Goal: Task Accomplishment & Management: Use online tool/utility

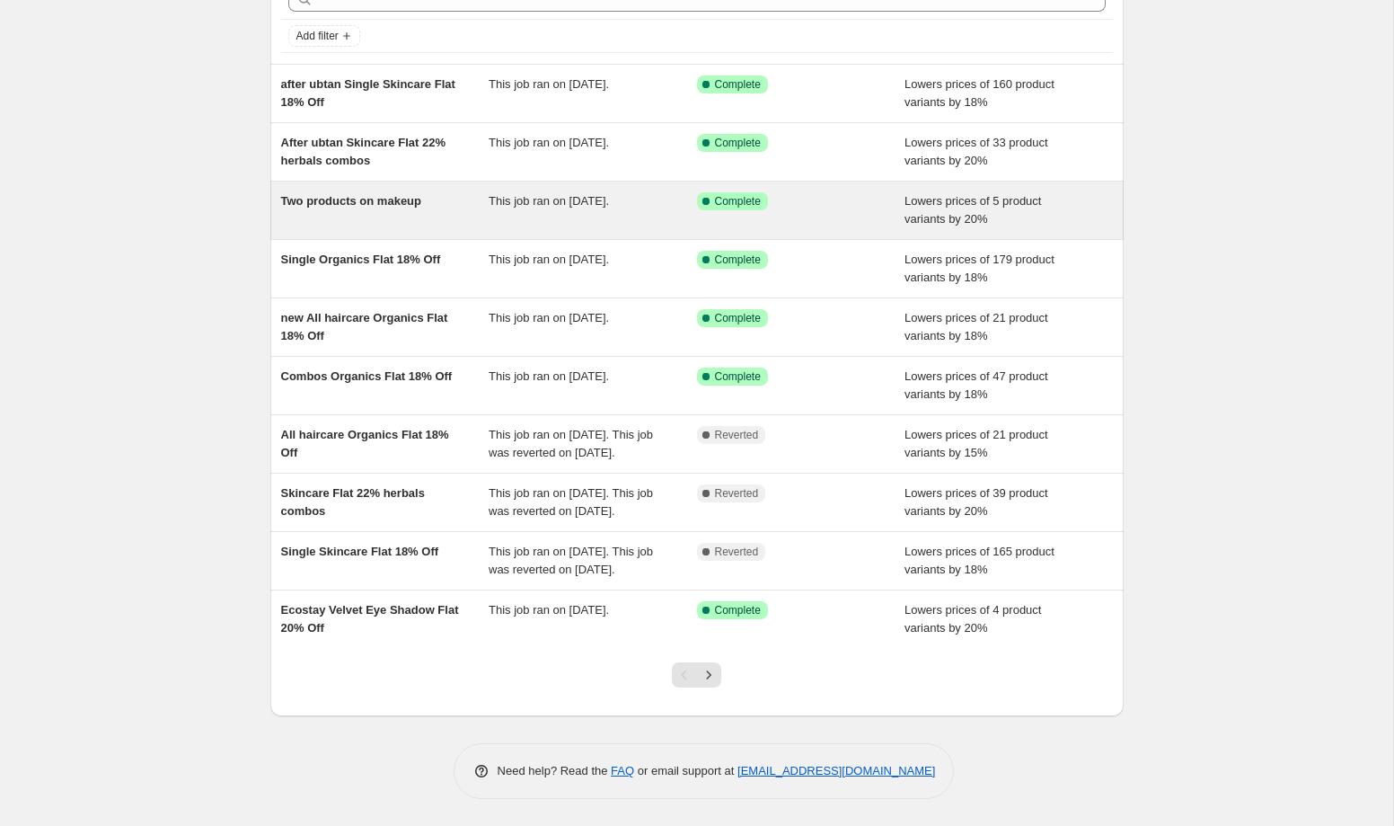
scroll to position [154, 0]
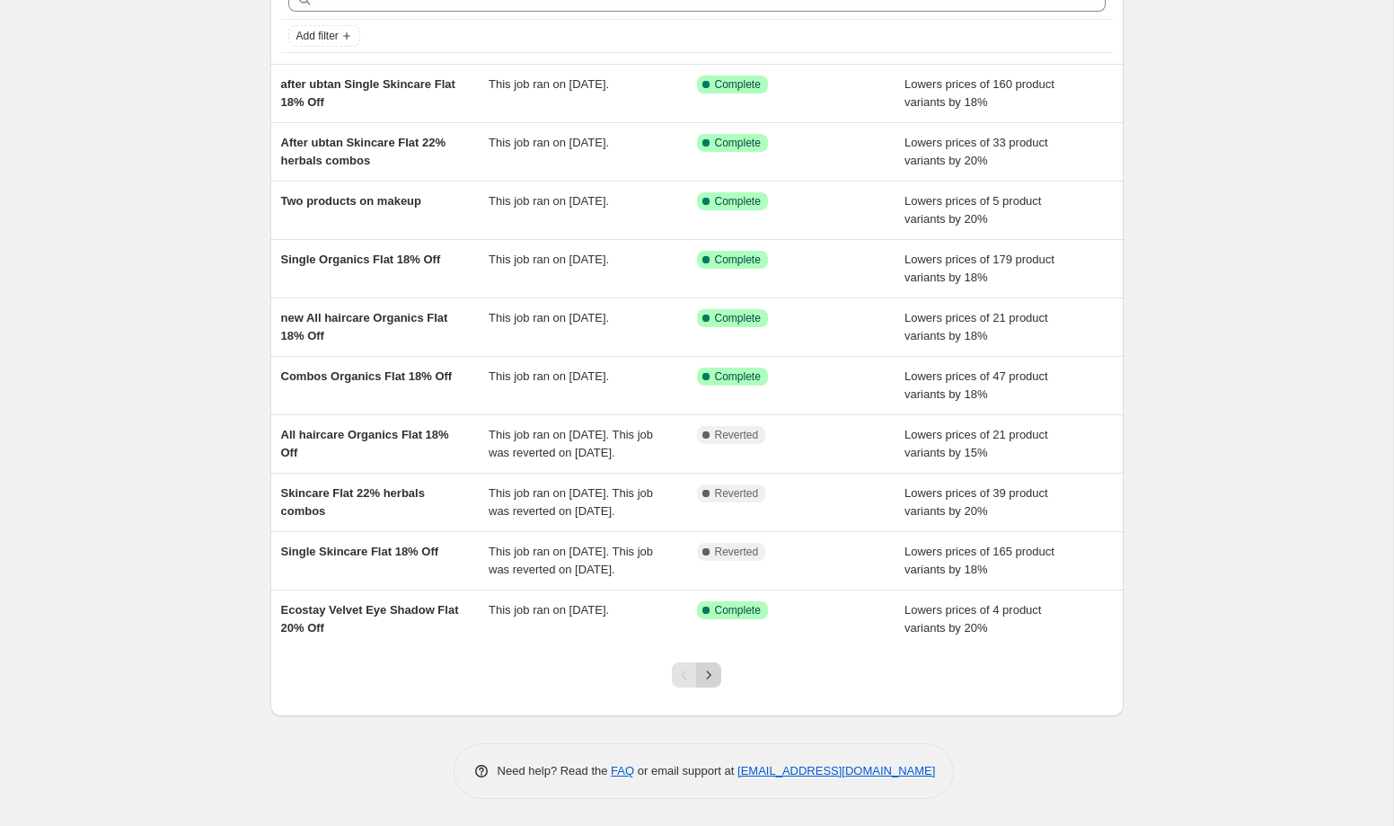
click at [716, 673] on icon "Next" at bounding box center [709, 675] width 18 height 18
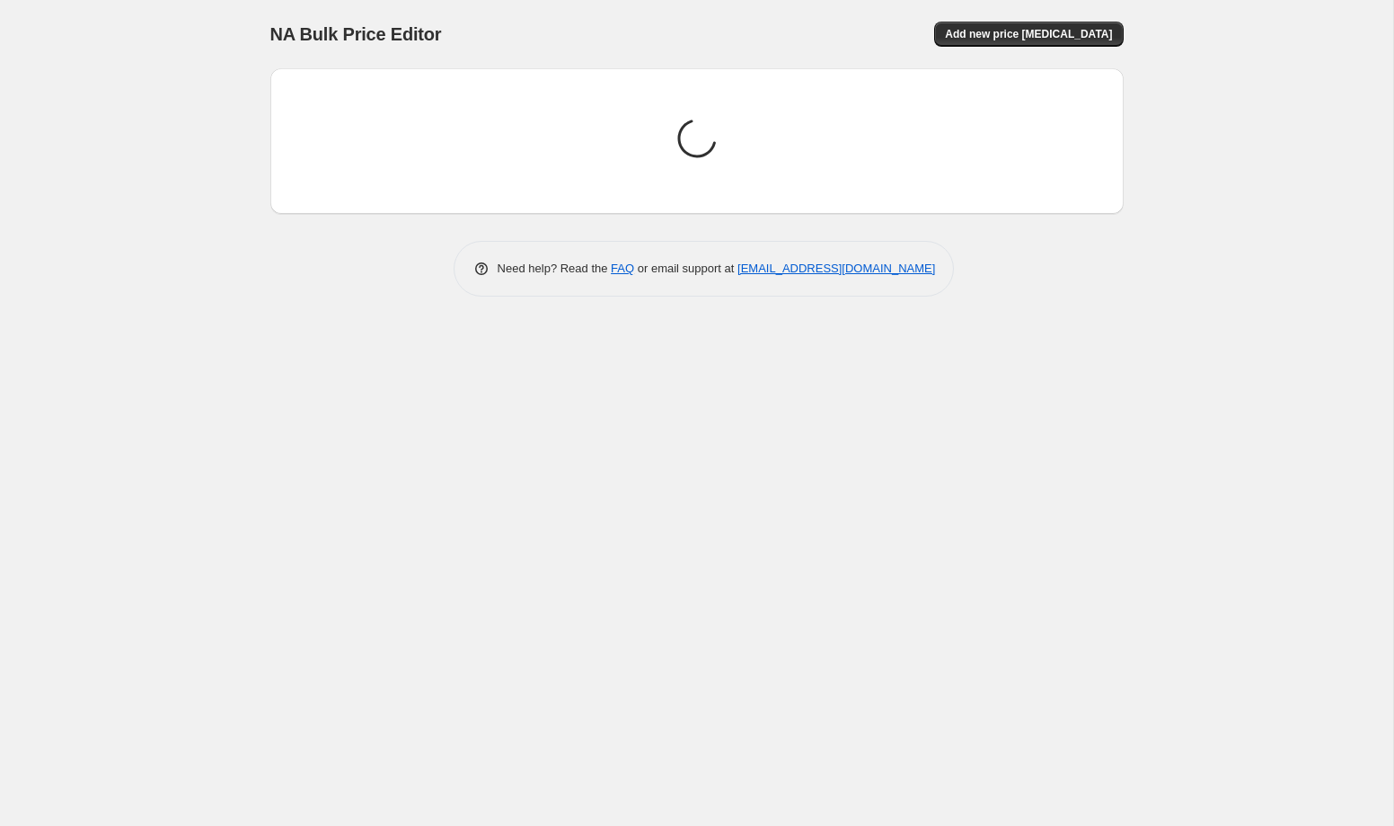
scroll to position [0, 0]
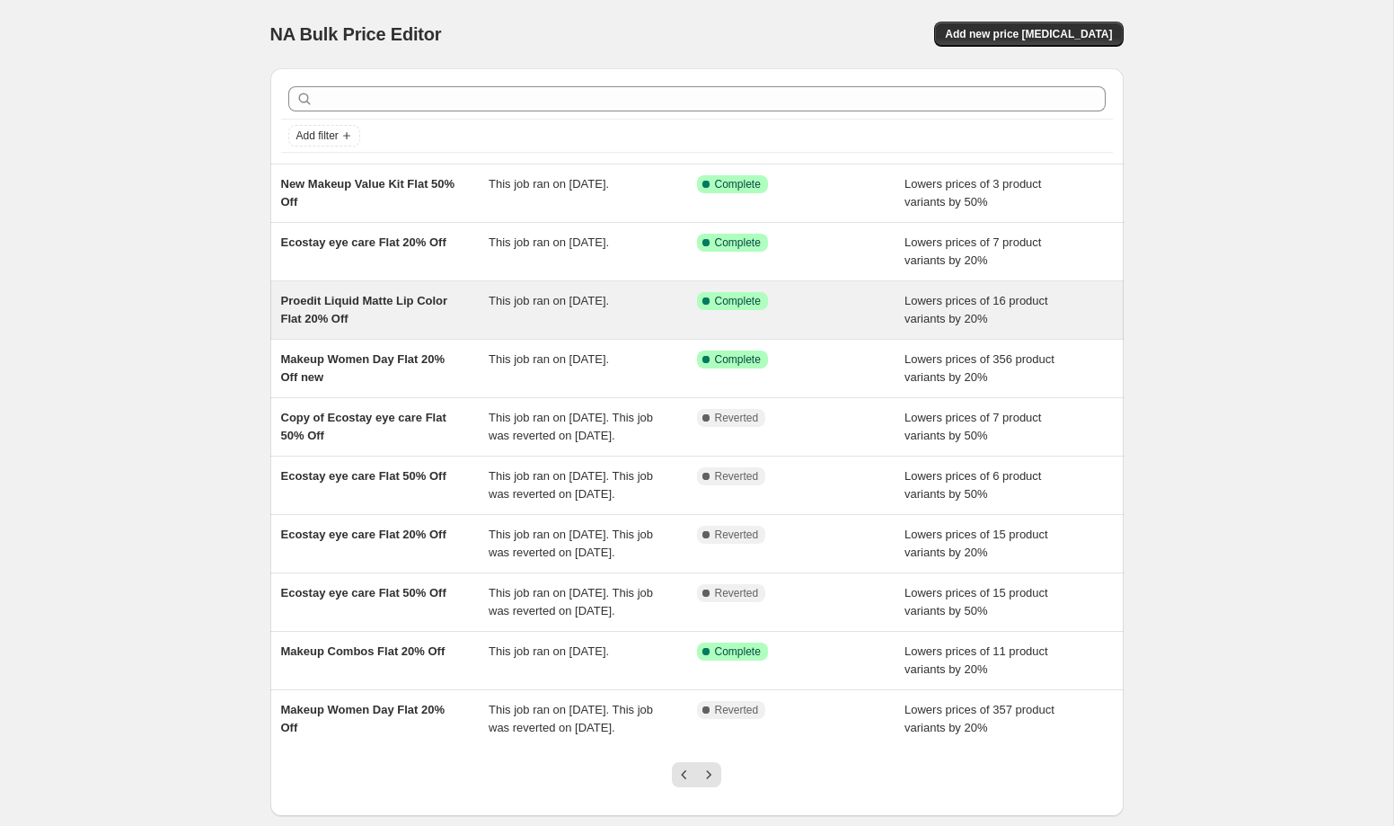
click at [464, 308] on div "Proedit Liquid Matte Lip Color Flat 20% Off" at bounding box center [385, 310] width 208 height 36
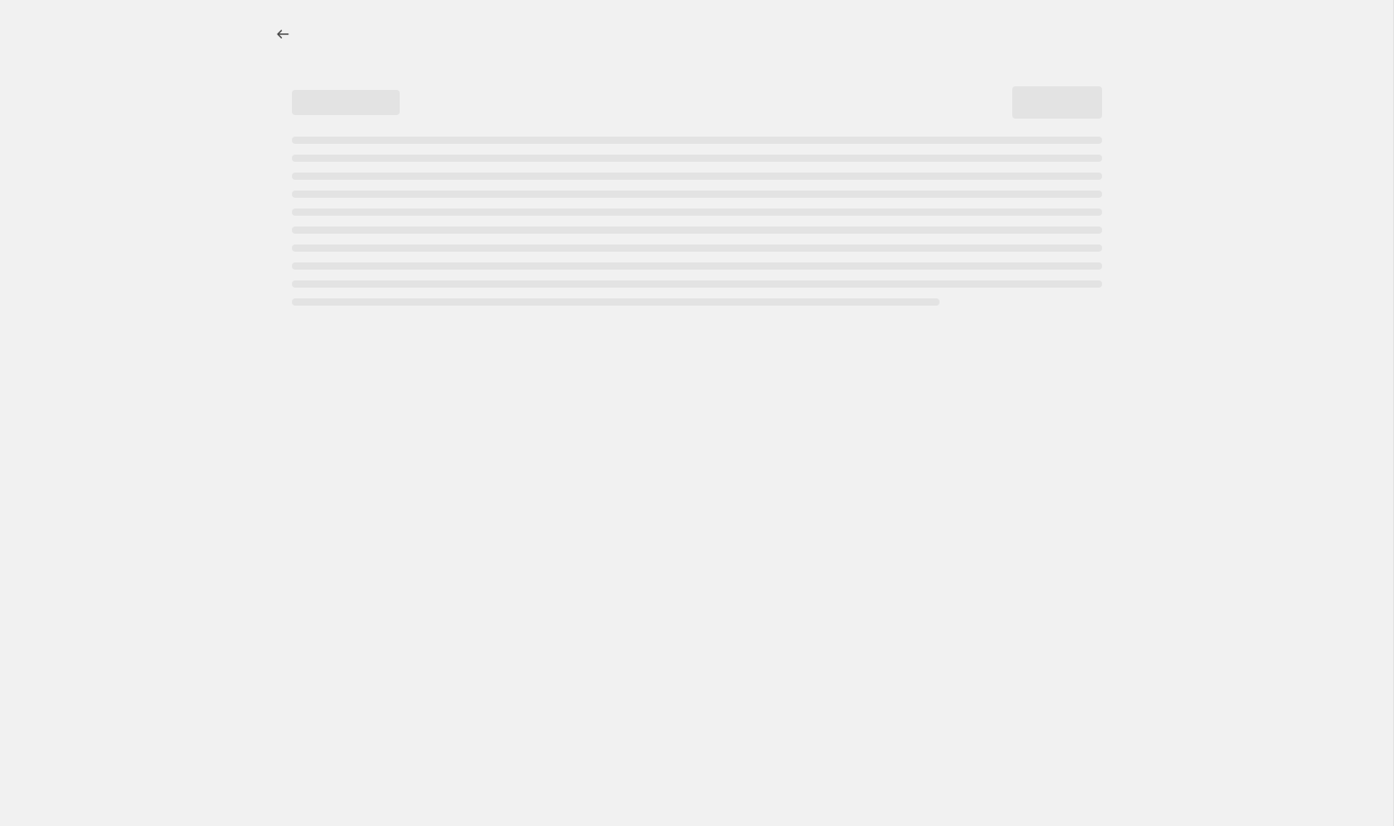
select select "percentage"
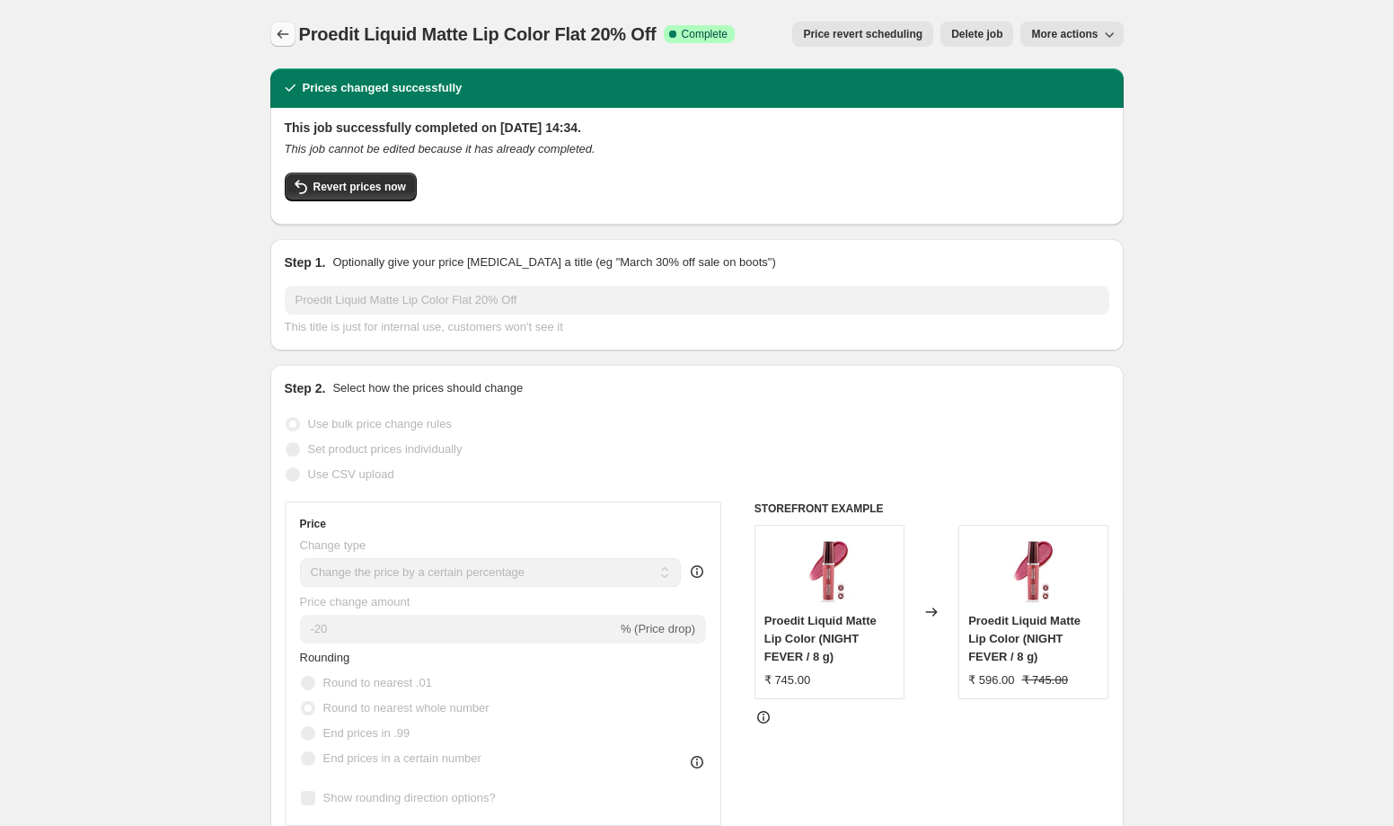
click at [278, 27] on icon "Price change jobs" at bounding box center [283, 34] width 18 height 18
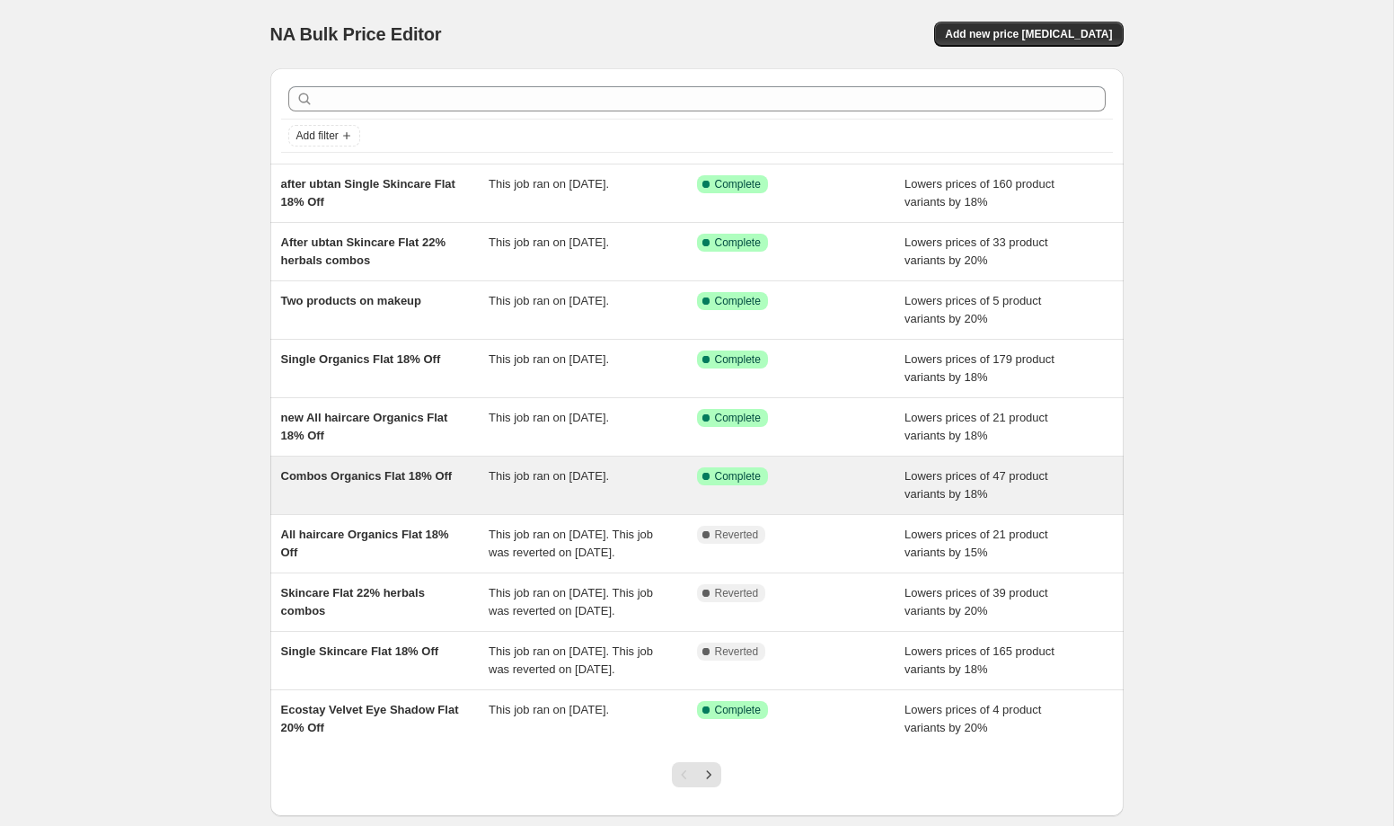
scroll to position [154, 0]
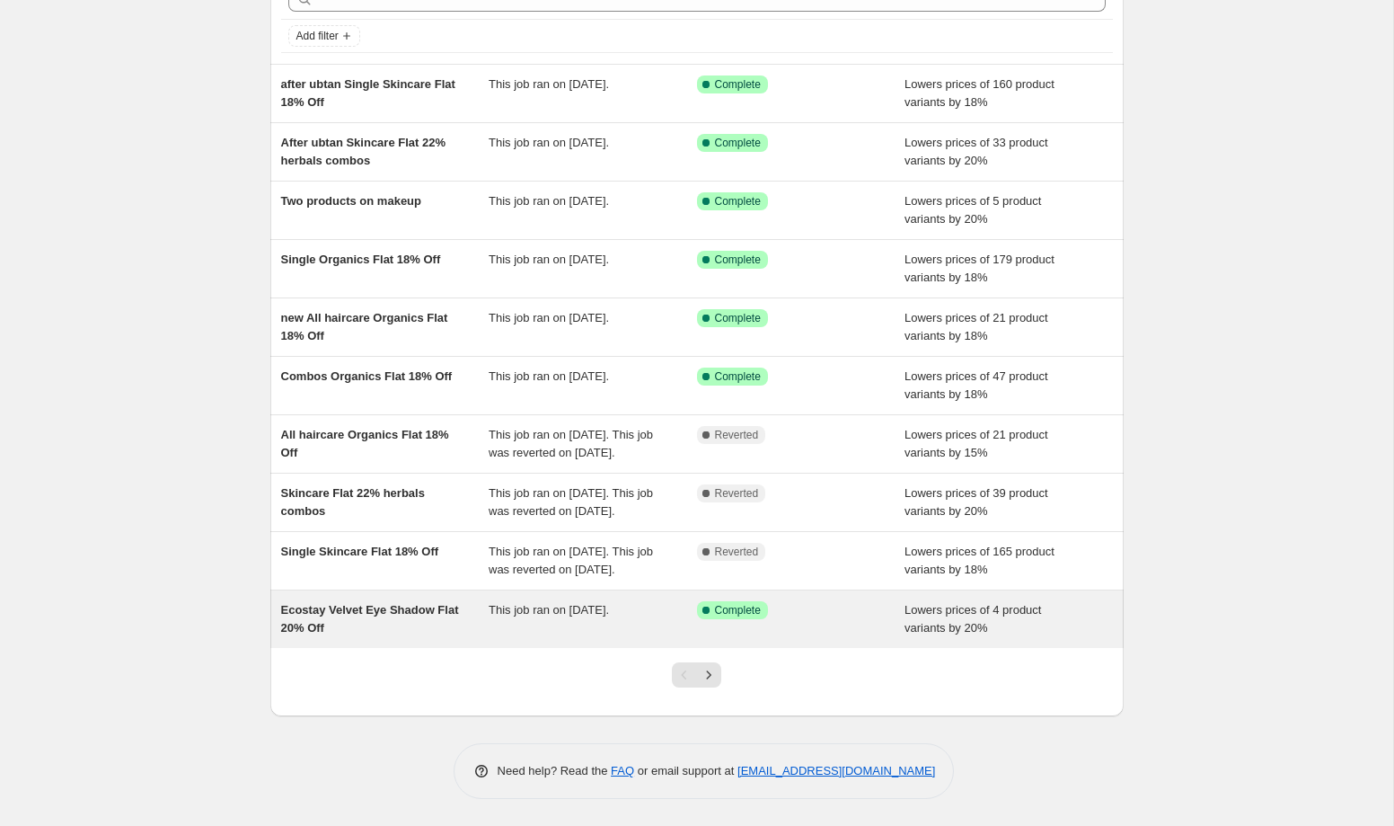
click at [464, 621] on div "Ecostay Velvet Eye Shadow Flat 20% Off" at bounding box center [385, 619] width 208 height 36
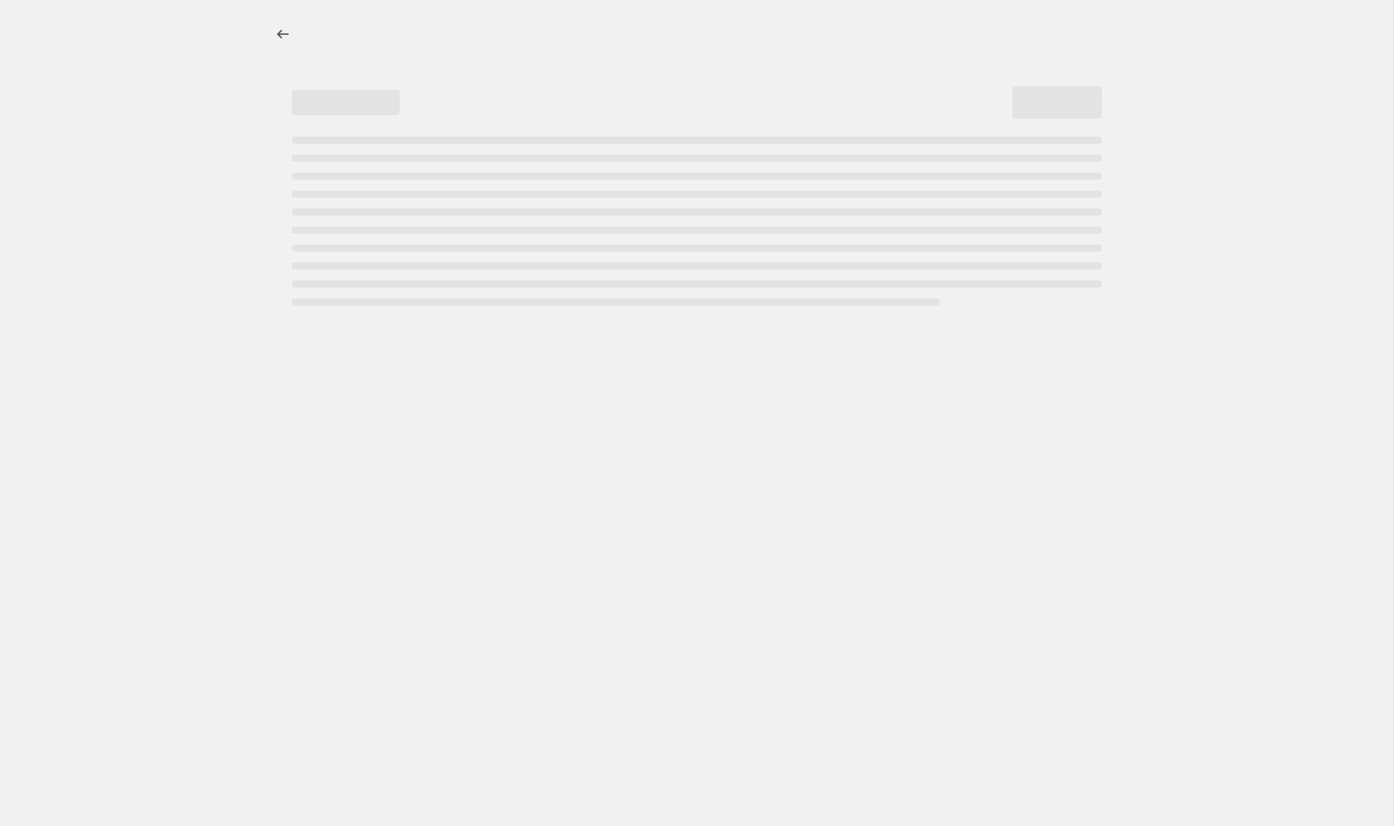
select select "percentage"
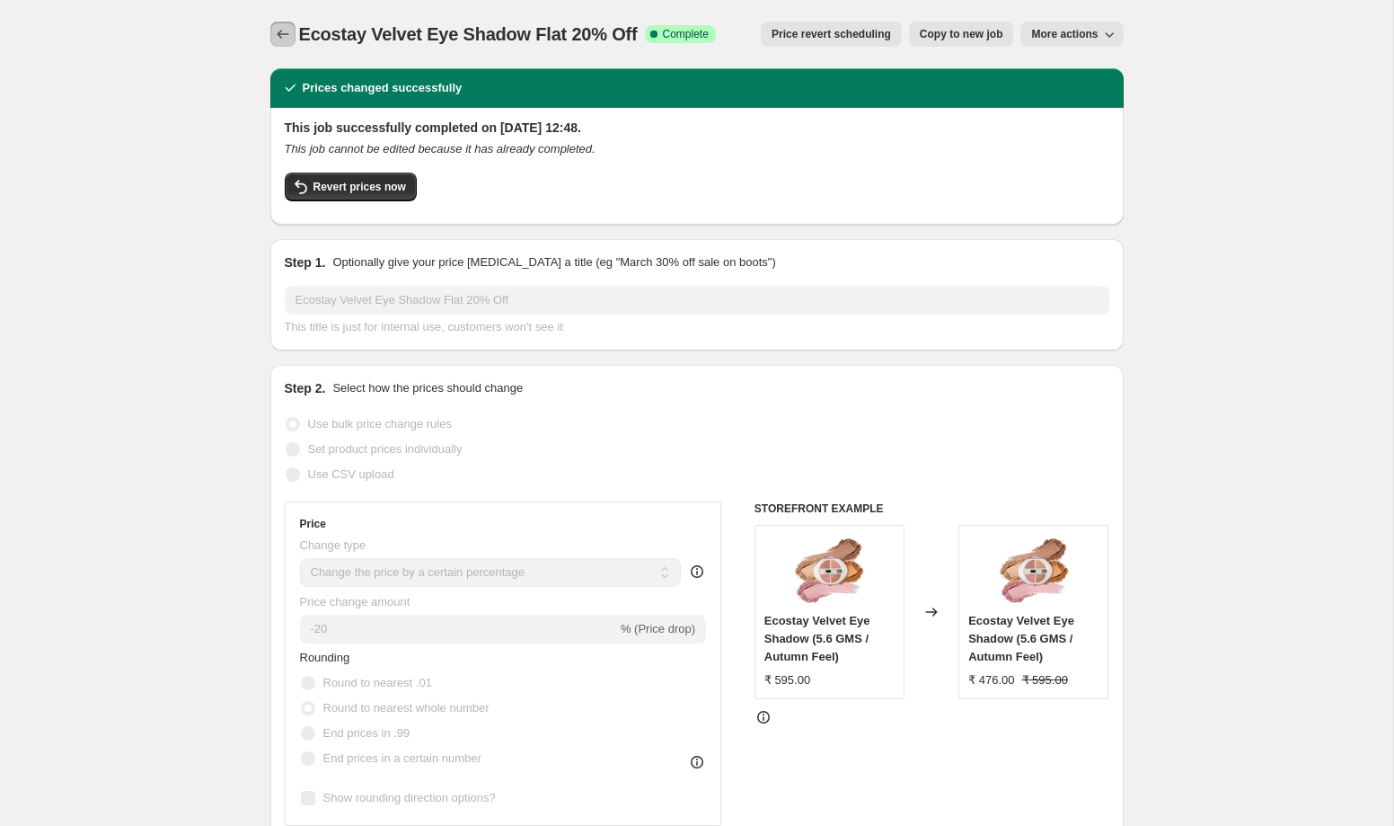
click at [283, 35] on icon "Price change jobs" at bounding box center [283, 34] width 18 height 18
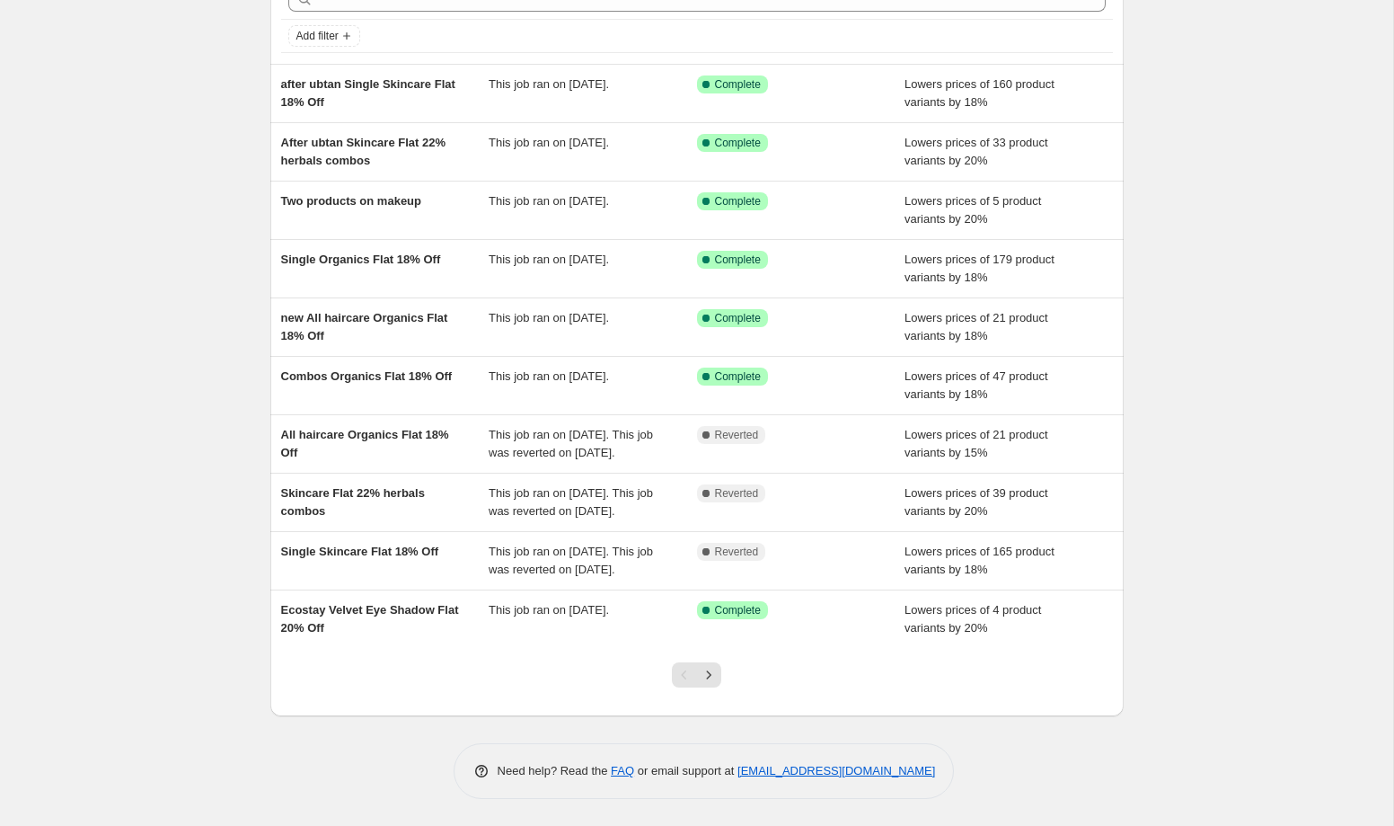
scroll to position [154, 0]
click at [709, 676] on icon "Next" at bounding box center [709, 674] width 4 height 8
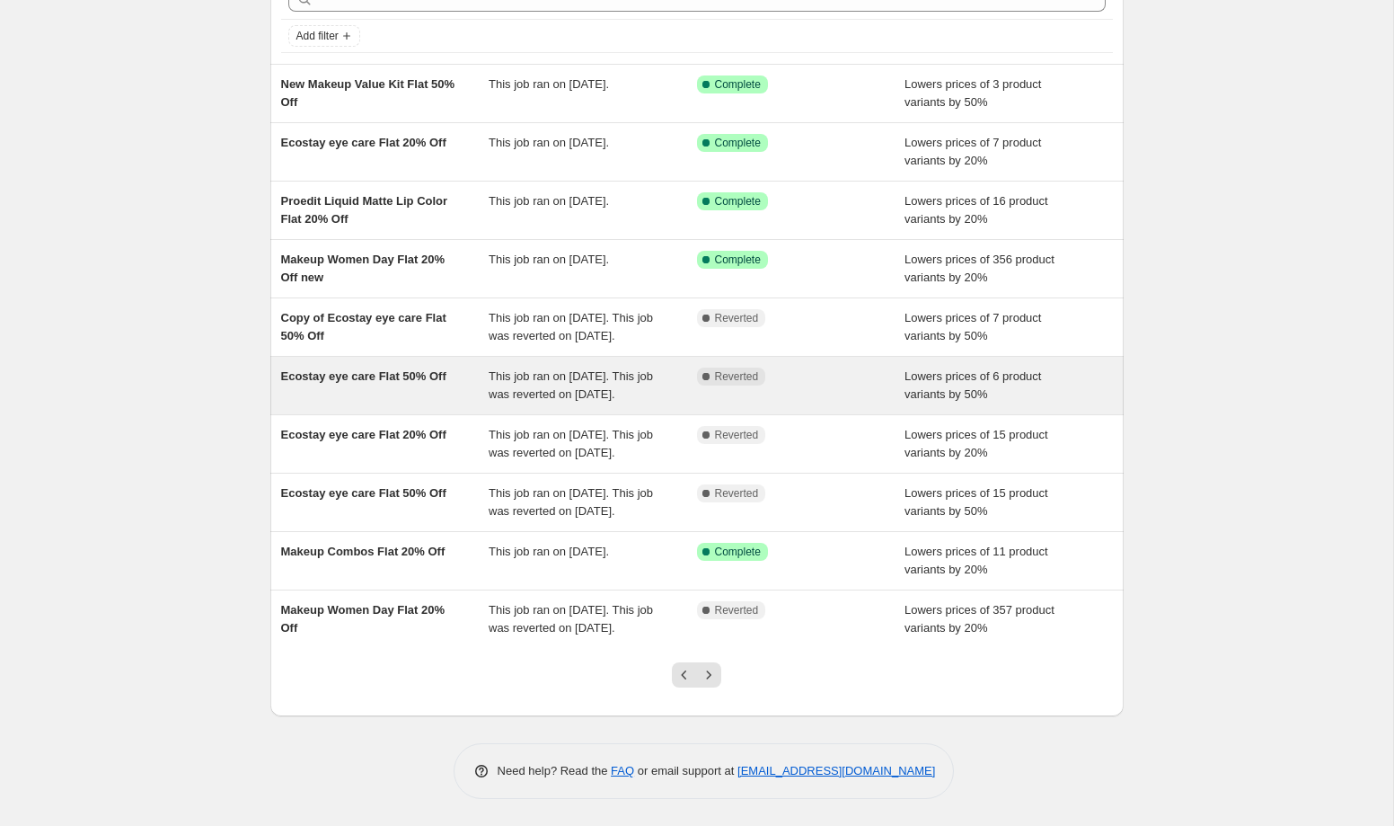
scroll to position [190, 0]
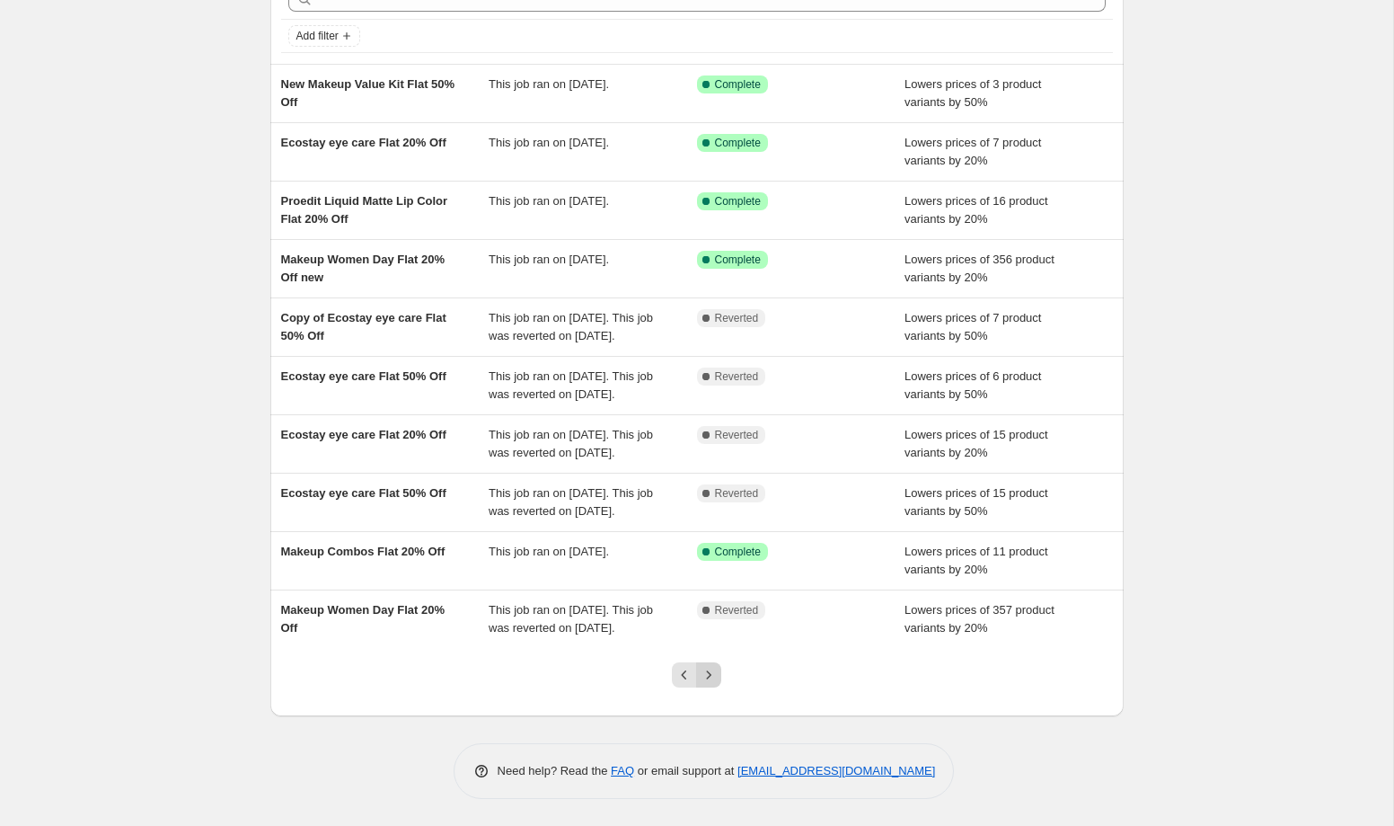
click at [713, 670] on icon "Next" at bounding box center [709, 675] width 18 height 18
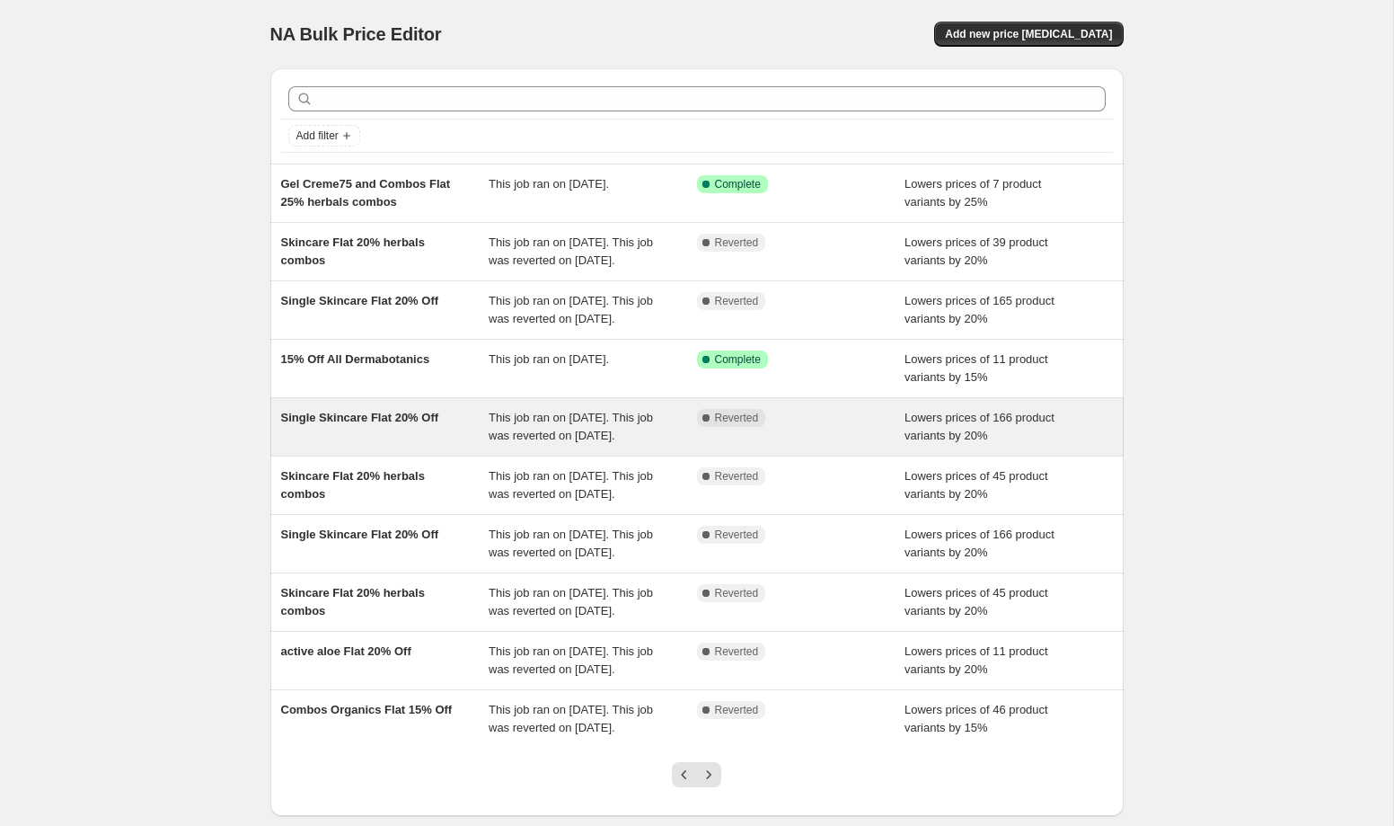
scroll to position [243, 0]
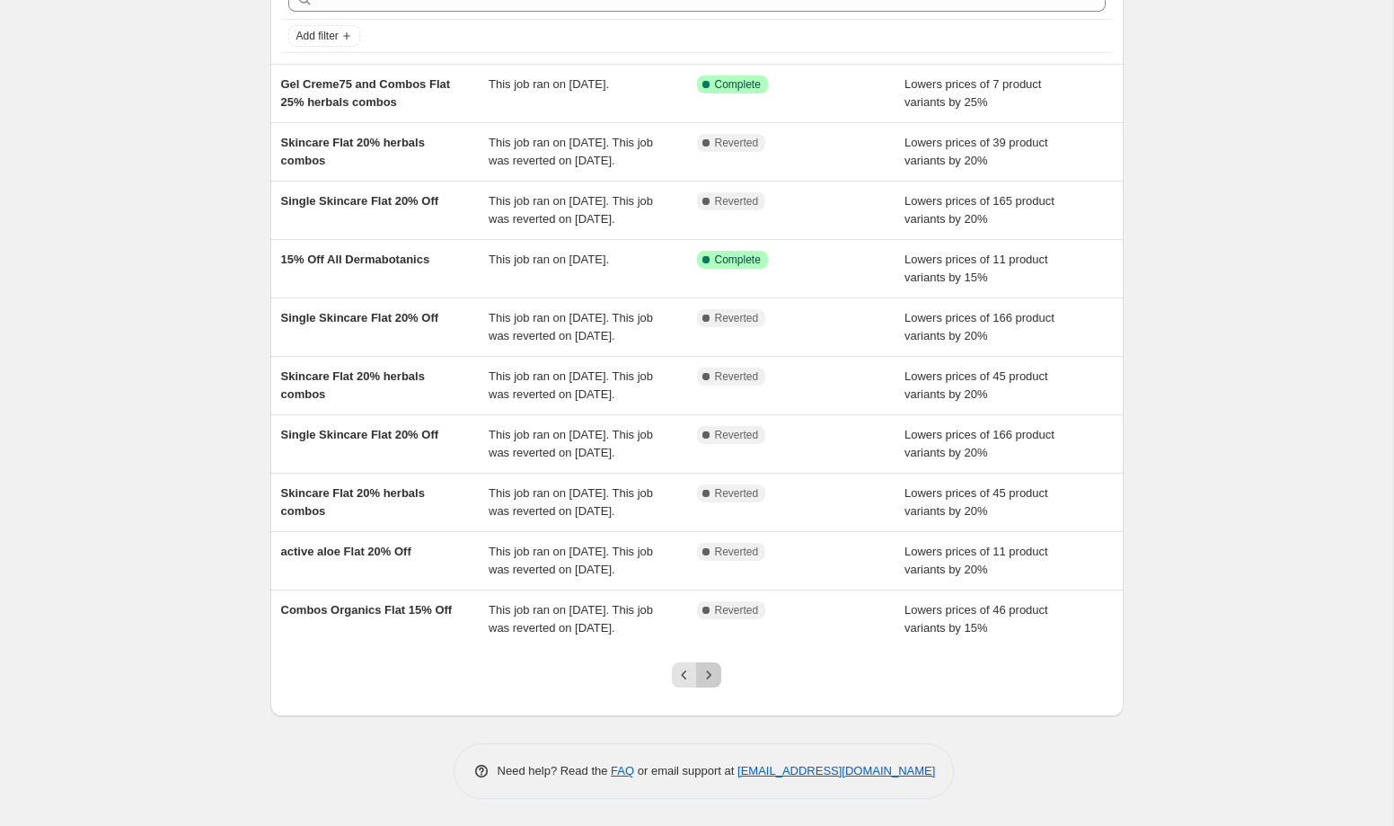
click at [711, 676] on icon "Next" at bounding box center [709, 675] width 18 height 18
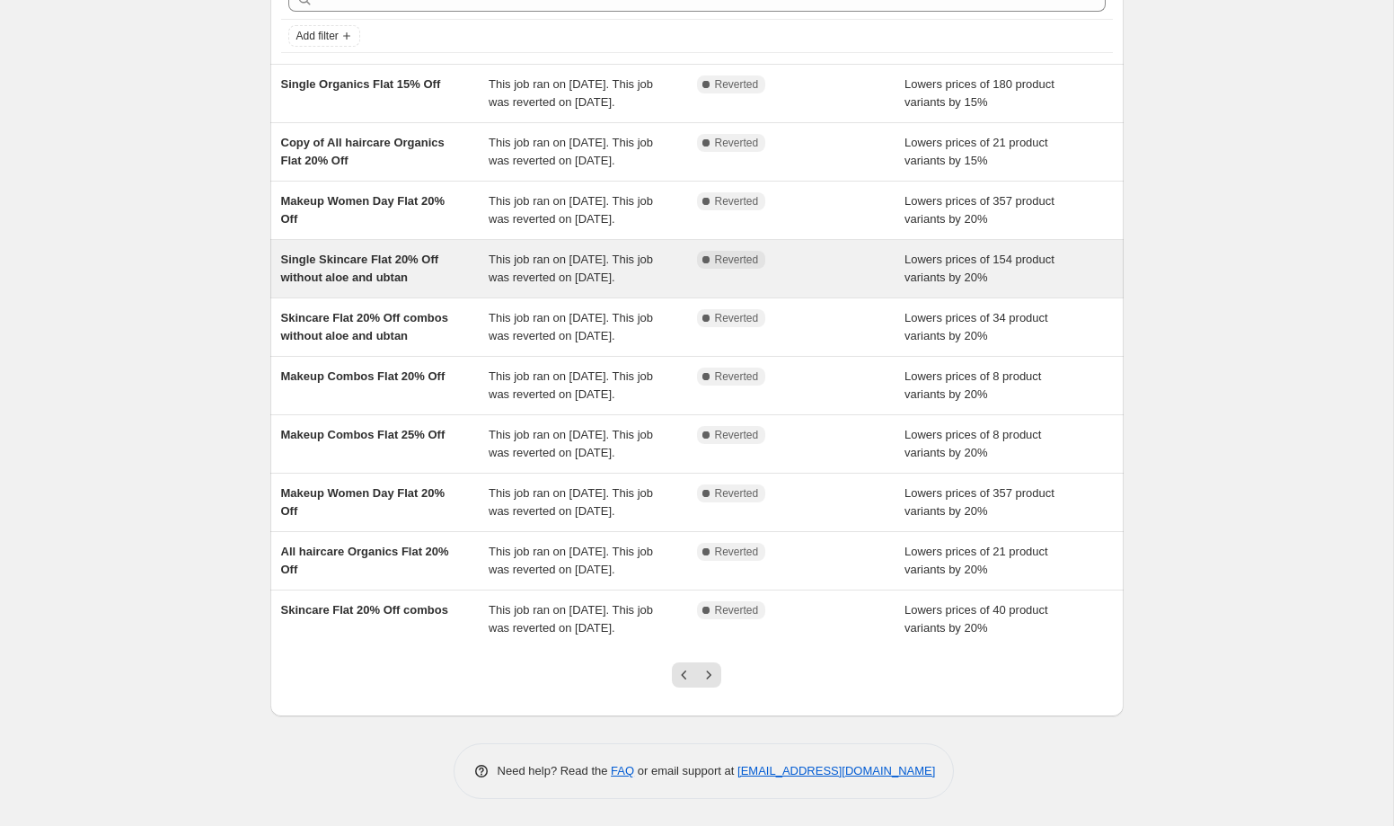
scroll to position [279, 0]
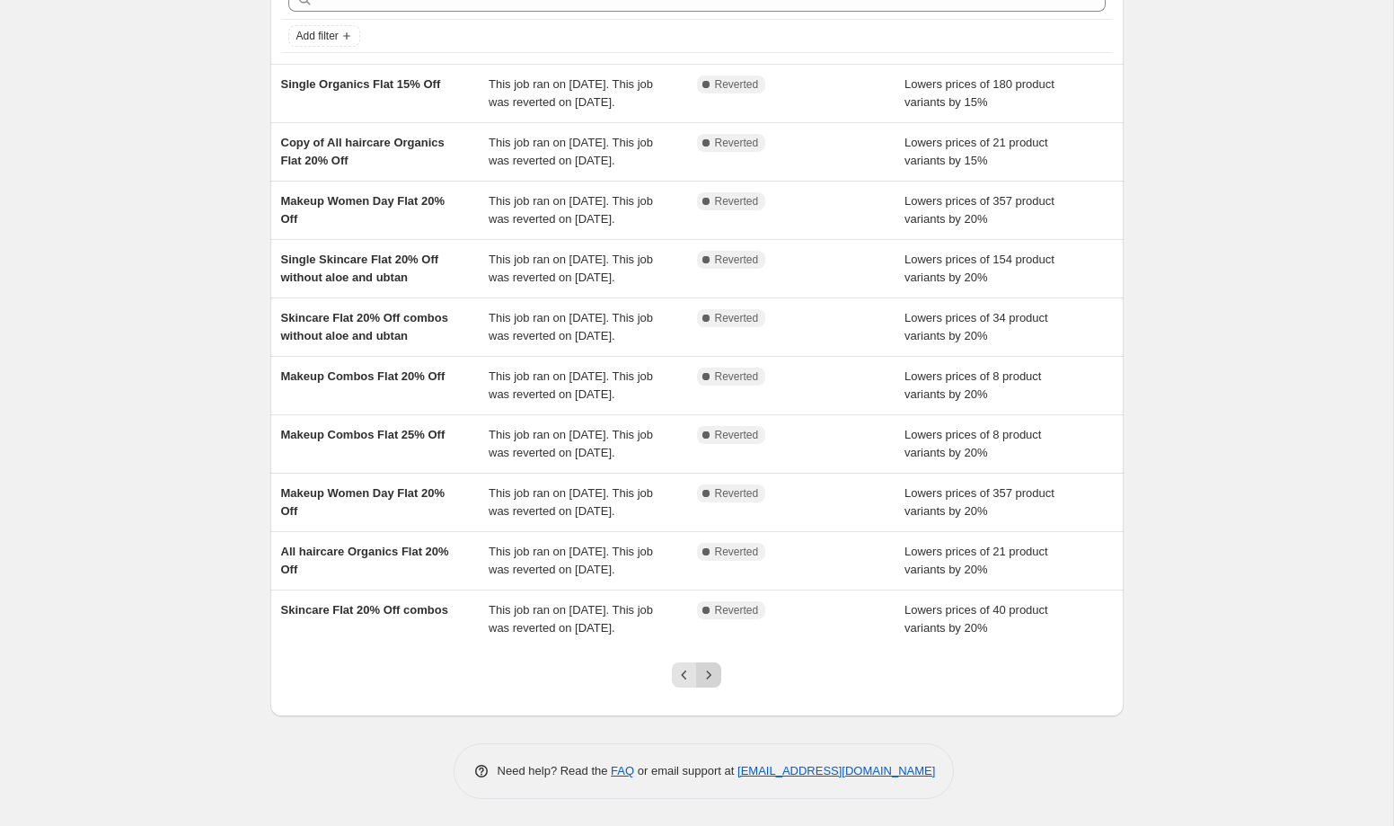
click at [711, 676] on icon "Next" at bounding box center [709, 675] width 18 height 18
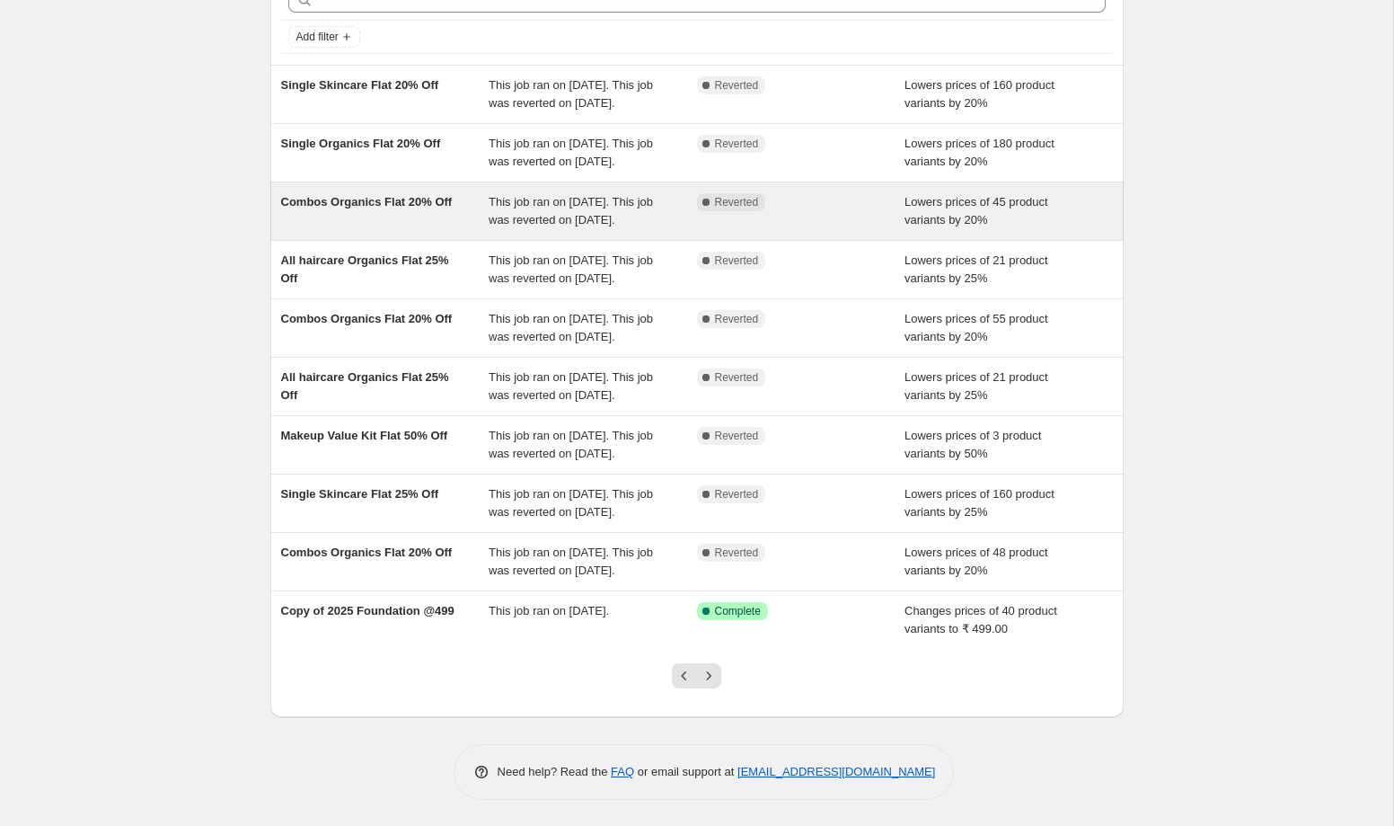
scroll to position [261, 0]
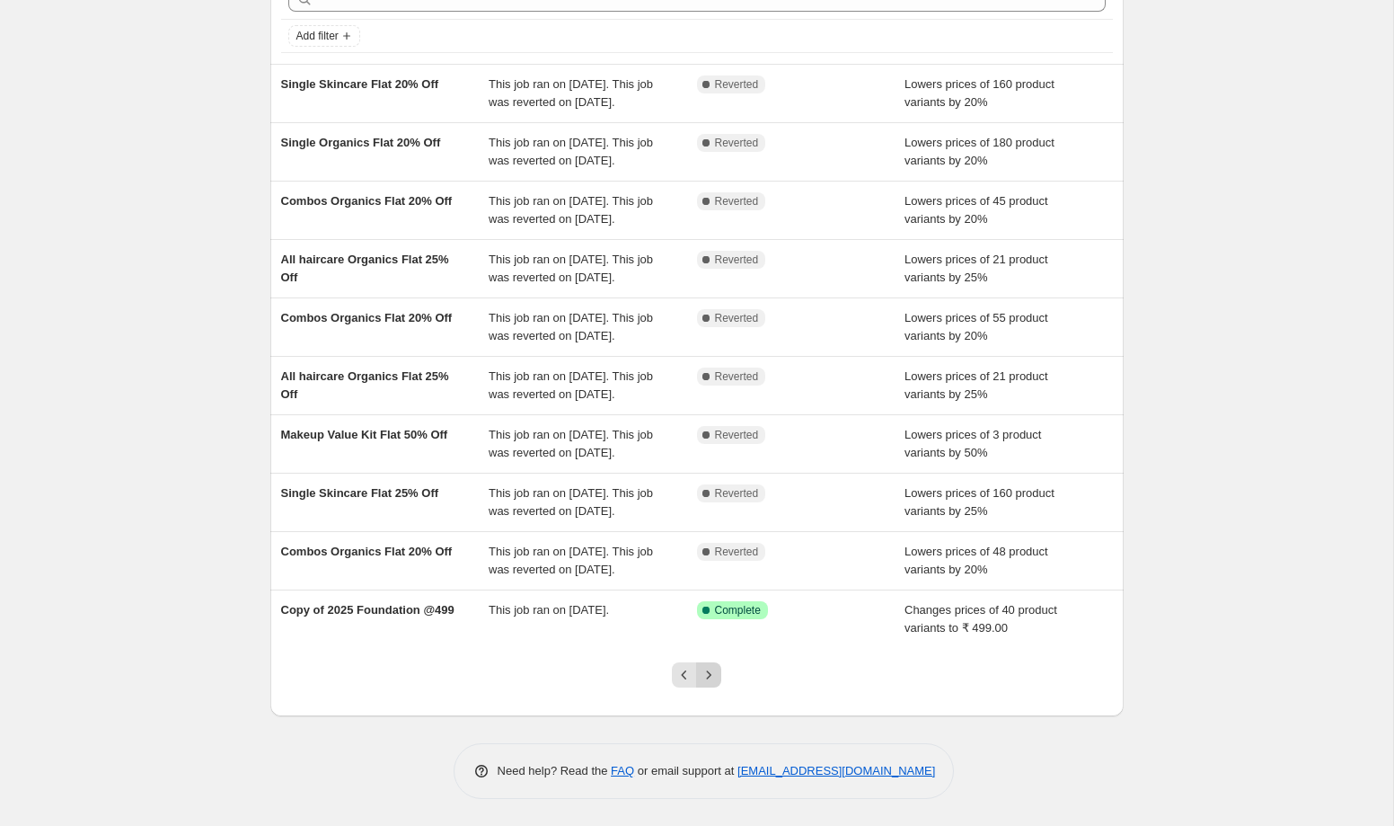
click at [711, 670] on icon "Next" at bounding box center [709, 675] width 18 height 18
click at [709, 676] on icon "Next" at bounding box center [709, 675] width 18 height 18
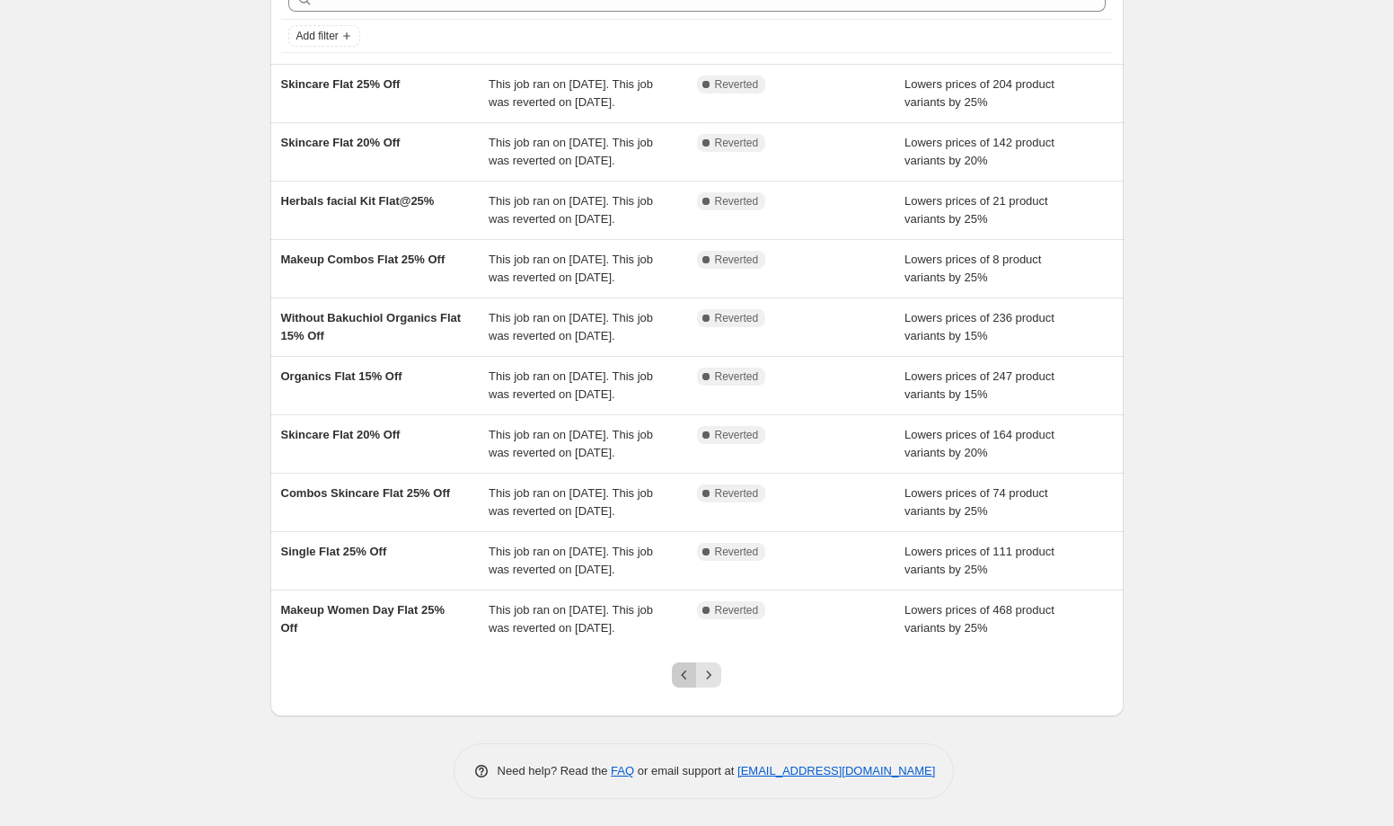
click at [680, 677] on icon "Previous" at bounding box center [685, 675] width 18 height 18
click at [676, 687] on div at bounding box center [696, 682] width 73 height 68
click at [677, 678] on icon "Previous" at bounding box center [685, 675] width 18 height 18
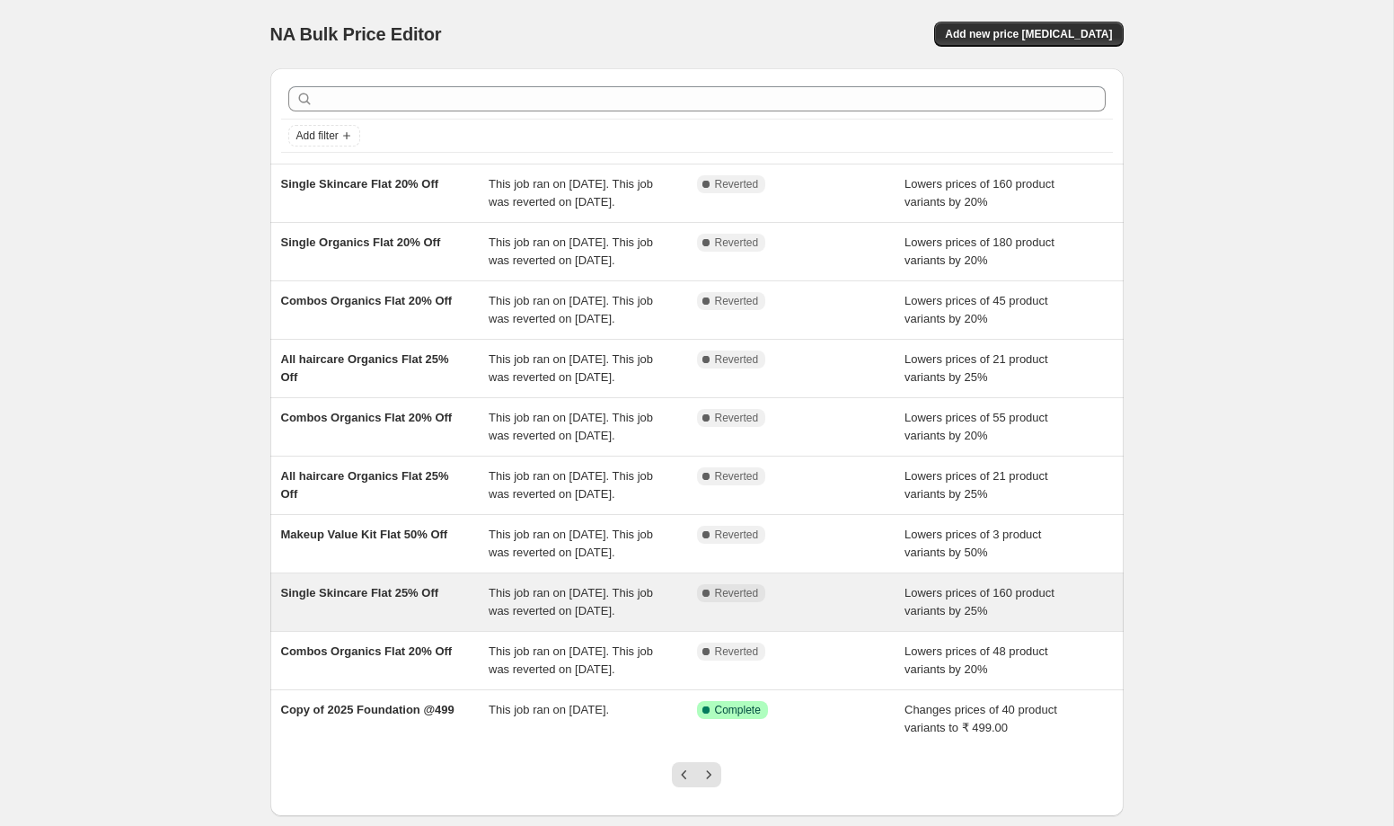
scroll to position [261, 0]
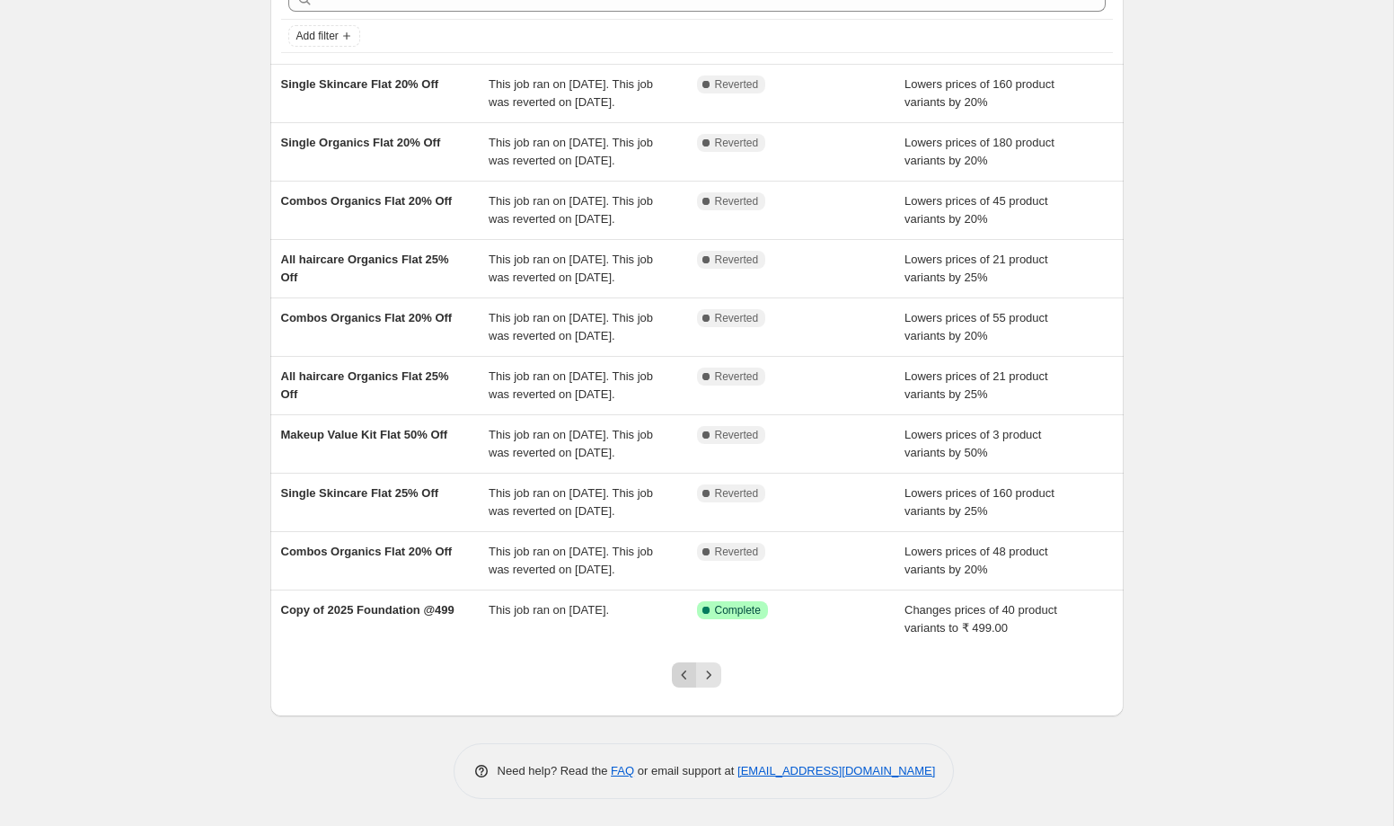
click at [689, 681] on icon "Previous" at bounding box center [685, 675] width 18 height 18
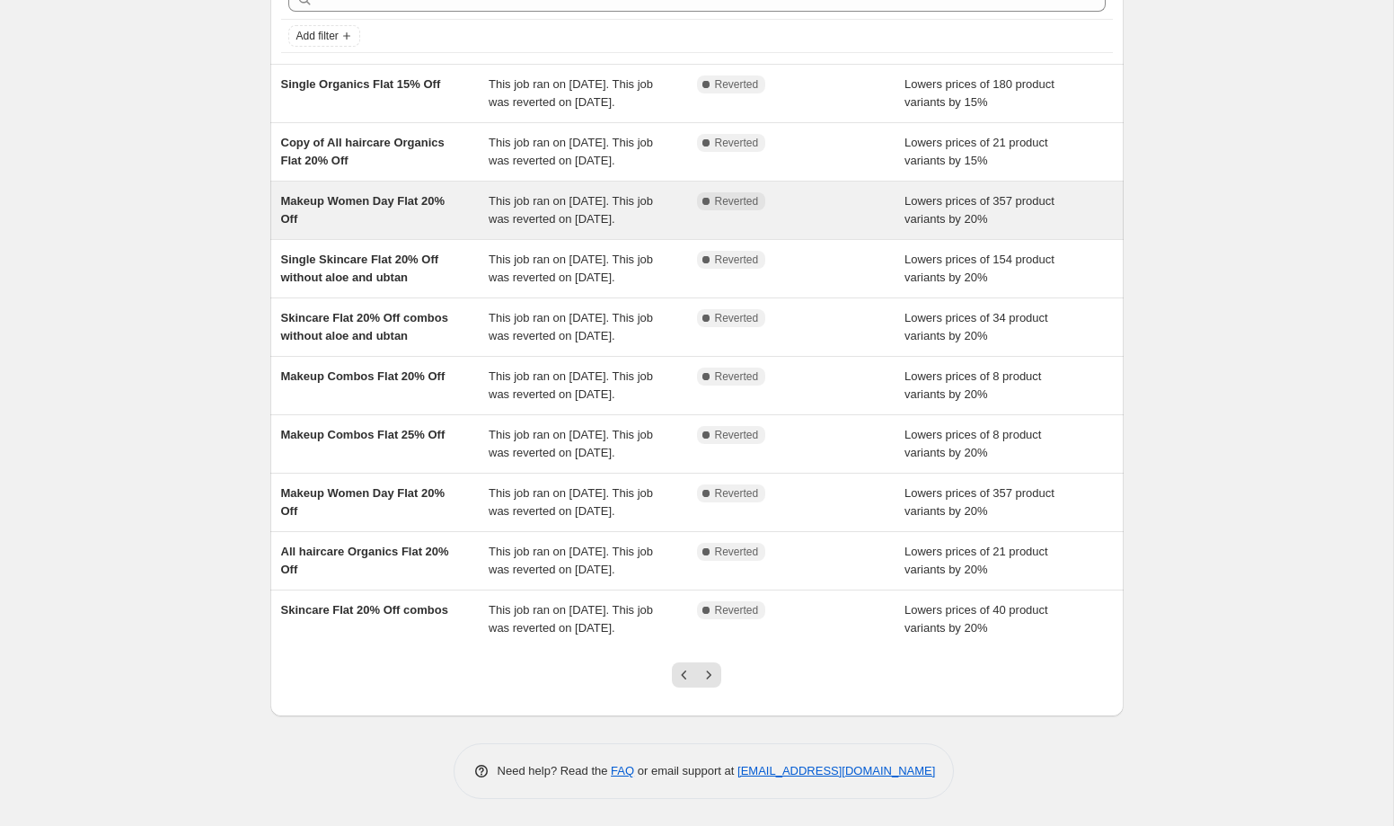
scroll to position [279, 0]
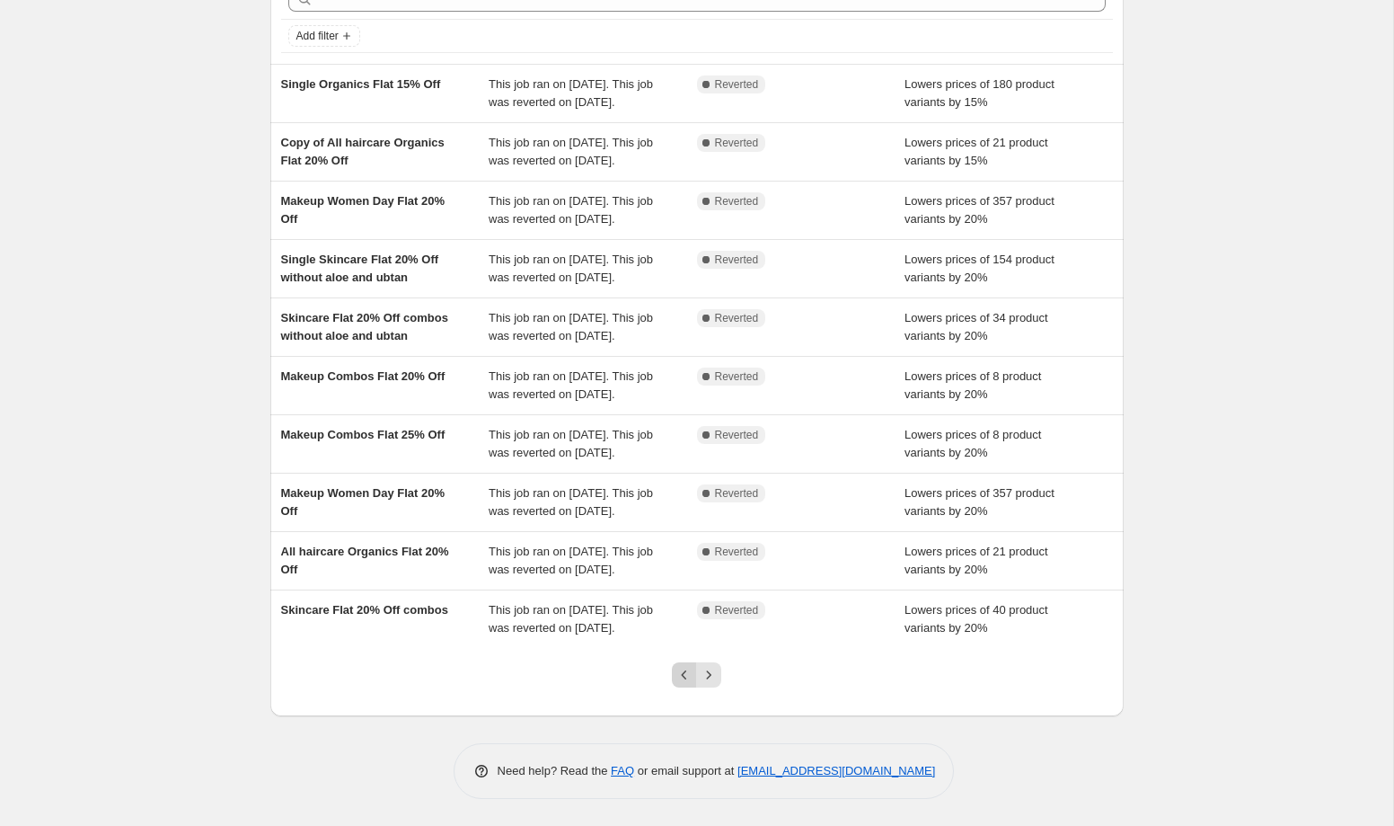
click at [681, 667] on icon "Previous" at bounding box center [685, 675] width 18 height 18
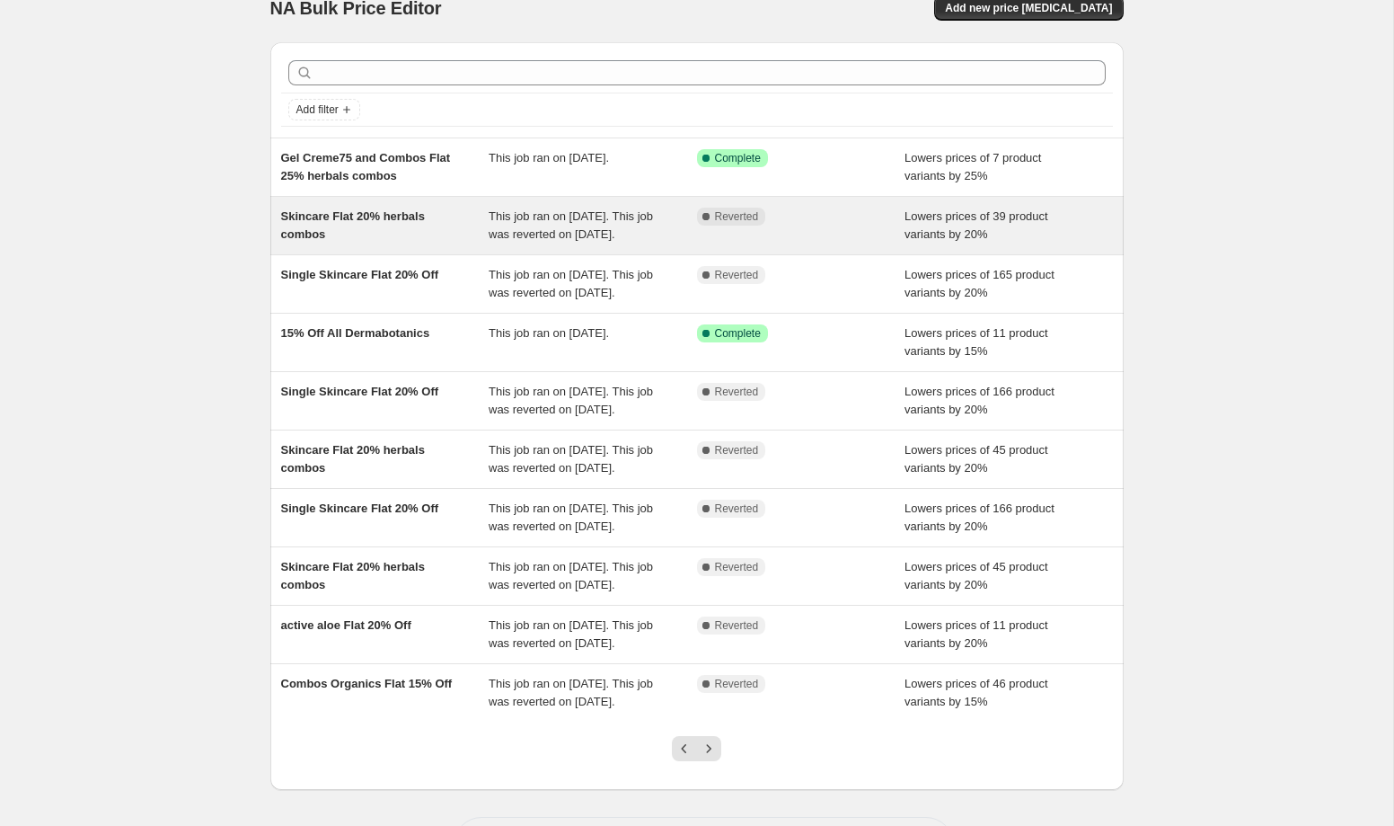
scroll to position [0, 0]
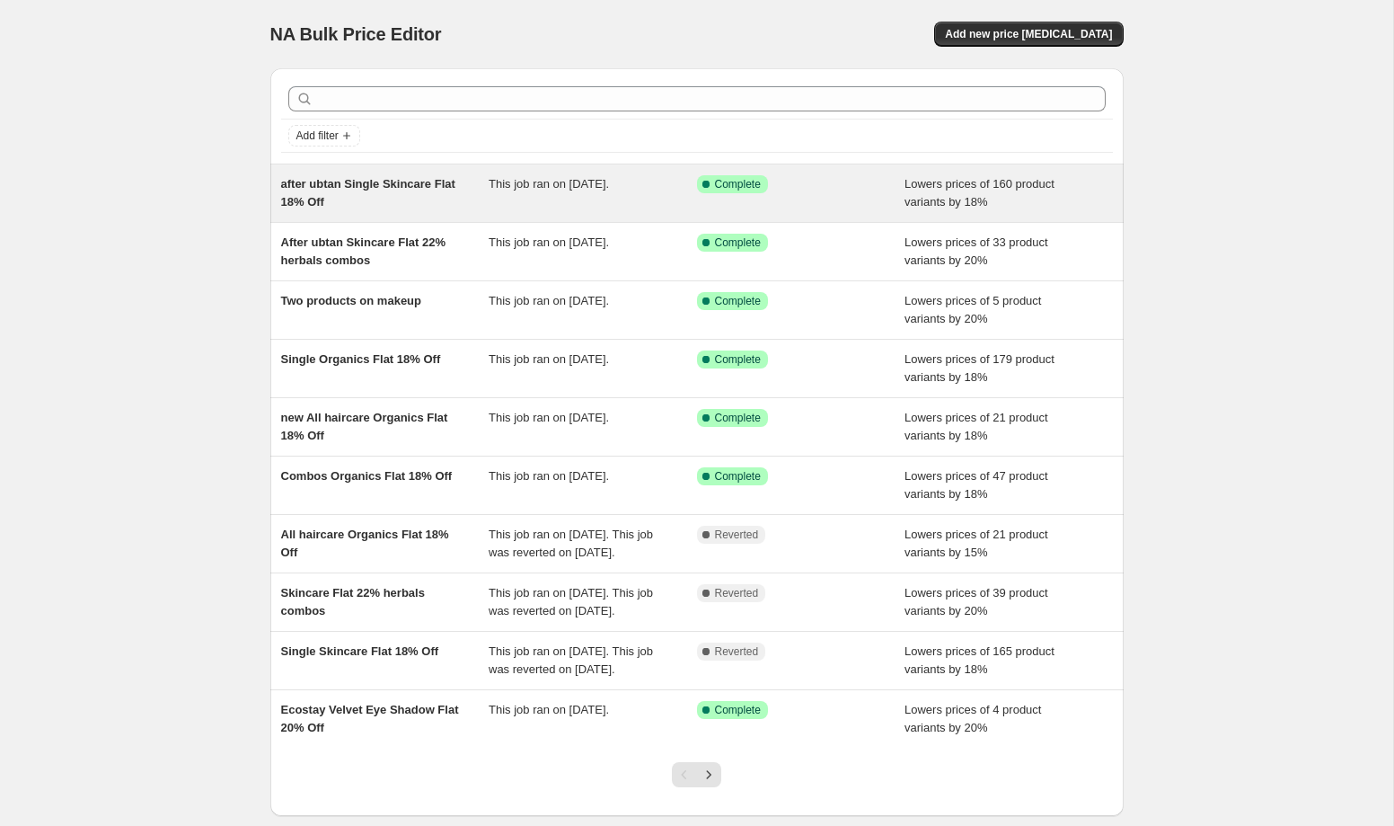
click at [376, 206] on div "after ubtan Single Skincare Flat 18% Off" at bounding box center [385, 193] width 208 height 36
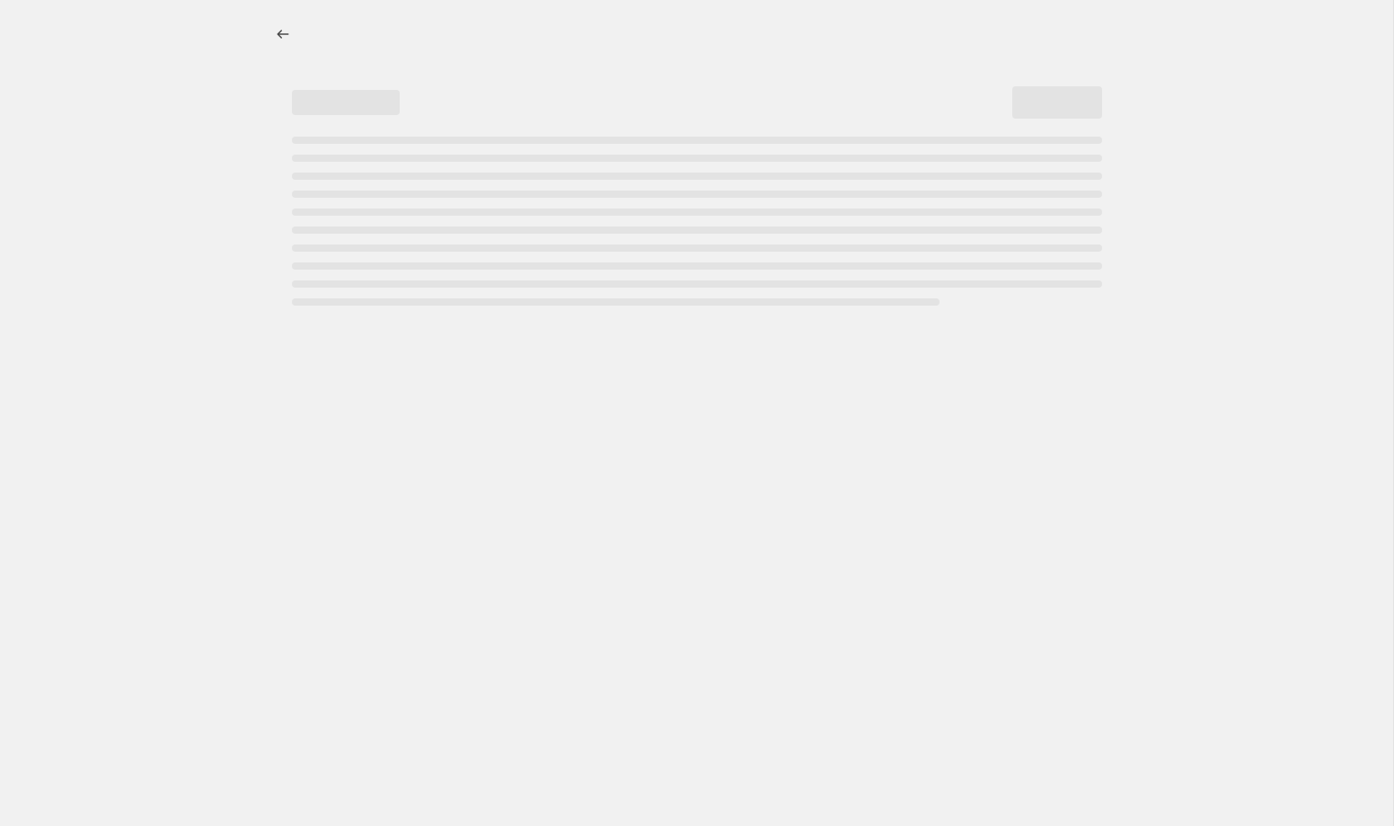
select select "percentage"
select select "collection"
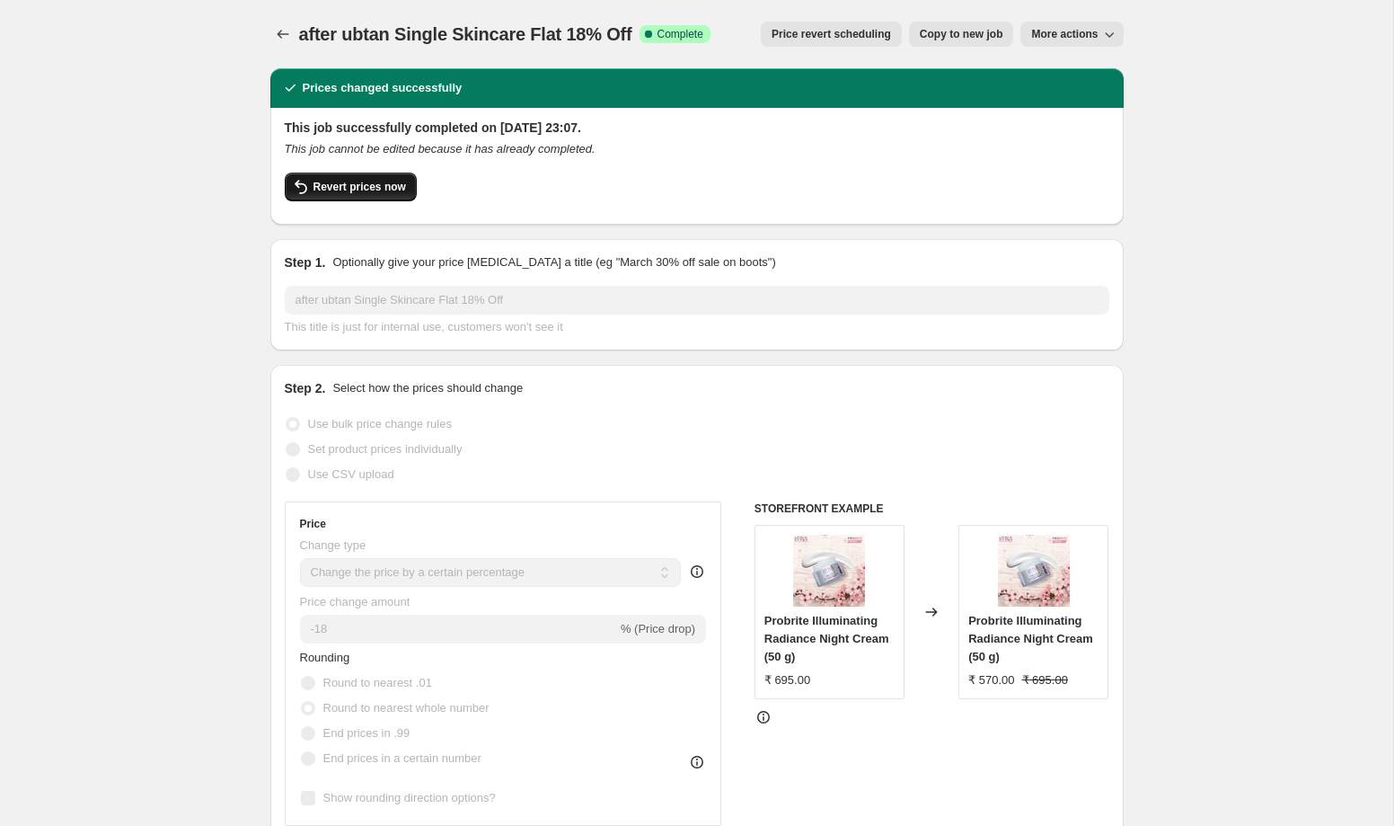
click at [376, 173] on button "Revert prices now" at bounding box center [351, 186] width 132 height 29
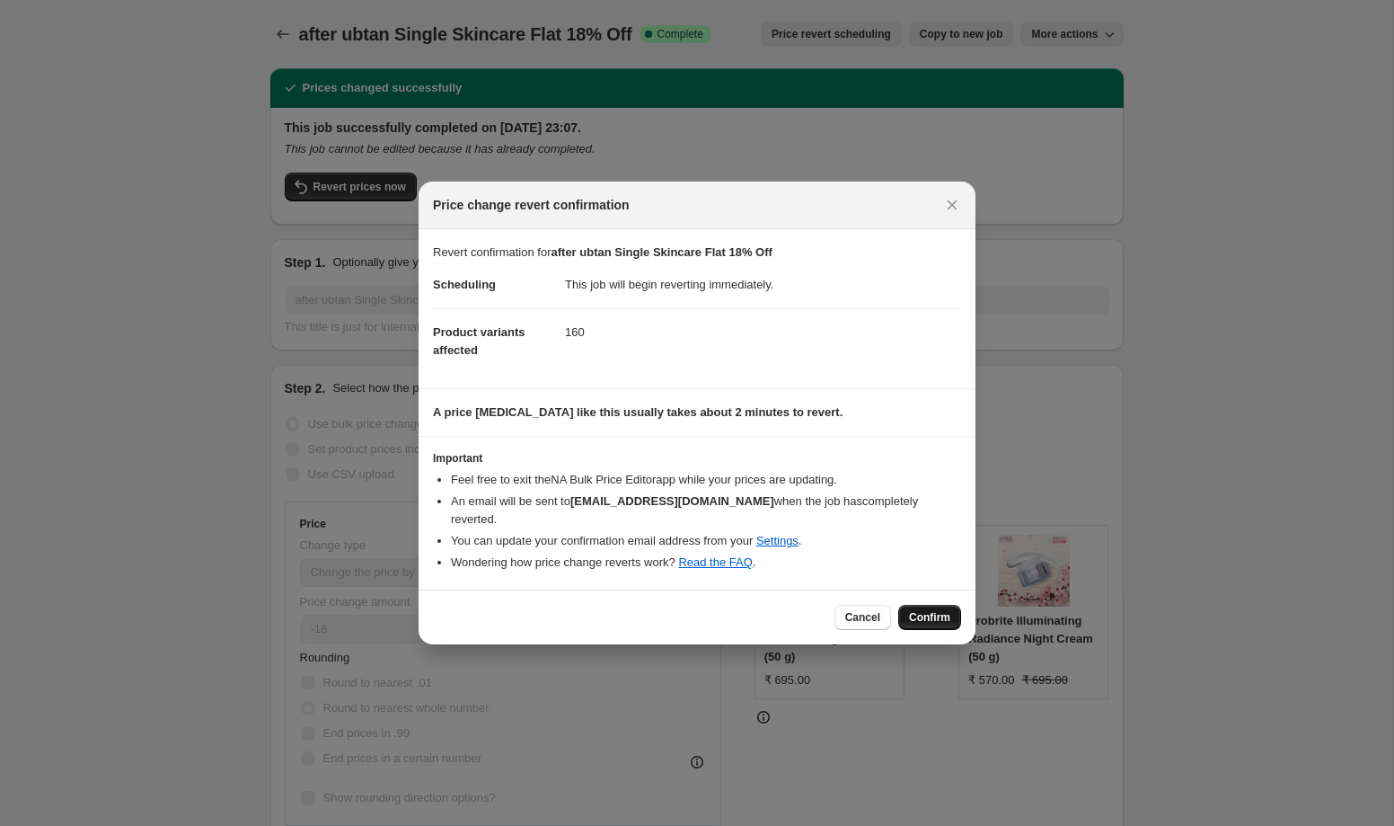
click at [917, 605] on button "Confirm" at bounding box center [929, 617] width 63 height 25
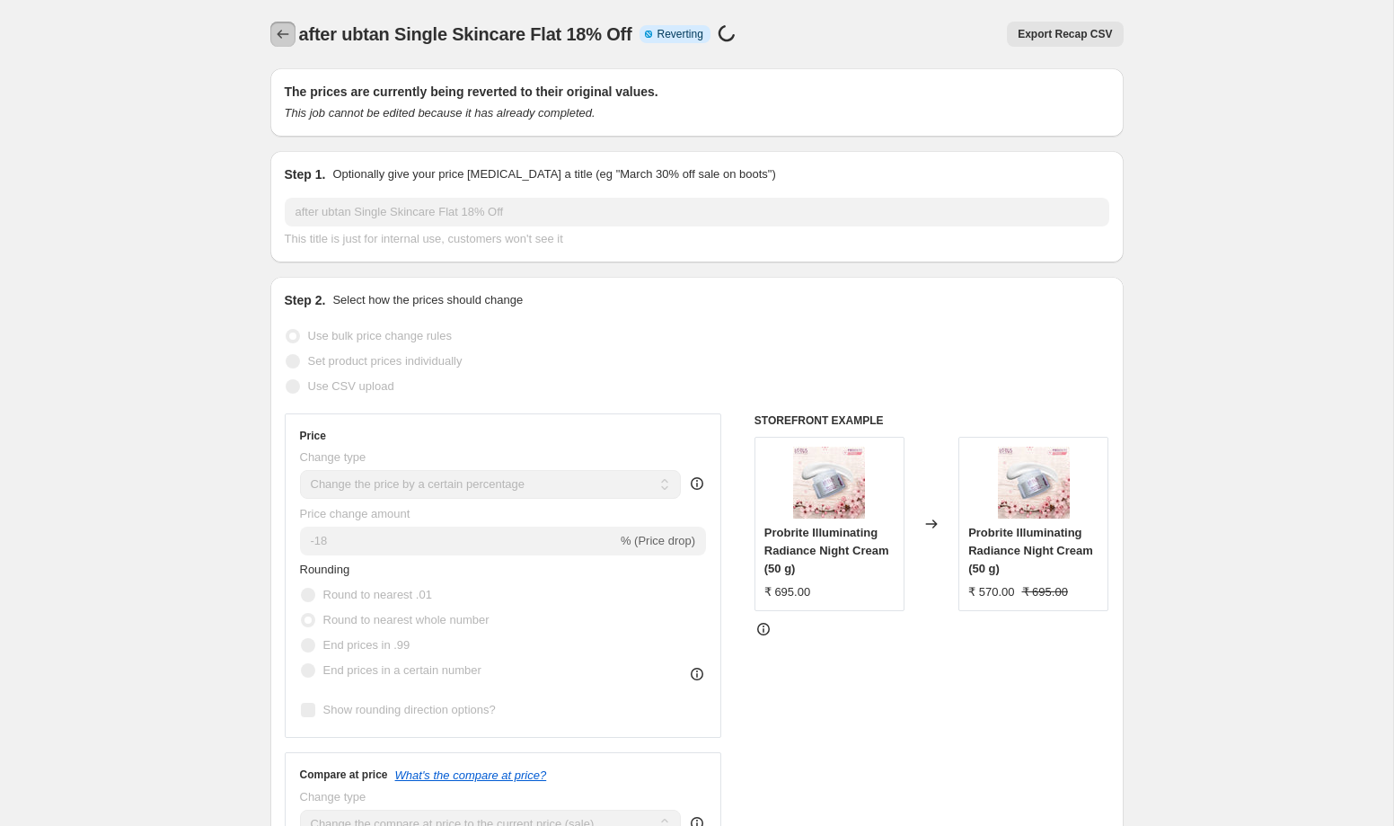
click at [289, 35] on icon "Price change jobs" at bounding box center [283, 34] width 18 height 18
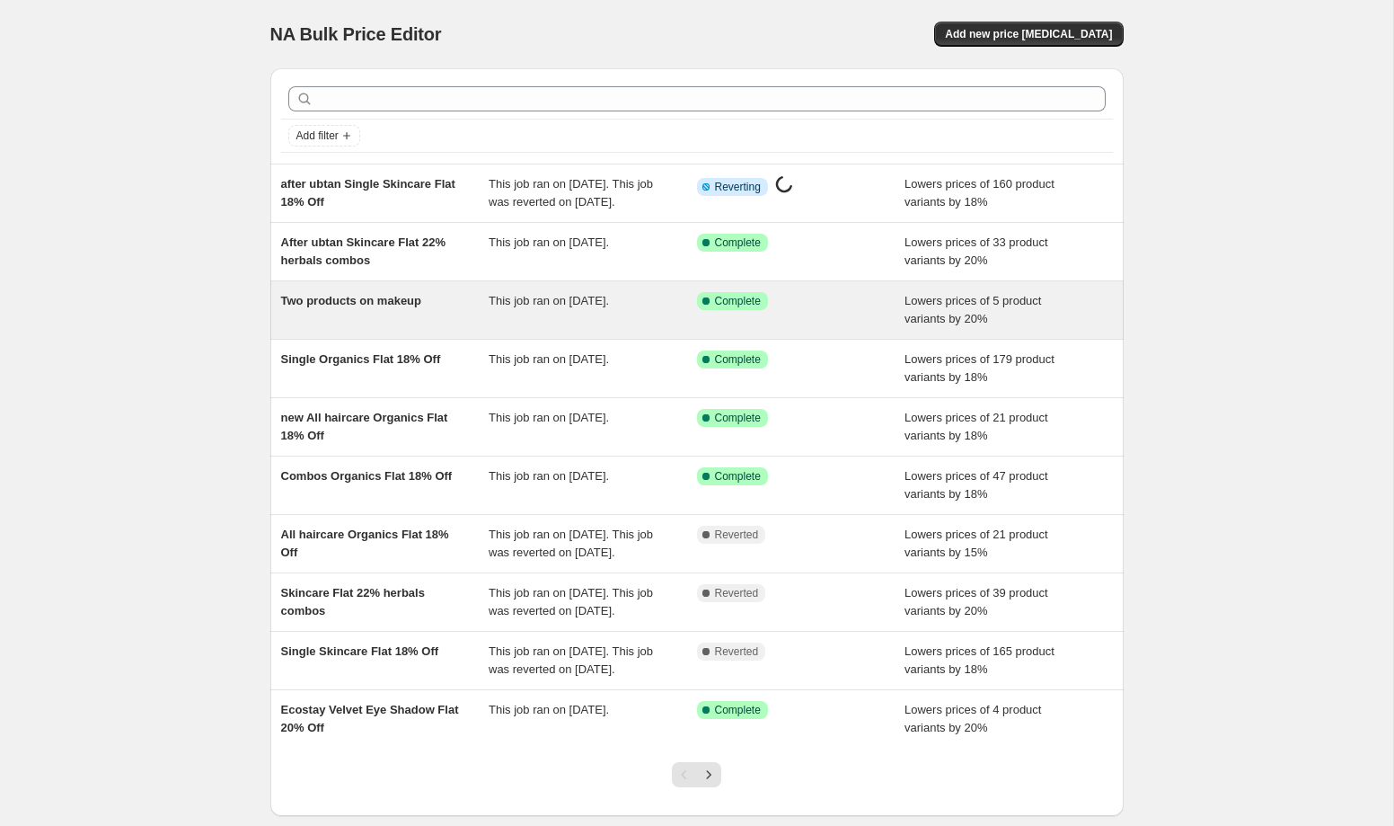
click at [445, 328] on div "Two products on makeup" at bounding box center [385, 310] width 208 height 36
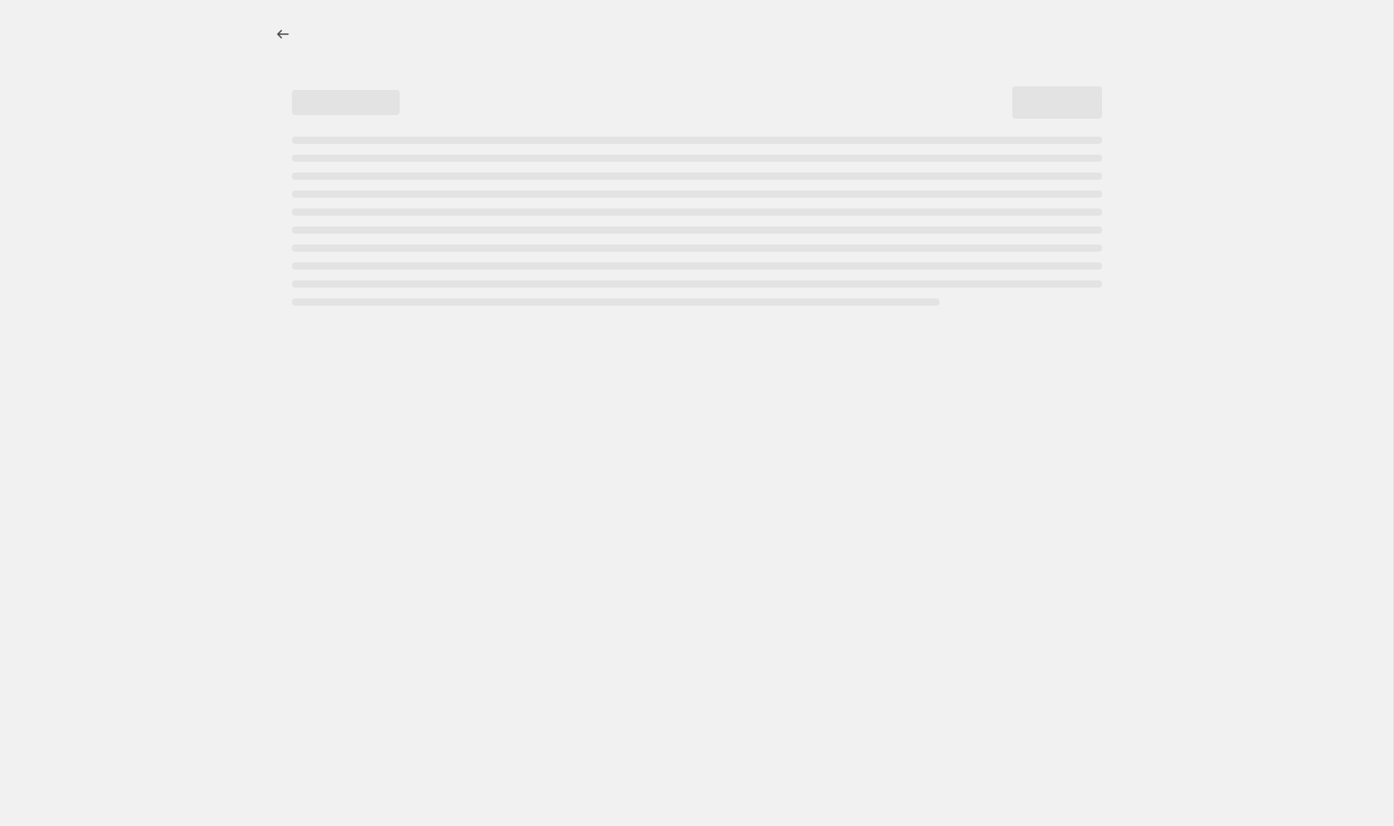
select select "percentage"
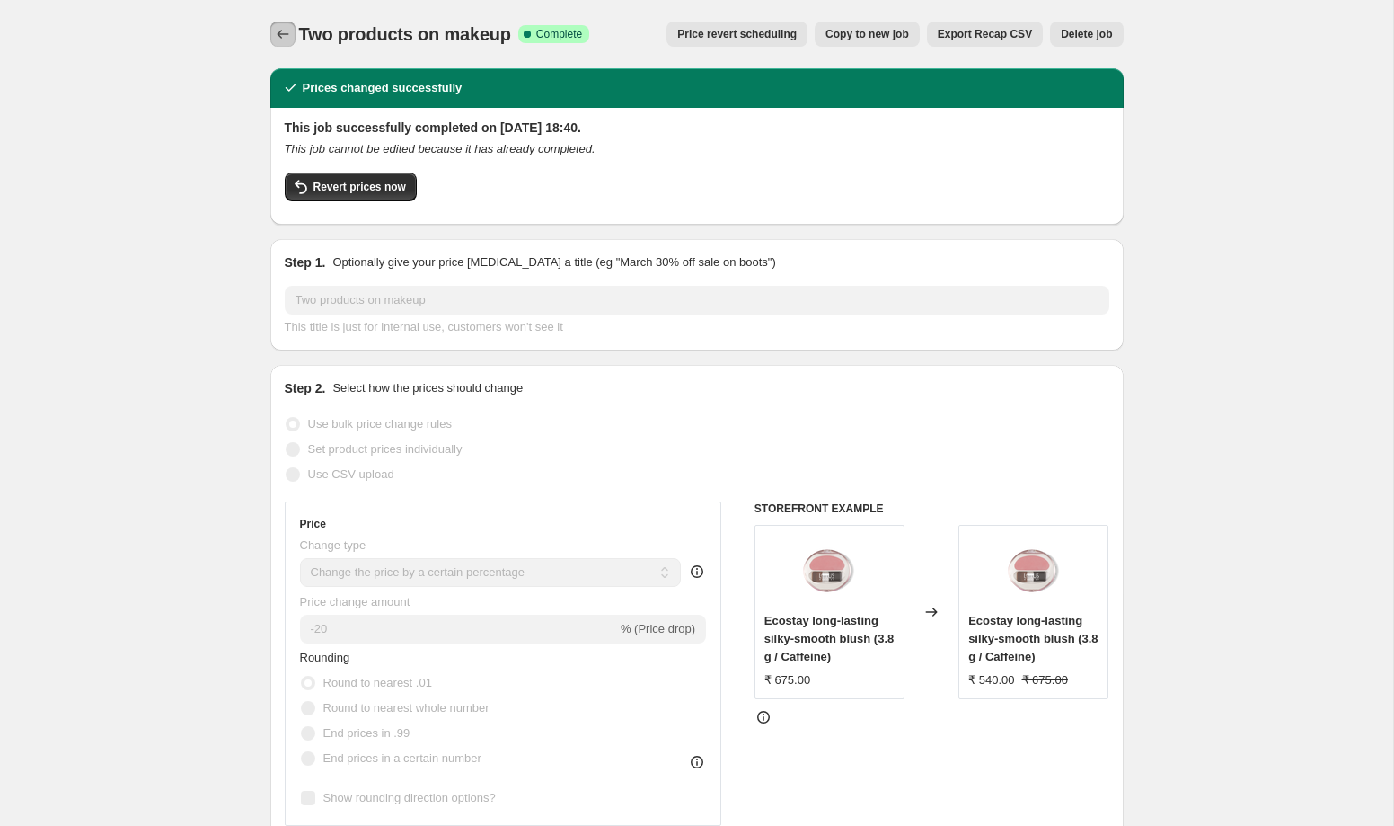
click at [274, 34] on icon "Price change jobs" at bounding box center [283, 34] width 18 height 18
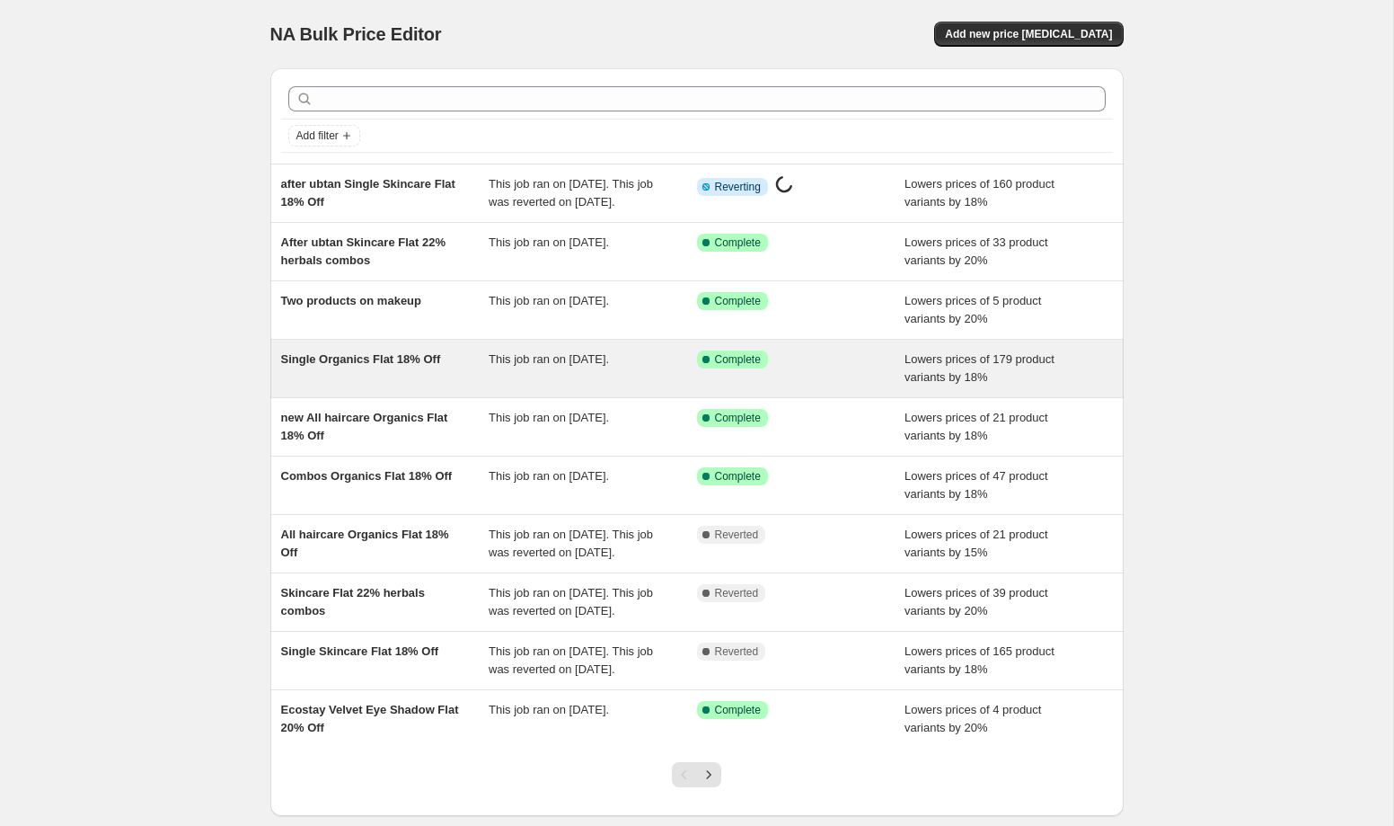
click at [463, 397] on div "Single Organics Flat 18% Off This job ran on [DATE]. Success Complete Complete …" at bounding box center [696, 368] width 853 height 57
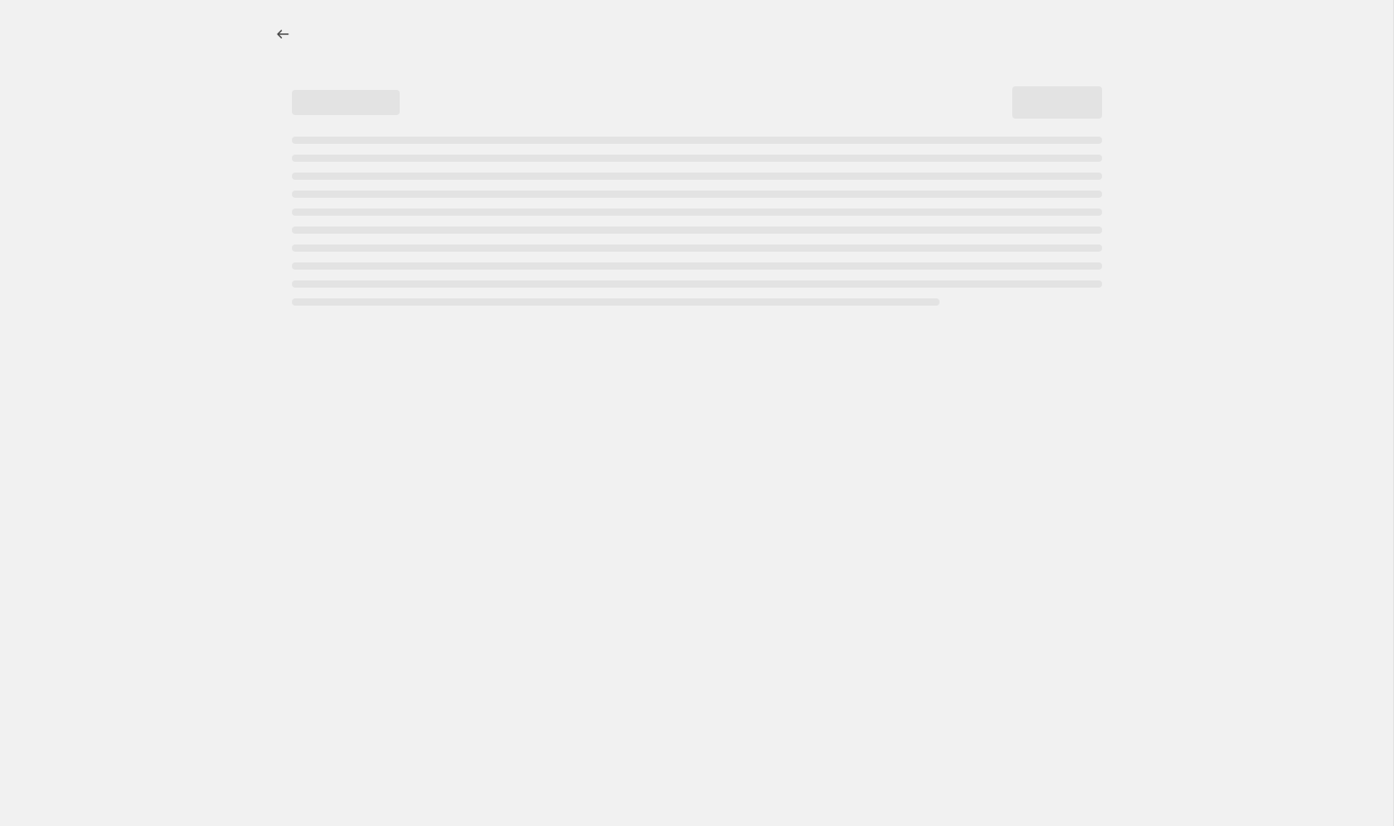
select select "percentage"
select select "collection"
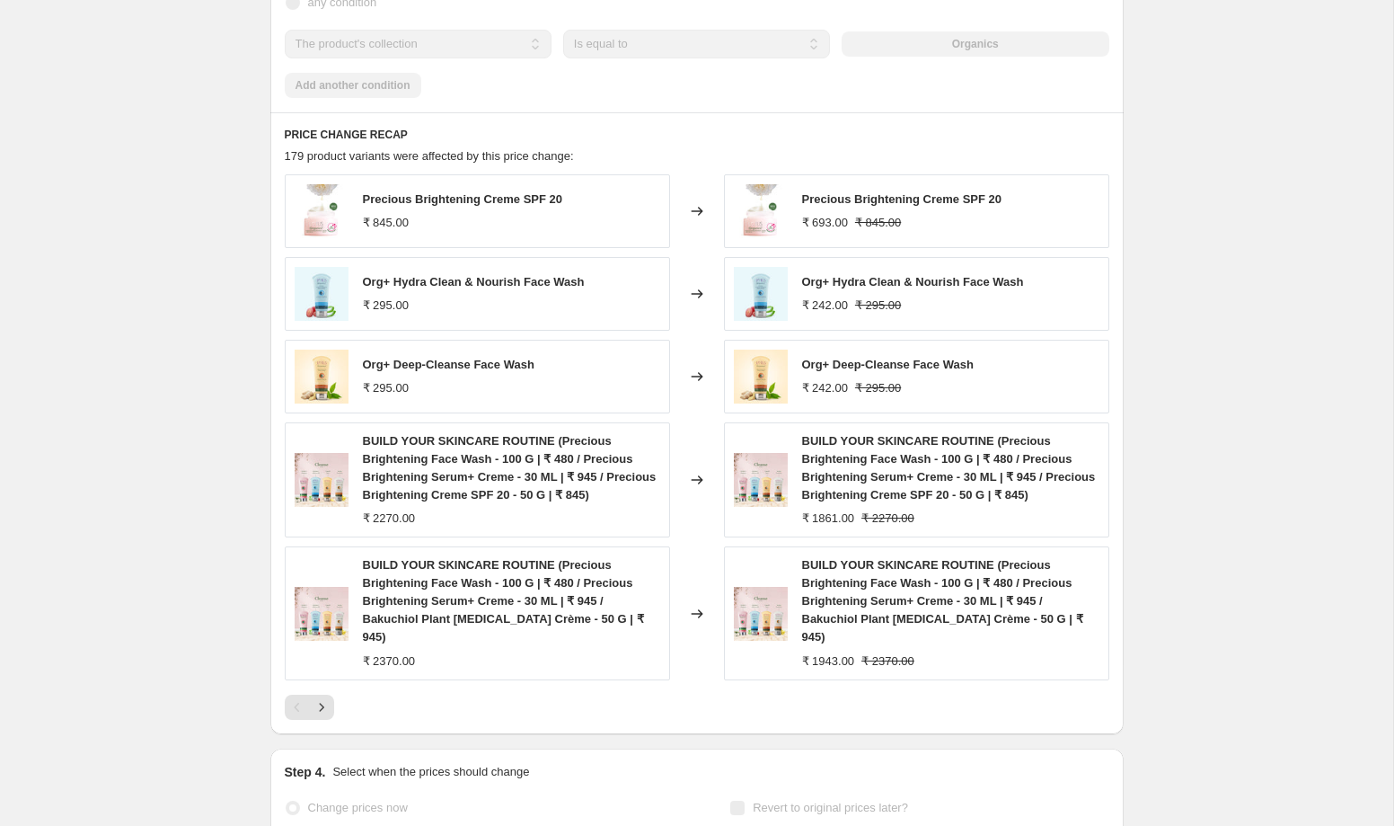
scroll to position [1387, 0]
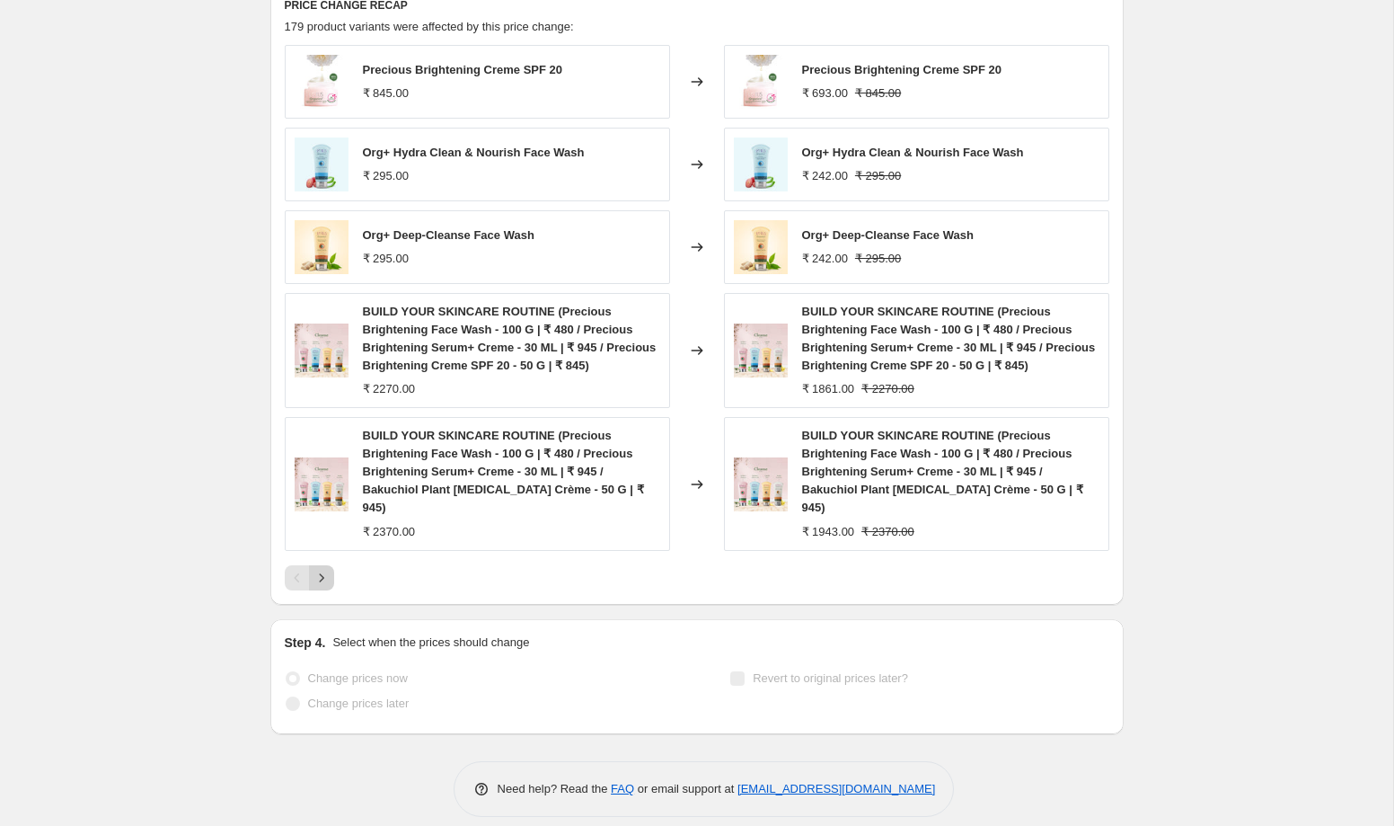
click at [323, 569] on icon "Next" at bounding box center [322, 578] width 18 height 18
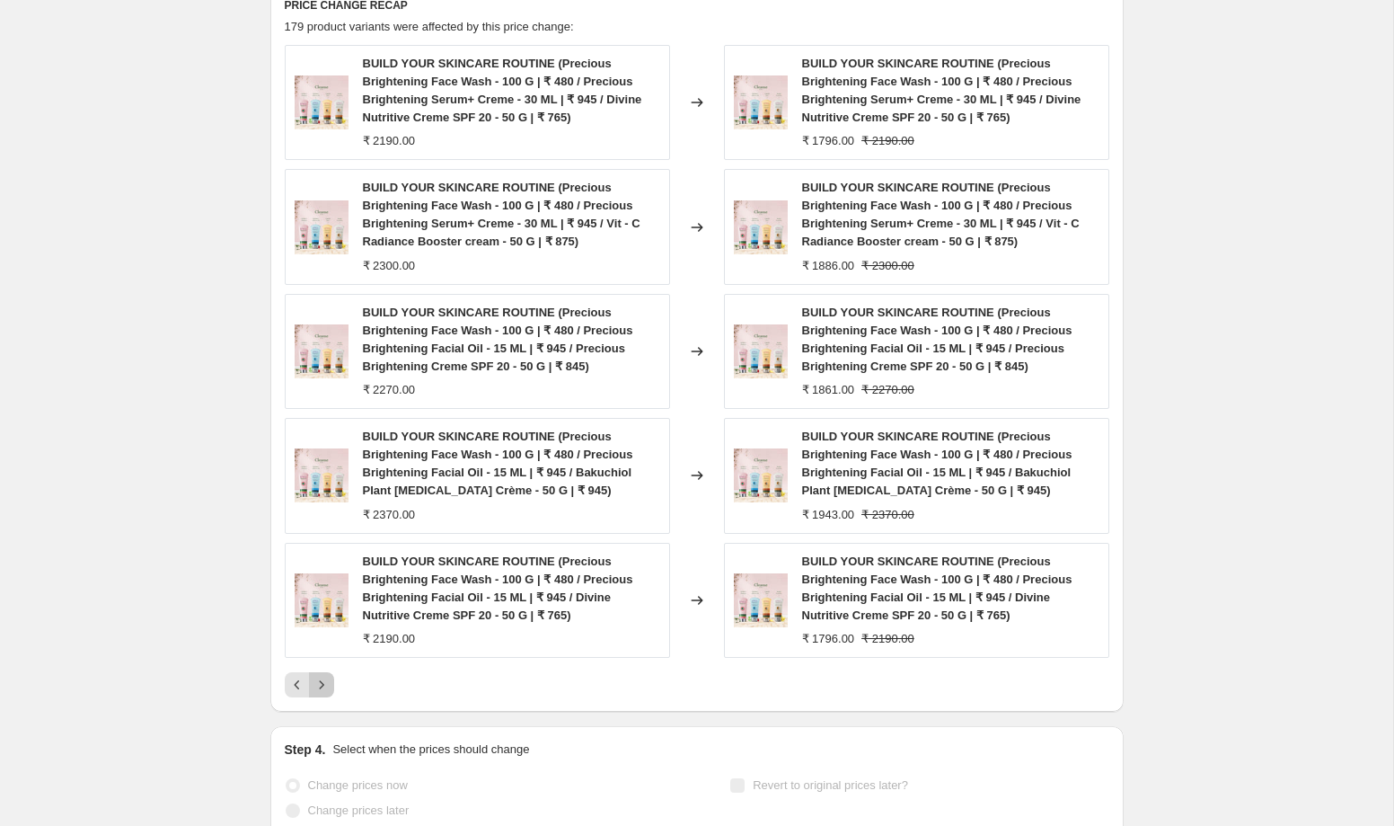
click at [324, 687] on icon "Next" at bounding box center [322, 685] width 18 height 18
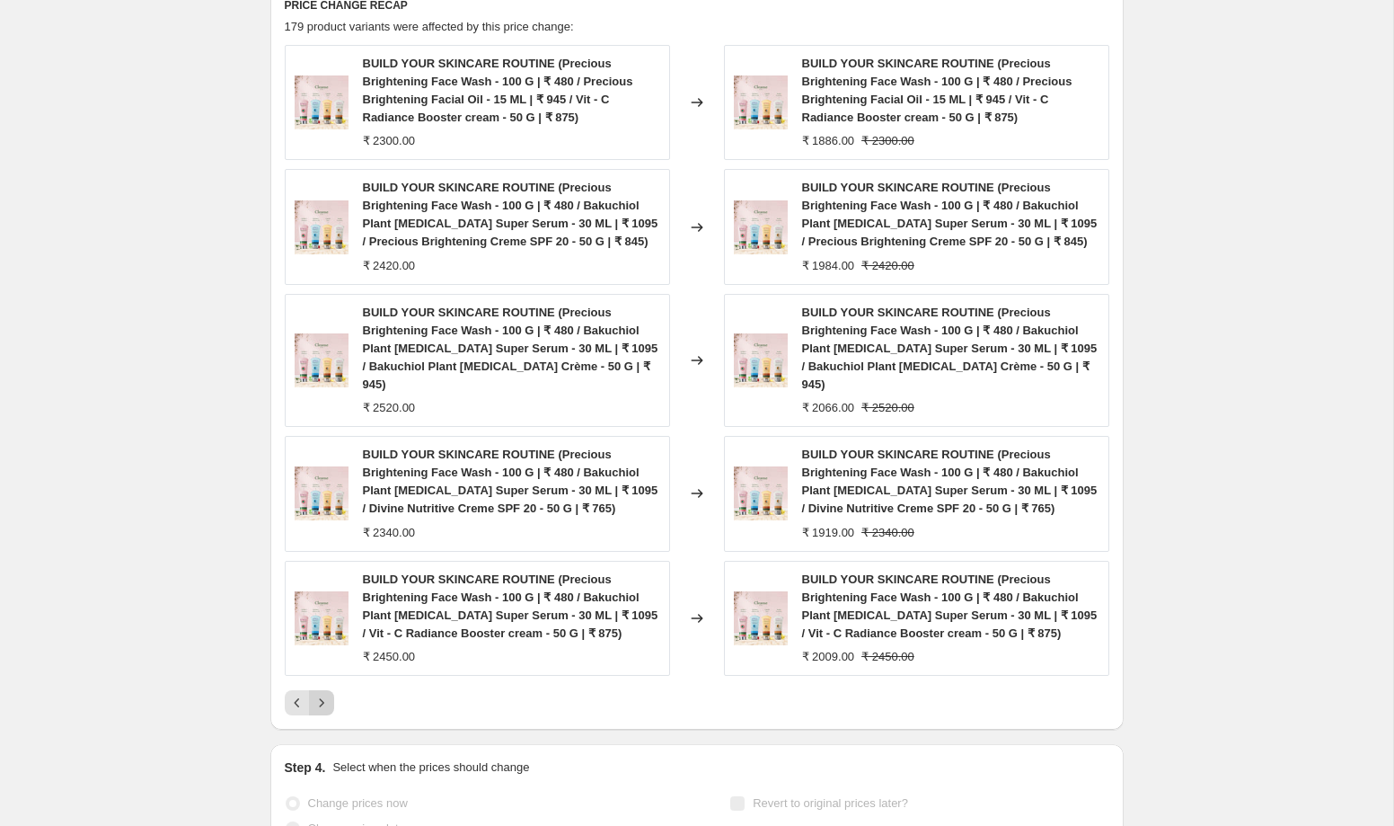
click at [324, 694] on icon "Next" at bounding box center [322, 703] width 18 height 18
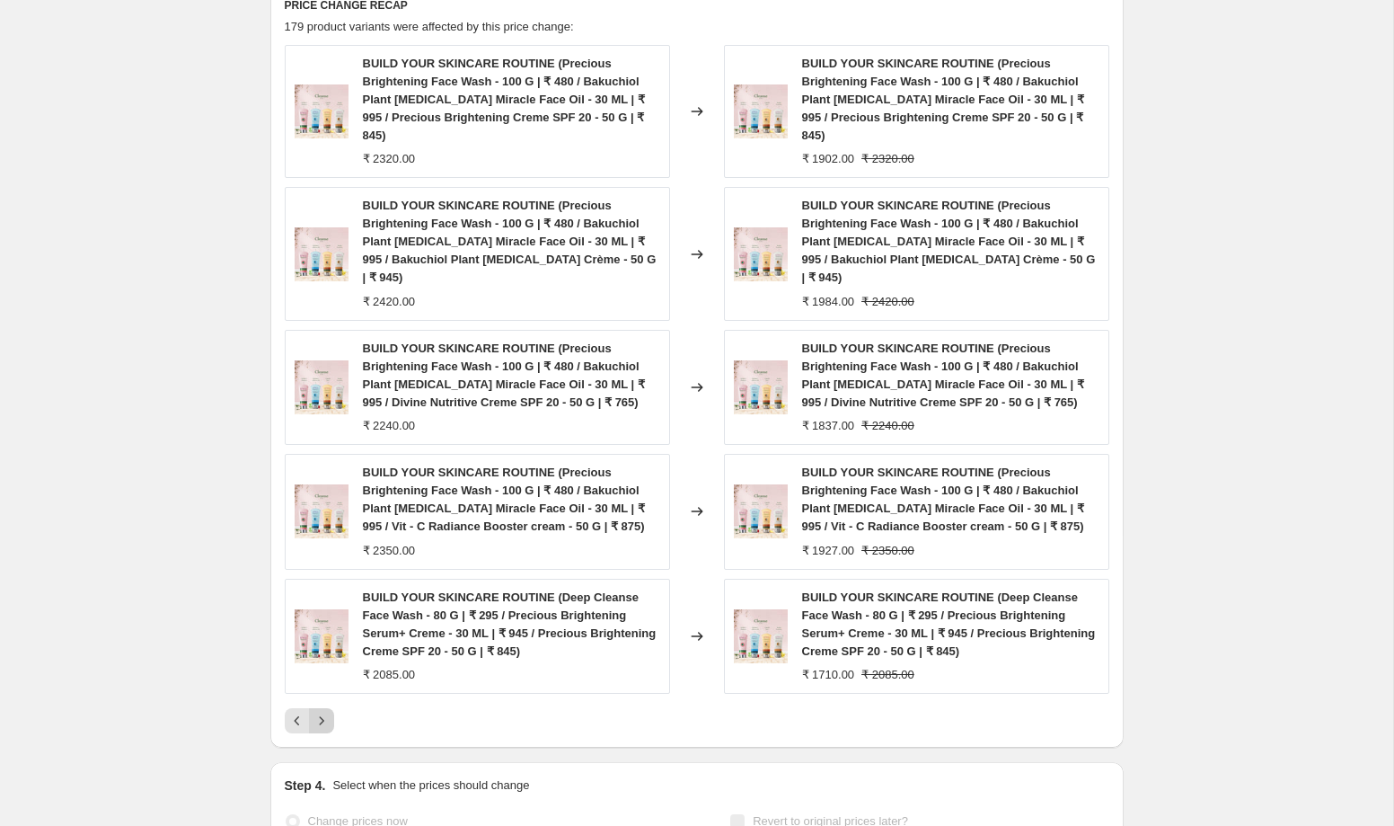
click at [324, 711] on icon "Next" at bounding box center [322, 720] width 18 height 18
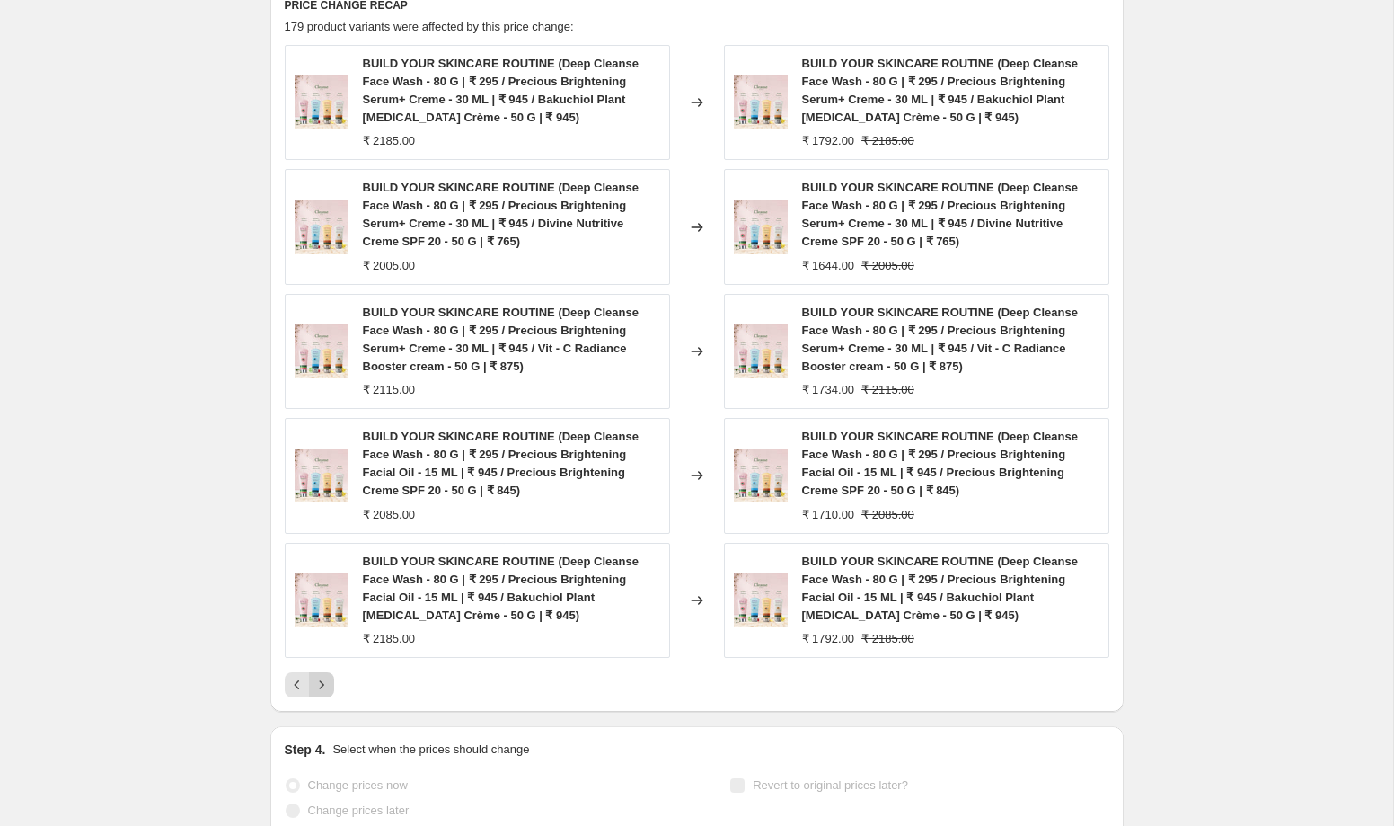
click at [324, 689] on icon "Next" at bounding box center [322, 685] width 18 height 18
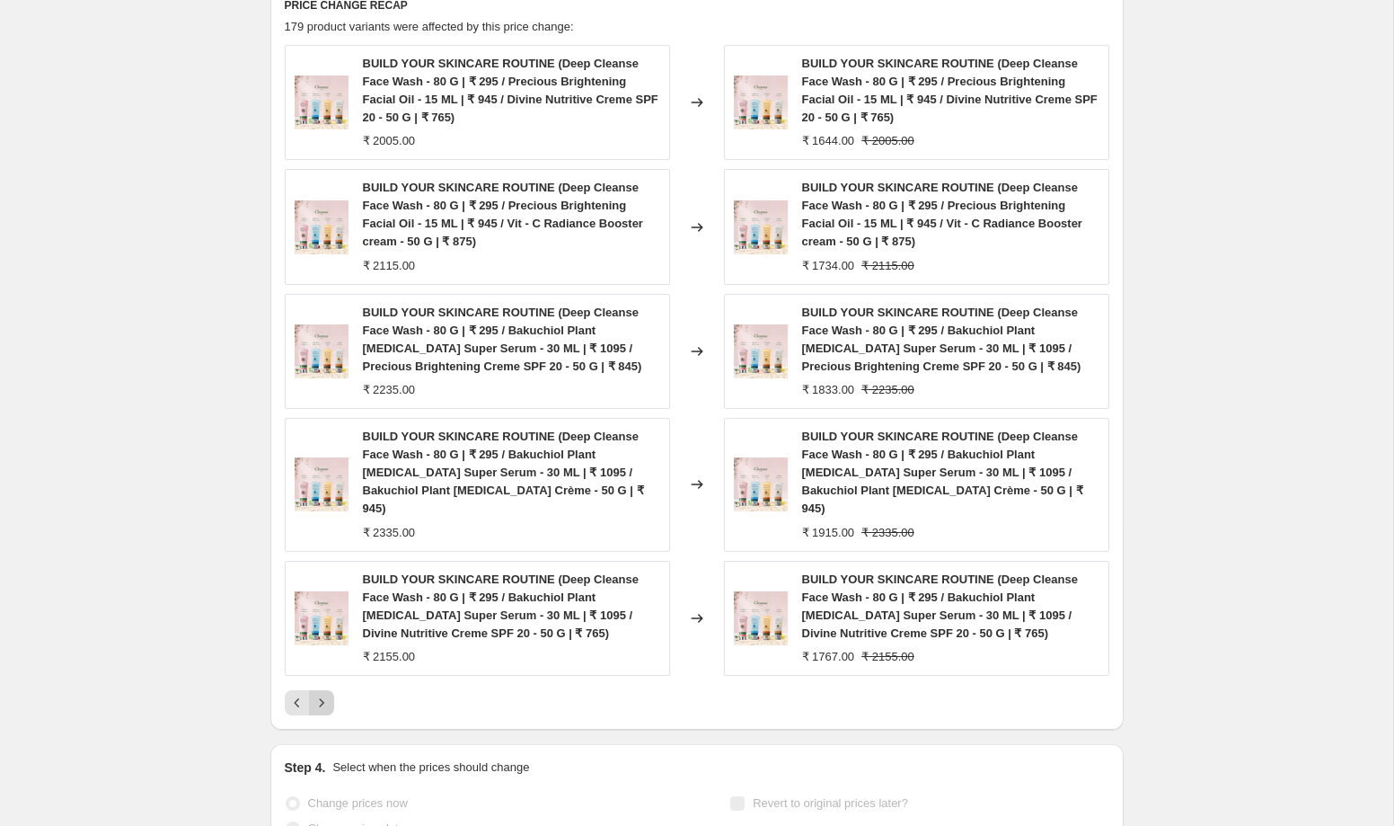
click at [324, 694] on icon "Next" at bounding box center [322, 703] width 18 height 18
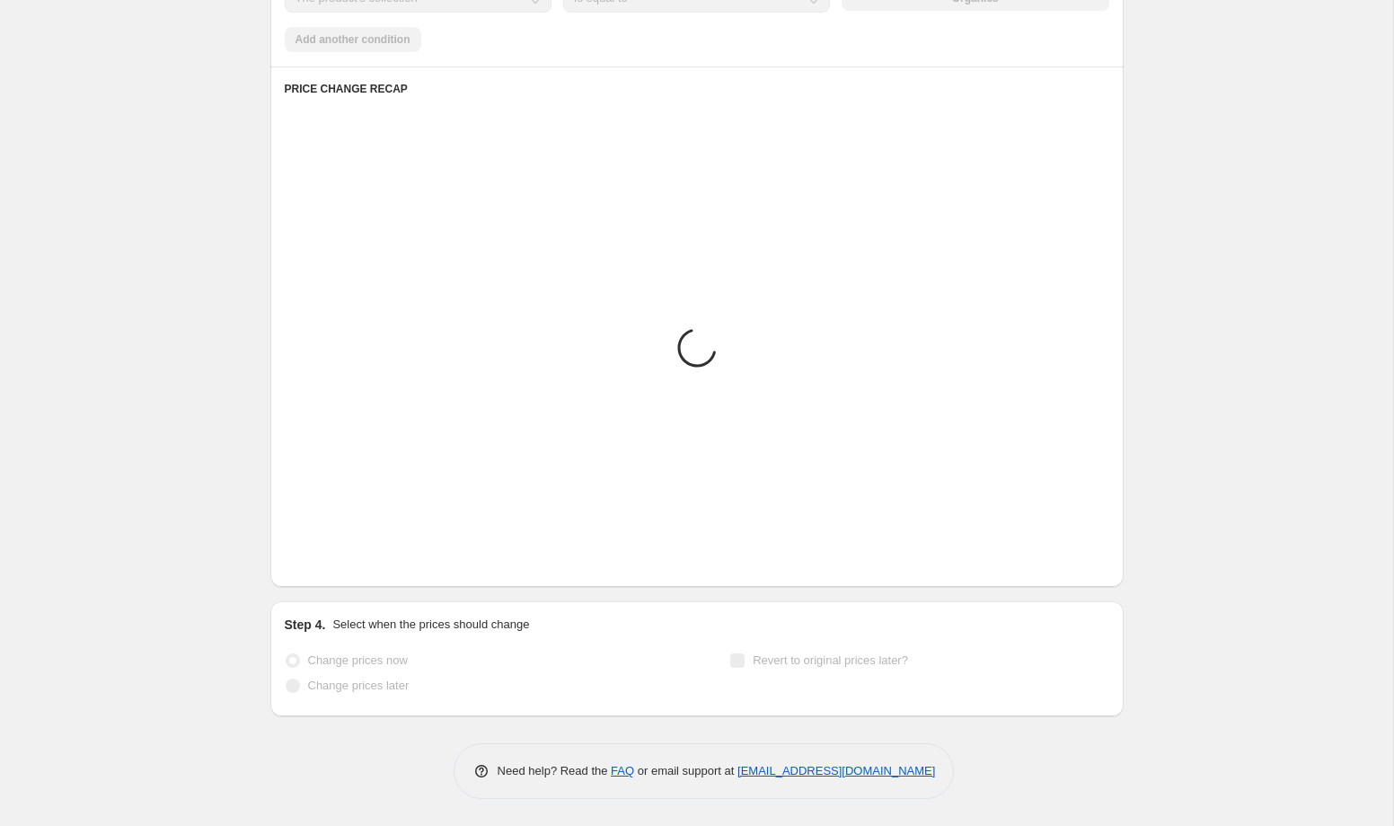
scroll to position [0, 0]
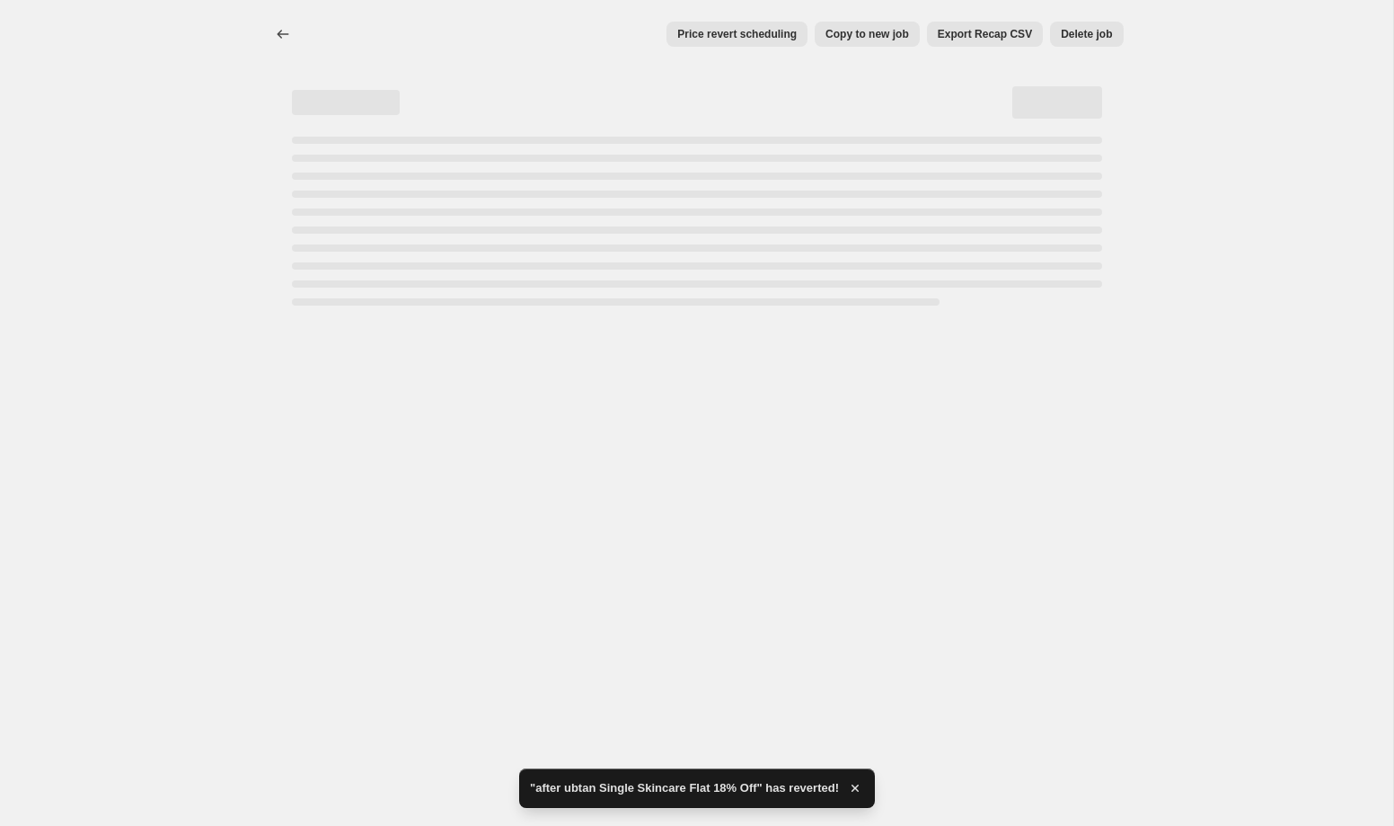
select select "percentage"
select select "collection"
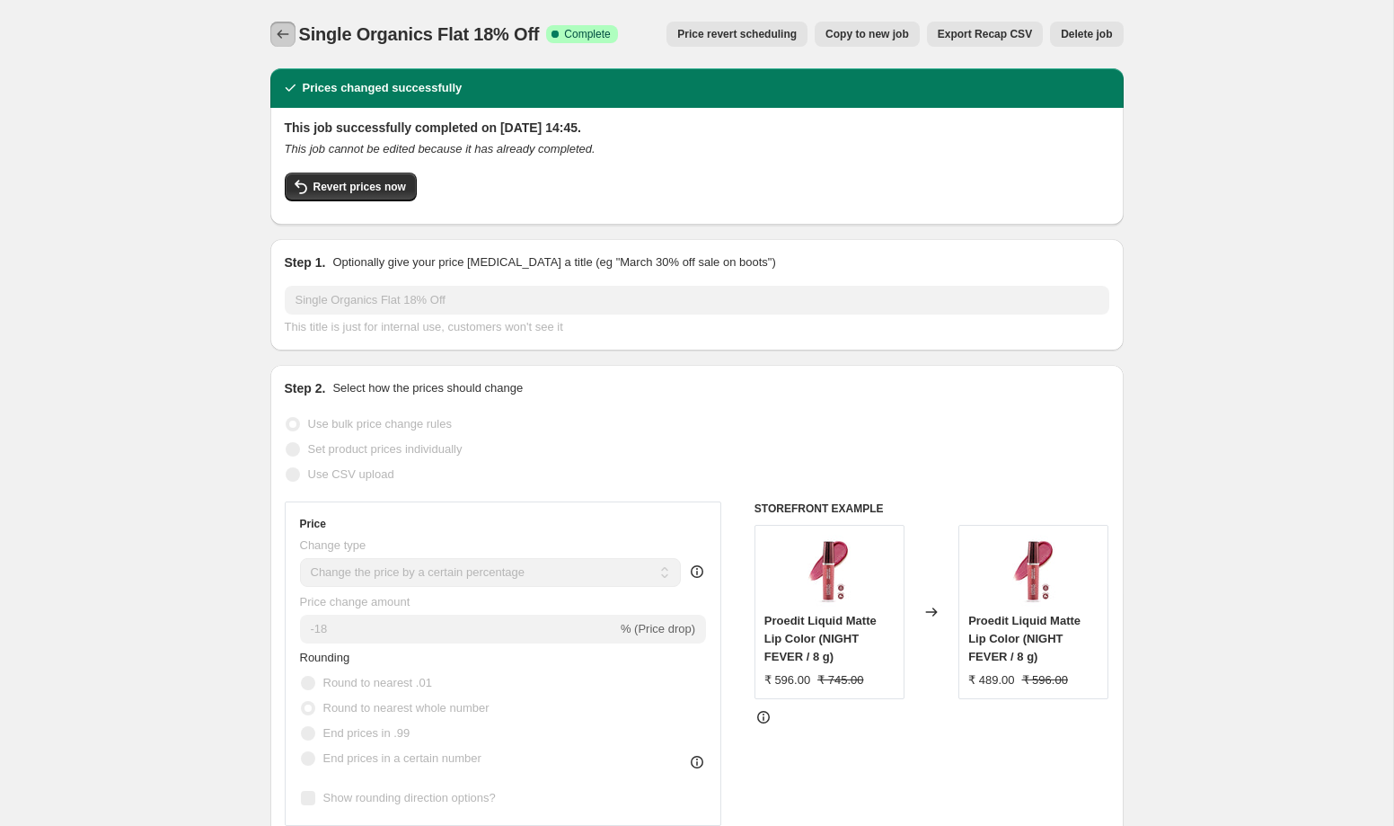
click at [276, 23] on button "Price change jobs" at bounding box center [282, 34] width 25 height 25
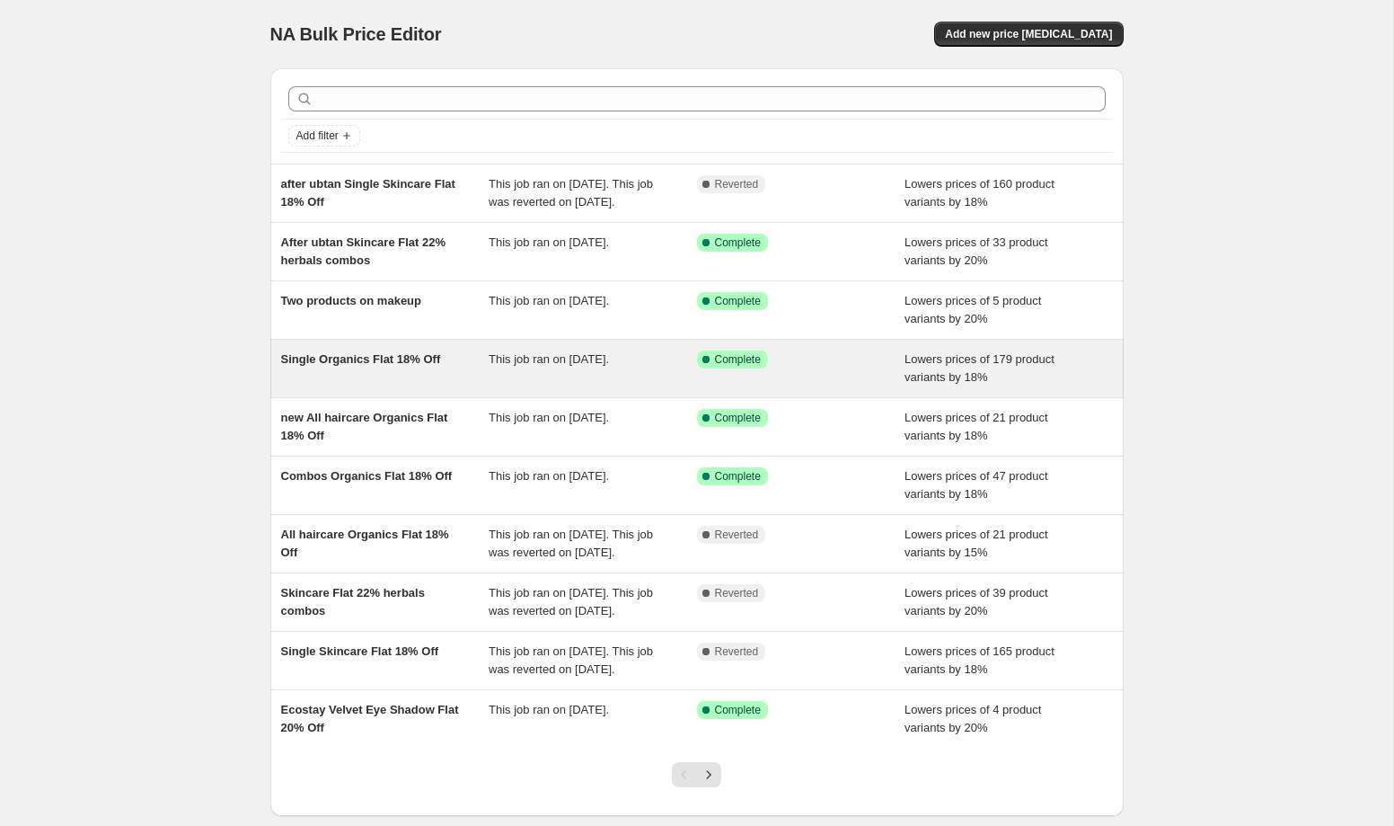
click at [366, 366] on span "Single Organics Flat 18% Off" at bounding box center [361, 358] width 160 height 13
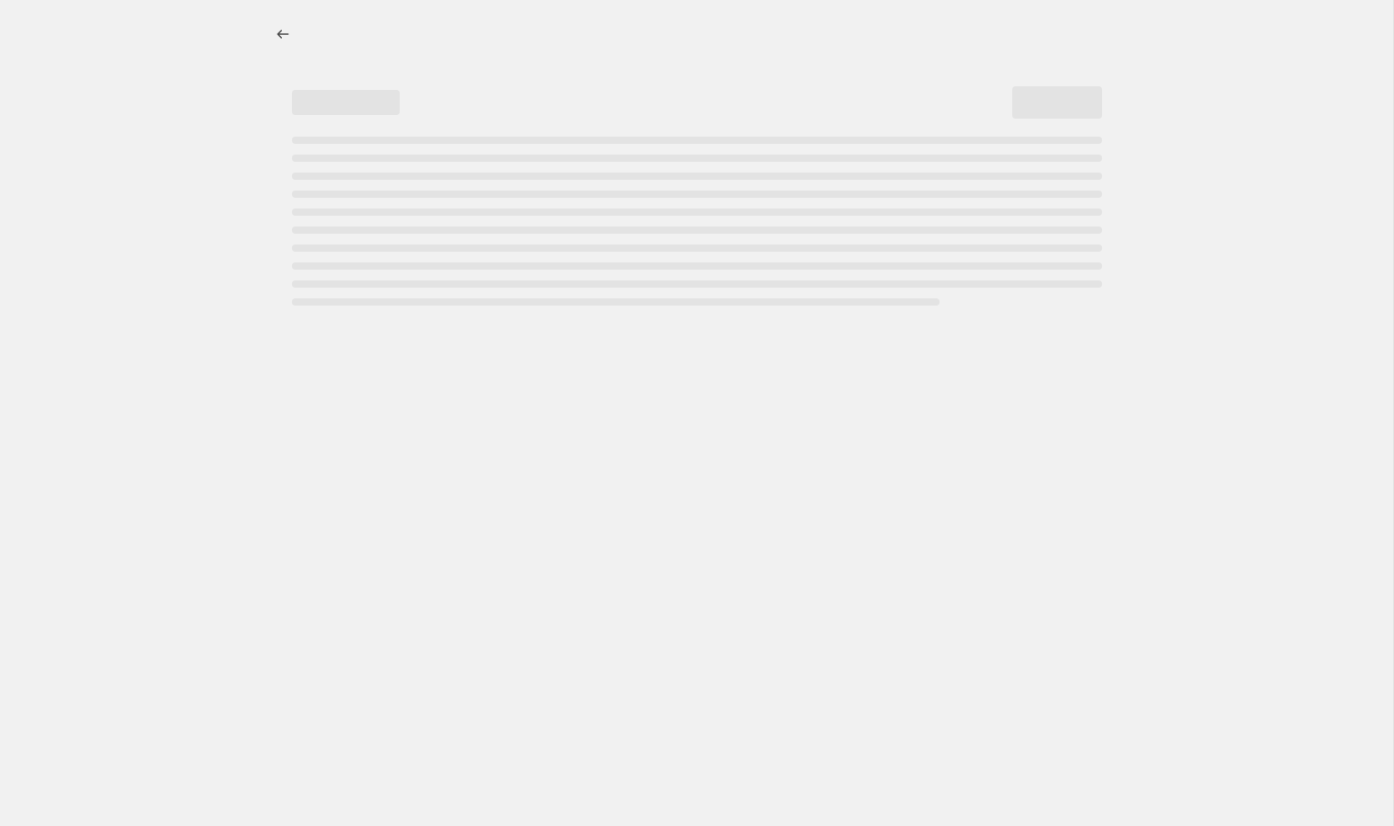
select select "percentage"
select select "collection"
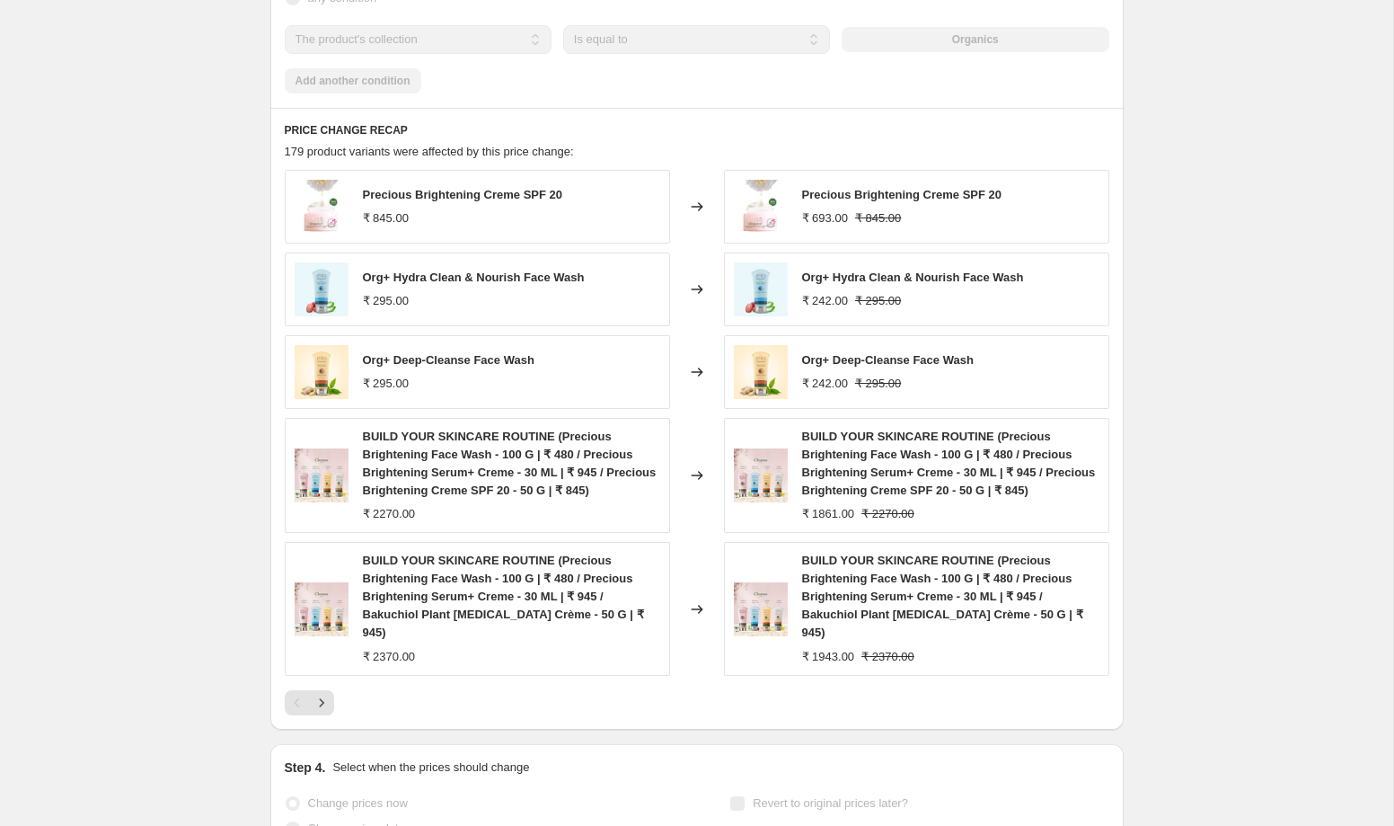
scroll to position [1387, 0]
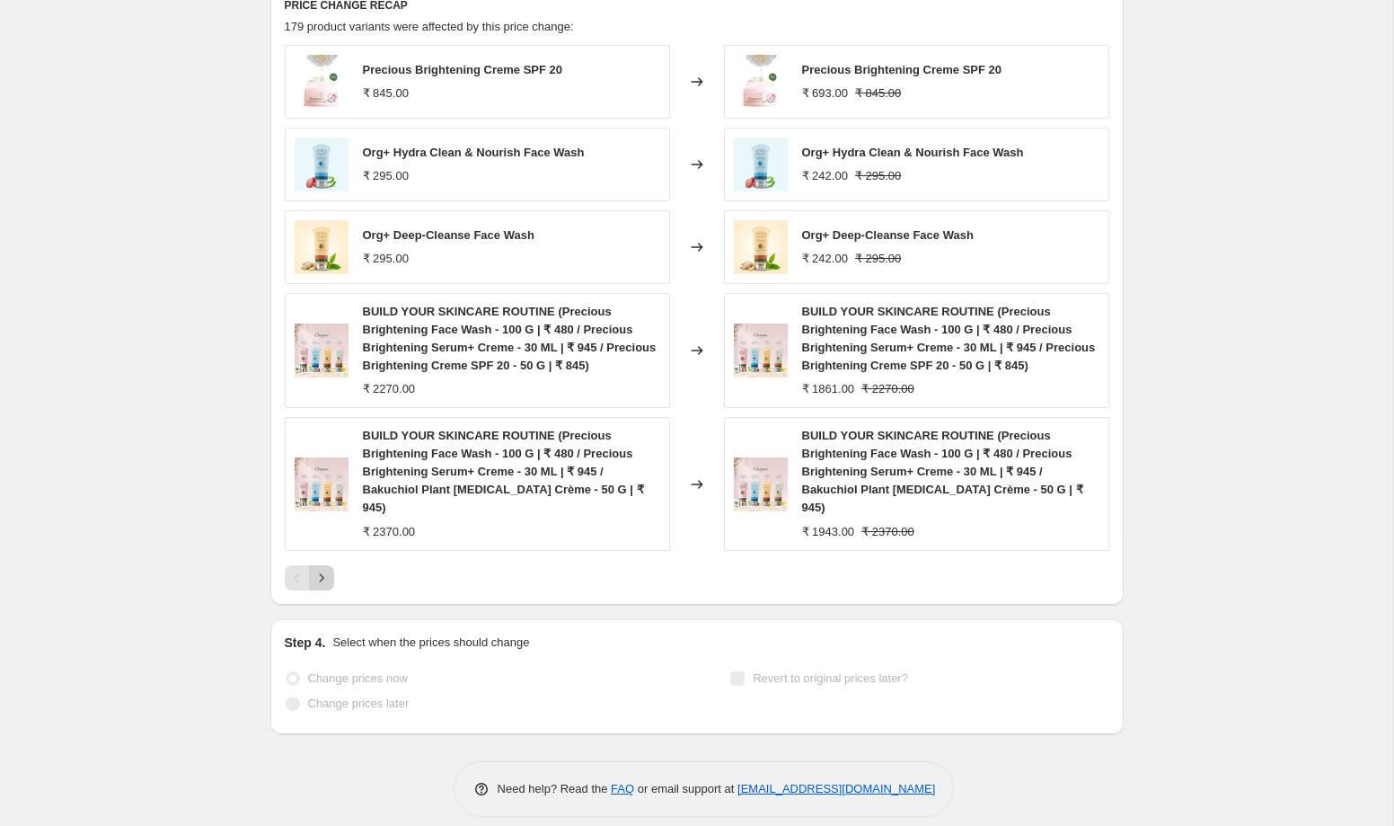
click at [322, 569] on icon "Next" at bounding box center [322, 578] width 18 height 18
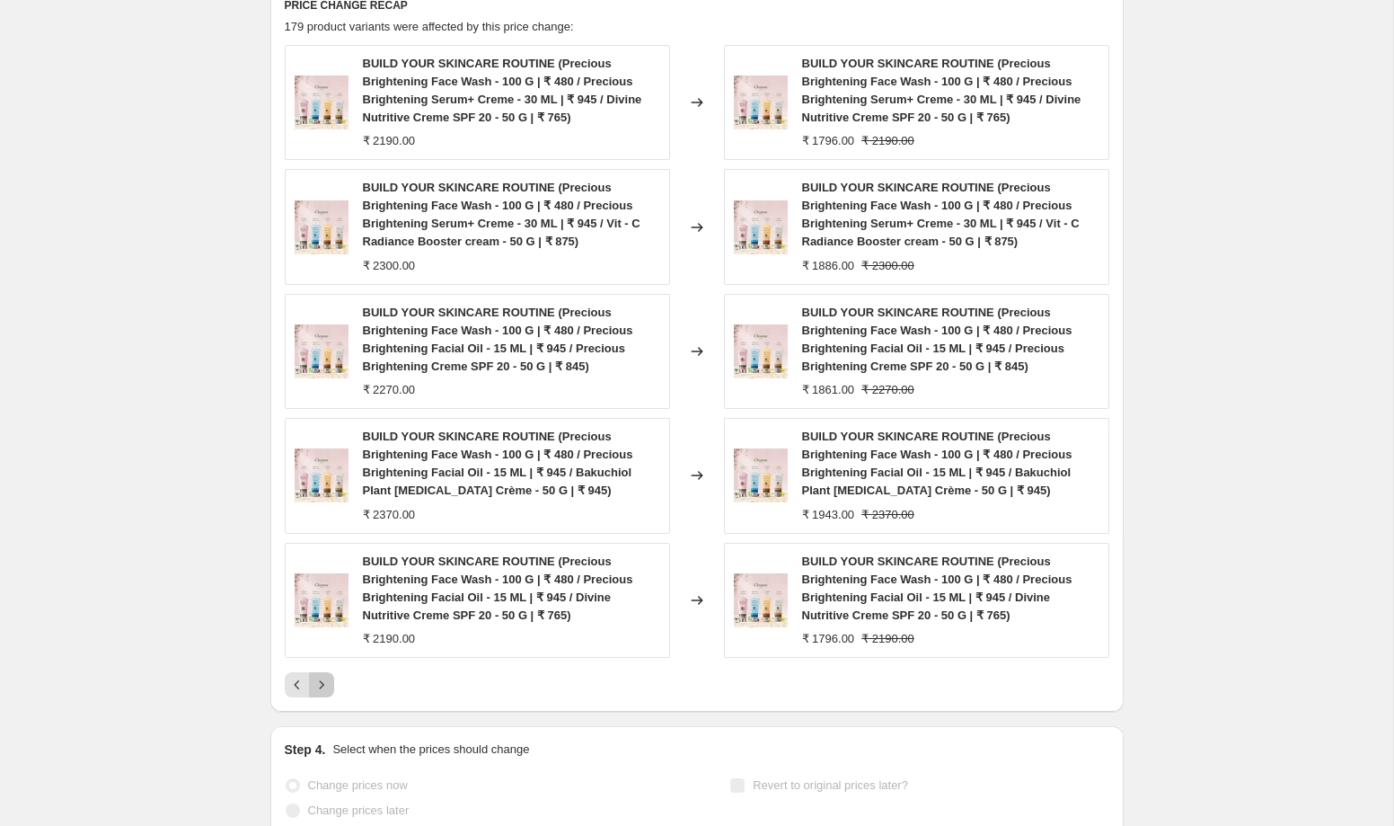
click at [328, 692] on icon "Next" at bounding box center [322, 685] width 18 height 18
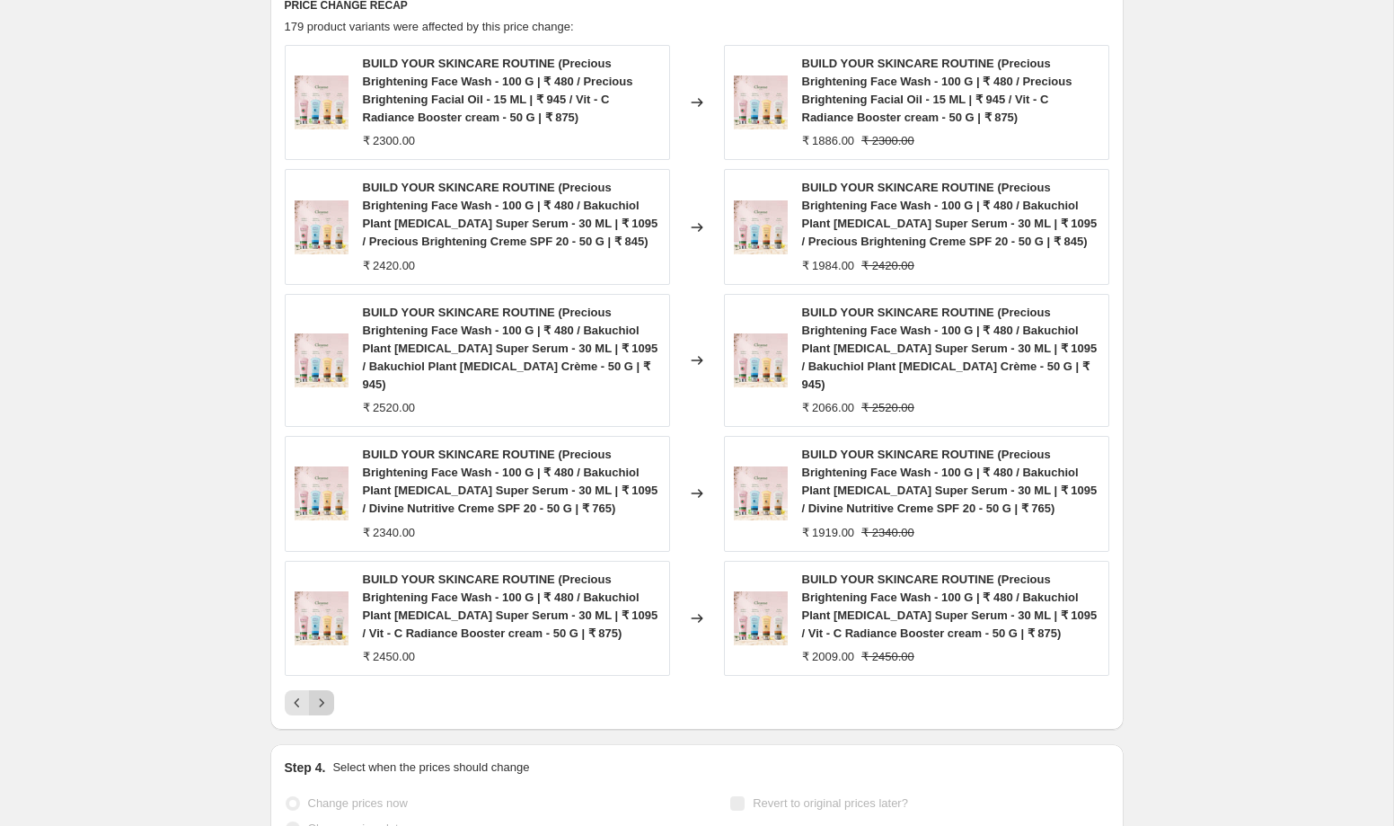
click at [328, 694] on icon "Next" at bounding box center [322, 703] width 18 height 18
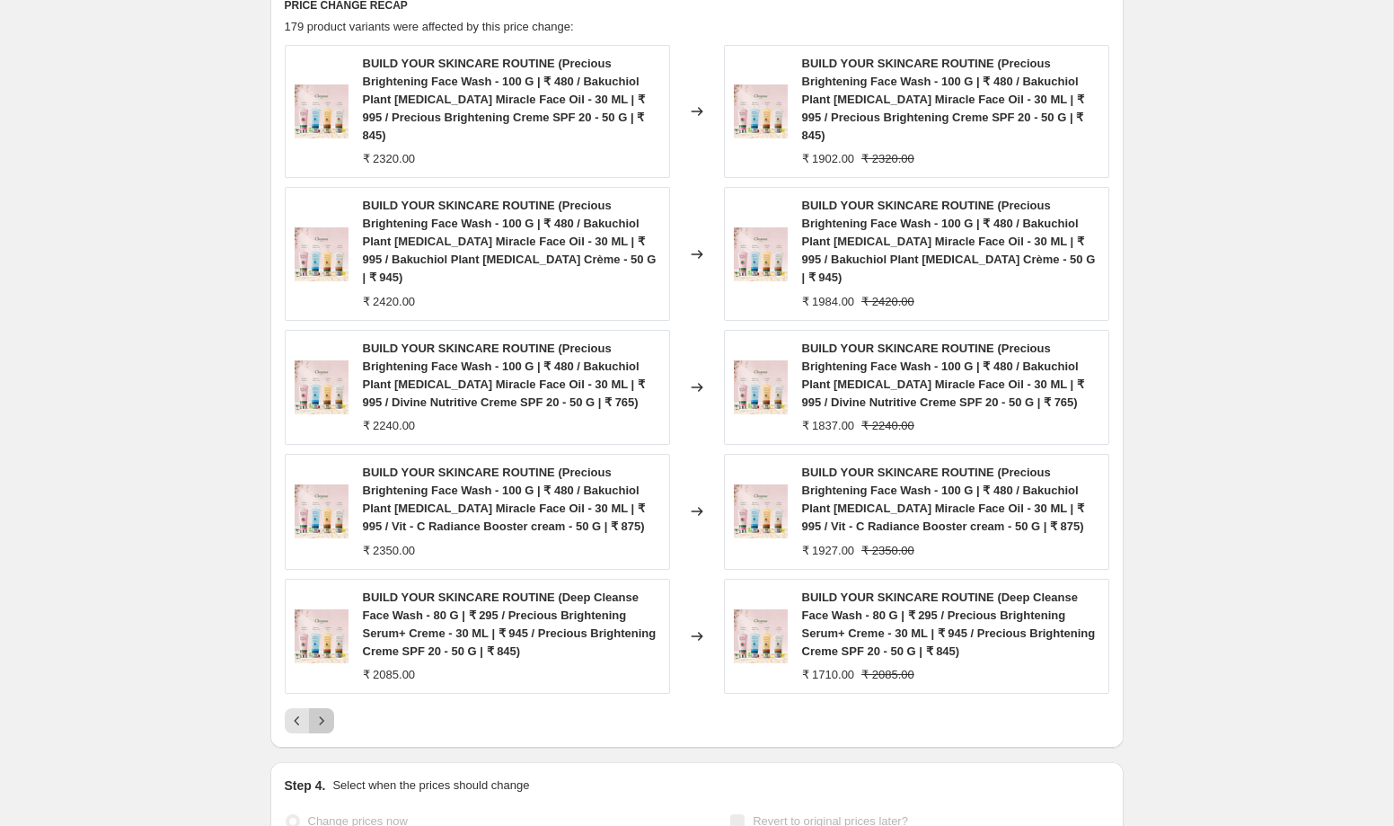
click at [328, 711] on icon "Next" at bounding box center [322, 720] width 18 height 18
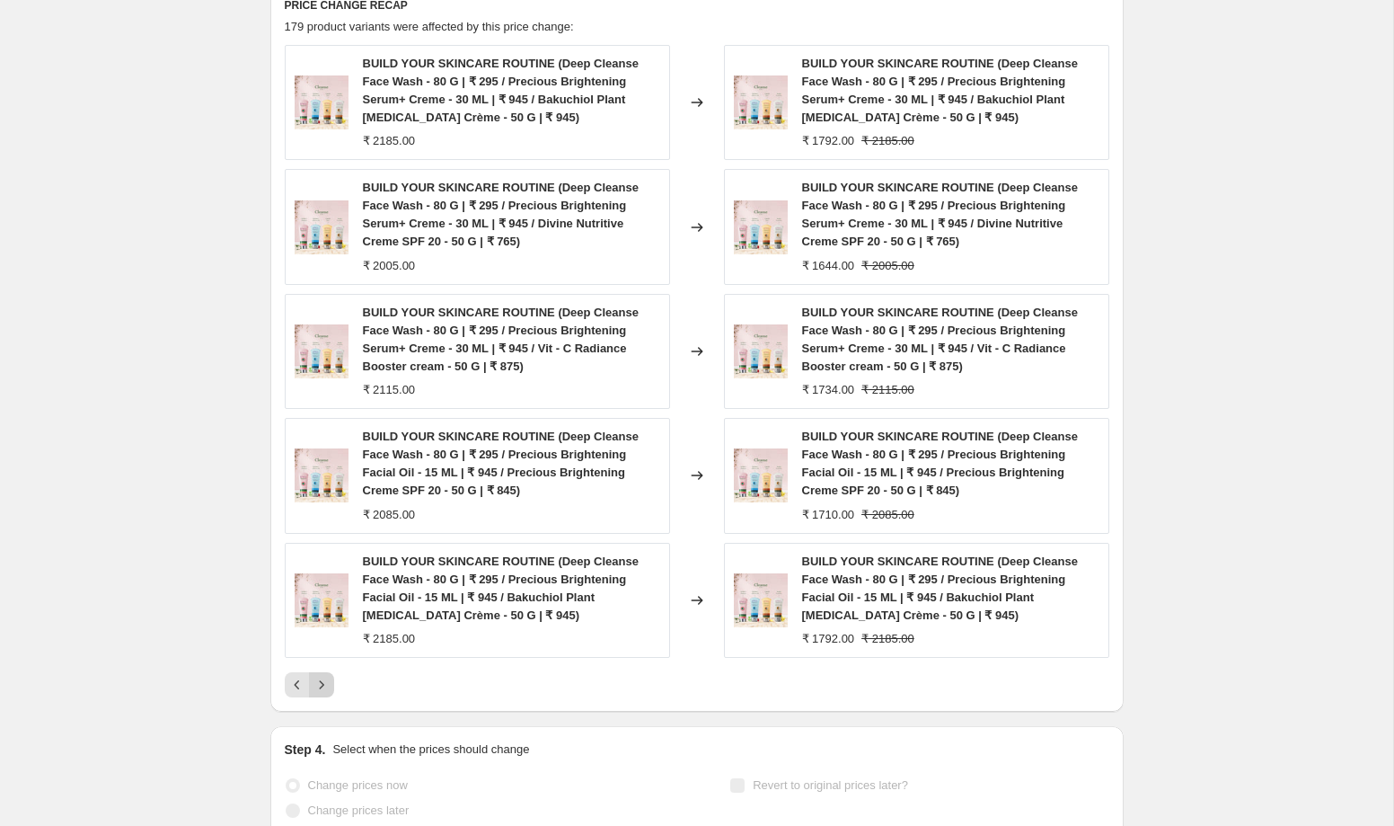
click at [328, 692] on icon "Next" at bounding box center [322, 685] width 18 height 18
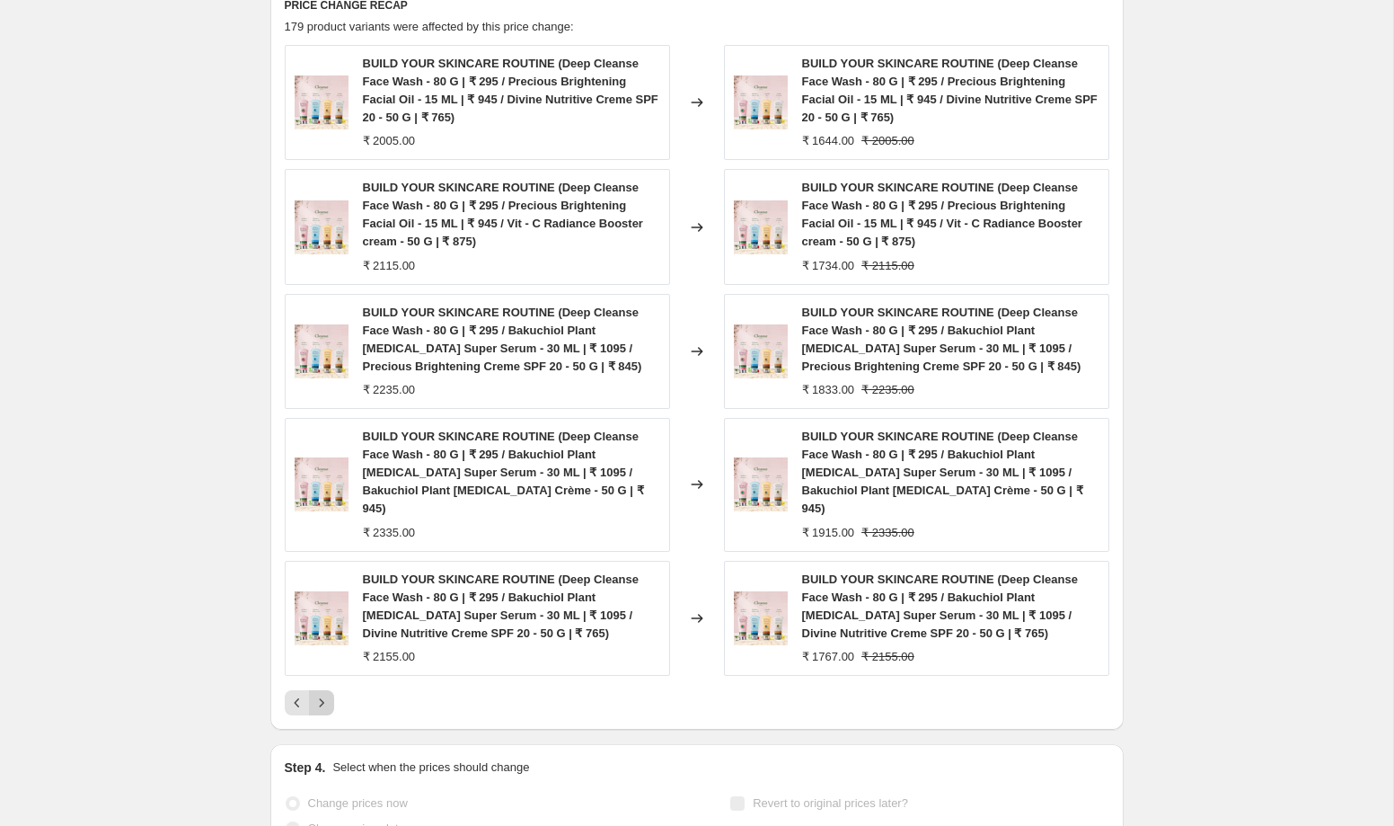
click at [328, 694] on icon "Next" at bounding box center [322, 703] width 18 height 18
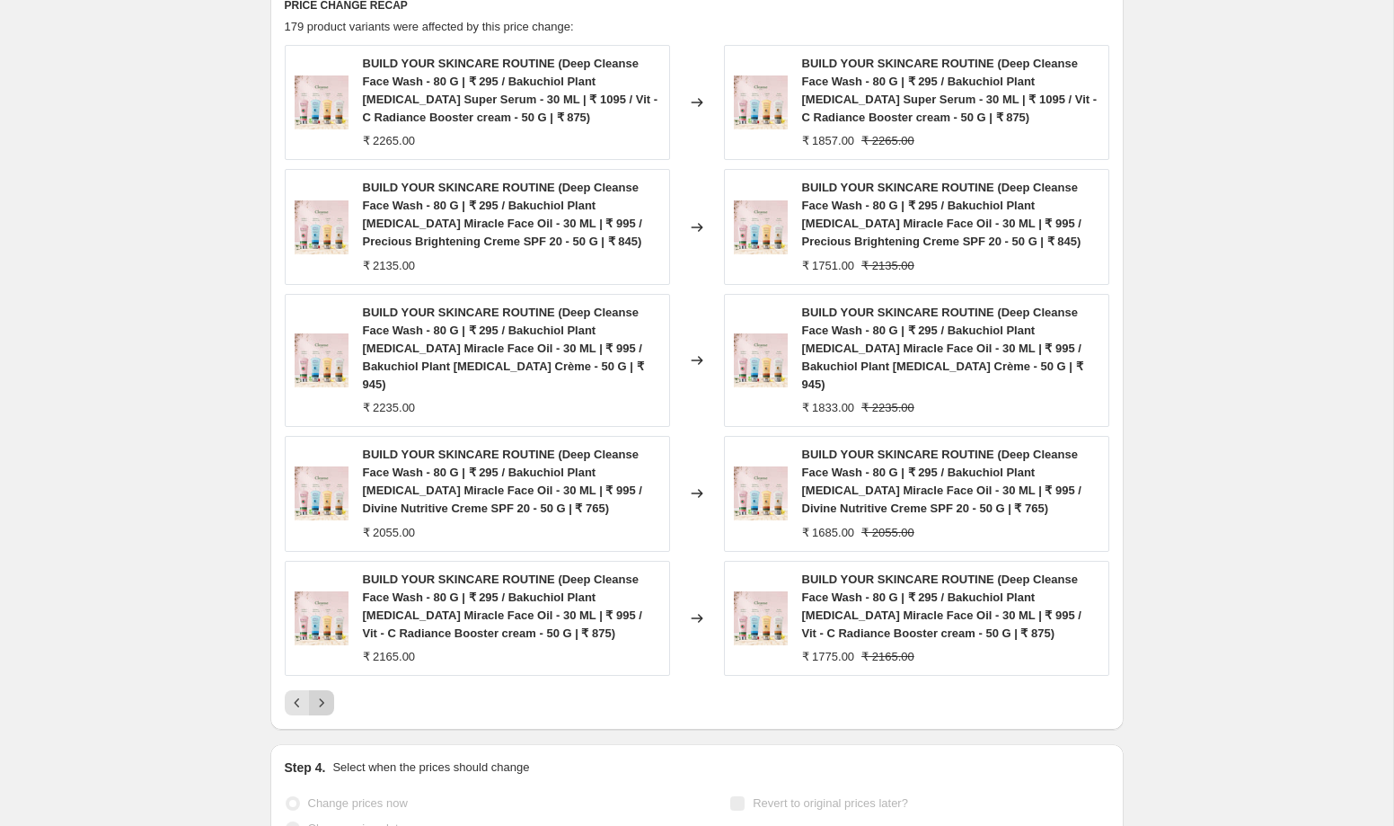
click at [328, 694] on icon "Next" at bounding box center [322, 703] width 18 height 18
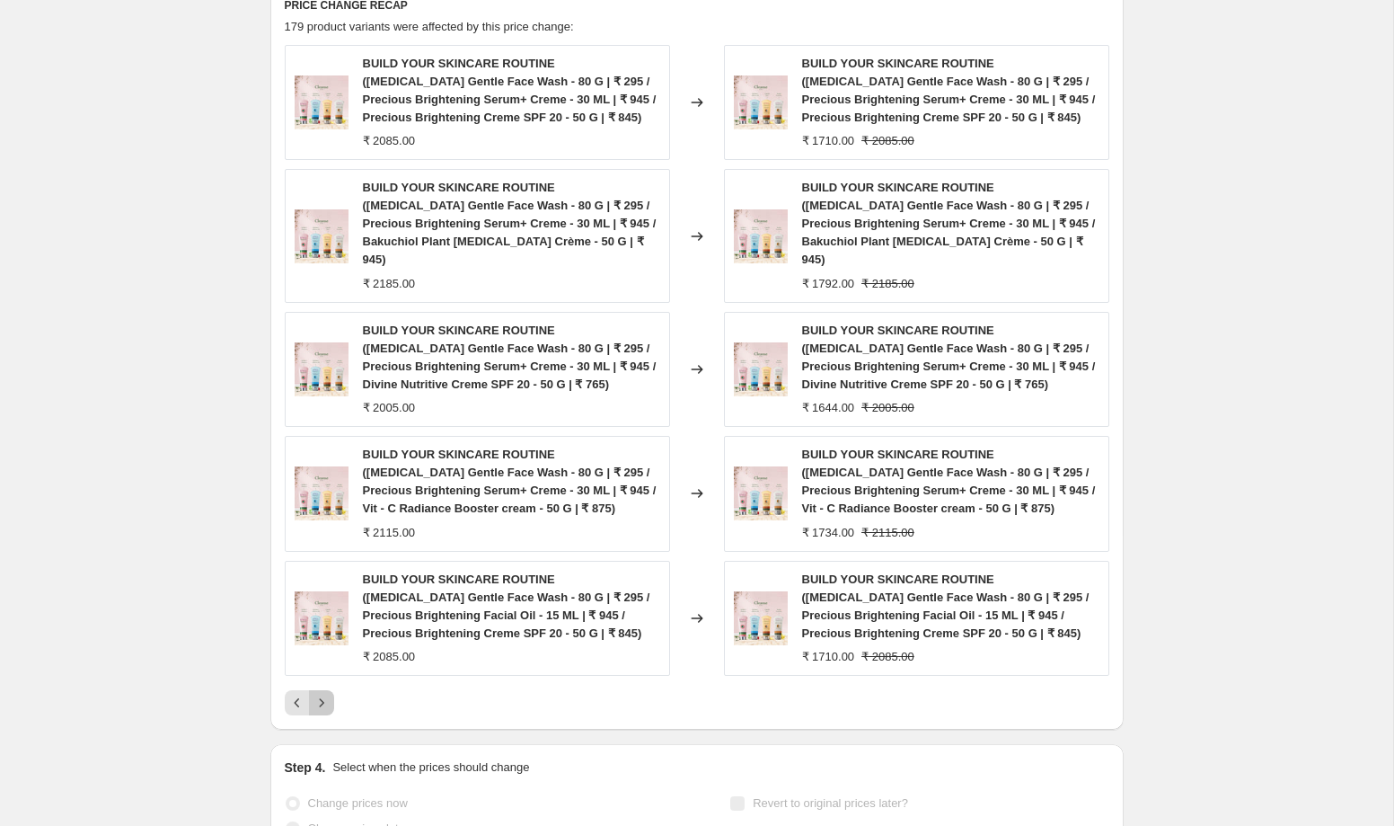
click at [328, 694] on icon "Next" at bounding box center [322, 703] width 18 height 18
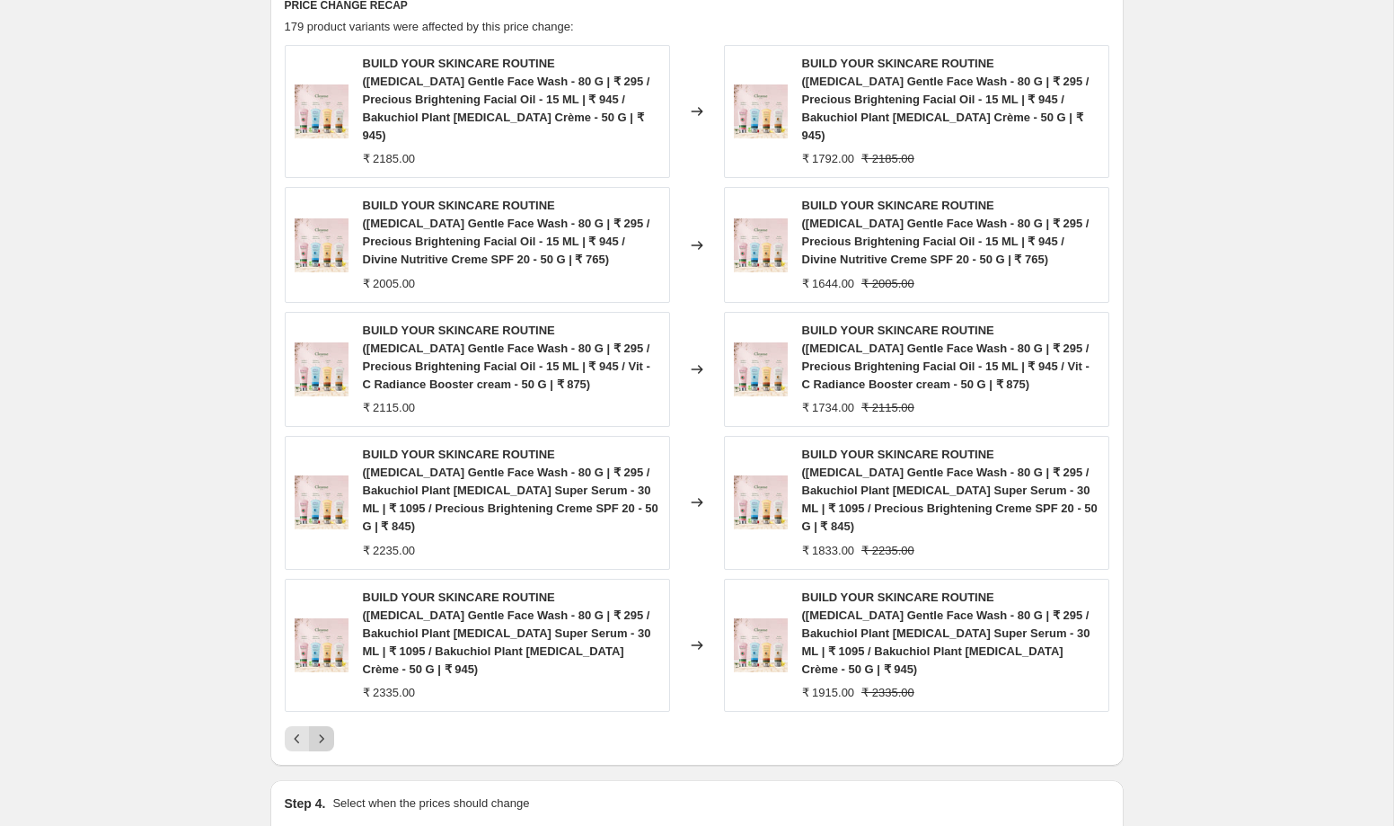
click at [328, 729] on icon "Next" at bounding box center [322, 738] width 18 height 18
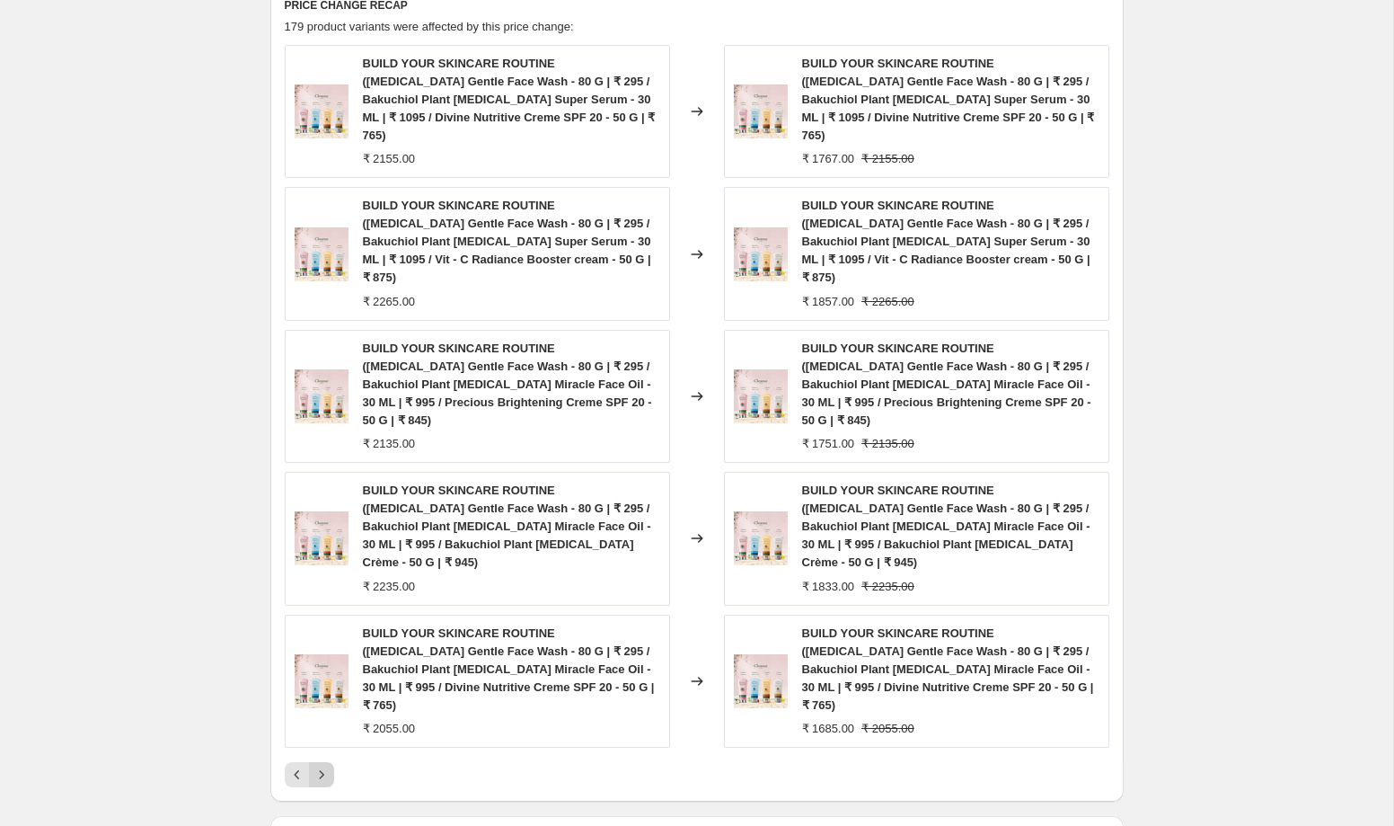
click at [328, 765] on icon "Next" at bounding box center [322, 774] width 18 height 18
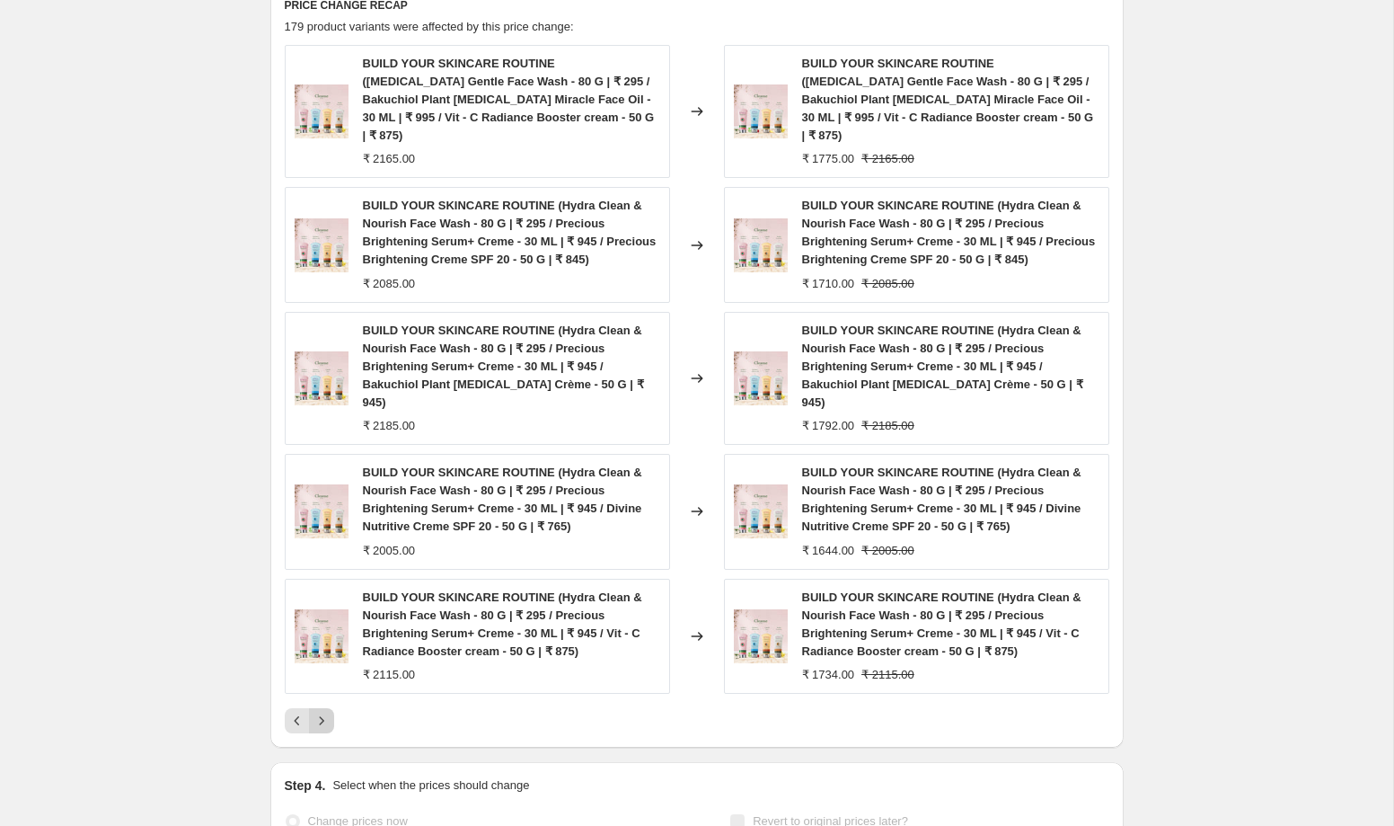
click at [328, 711] on icon "Next" at bounding box center [322, 720] width 18 height 18
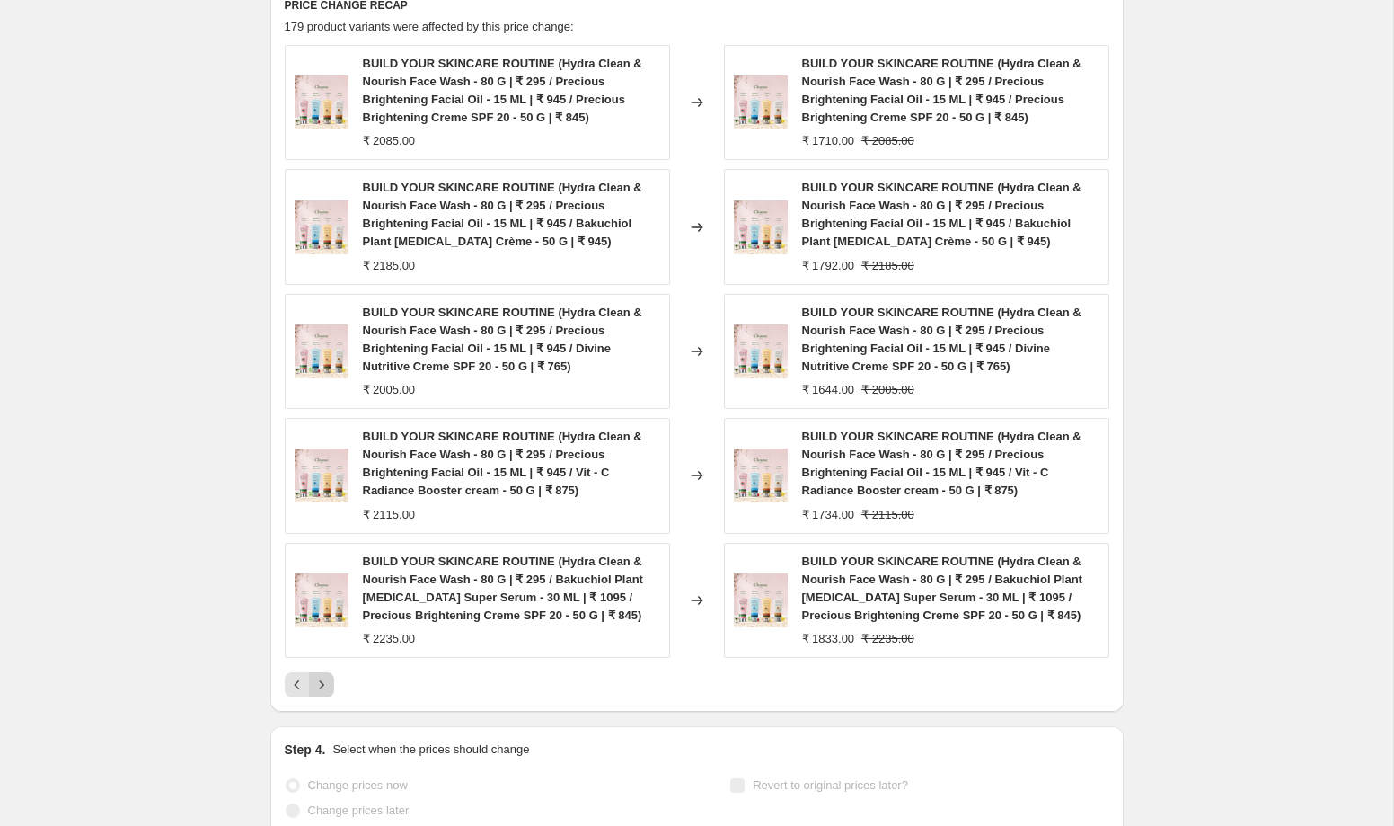
click at [328, 692] on icon "Next" at bounding box center [322, 685] width 18 height 18
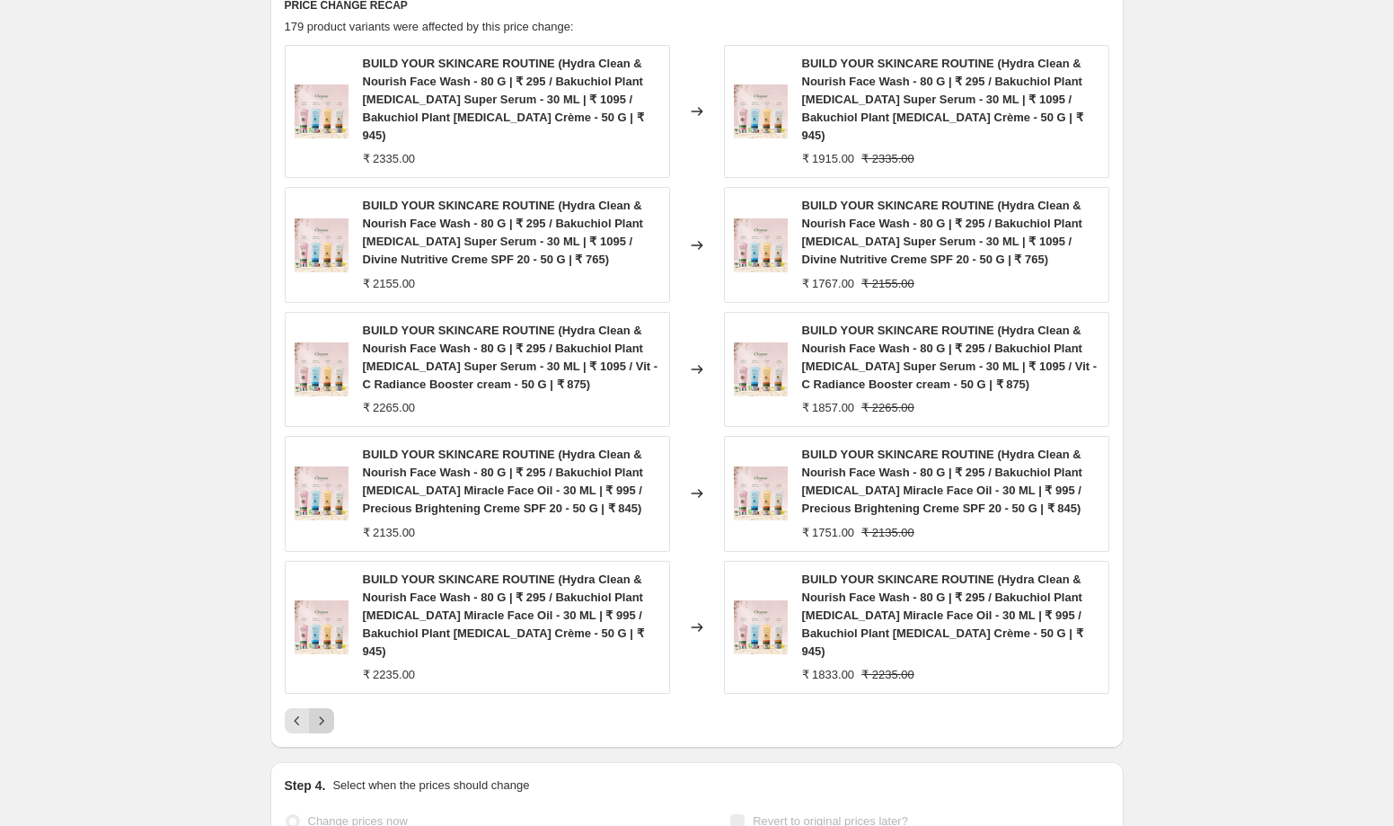
click at [328, 711] on icon "Next" at bounding box center [322, 720] width 18 height 18
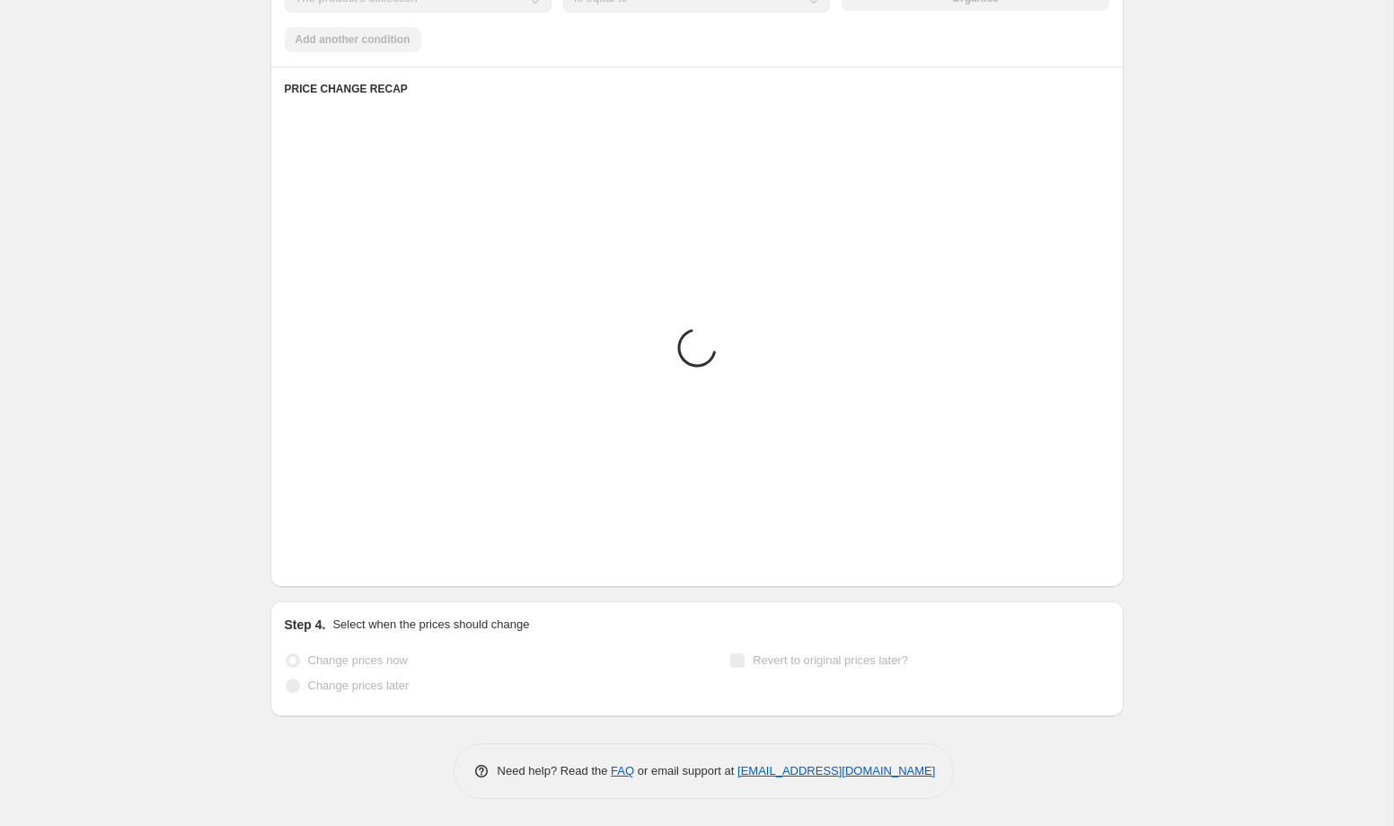
scroll to position [1387, 0]
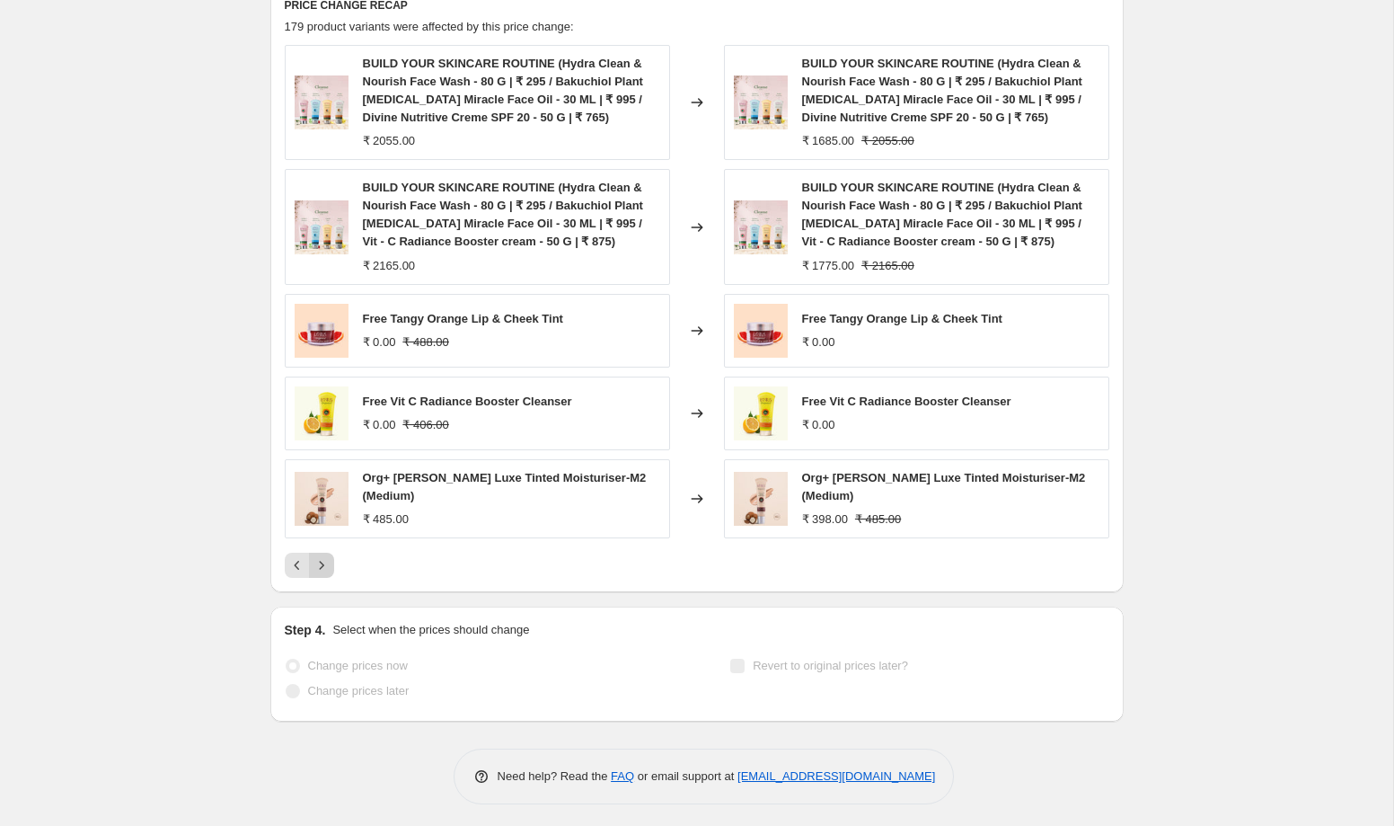
click at [328, 692] on span "Change prices later" at bounding box center [359, 691] width 102 height 18
click at [324, 559] on icon "Next" at bounding box center [322, 565] width 18 height 18
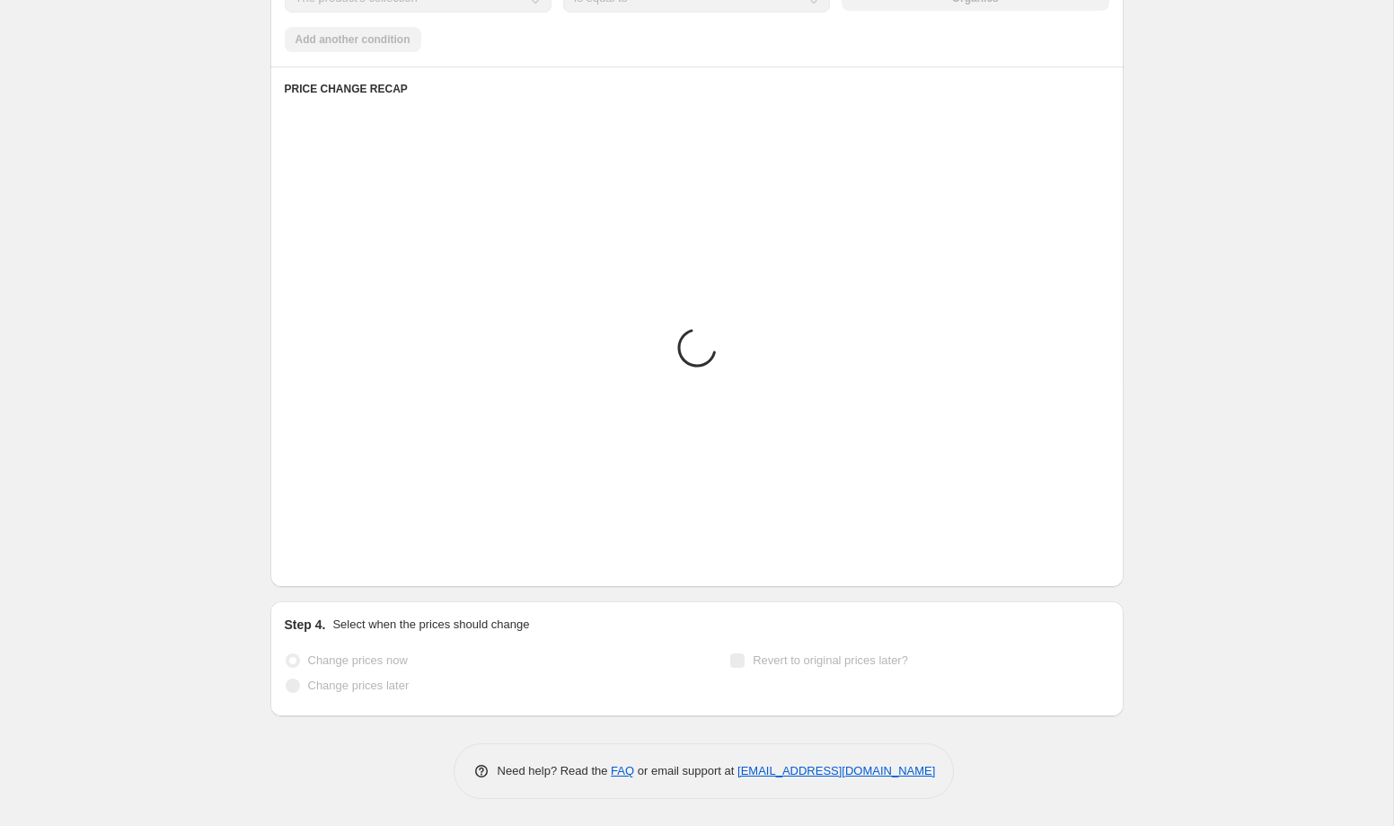
scroll to position [1309, 0]
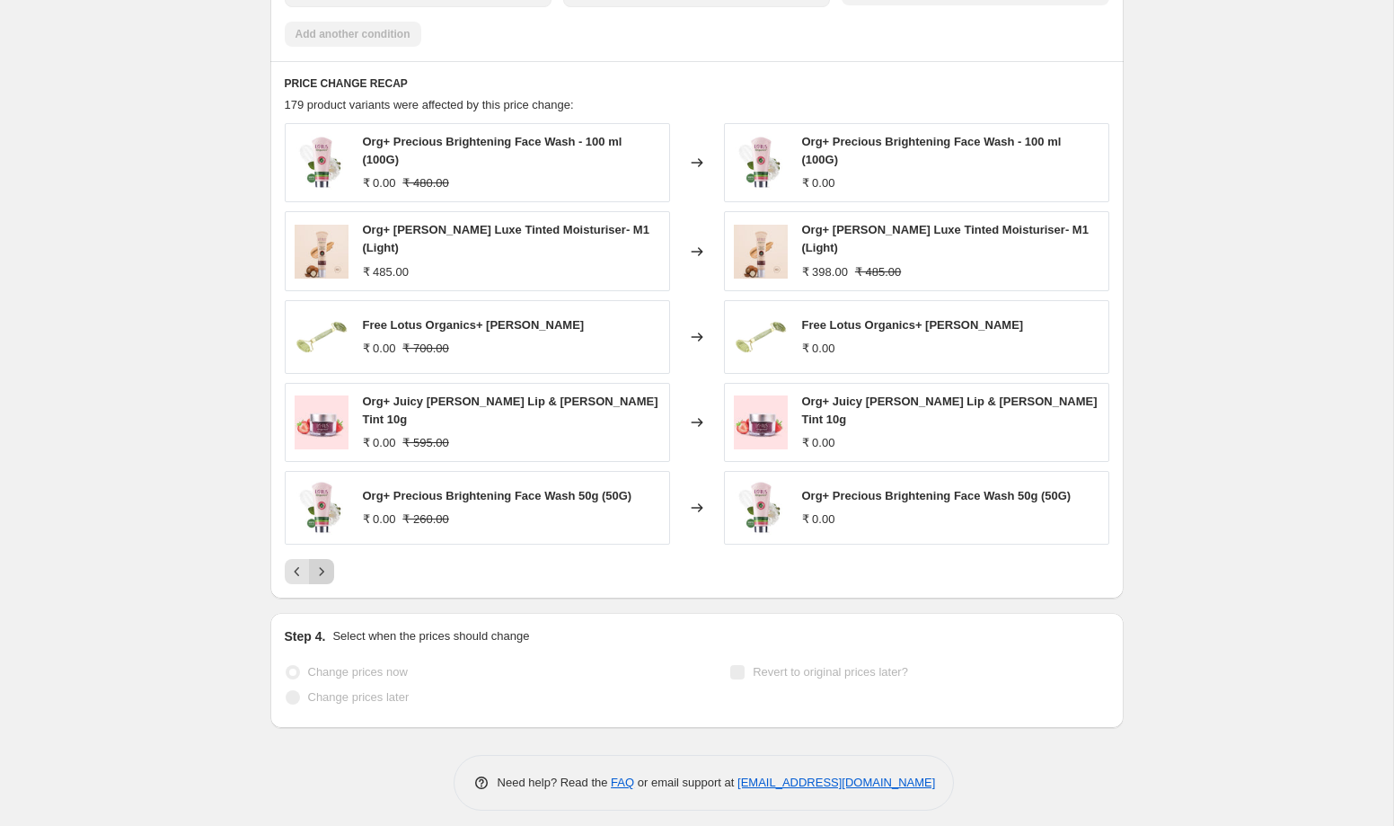
click at [325, 562] on icon "Next" at bounding box center [322, 571] width 18 height 18
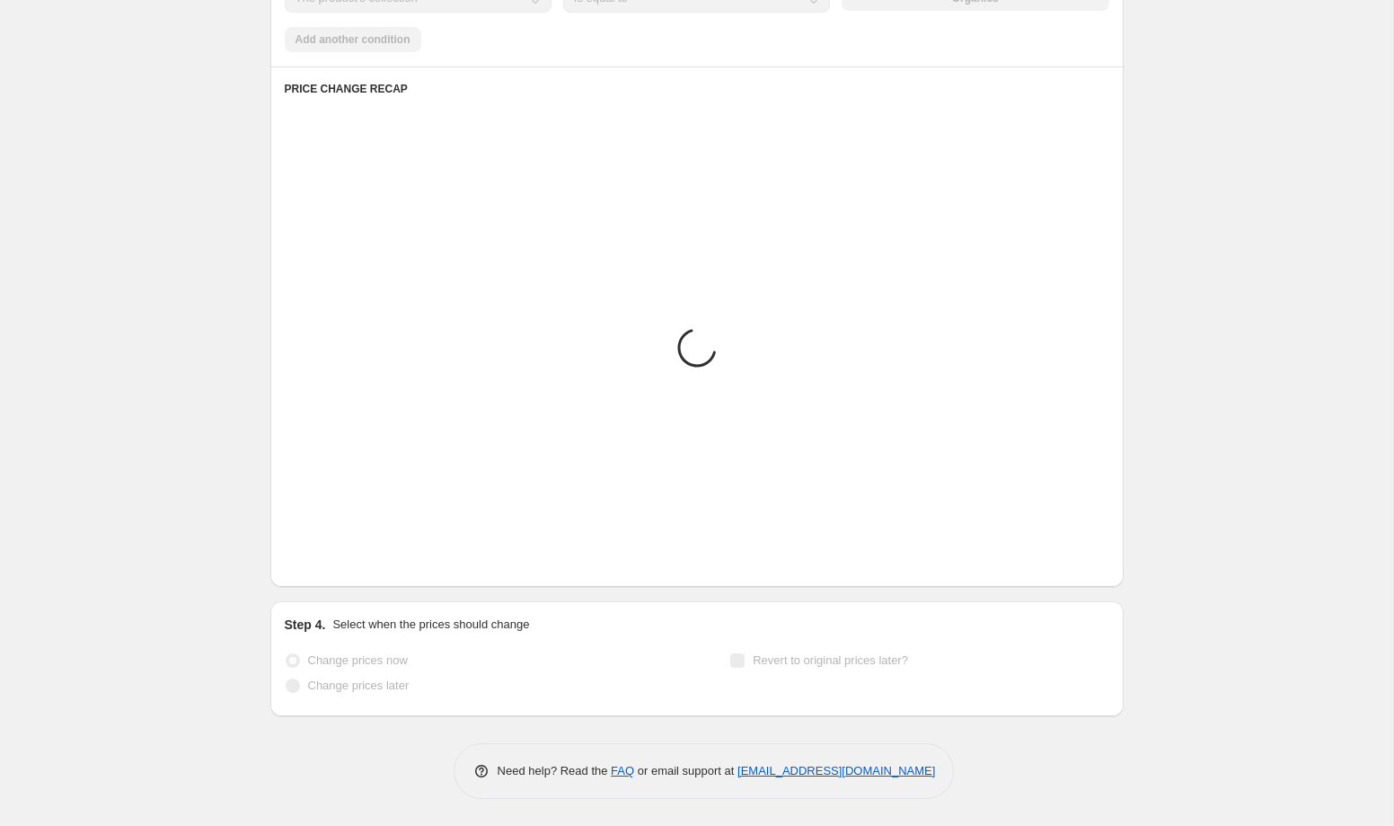
scroll to position [1304, 0]
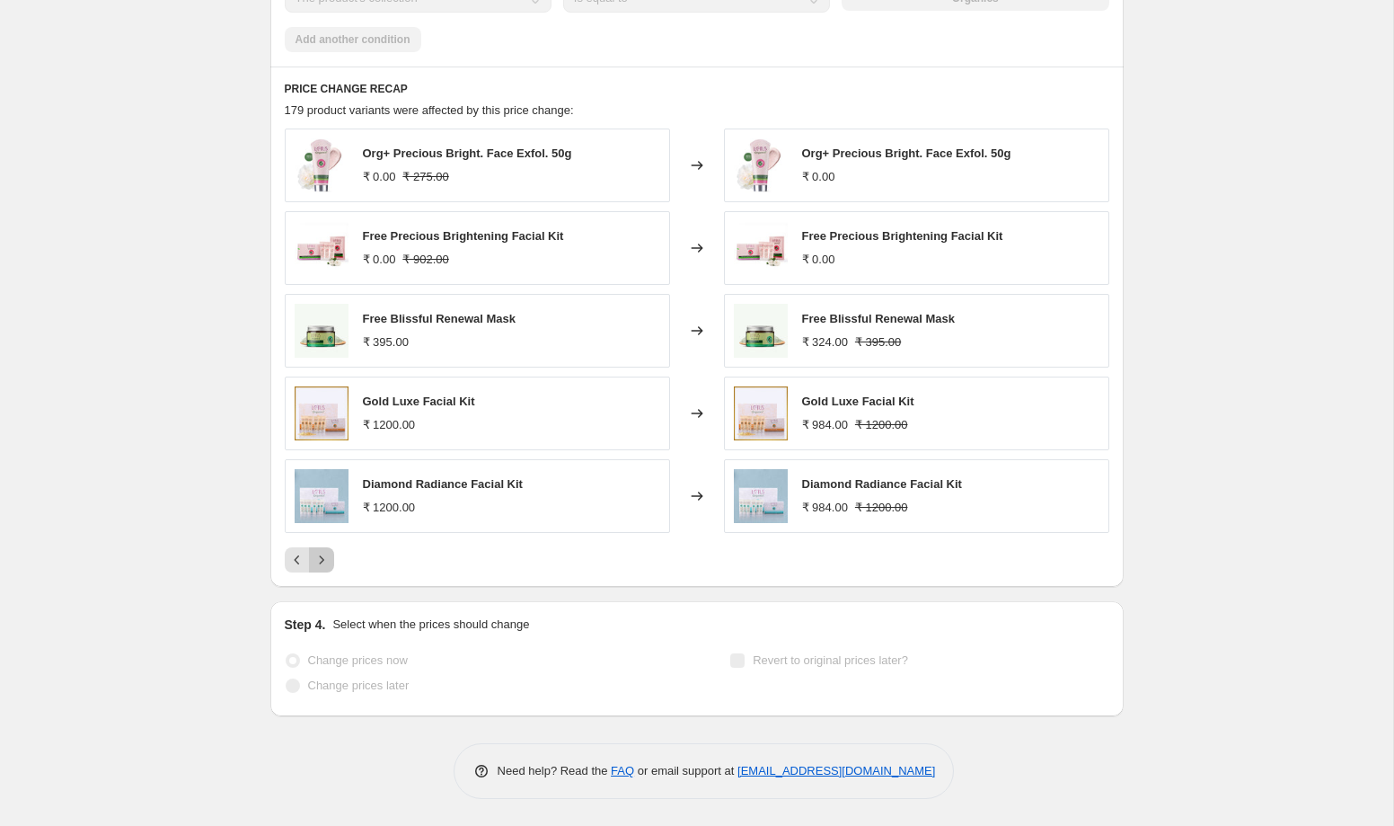
click at [325, 561] on icon "Next" at bounding box center [322, 560] width 18 height 18
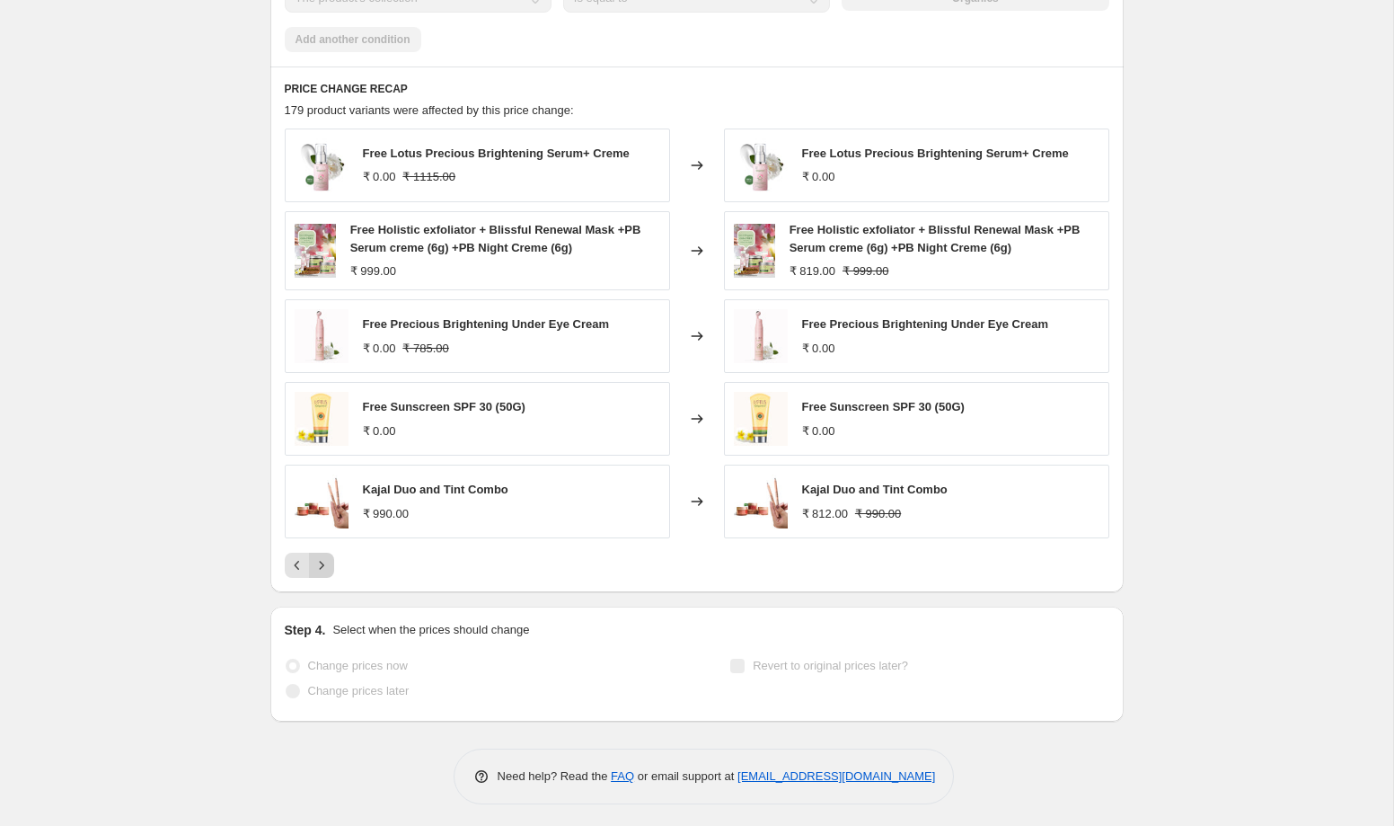
click at [325, 563] on icon "Next" at bounding box center [322, 565] width 18 height 18
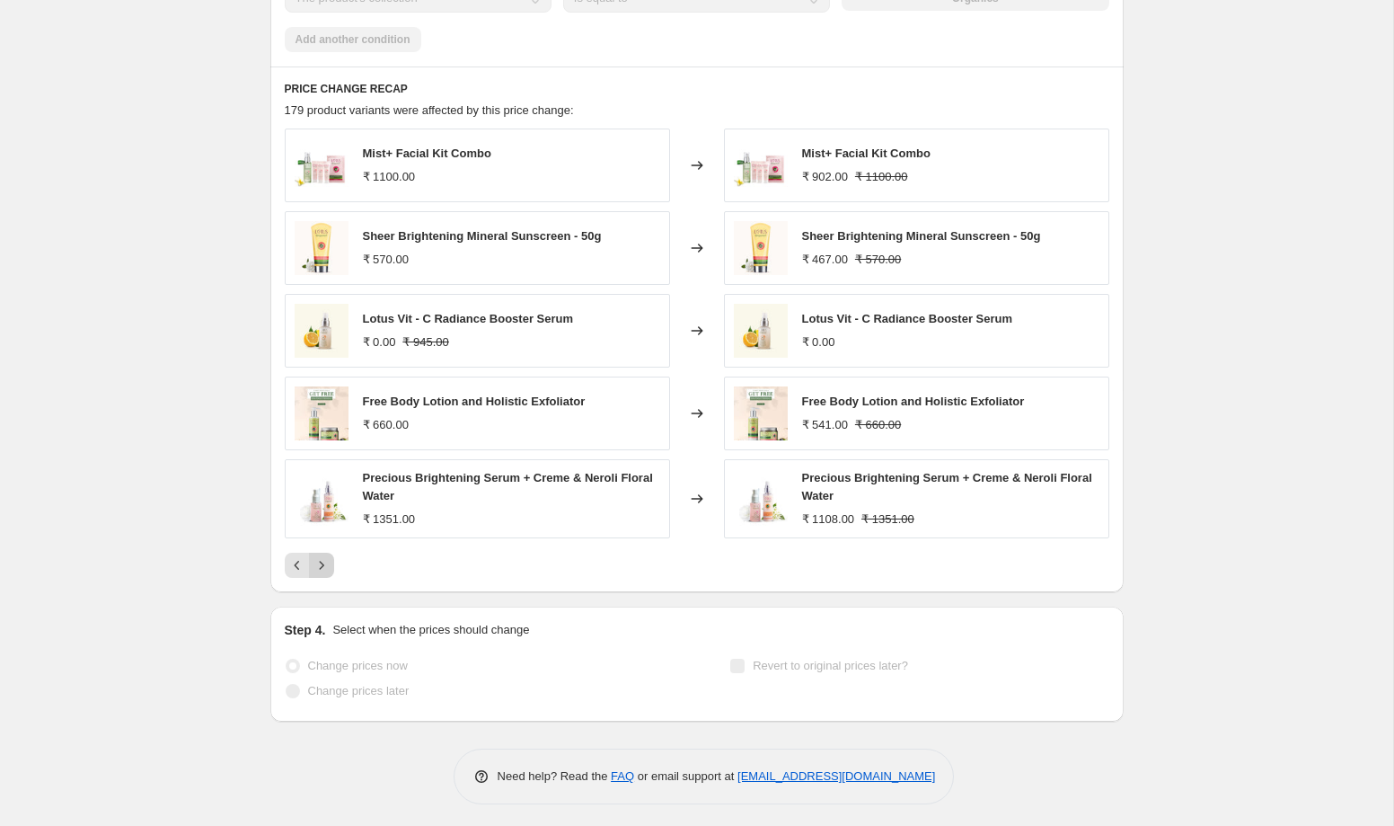
click at [325, 564] on icon "Next" at bounding box center [322, 565] width 18 height 18
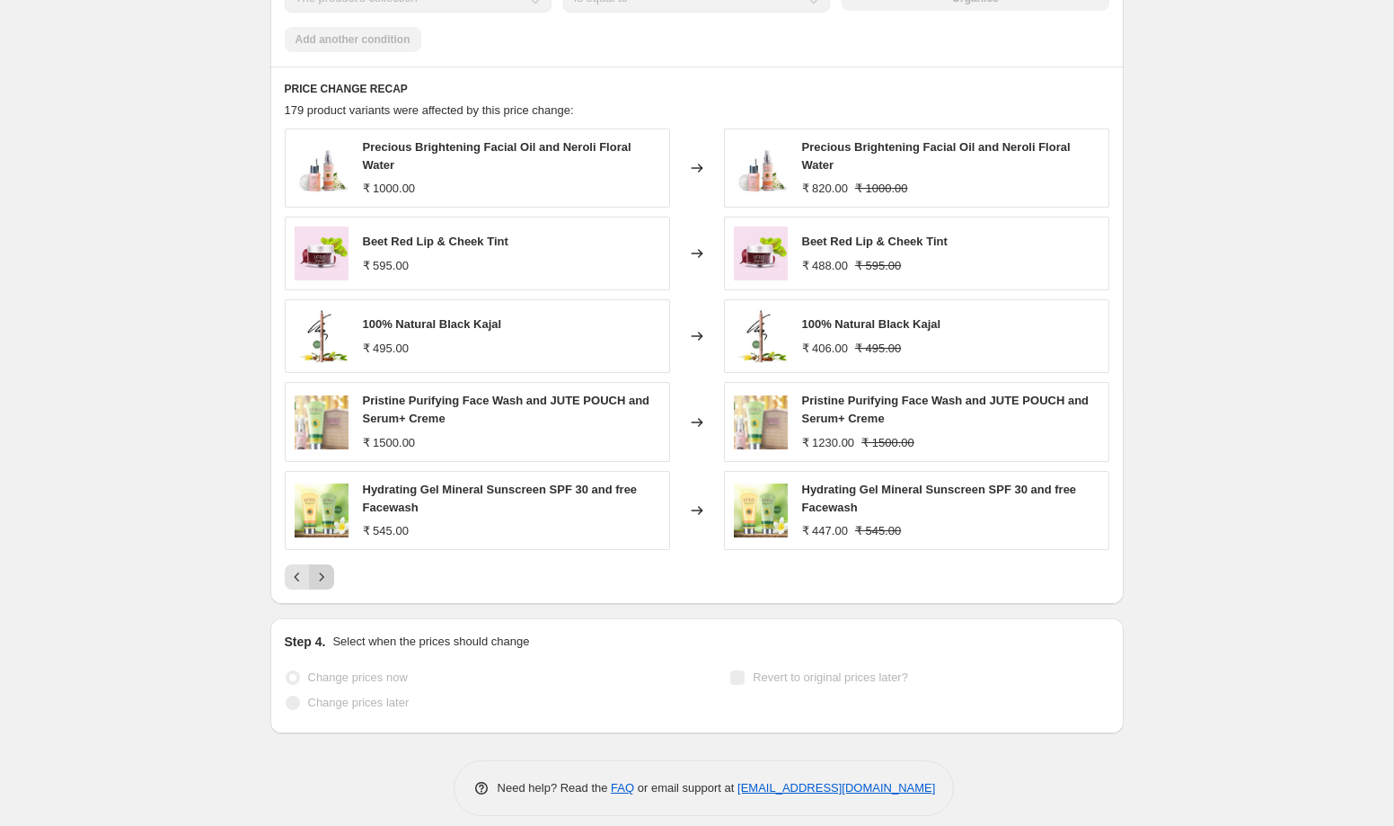
click at [325, 564] on button "Next" at bounding box center [321, 576] width 25 height 25
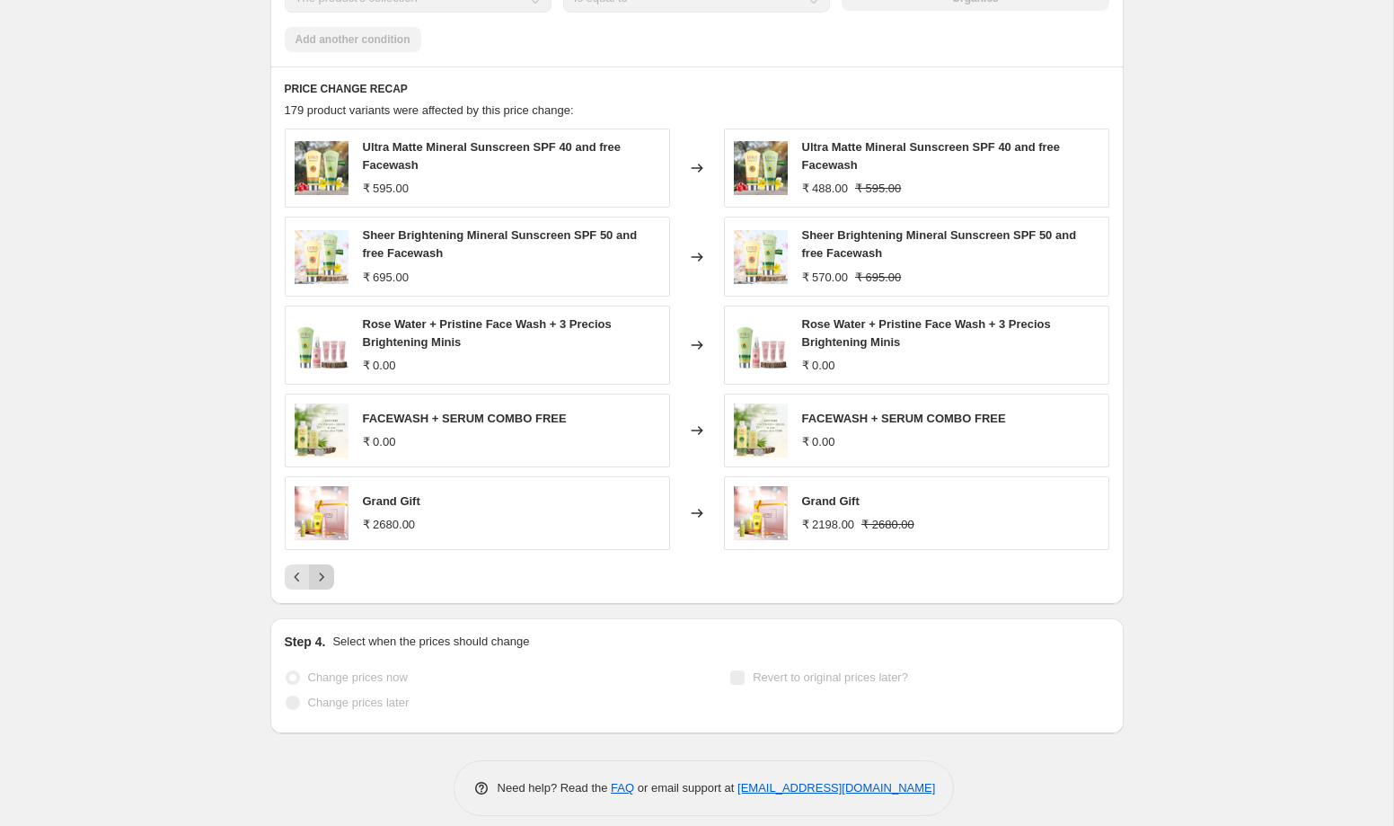
click at [325, 565] on button "Next" at bounding box center [321, 576] width 25 height 25
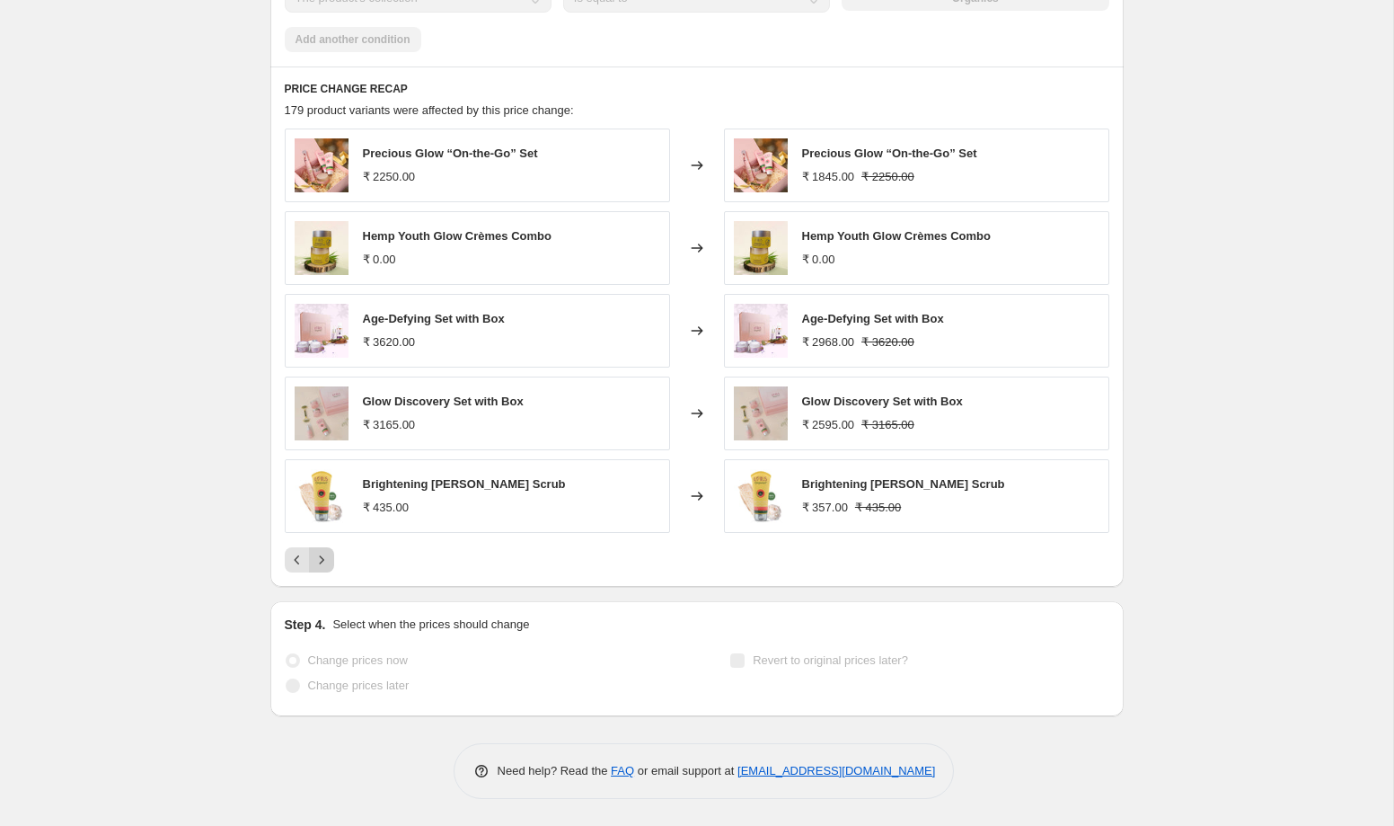
click at [325, 565] on icon "Next" at bounding box center [322, 560] width 18 height 18
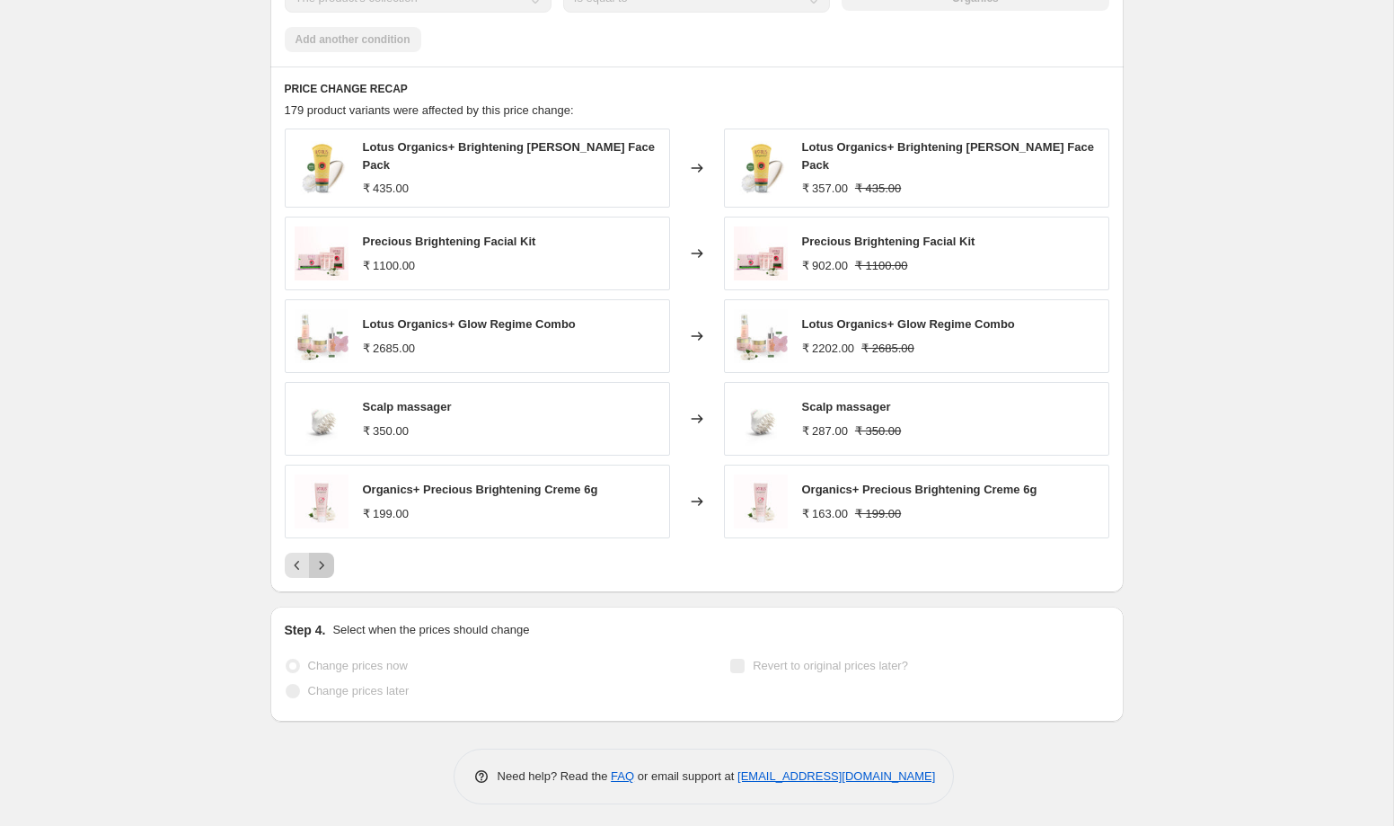
click at [325, 565] on icon "Next" at bounding box center [322, 565] width 18 height 18
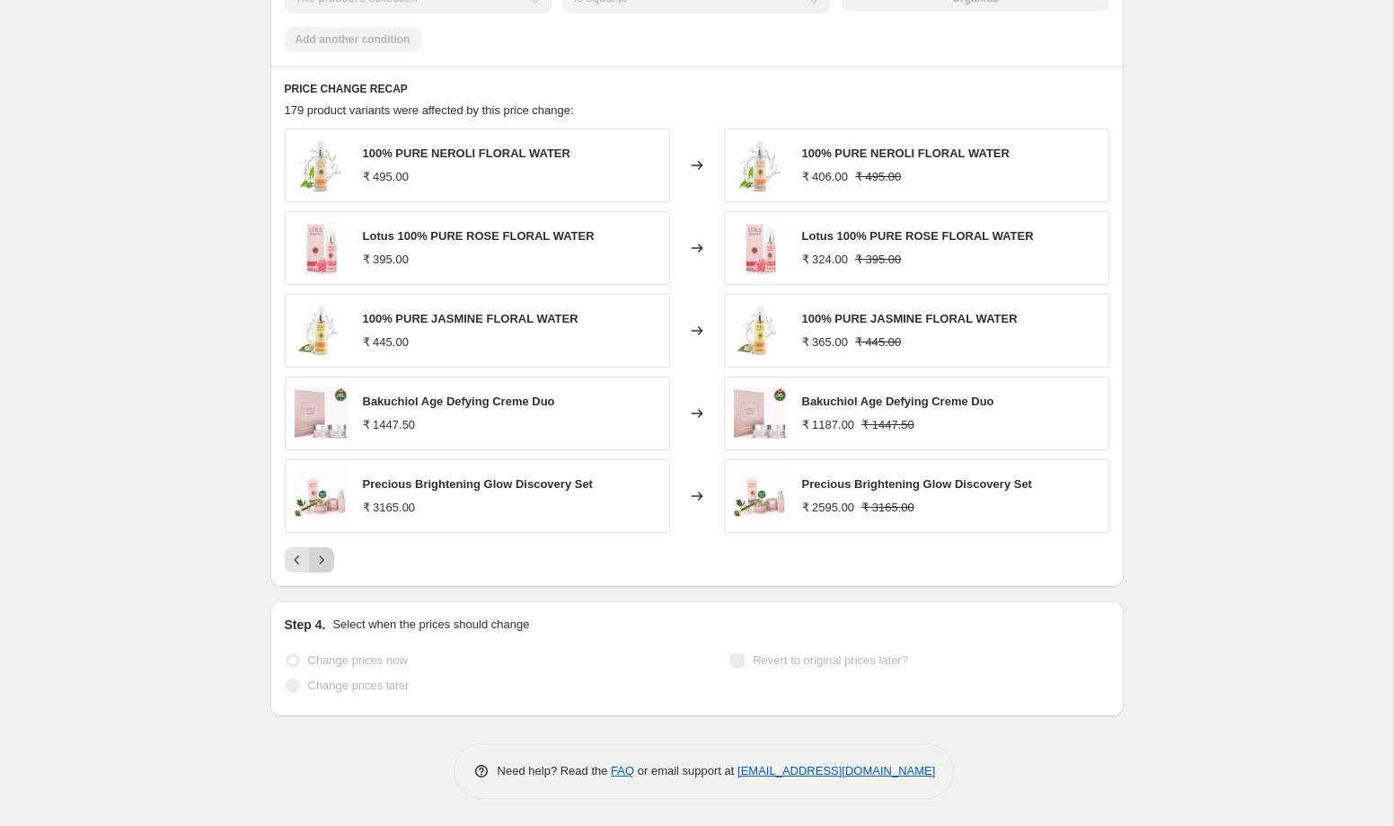
click at [325, 565] on icon "Next" at bounding box center [322, 560] width 18 height 18
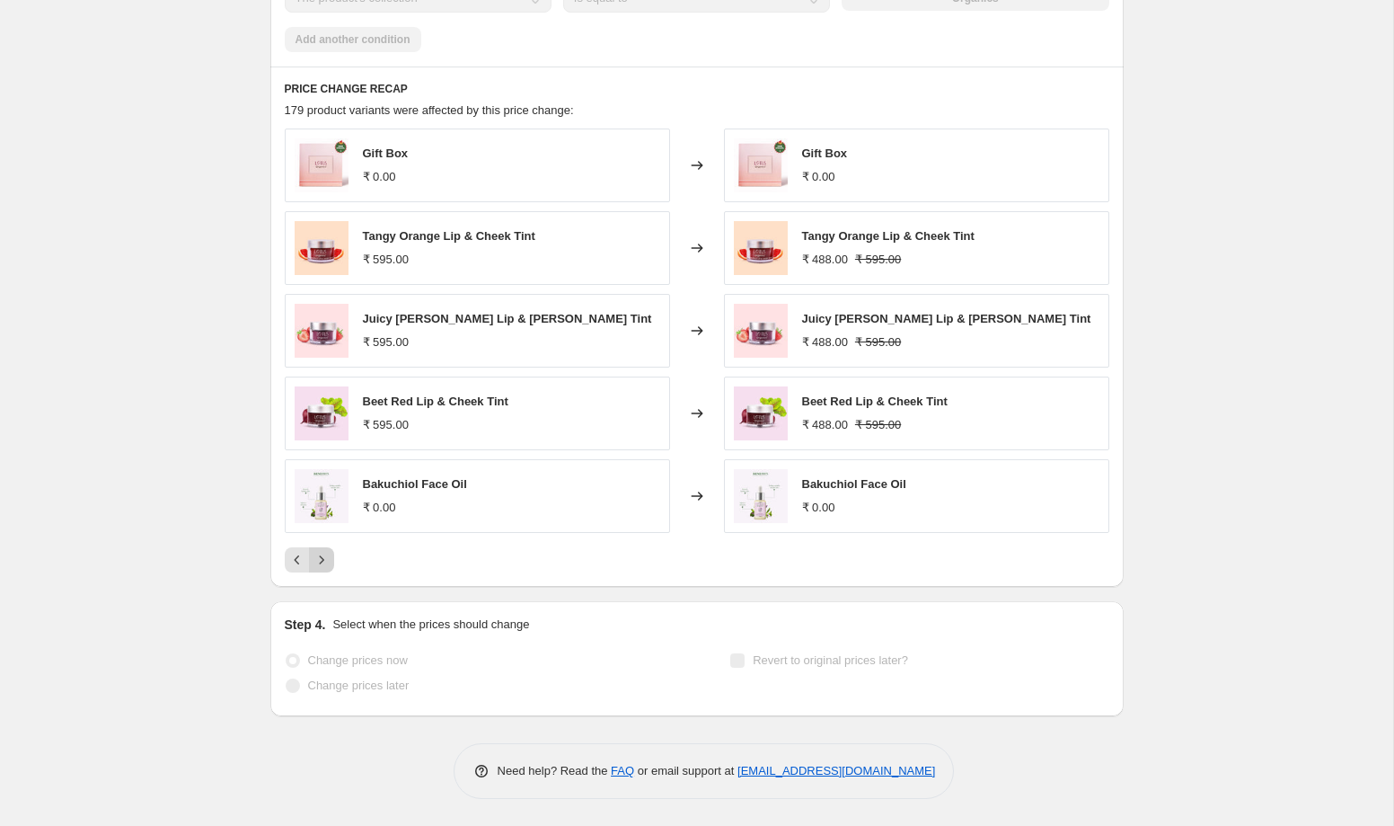
click at [325, 565] on icon "Next" at bounding box center [322, 560] width 18 height 18
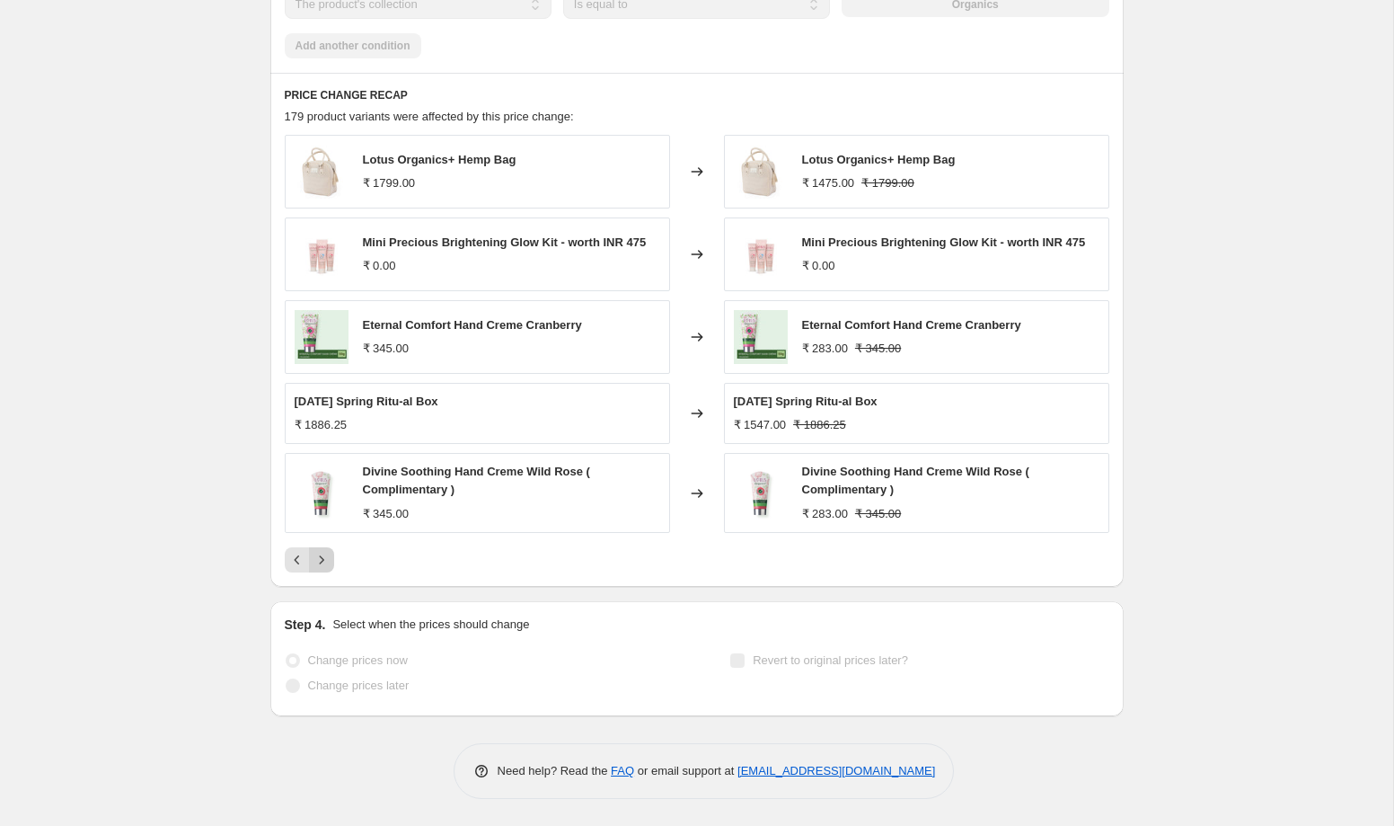
scroll to position [1297, 0]
click at [325, 565] on icon "Next" at bounding box center [322, 560] width 18 height 18
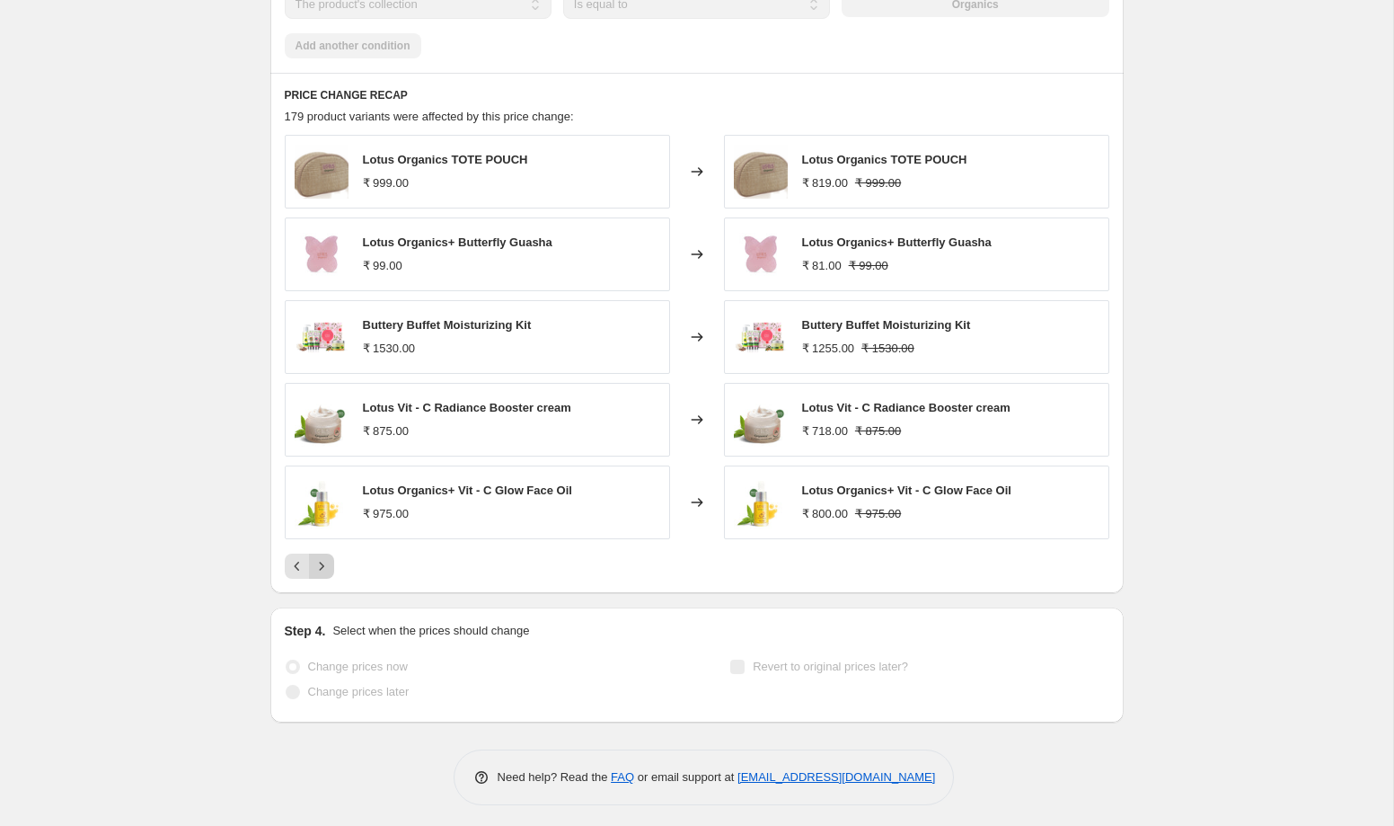
click at [325, 565] on icon "Next" at bounding box center [322, 566] width 18 height 18
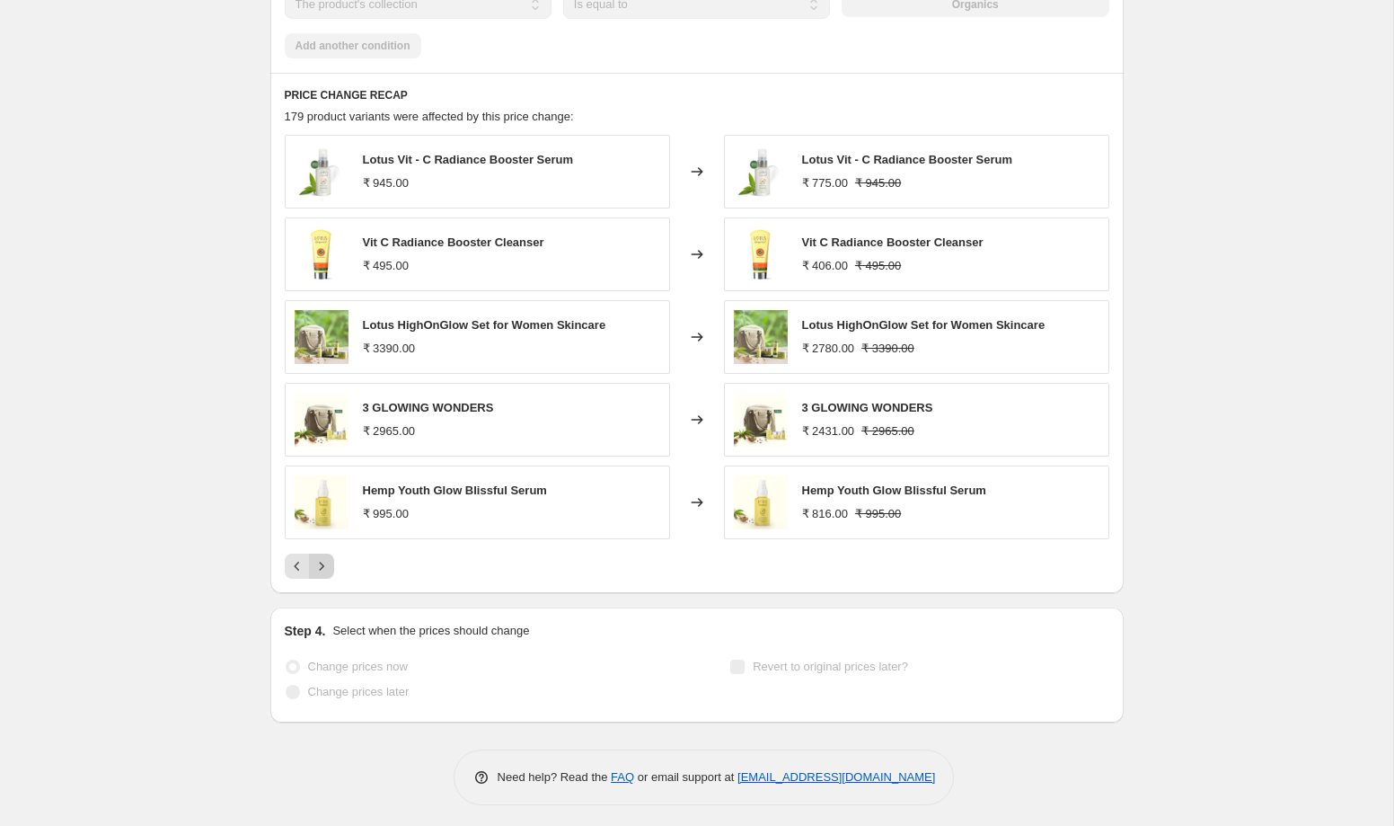
click at [325, 565] on icon "Next" at bounding box center [322, 566] width 18 height 18
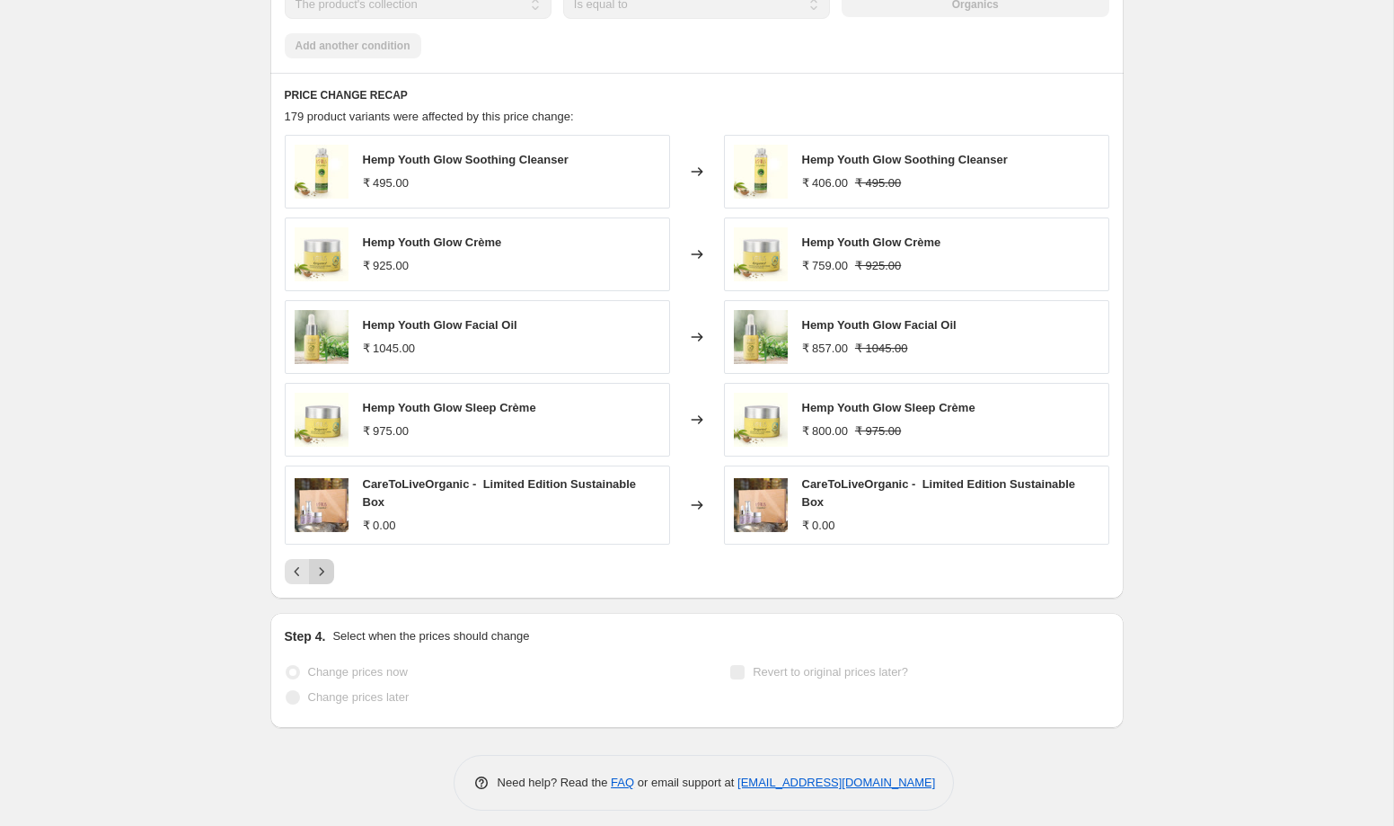
click at [325, 565] on icon "Next" at bounding box center [322, 571] width 18 height 18
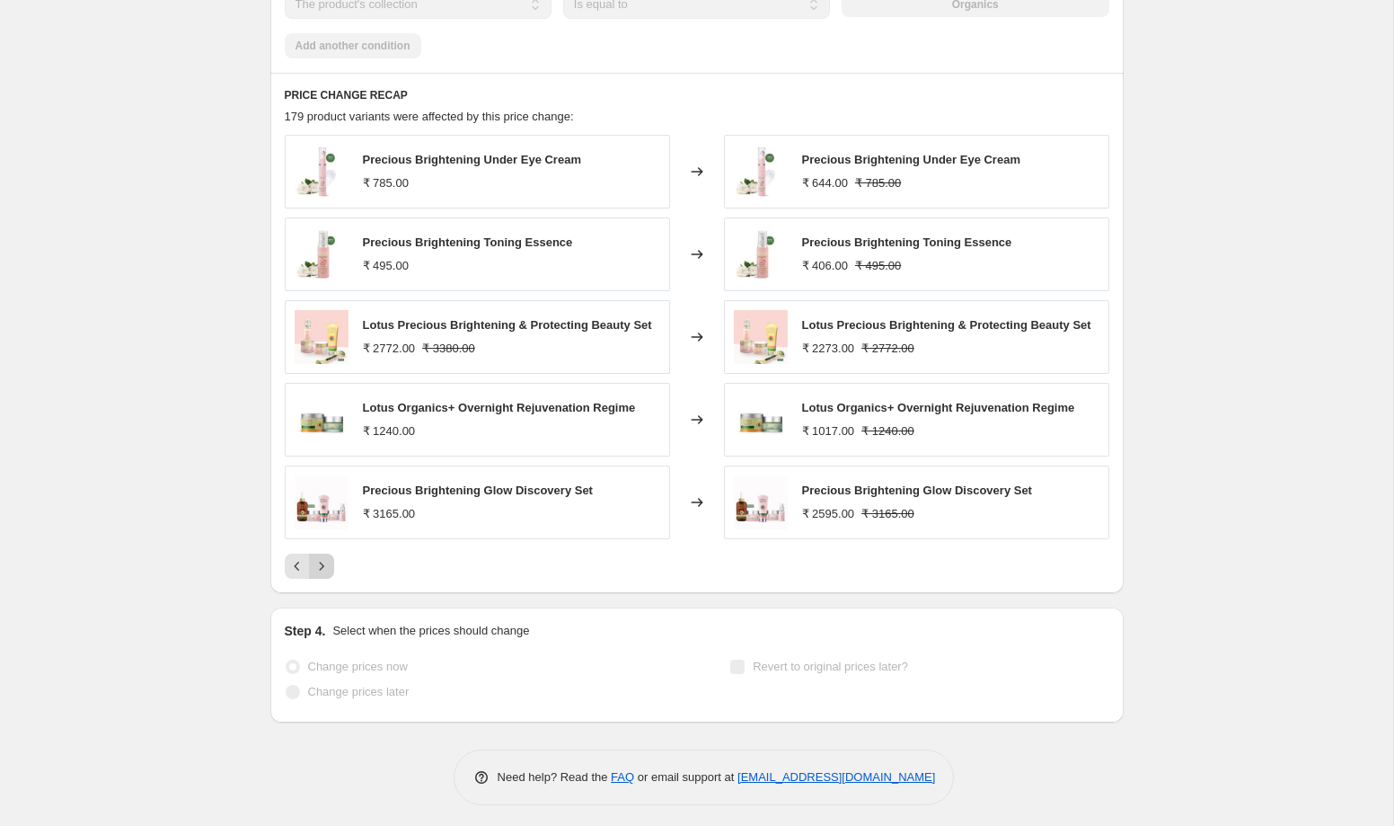
click at [325, 565] on icon "Next" at bounding box center [322, 566] width 18 height 18
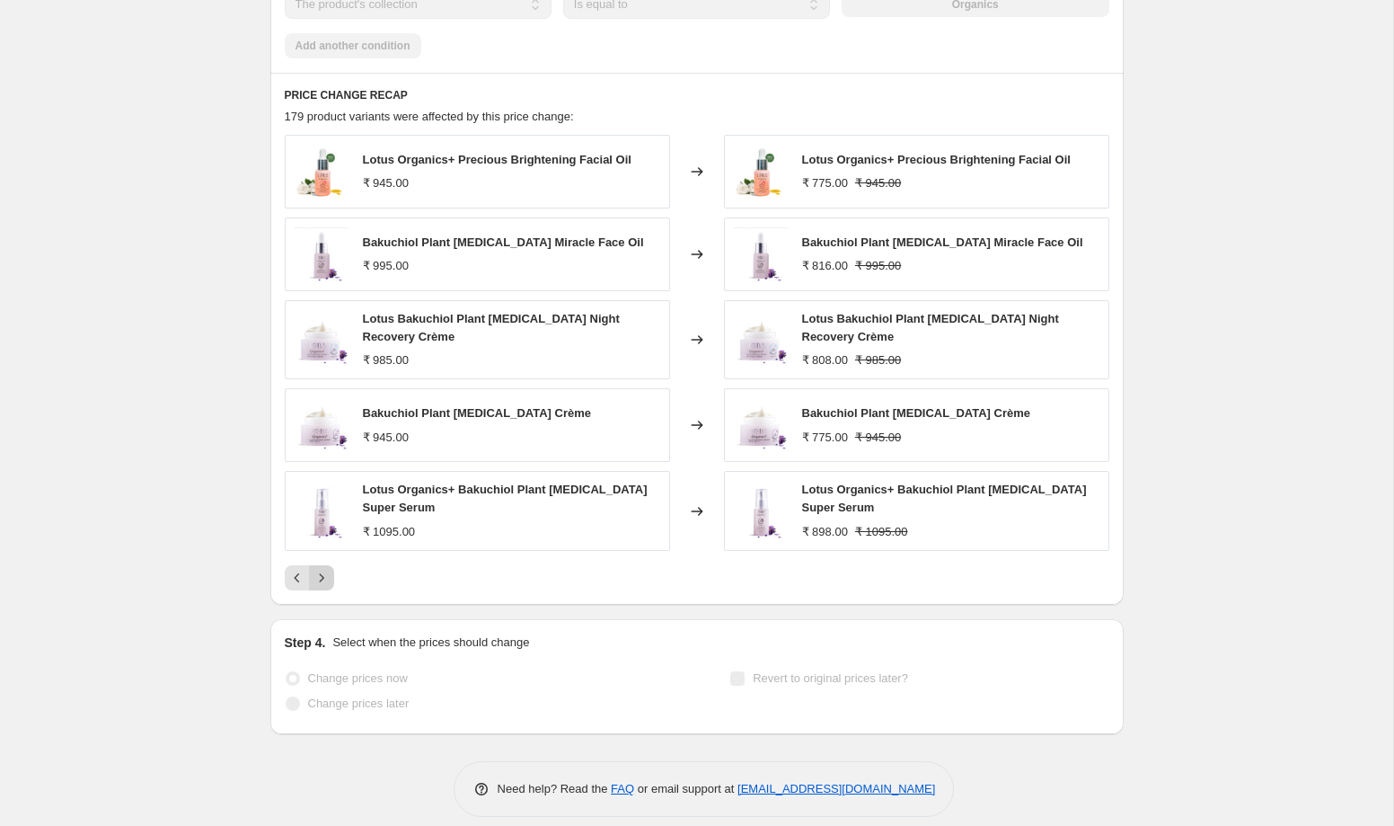
click at [325, 565] on button "Next" at bounding box center [321, 577] width 25 height 25
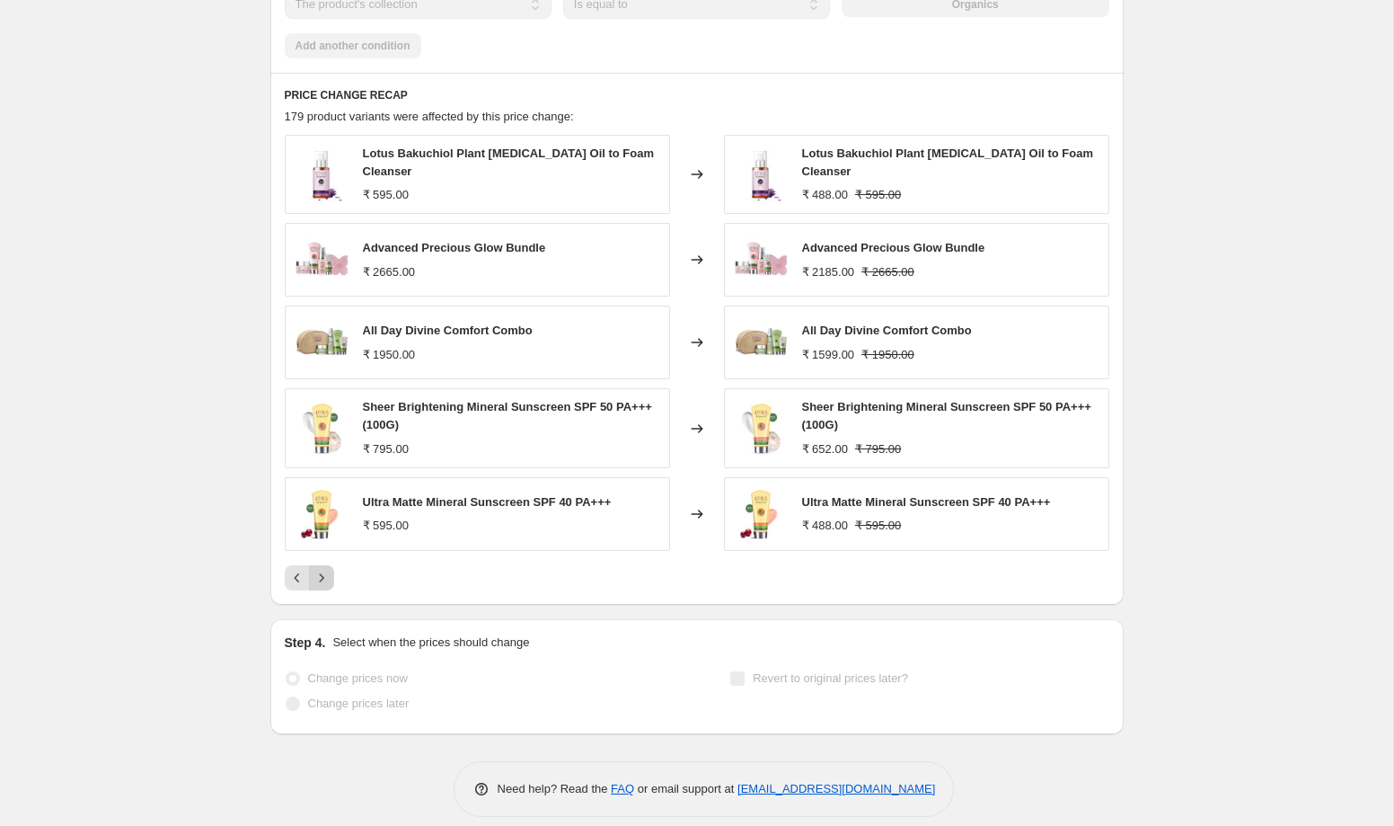
click at [325, 569] on icon "Next" at bounding box center [322, 578] width 18 height 18
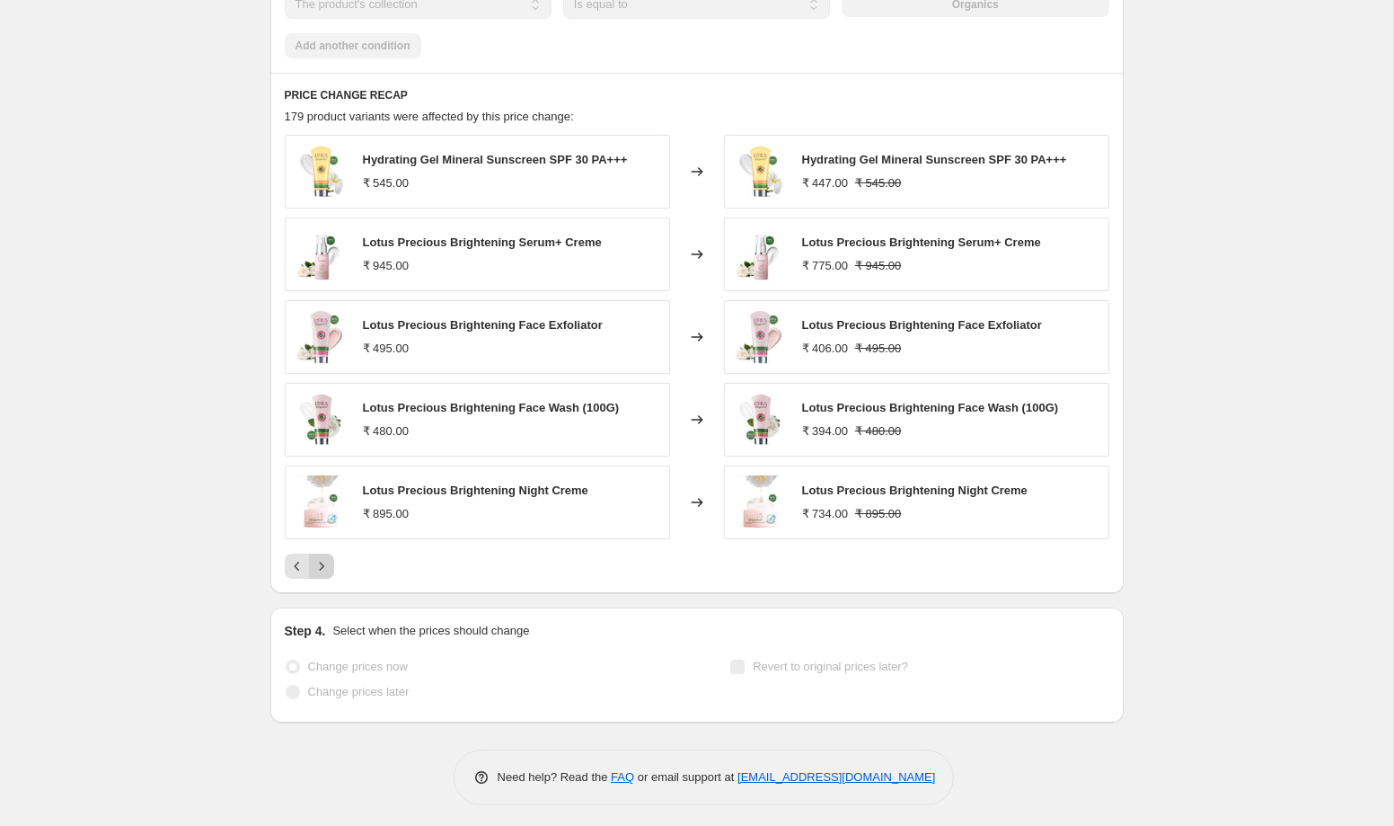
click at [325, 565] on icon "Next" at bounding box center [322, 566] width 18 height 18
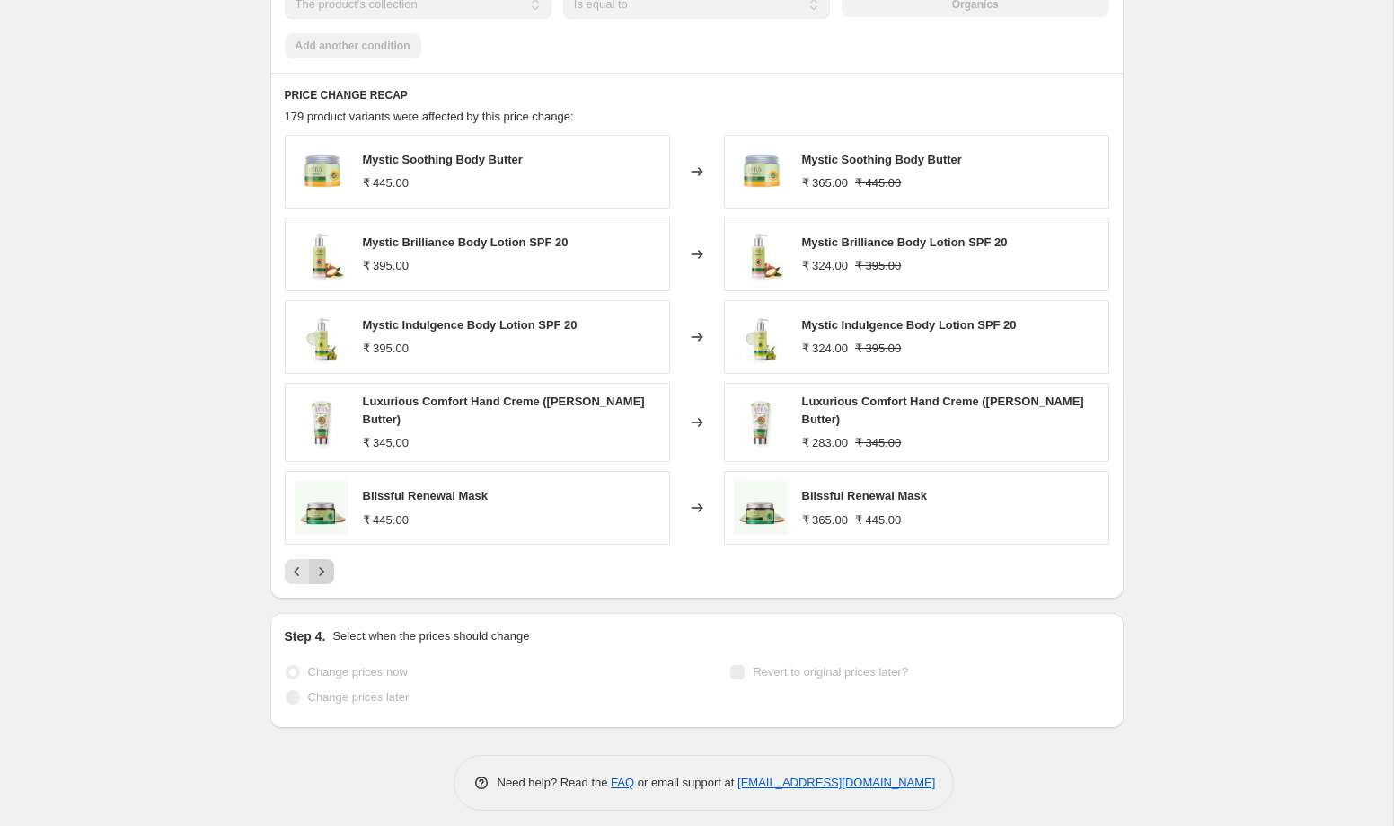
click at [325, 565] on icon "Next" at bounding box center [322, 571] width 18 height 18
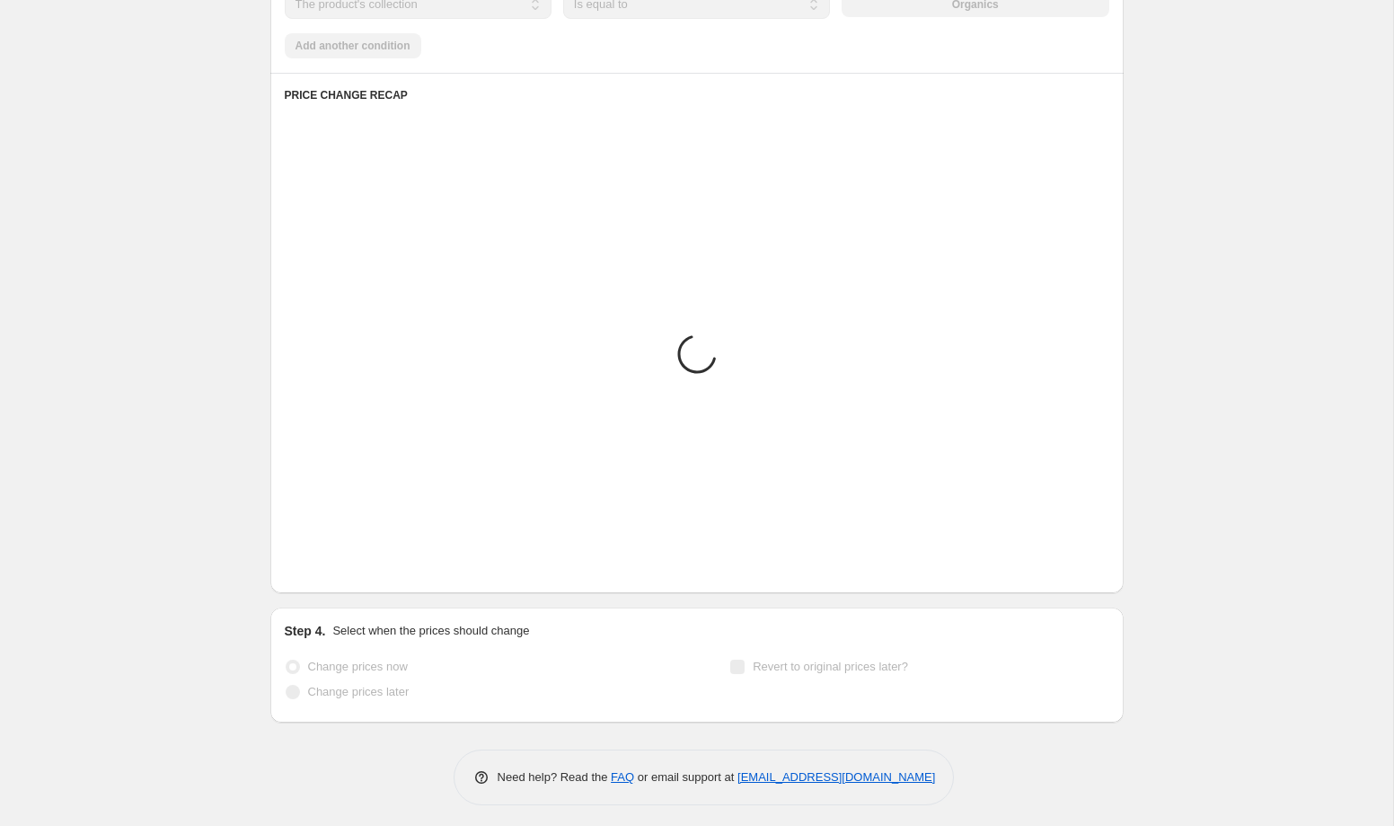
click at [325, 565] on icon "Next" at bounding box center [322, 566] width 18 height 18
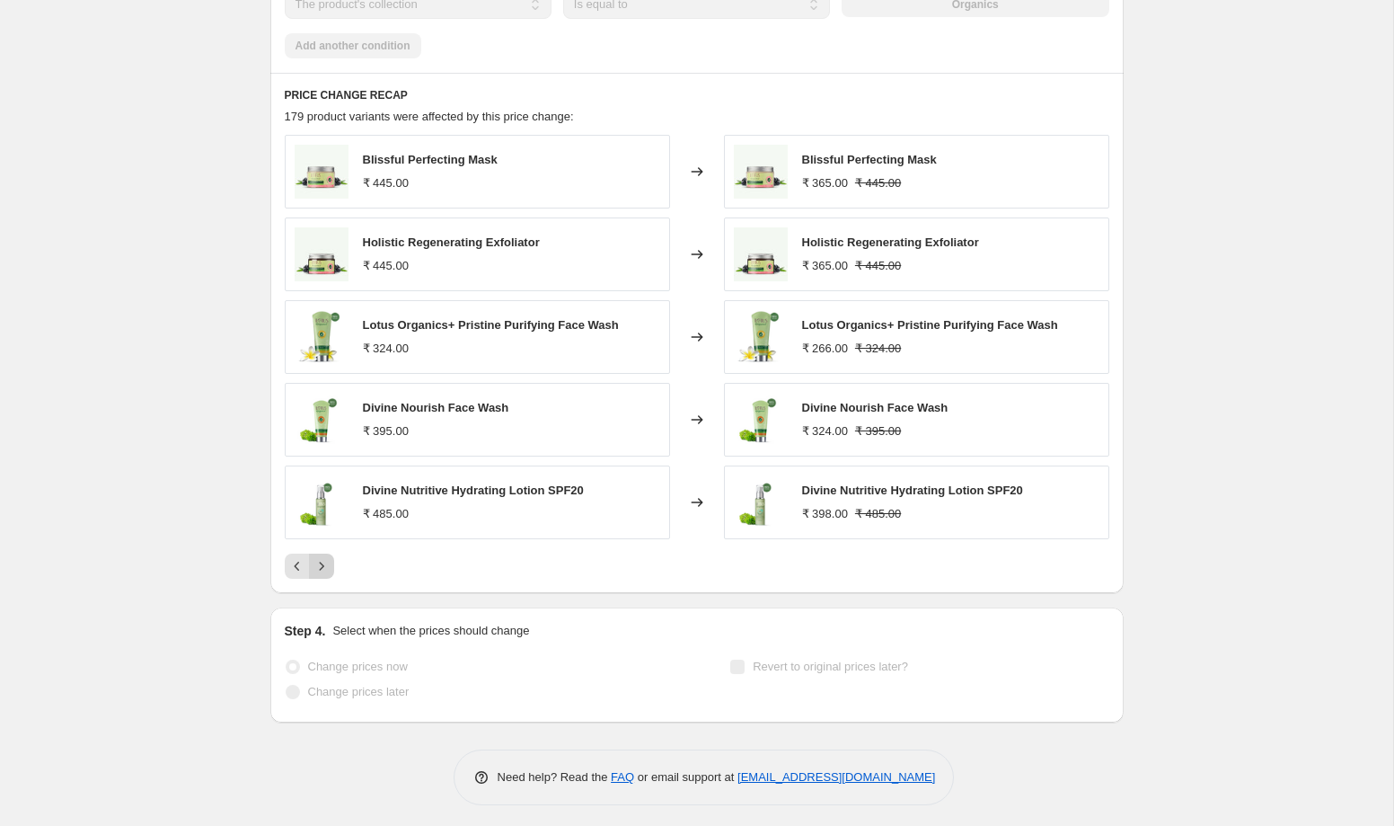
click at [325, 565] on icon "Next" at bounding box center [322, 566] width 18 height 18
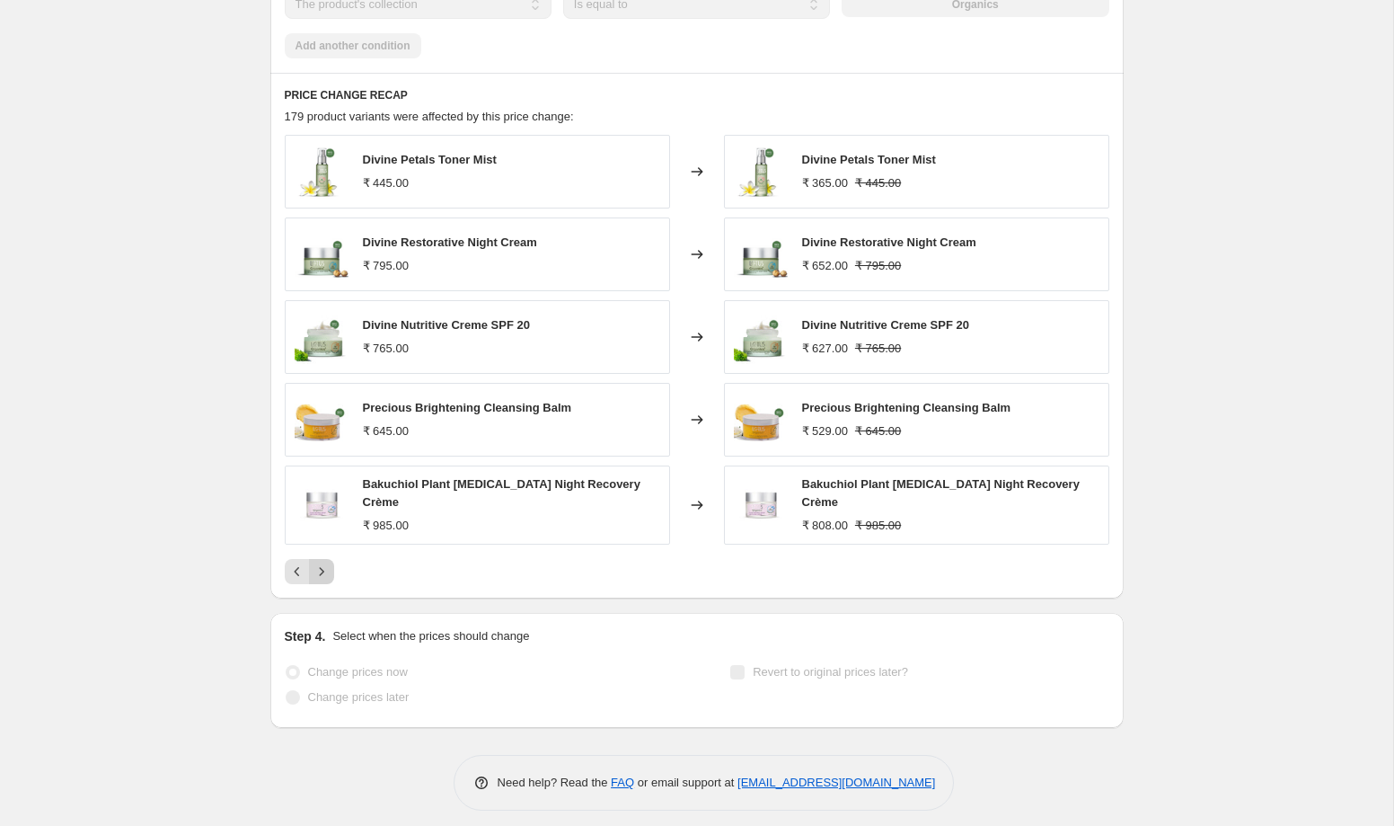
click at [325, 565] on icon "Next" at bounding box center [322, 571] width 18 height 18
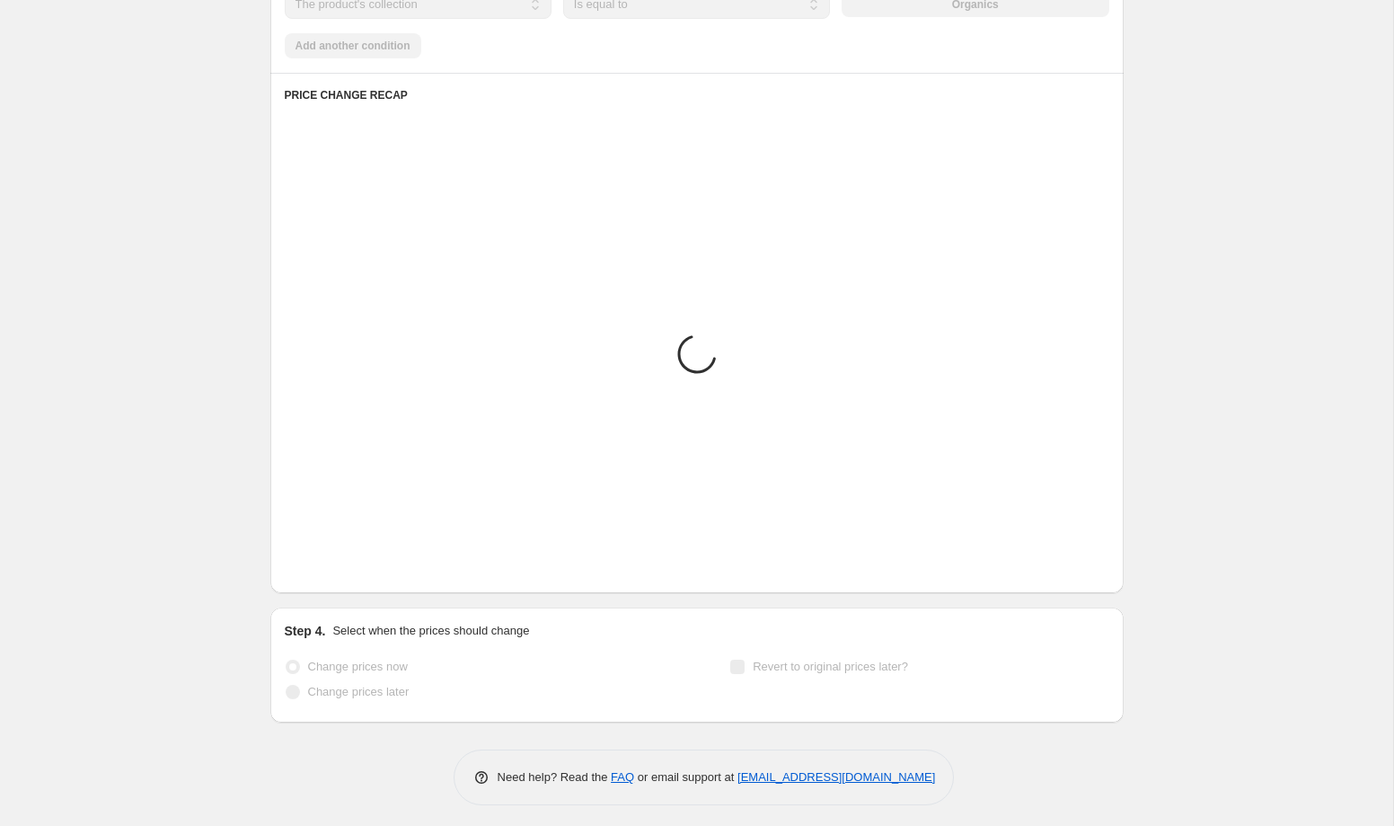
scroll to position [1221, 0]
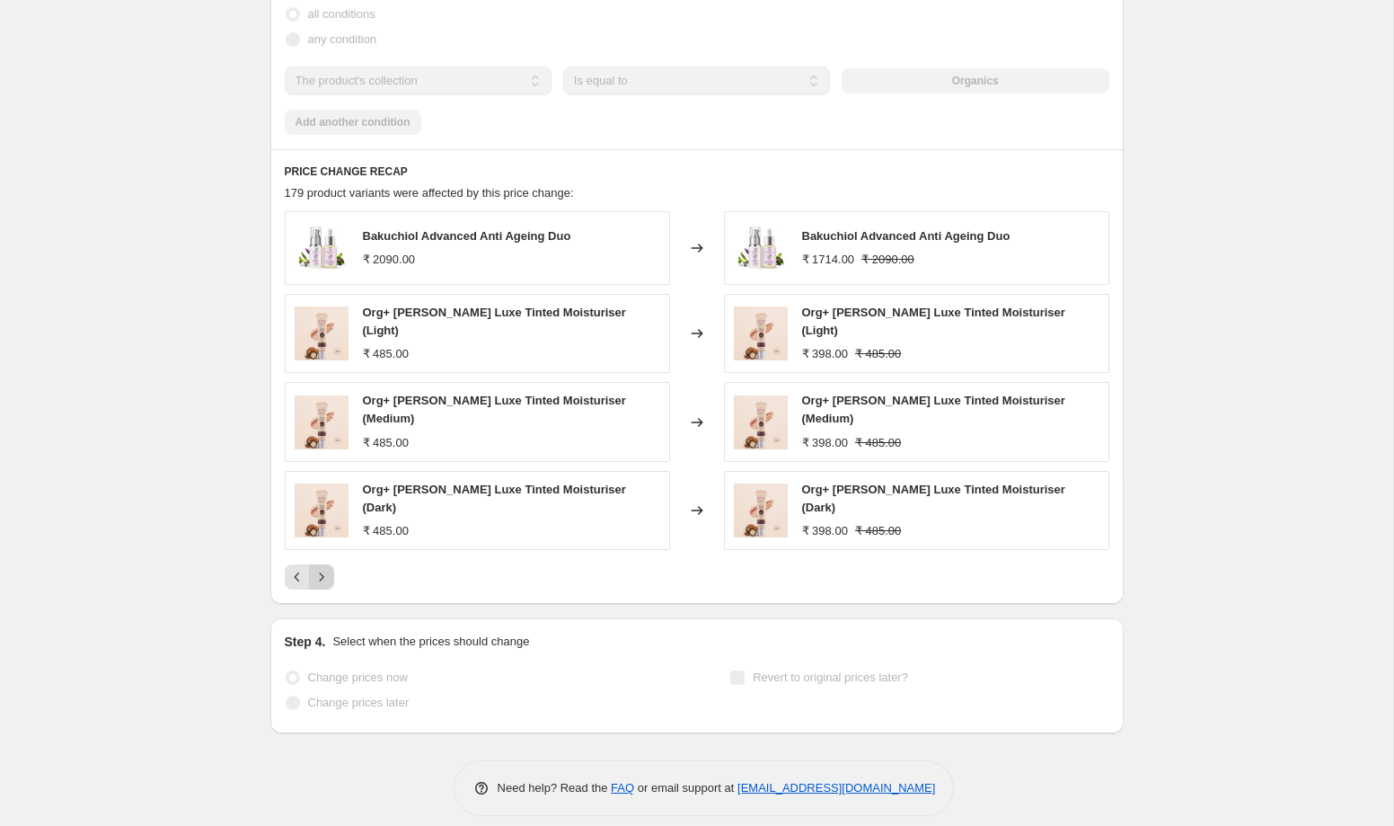
click at [325, 565] on div "Pagination" at bounding box center [321, 576] width 25 height 25
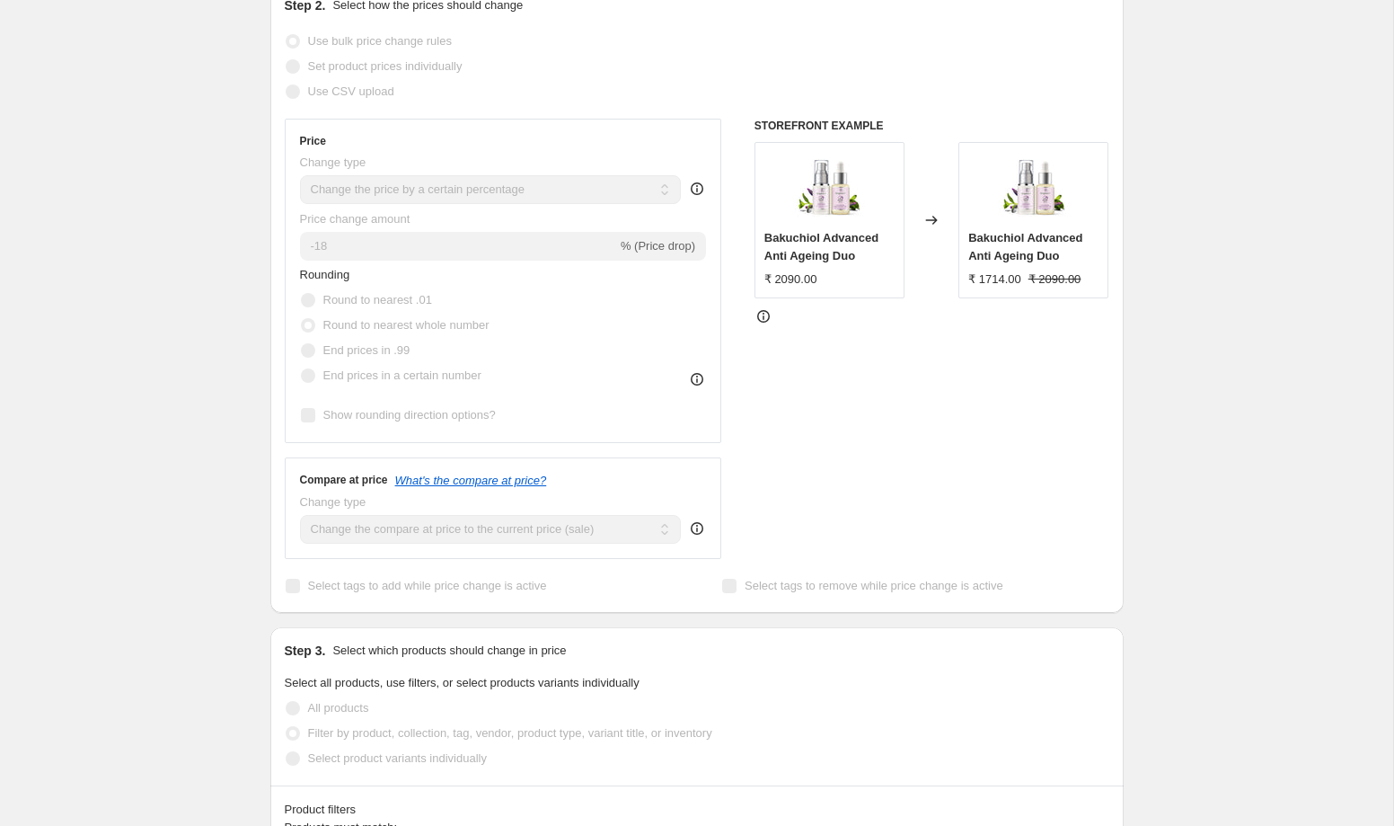
scroll to position [0, 0]
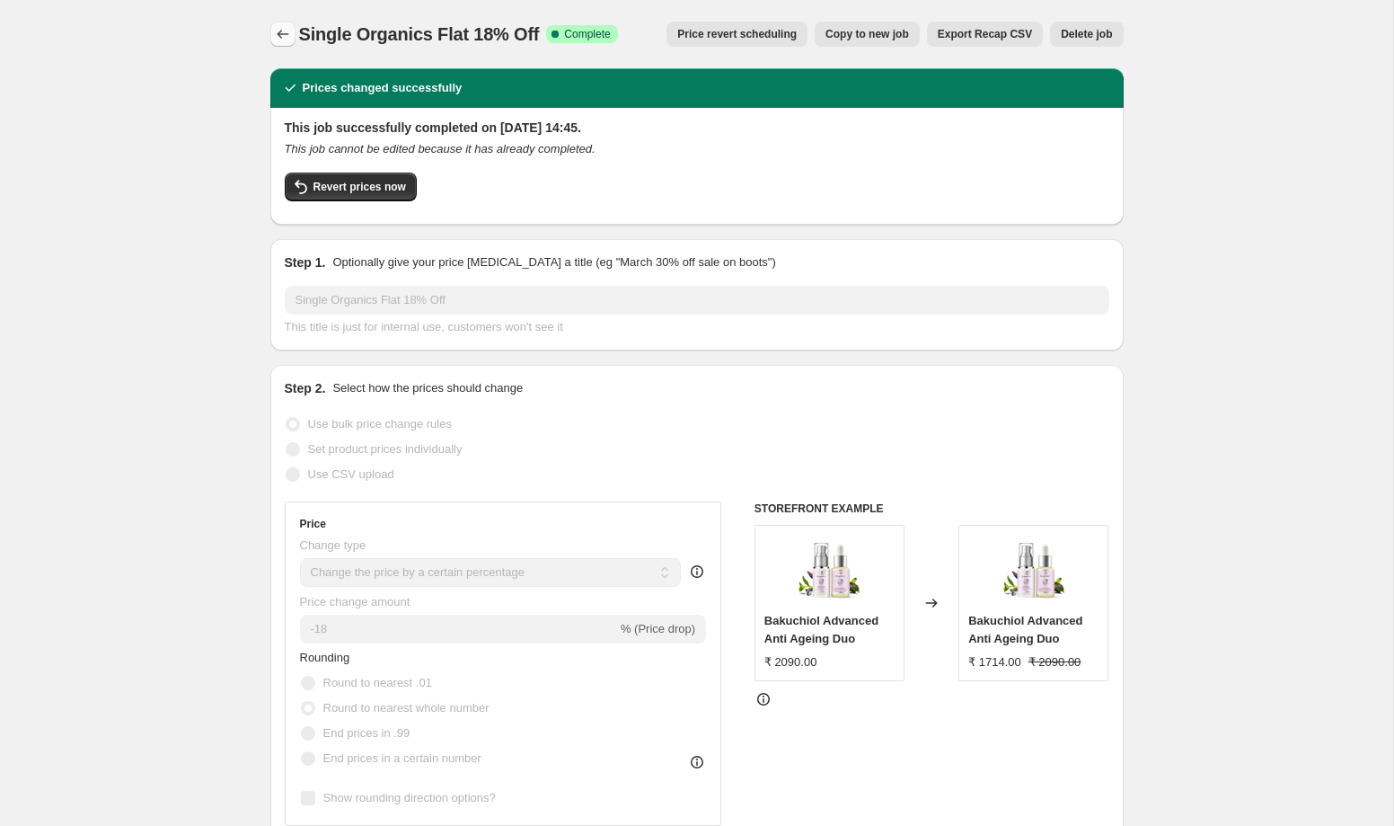
click at [282, 27] on icon "Price change jobs" at bounding box center [283, 34] width 18 height 18
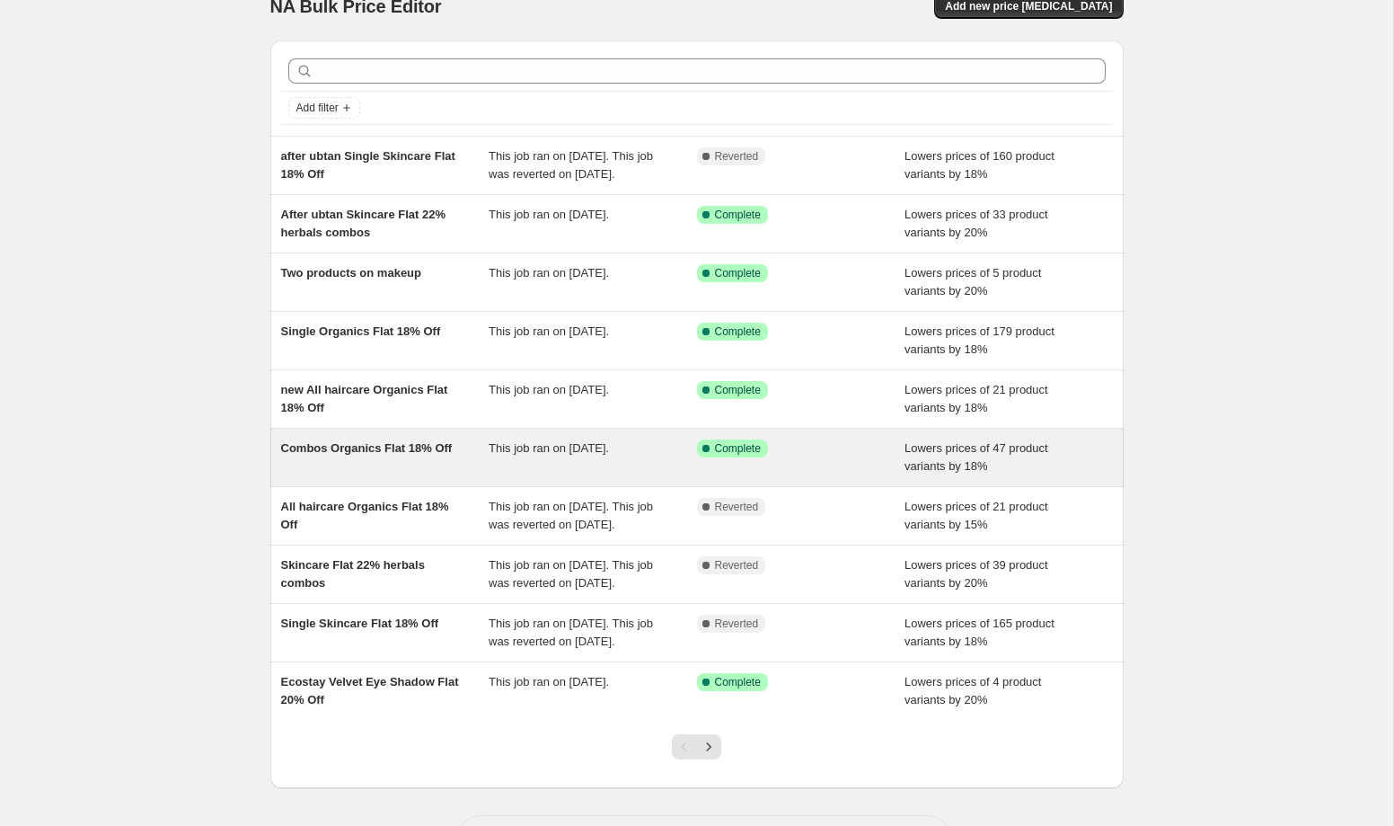
scroll to position [32, 0]
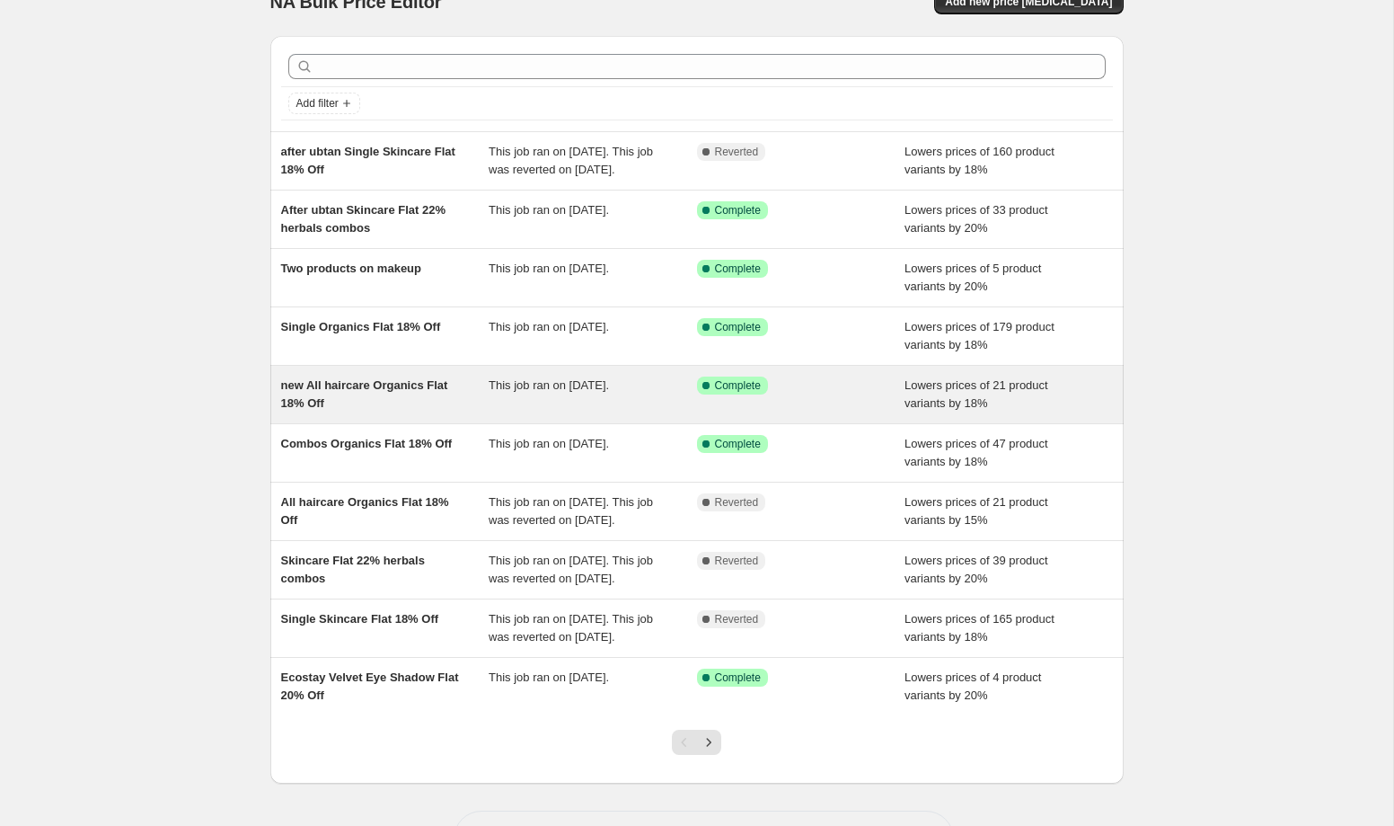
click at [451, 412] on div "new All haircare Organics Flat 18% Off" at bounding box center [385, 394] width 208 height 36
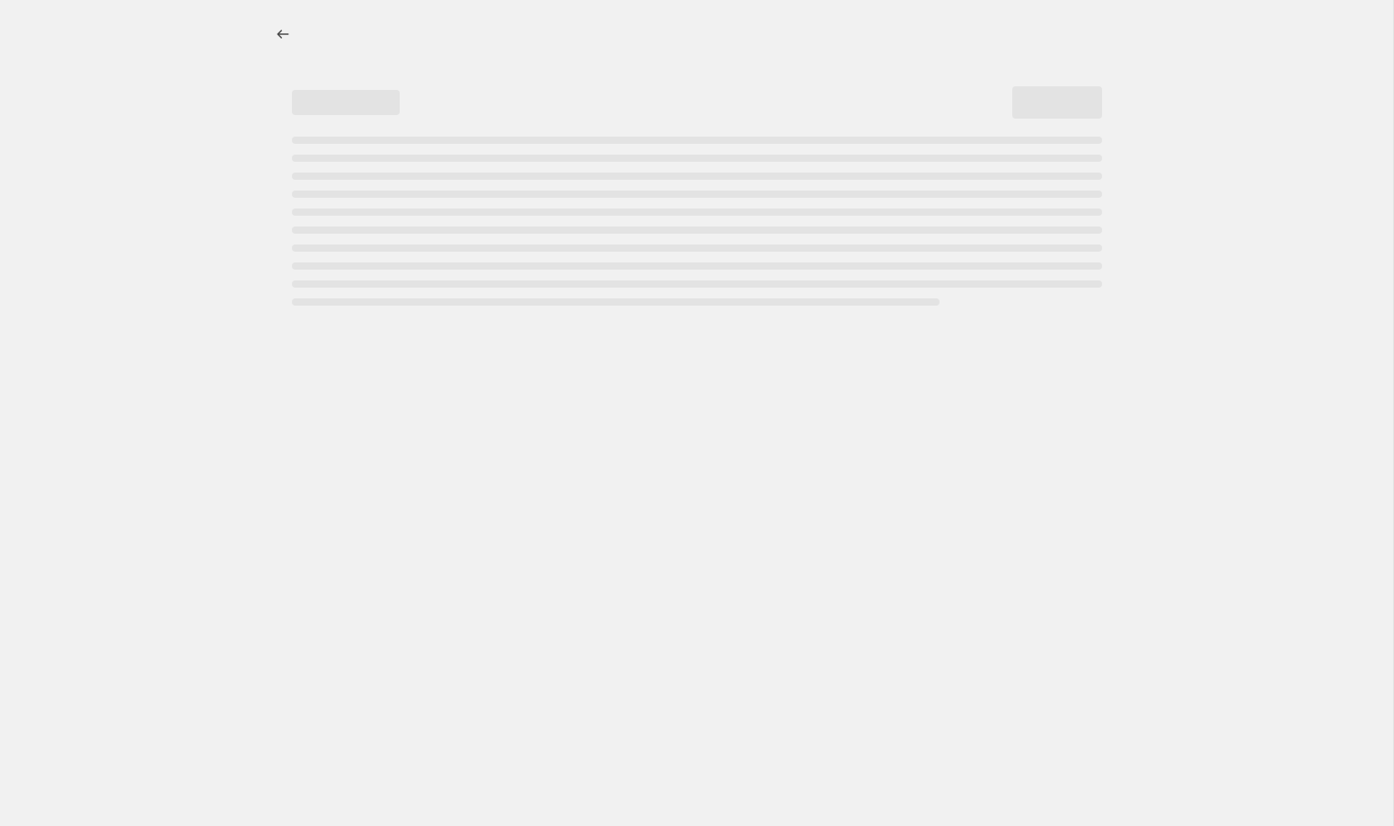
select select "percentage"
select select "collection"
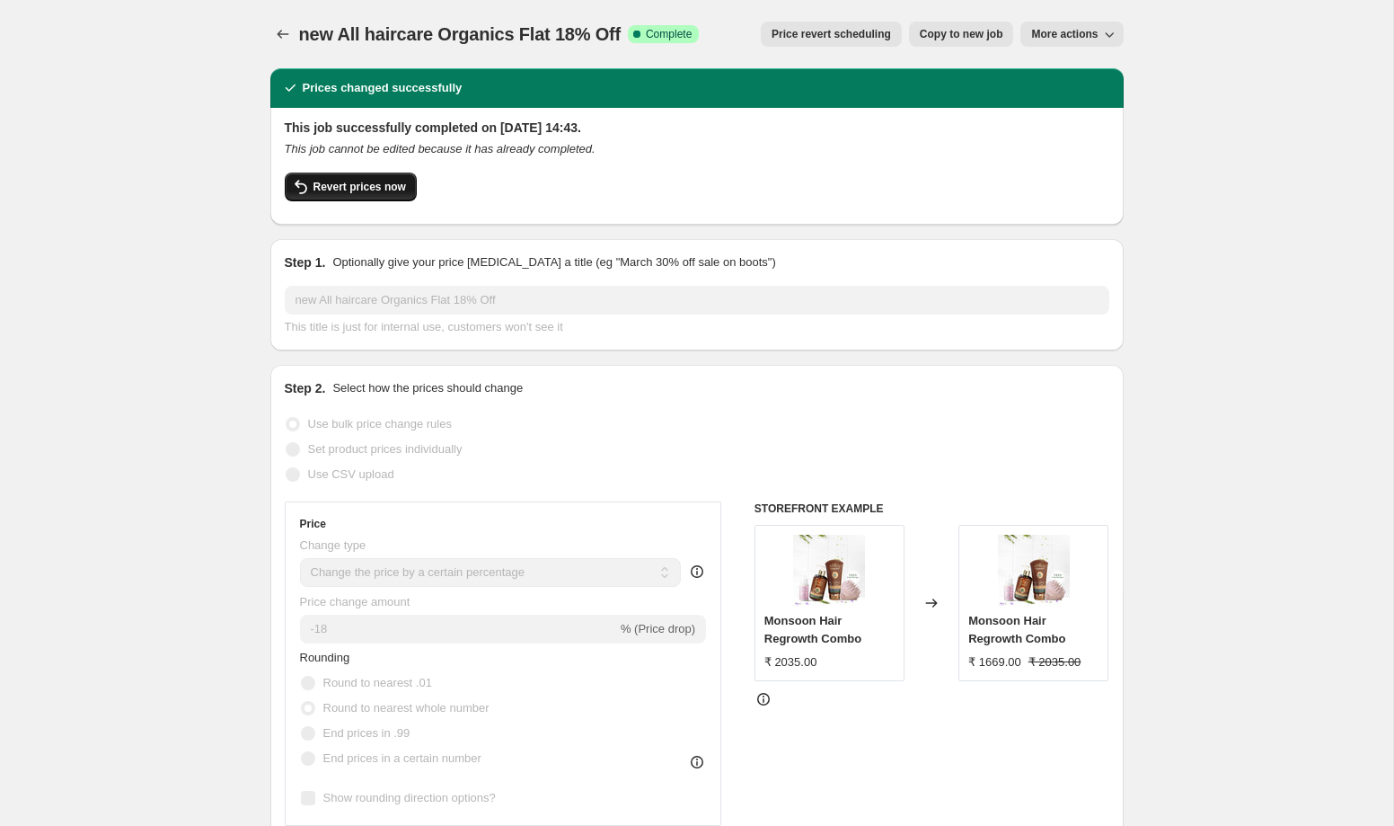
click at [365, 193] on span "Revert prices now" at bounding box center [360, 187] width 93 height 14
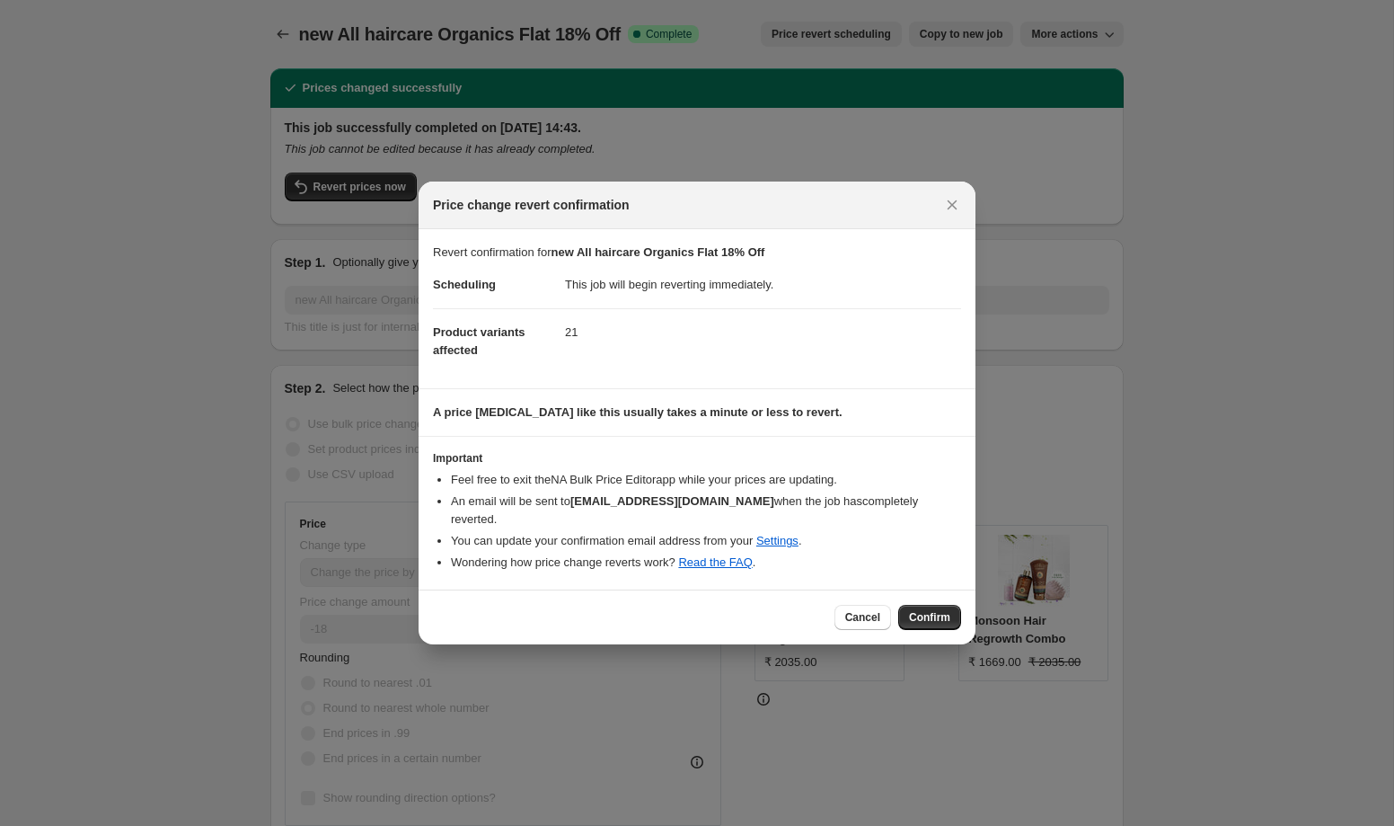
click at [933, 622] on div "Cancel Confirm" at bounding box center [697, 616] width 557 height 55
click at [934, 610] on span "Confirm" at bounding box center [929, 617] width 41 height 14
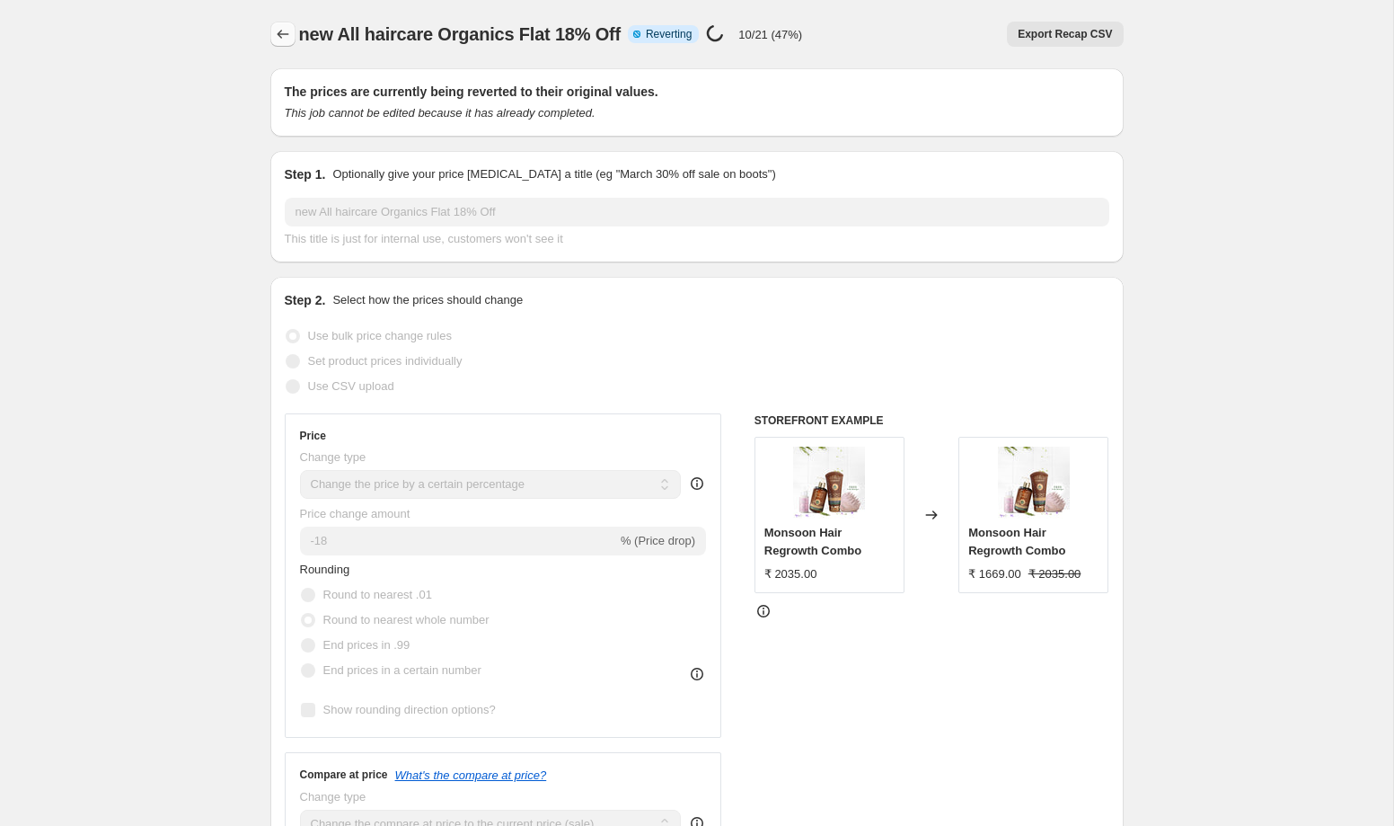
click at [286, 36] on icon "Price change jobs" at bounding box center [283, 34] width 18 height 18
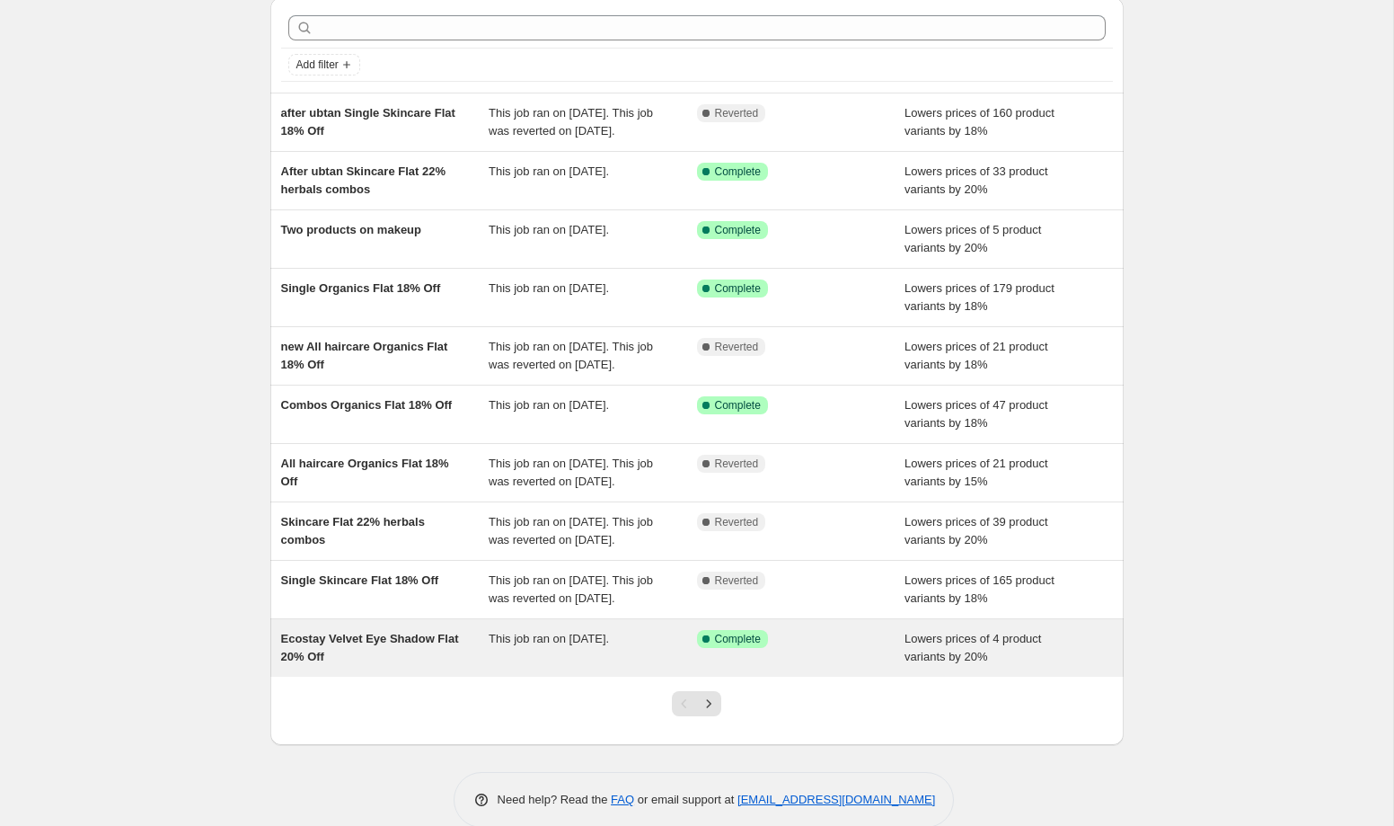
scroll to position [190, 0]
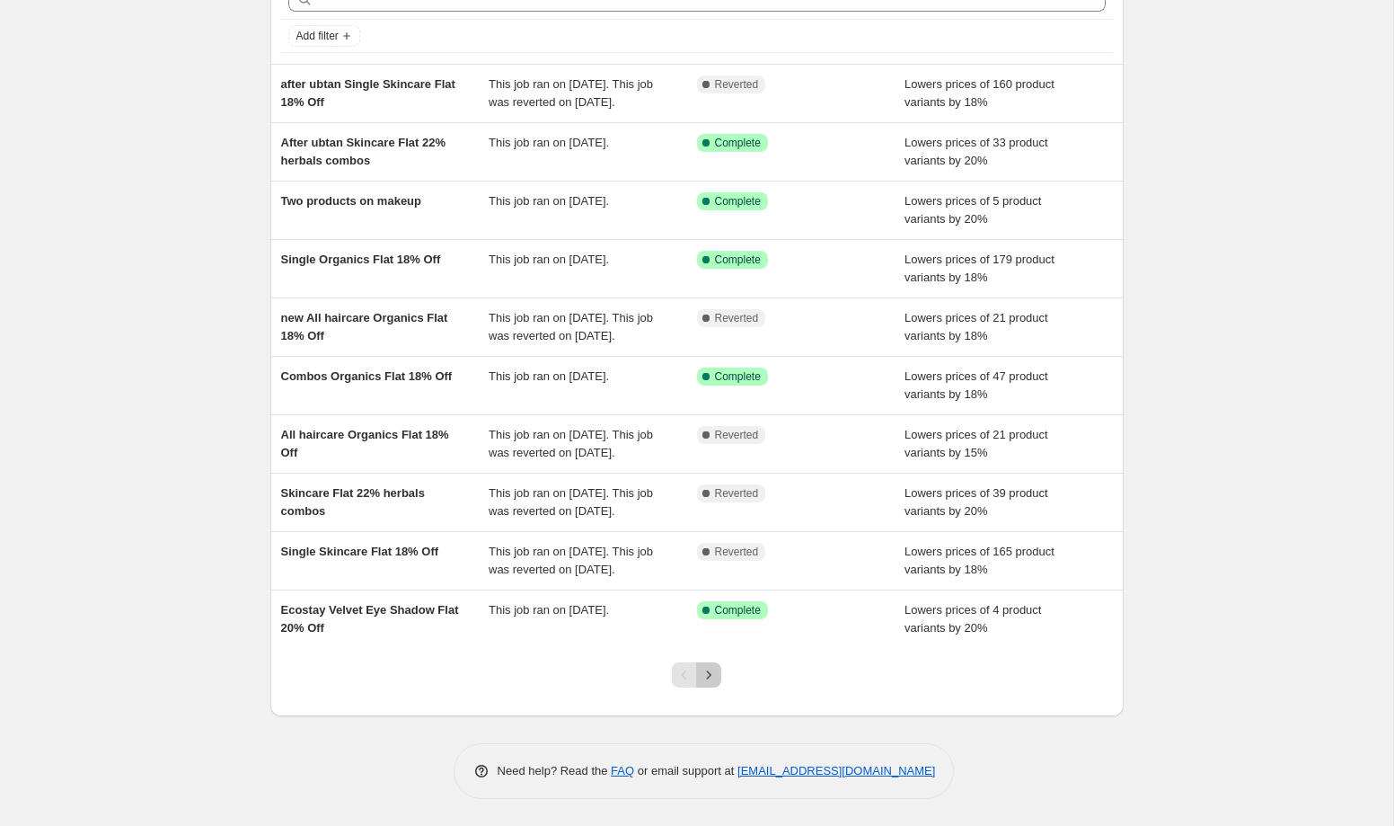
click at [714, 675] on icon "Next" at bounding box center [709, 675] width 18 height 18
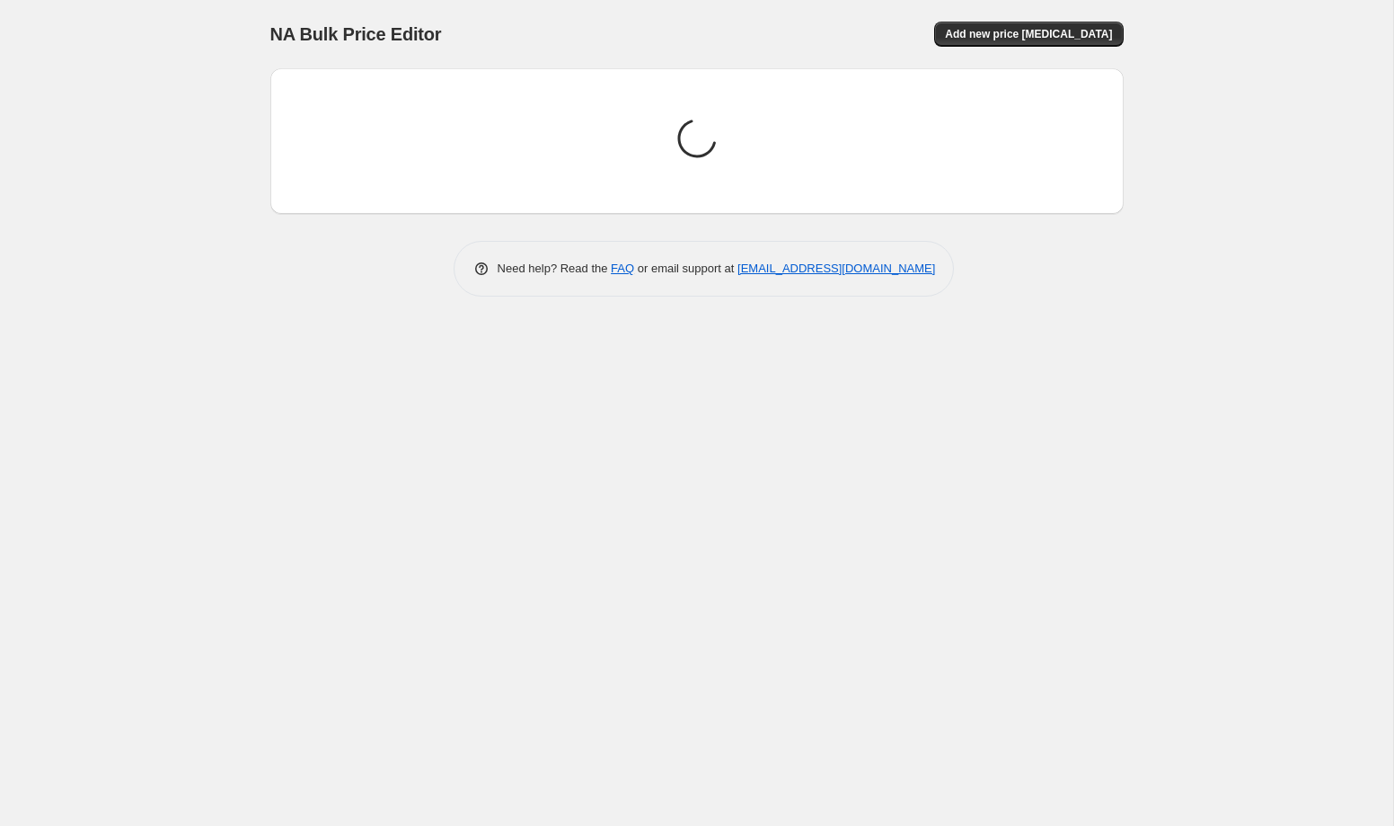
scroll to position [0, 0]
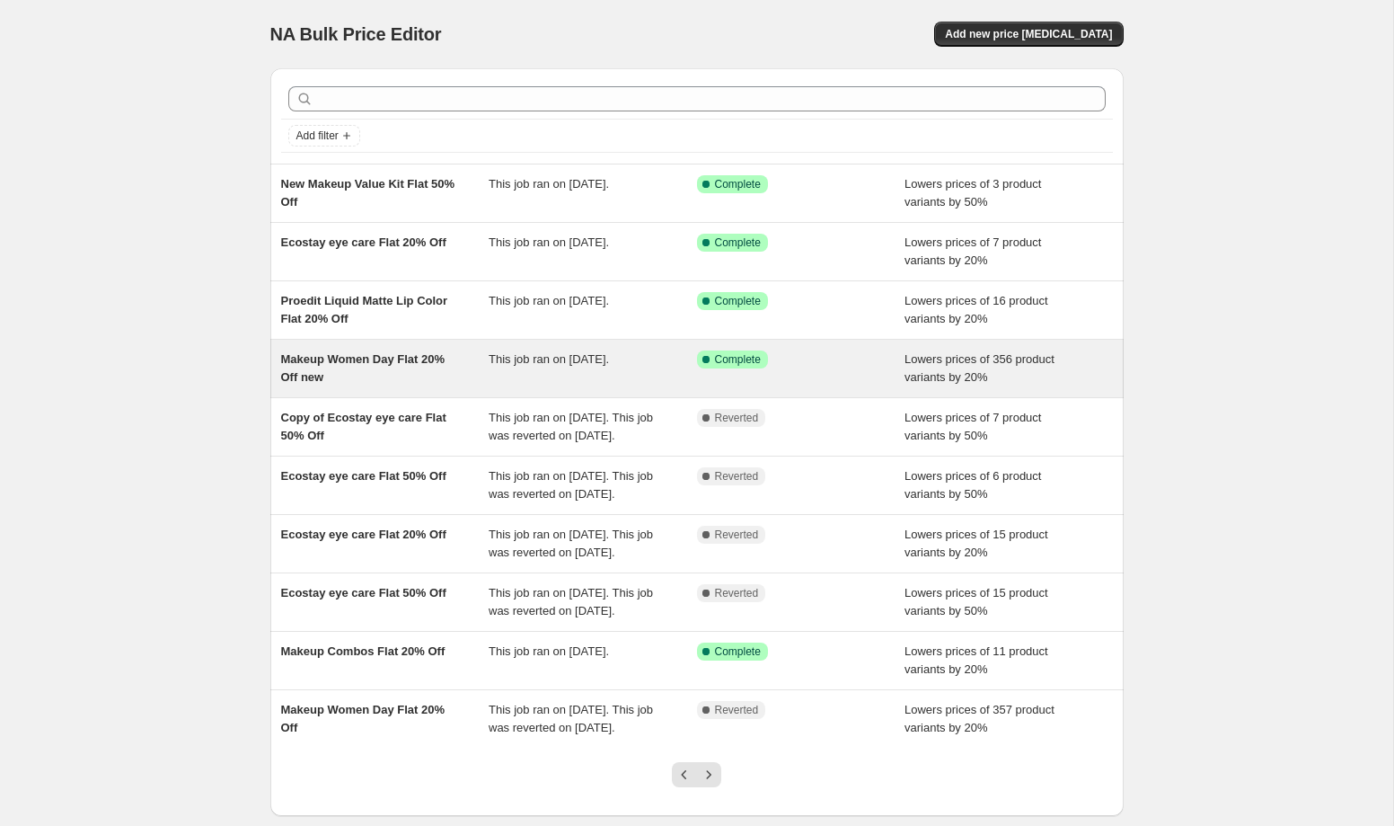
click at [457, 383] on div "Makeup Women Day Flat 20% Off new" at bounding box center [385, 368] width 208 height 36
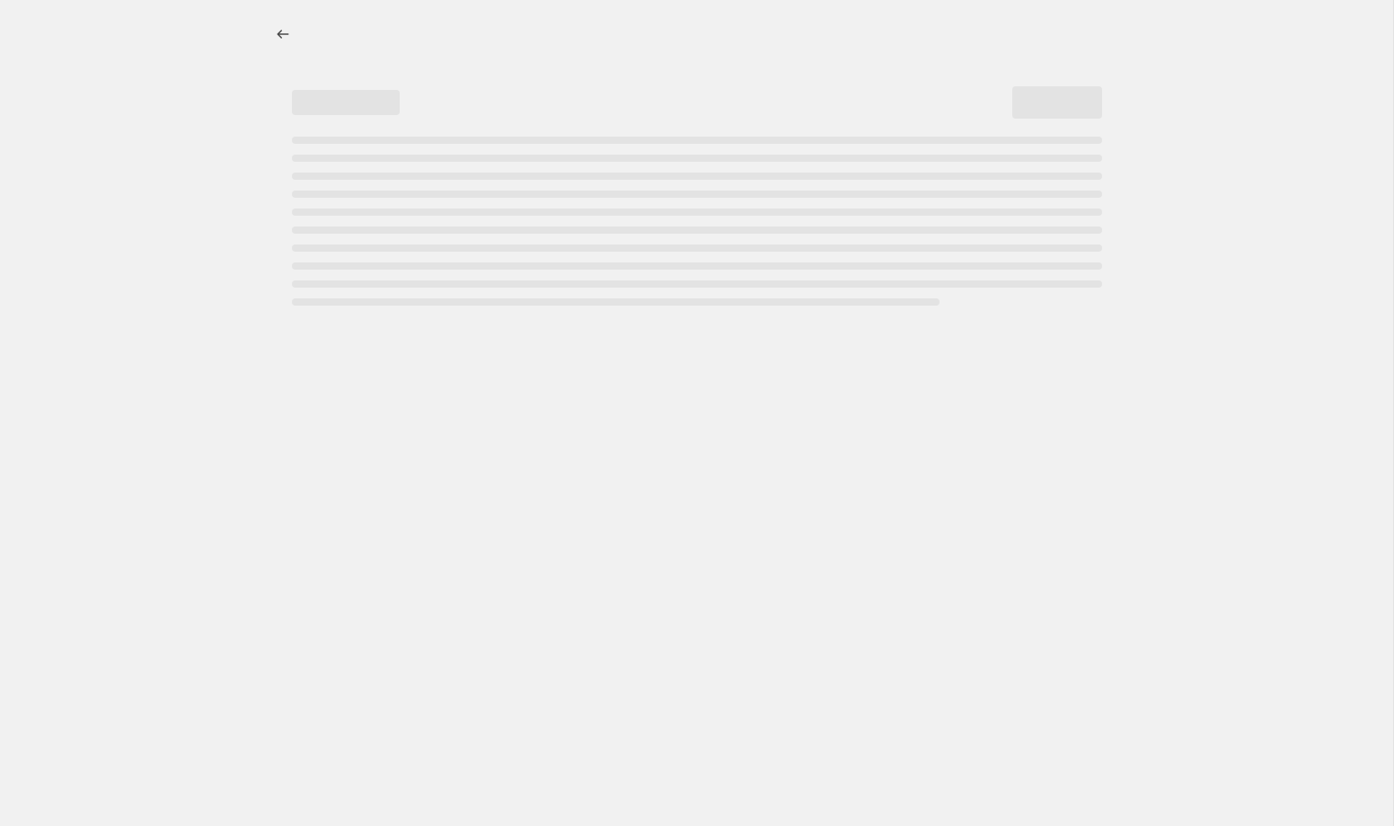
select select "percentage"
select select "collection"
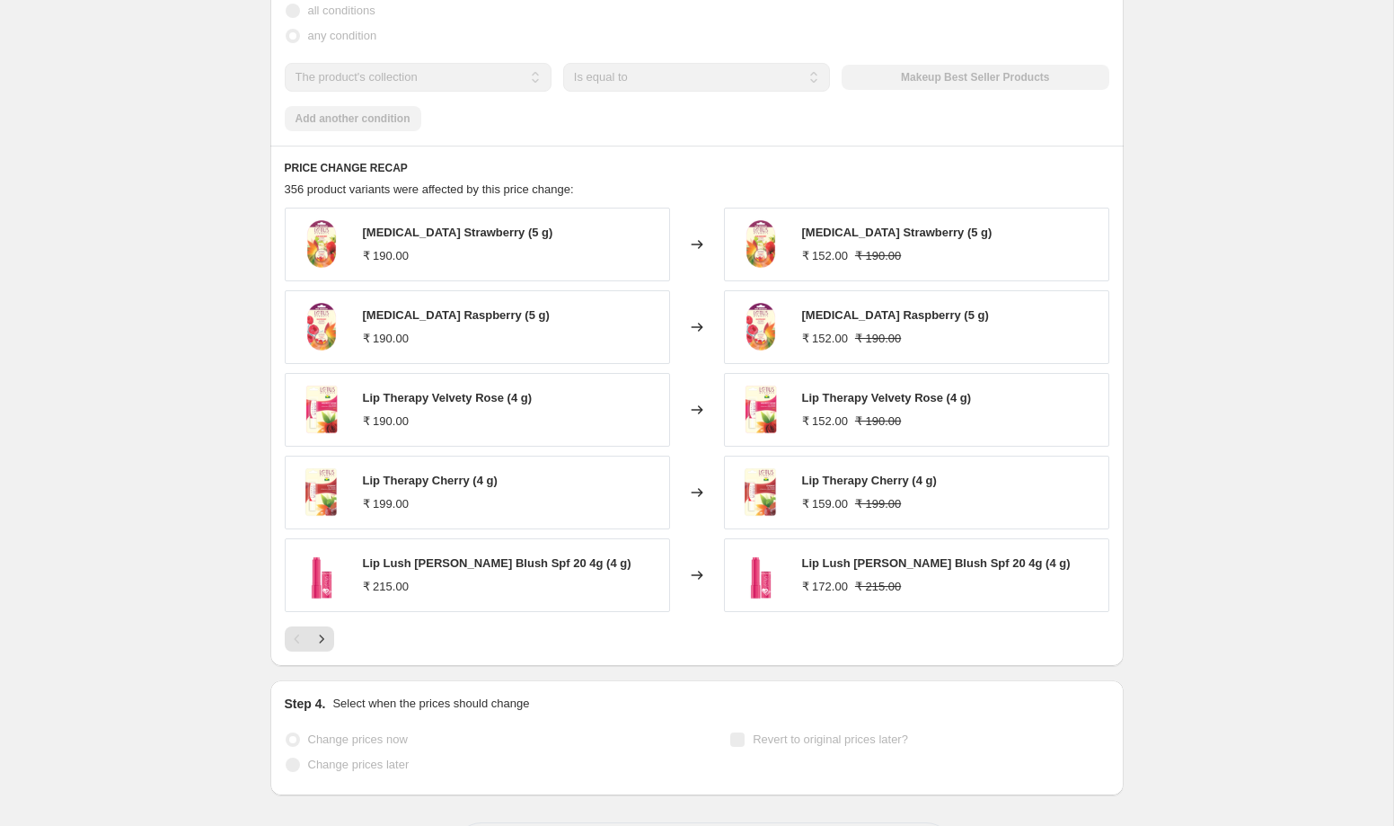
scroll to position [1304, 0]
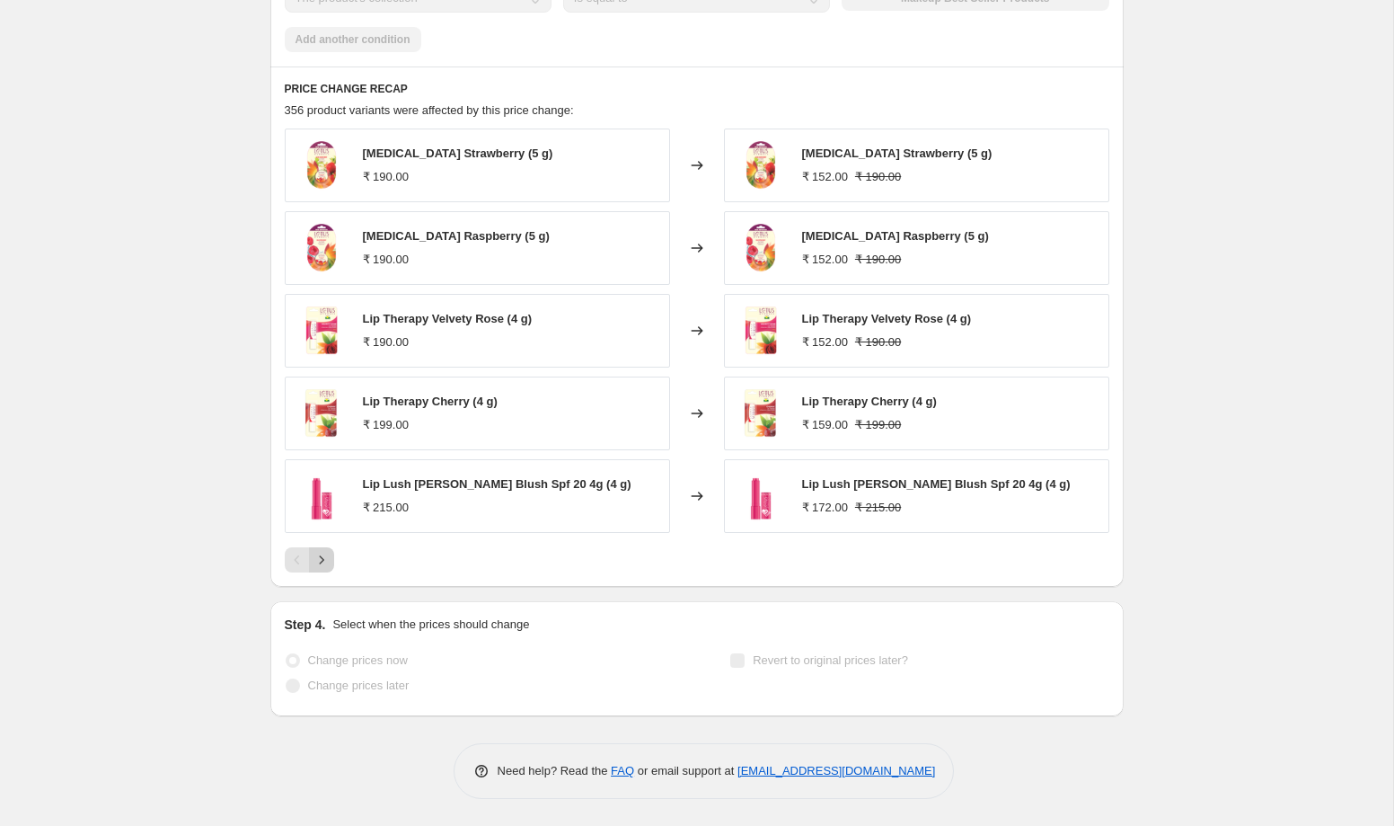
click at [327, 565] on icon "Next" at bounding box center [322, 560] width 18 height 18
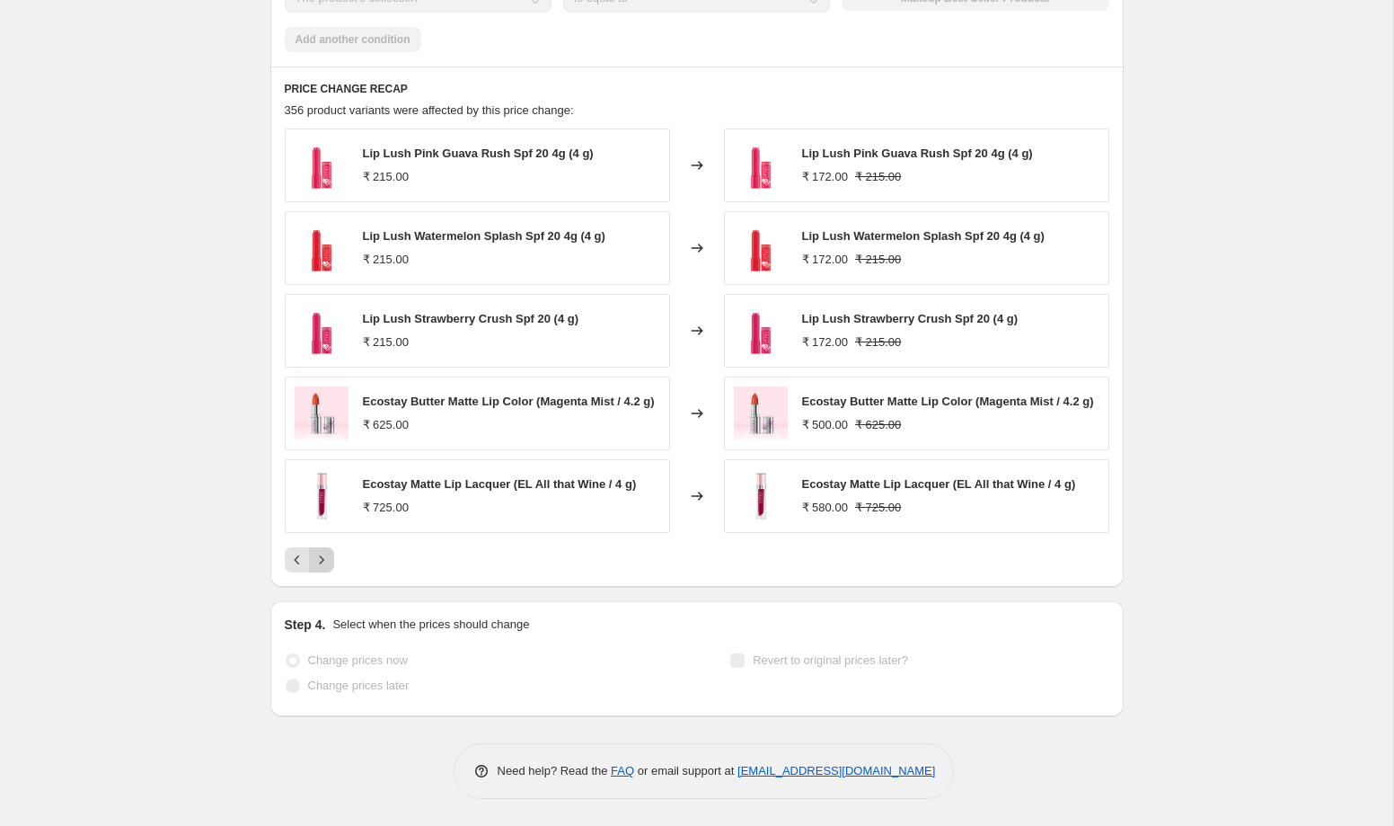
click at [327, 565] on icon "Next" at bounding box center [322, 560] width 18 height 18
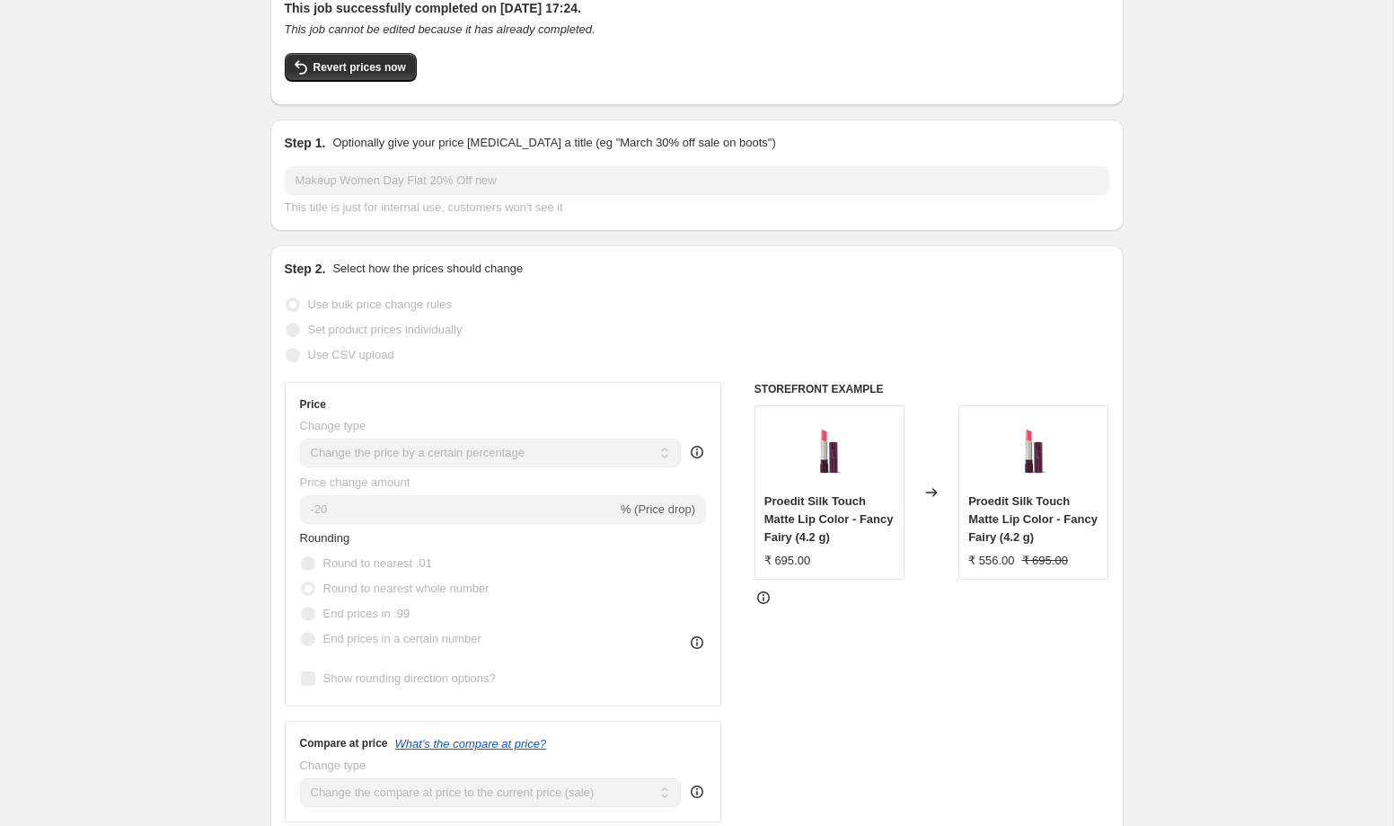
scroll to position [0, 0]
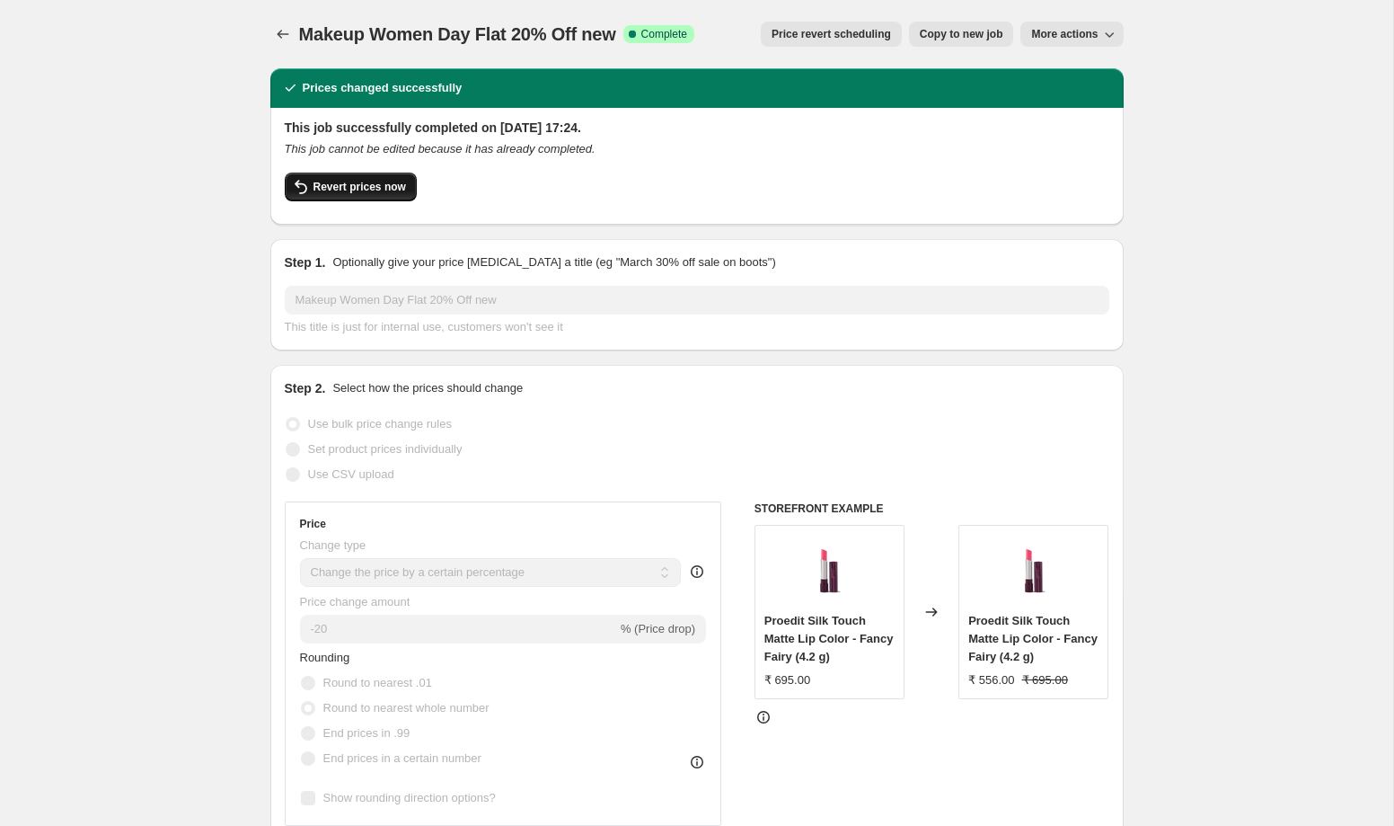
click at [387, 185] on span "Revert prices now" at bounding box center [360, 187] width 93 height 14
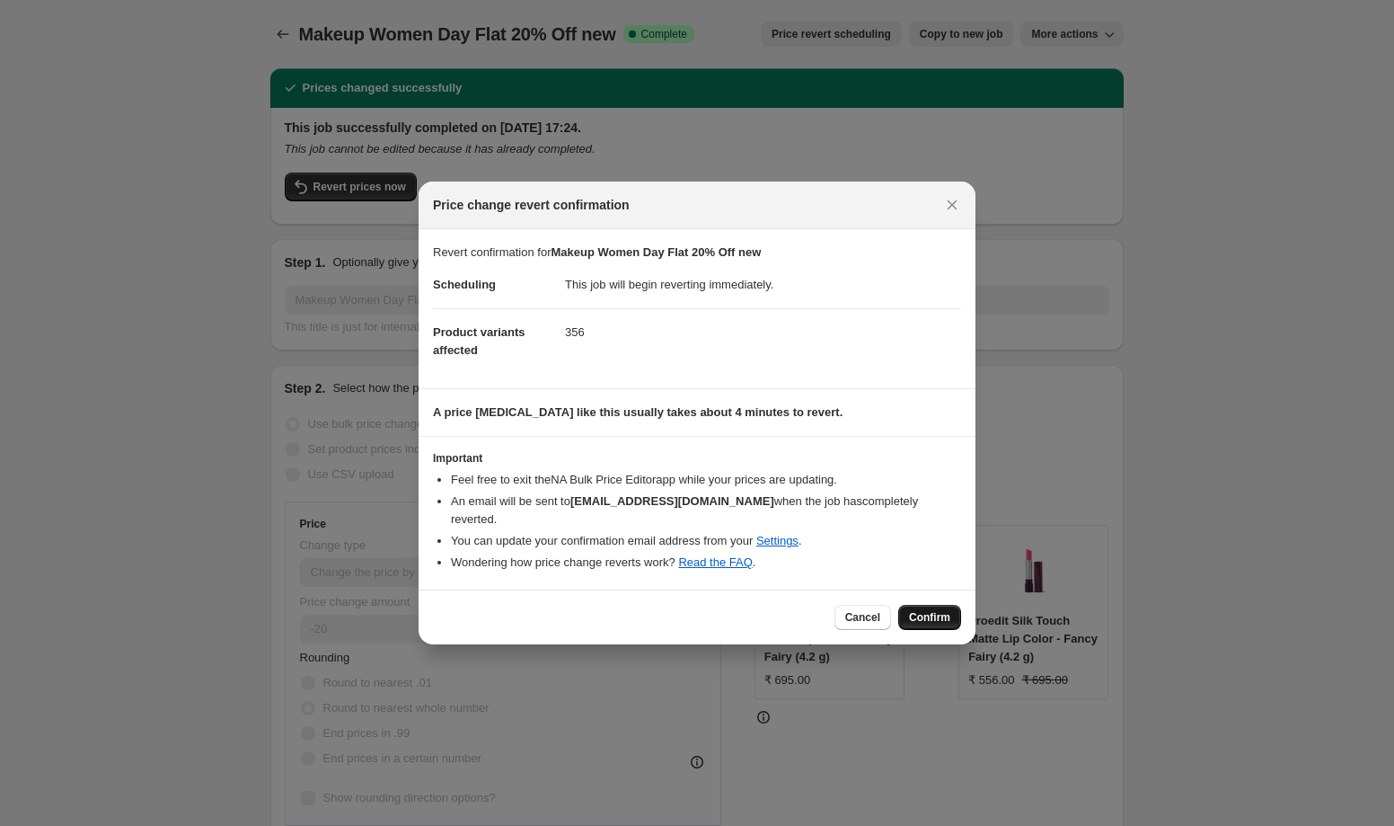
click at [937, 610] on span "Confirm" at bounding box center [929, 617] width 41 height 14
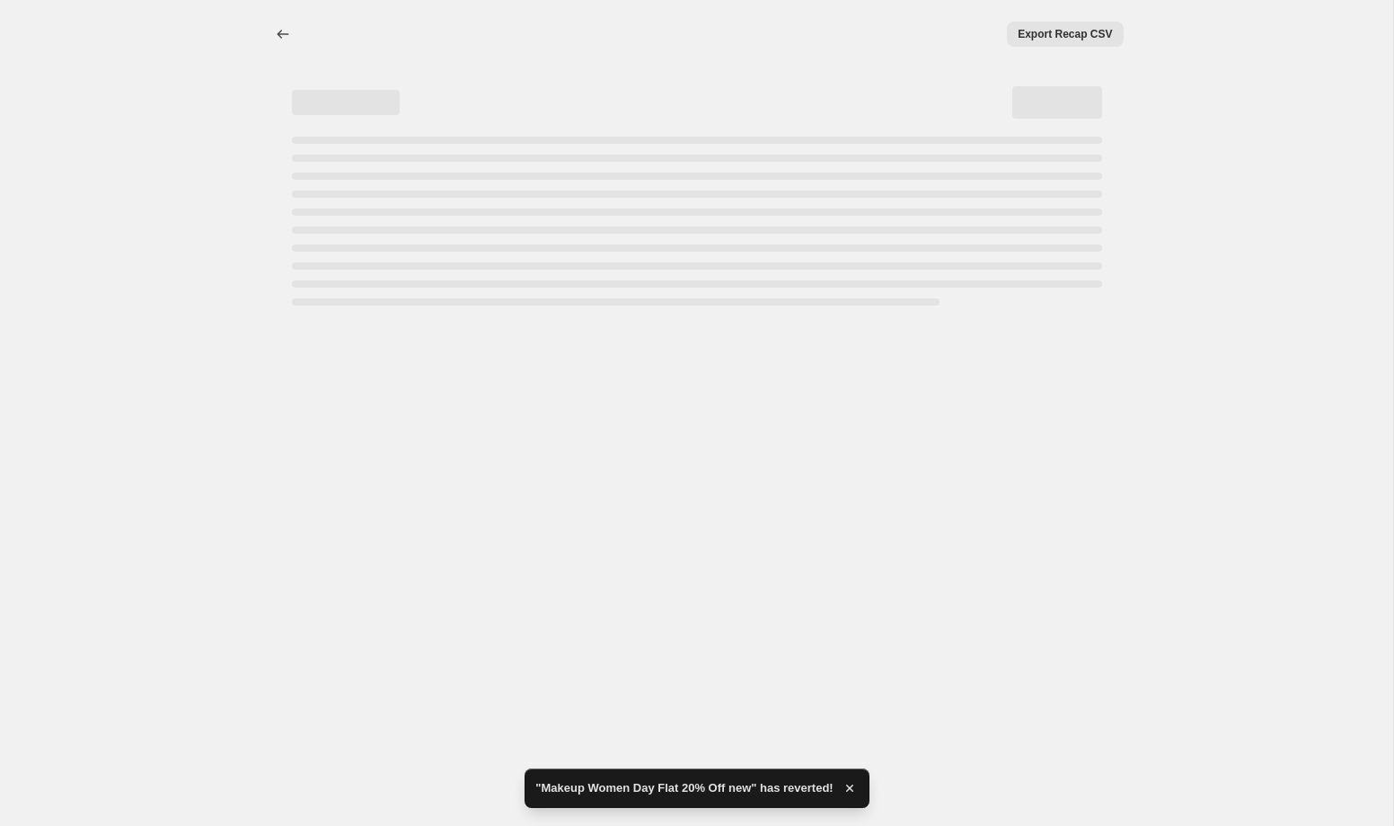
select select "percentage"
select select "collection"
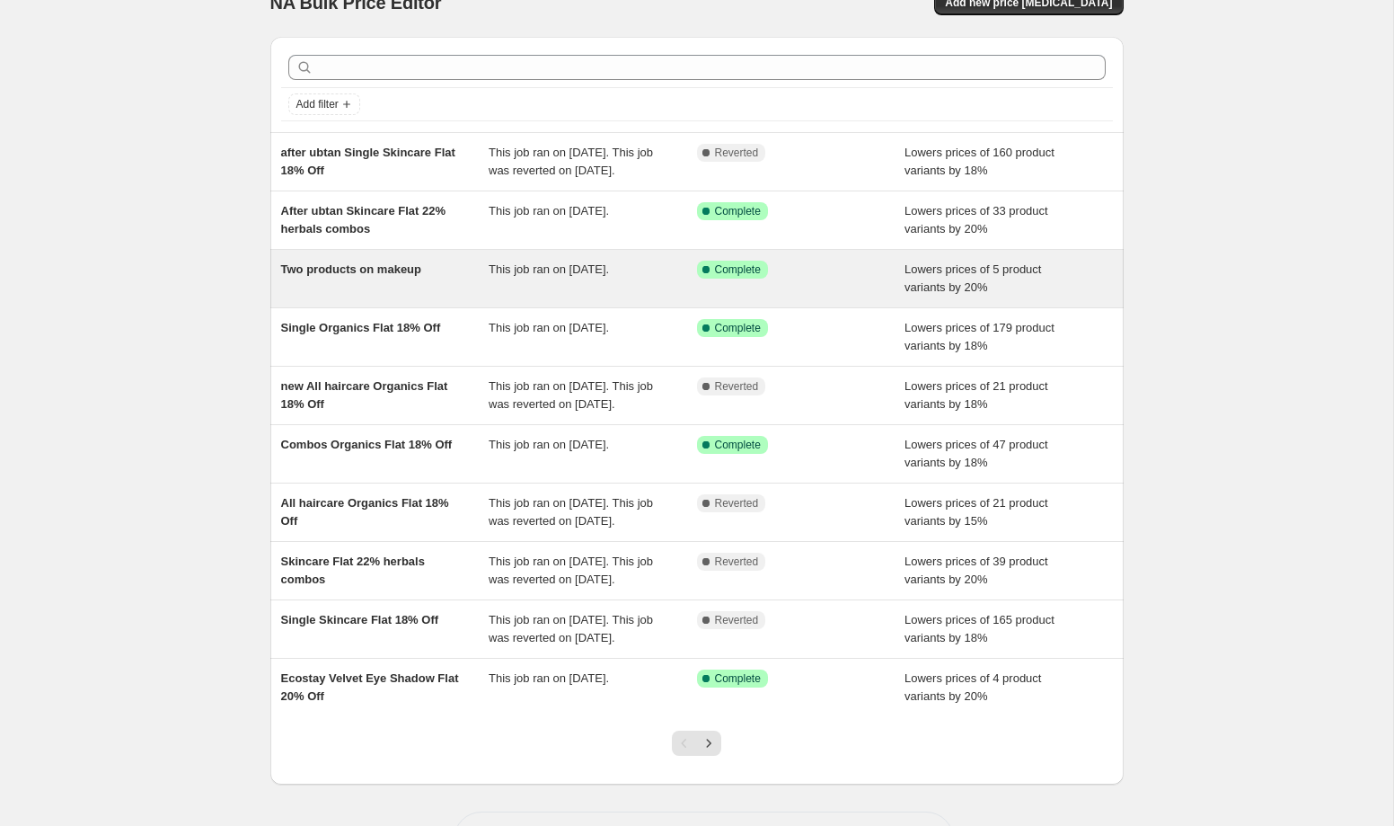
scroll to position [81, 0]
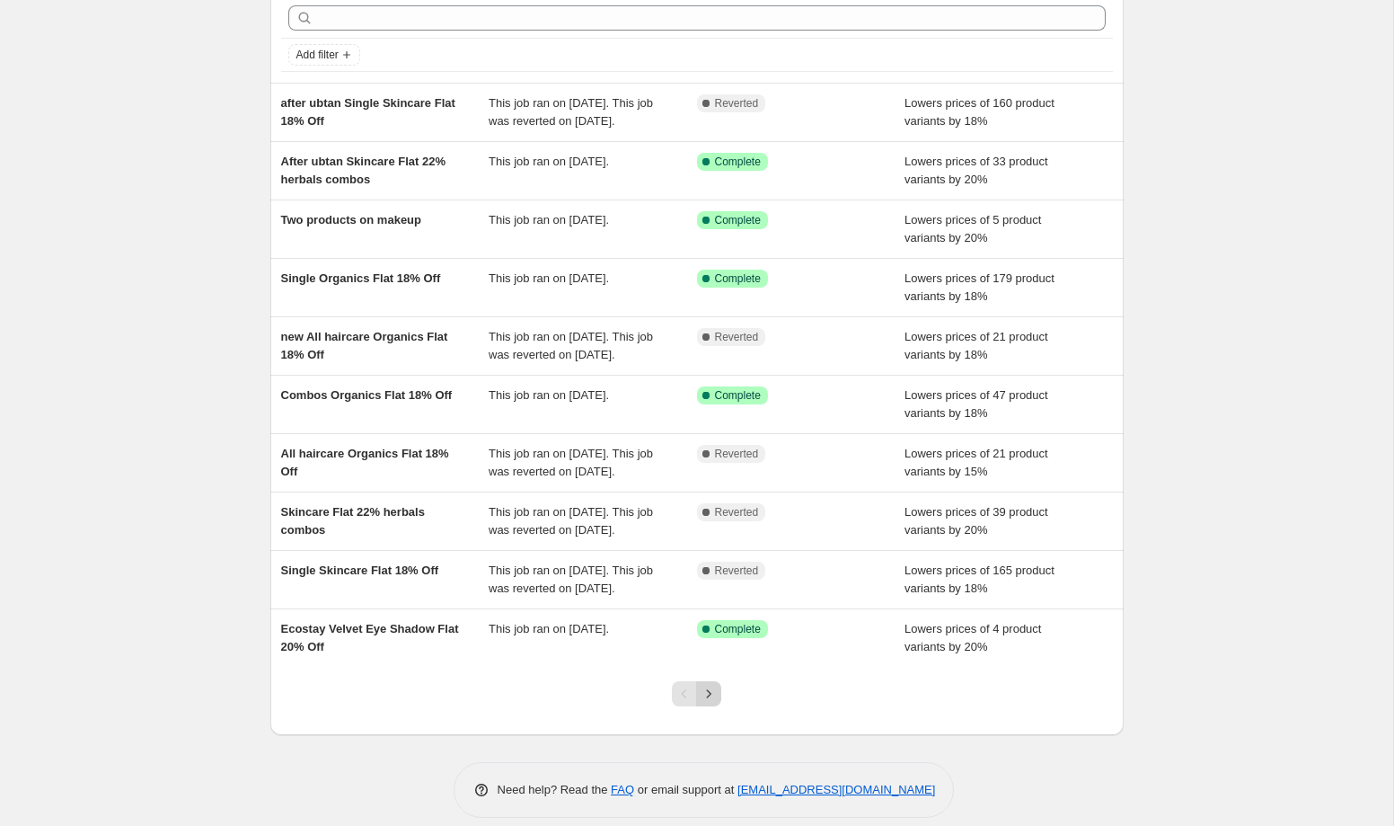
click at [707, 703] on icon "Next" at bounding box center [709, 694] width 18 height 18
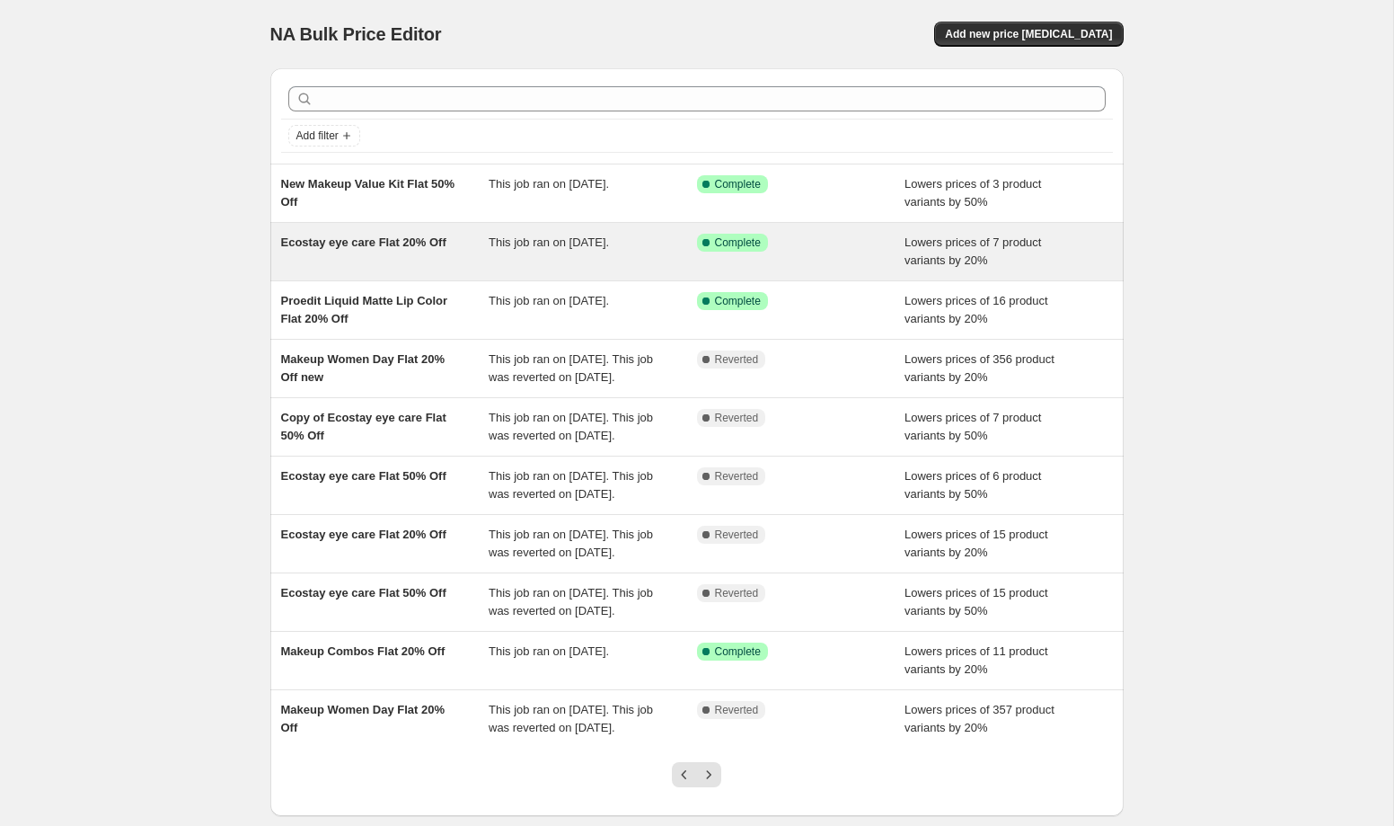
click at [490, 261] on div "This job ran on [DATE]." at bounding box center [593, 252] width 208 height 36
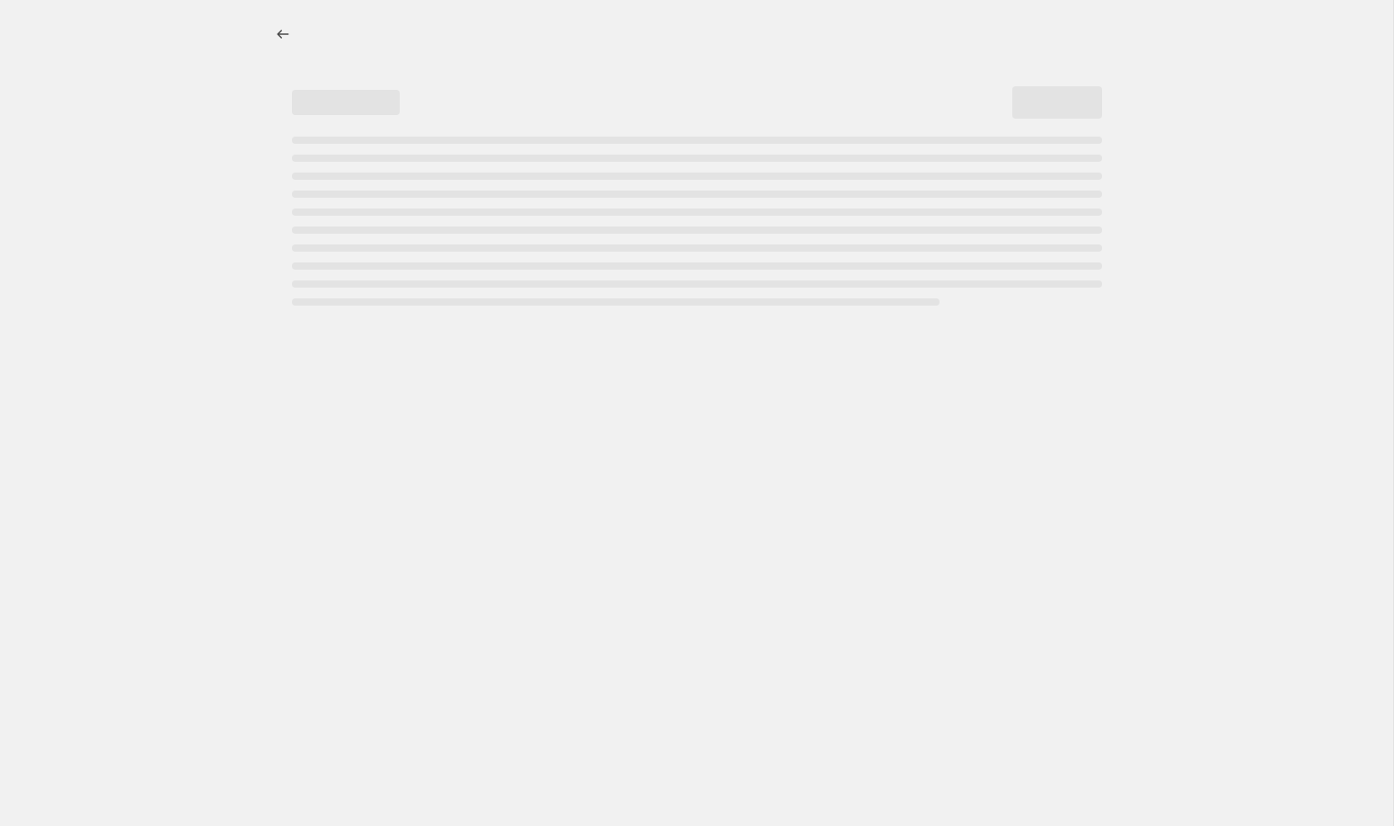
select select "percentage"
select select "collection"
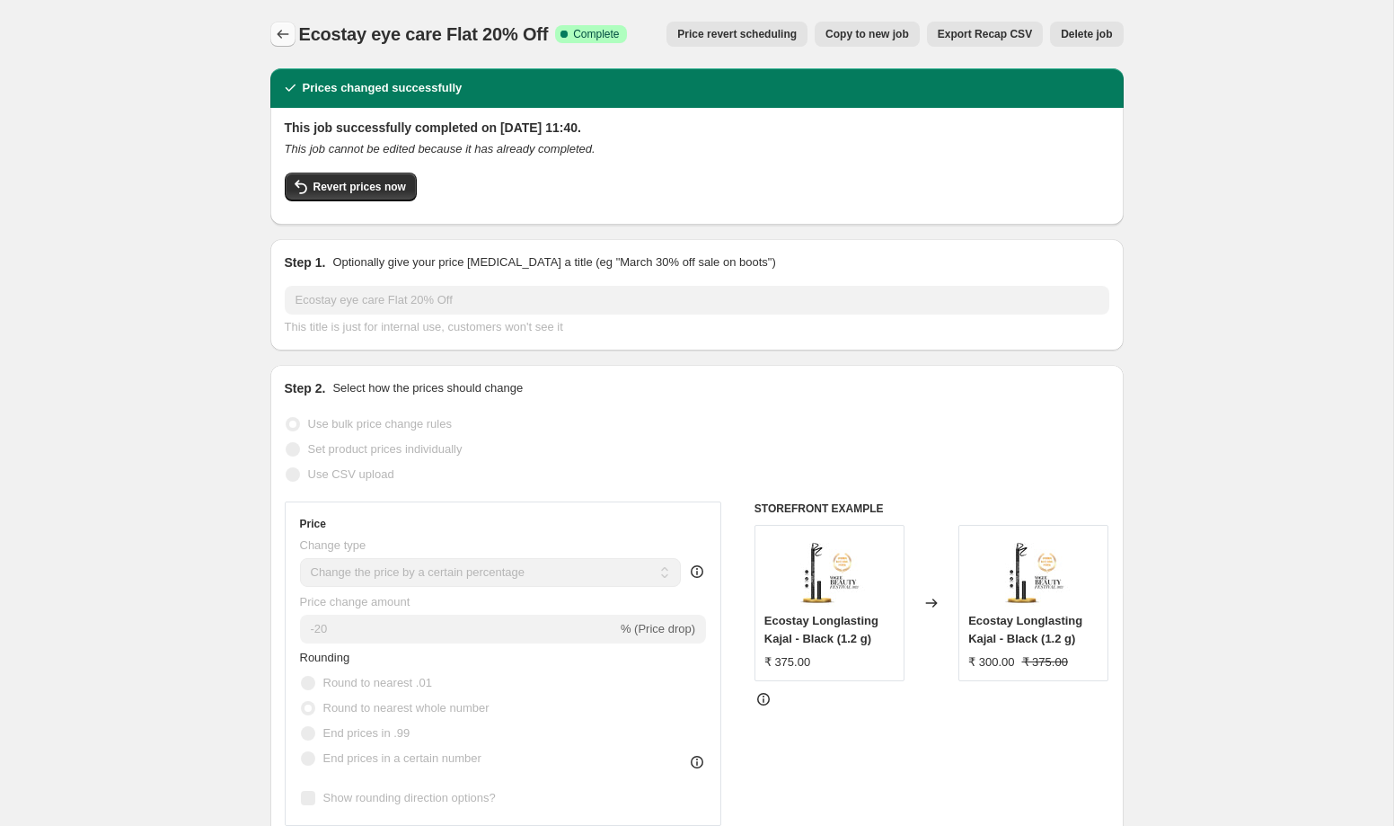
click at [278, 43] on button "Price change jobs" at bounding box center [282, 34] width 25 height 25
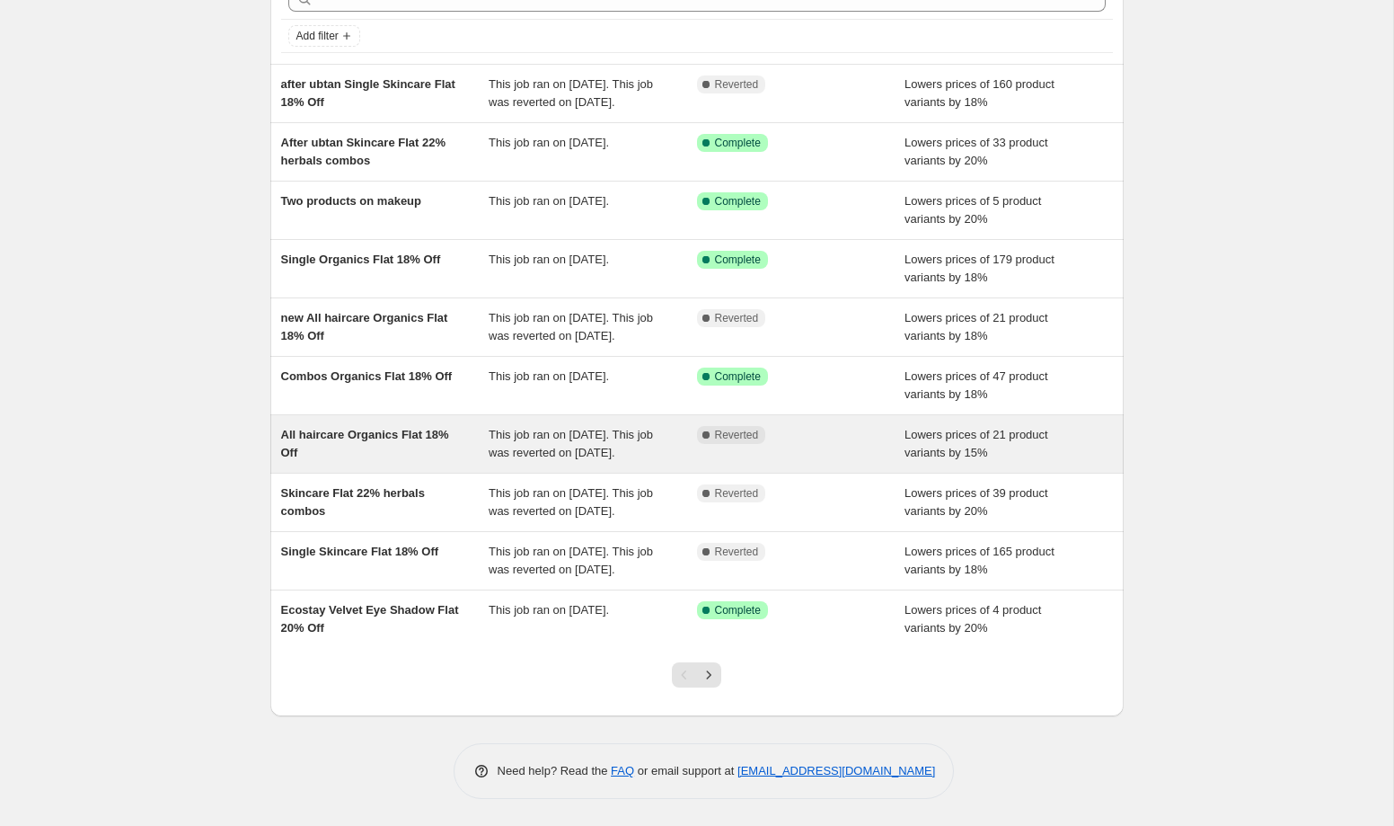
scroll to position [168, 0]
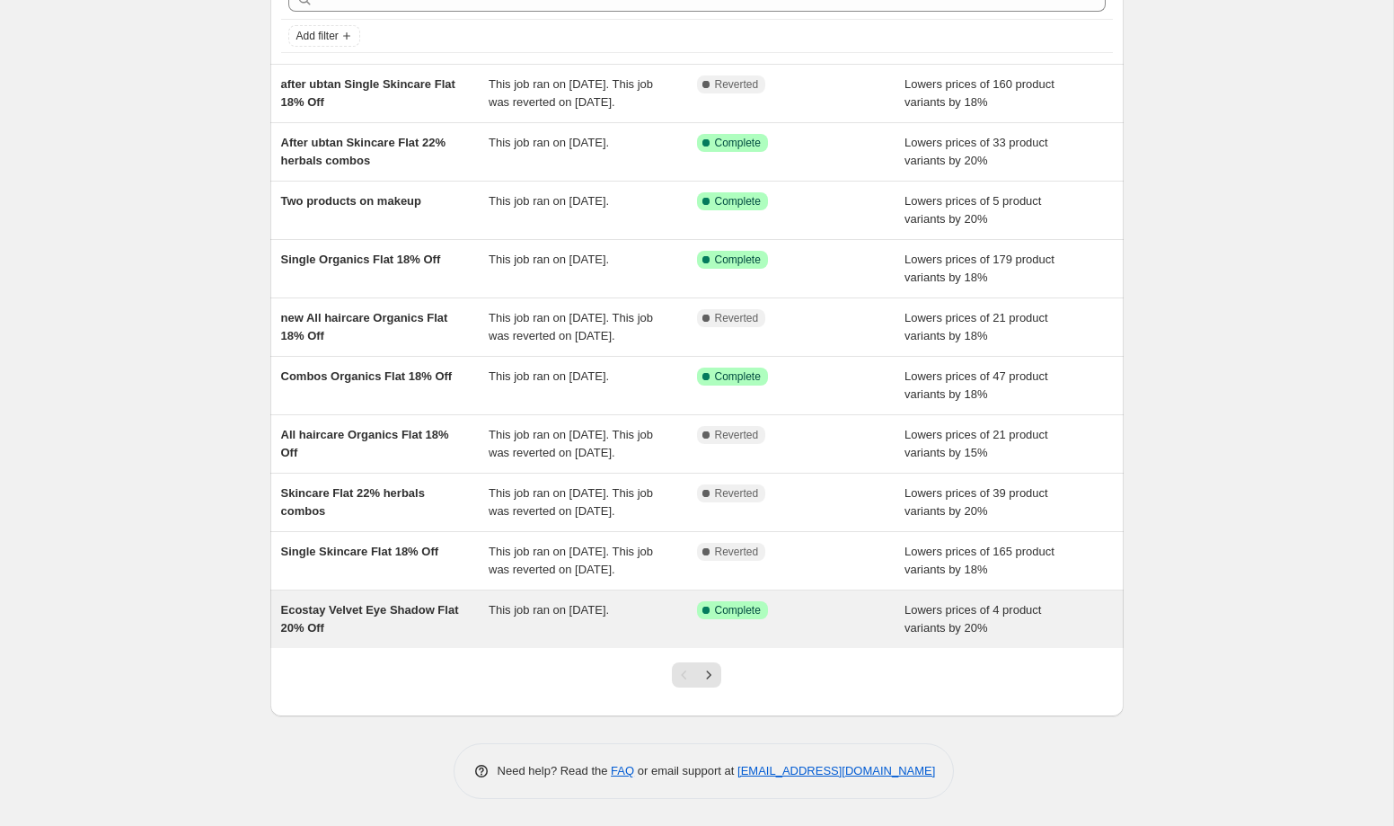
click at [403, 637] on div "Ecostay Velvet Eye Shadow Flat 20% Off" at bounding box center [385, 619] width 208 height 36
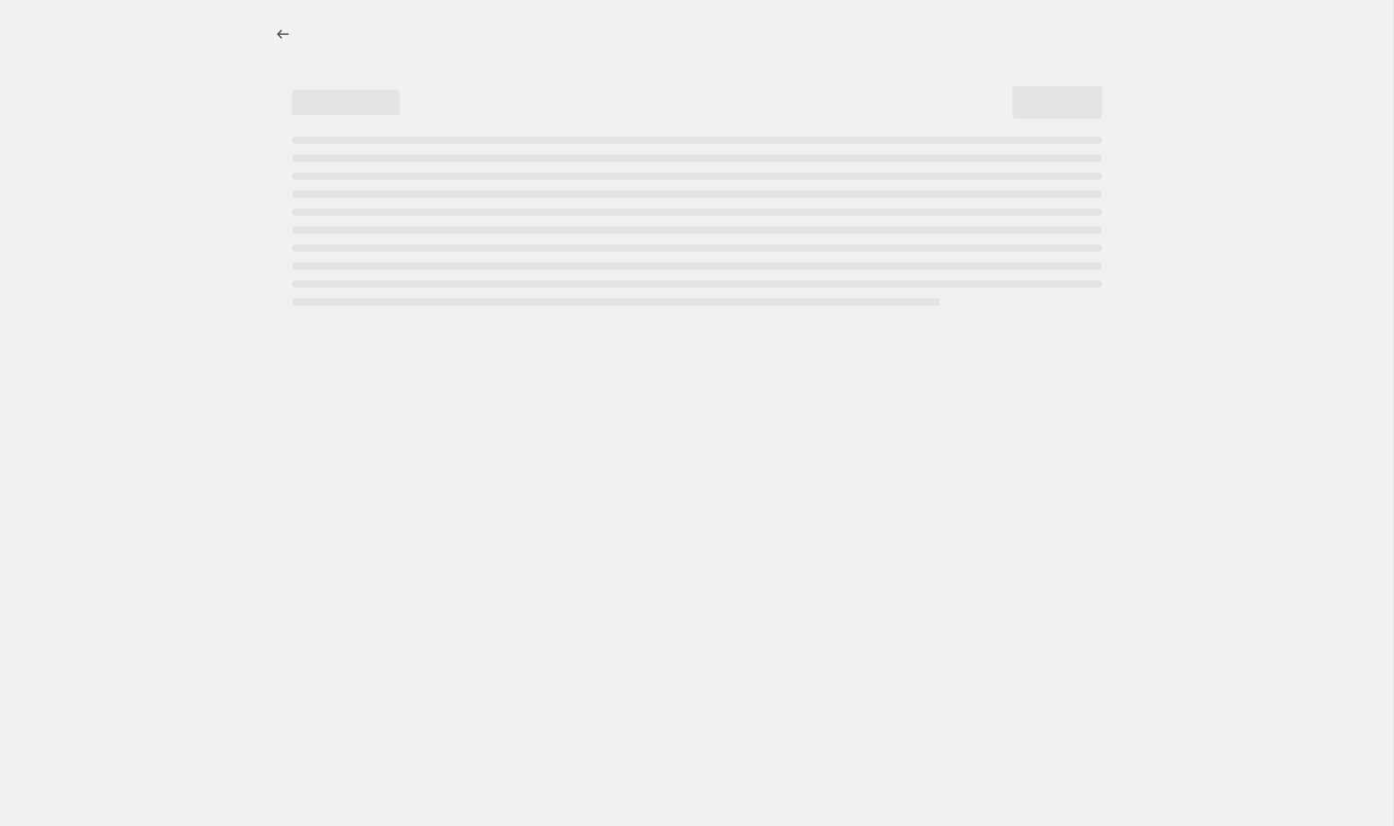
select select "percentage"
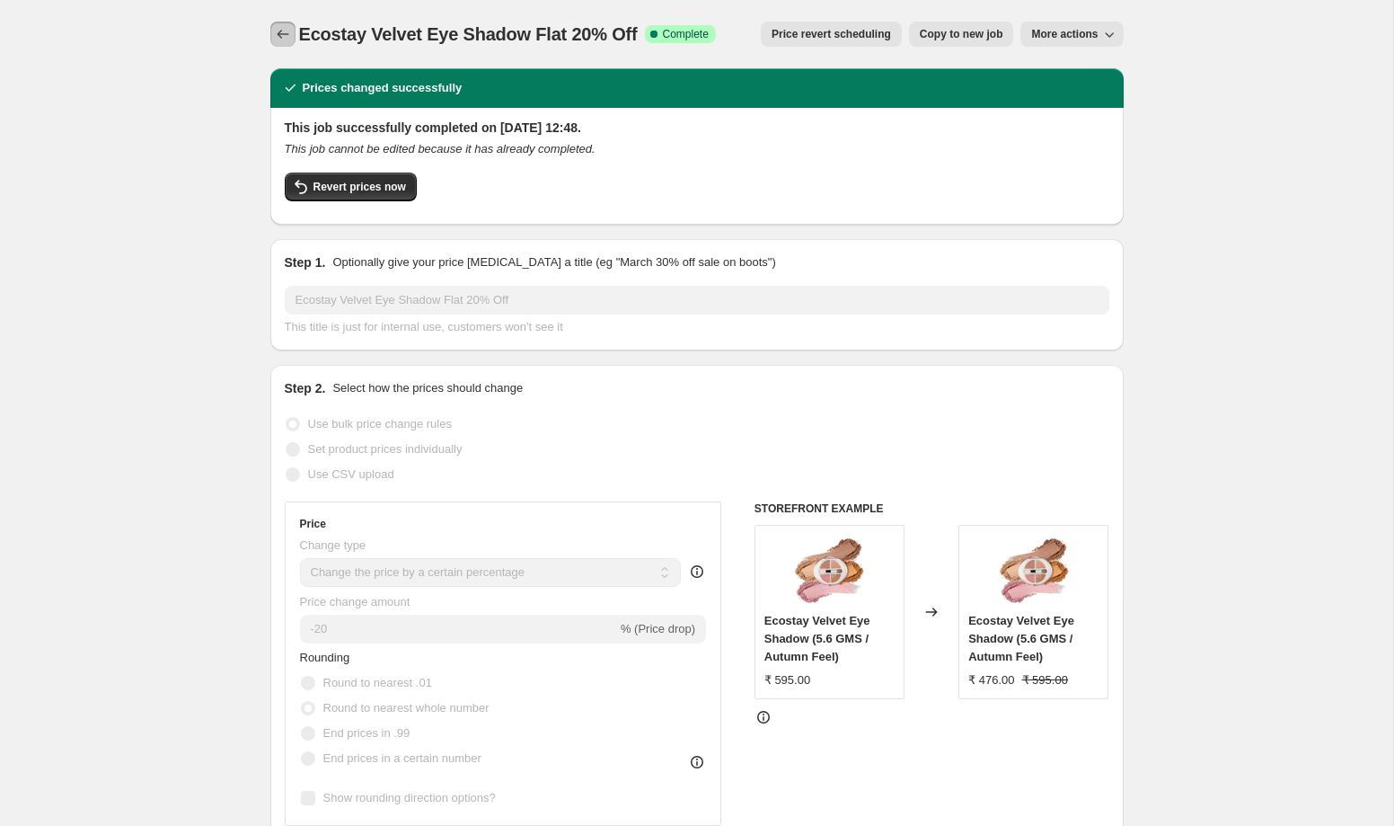
click at [285, 42] on icon "Price change jobs" at bounding box center [283, 34] width 18 height 18
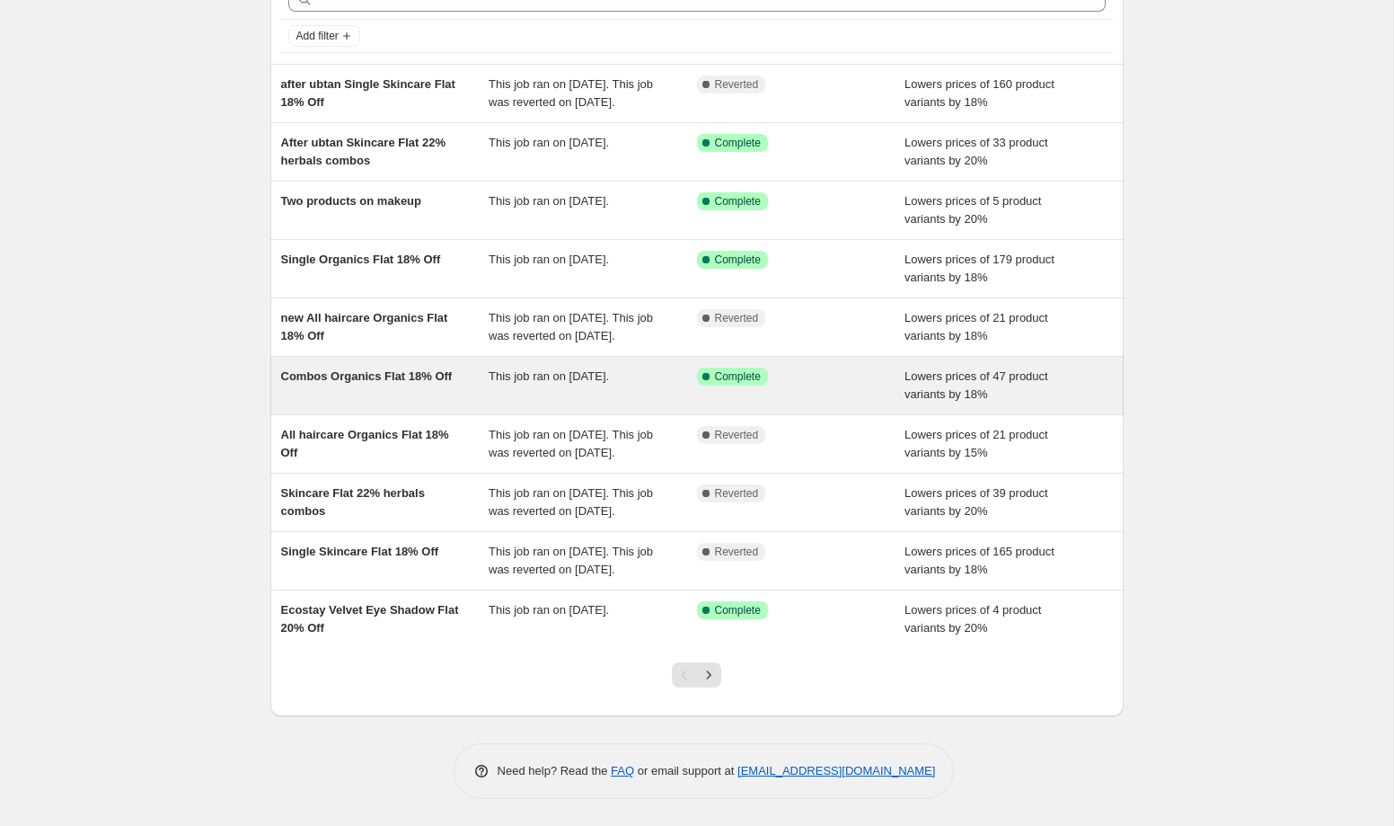
scroll to position [190, 0]
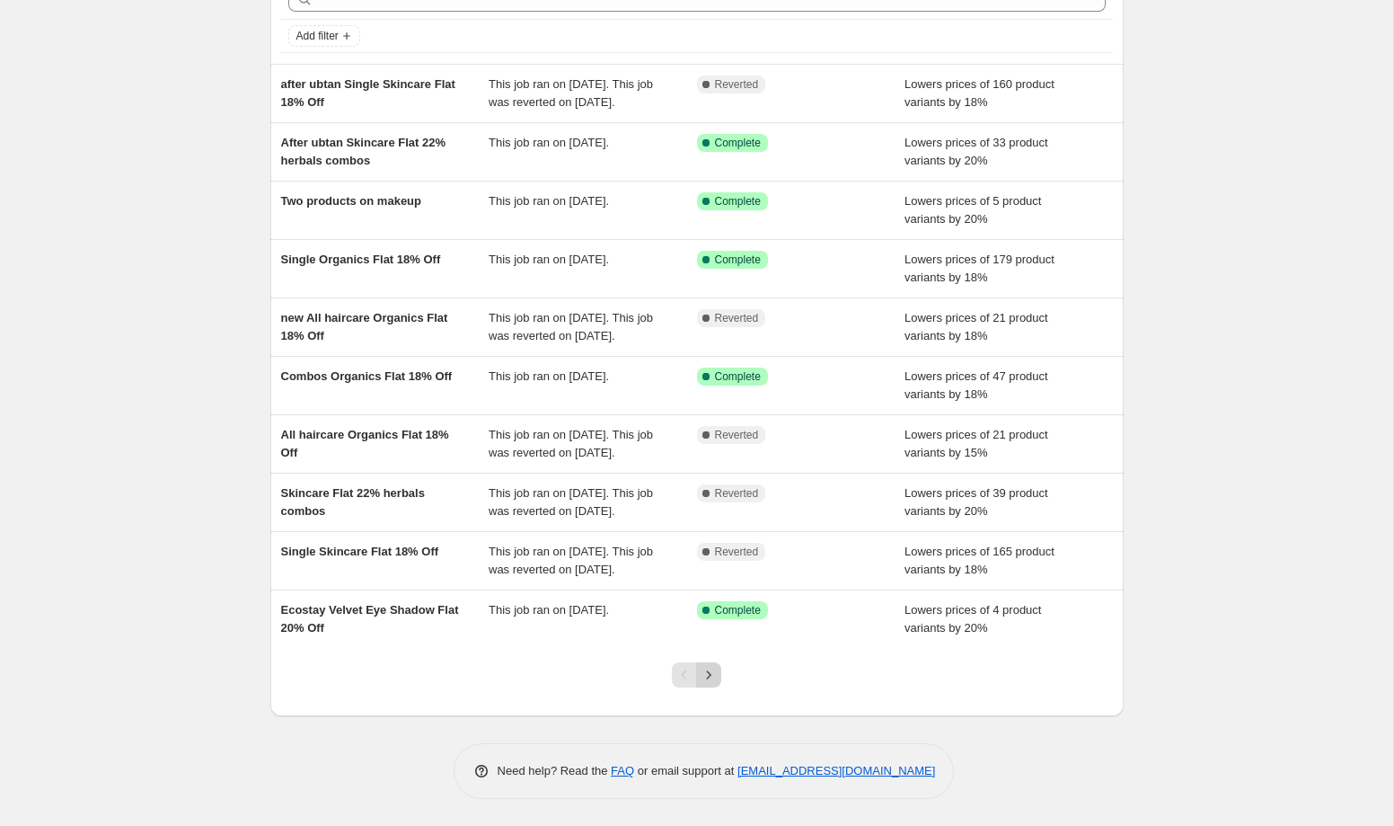
click at [705, 673] on icon "Next" at bounding box center [709, 675] width 18 height 18
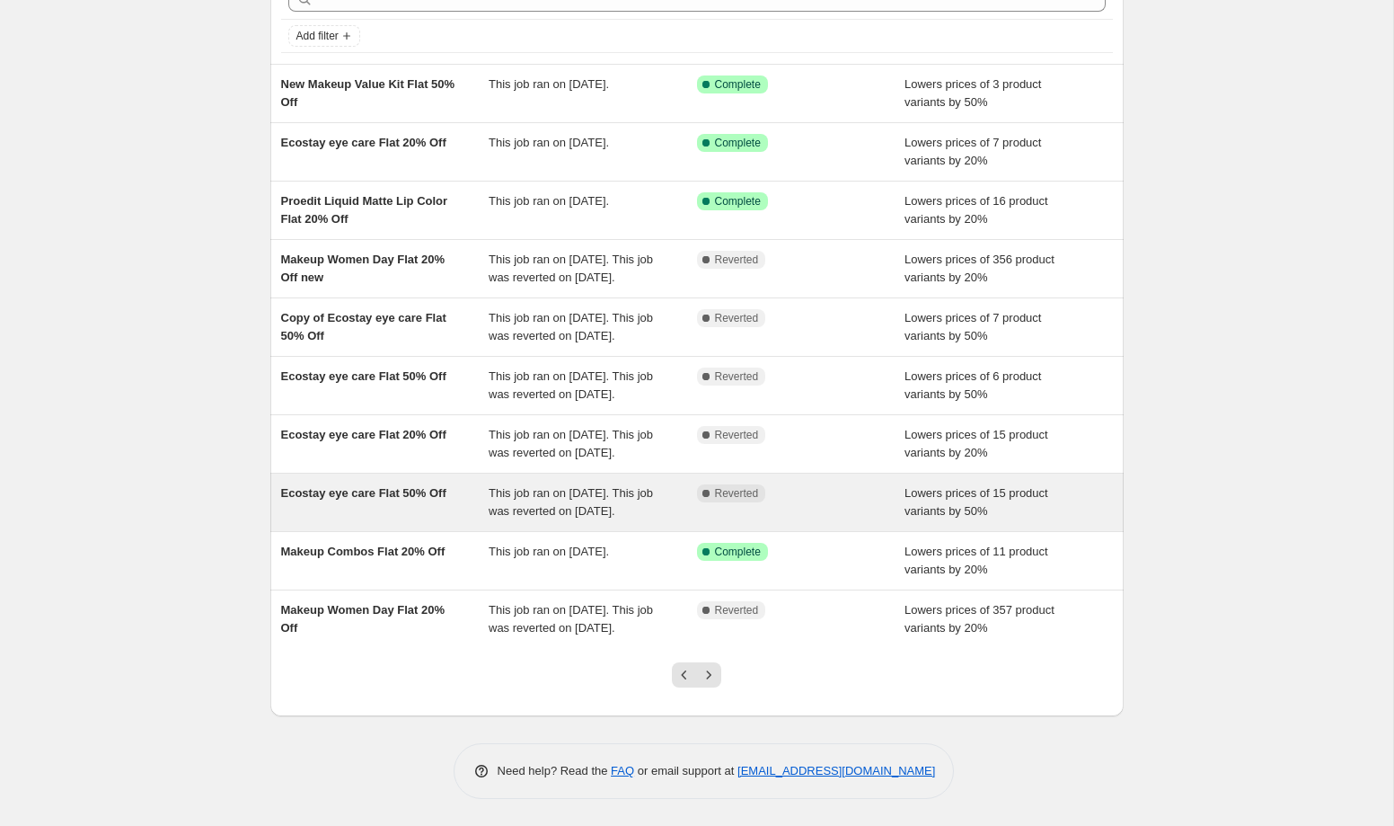
scroll to position [208, 0]
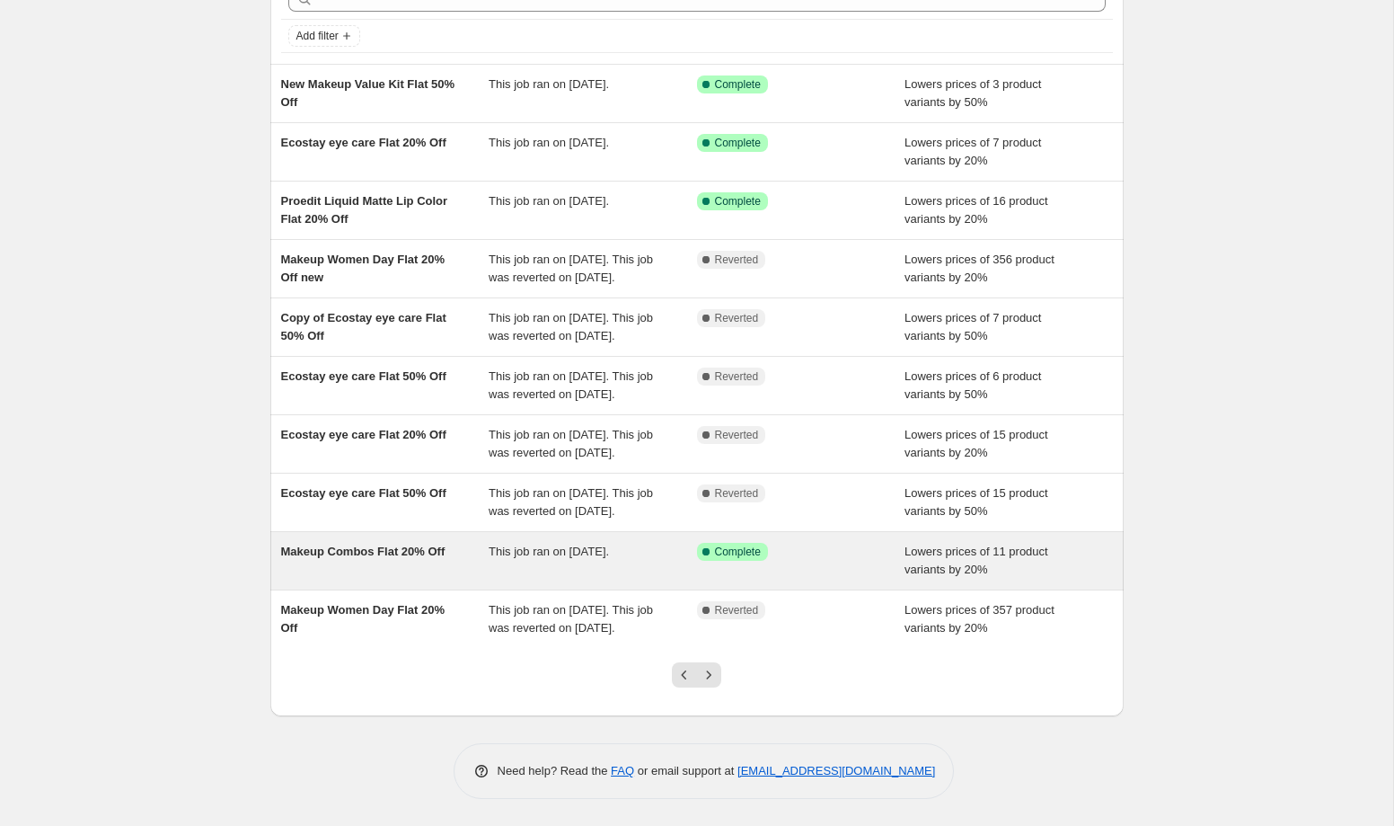
click at [465, 554] on div "Makeup Combos Flat 20% Off" at bounding box center [385, 561] width 208 height 36
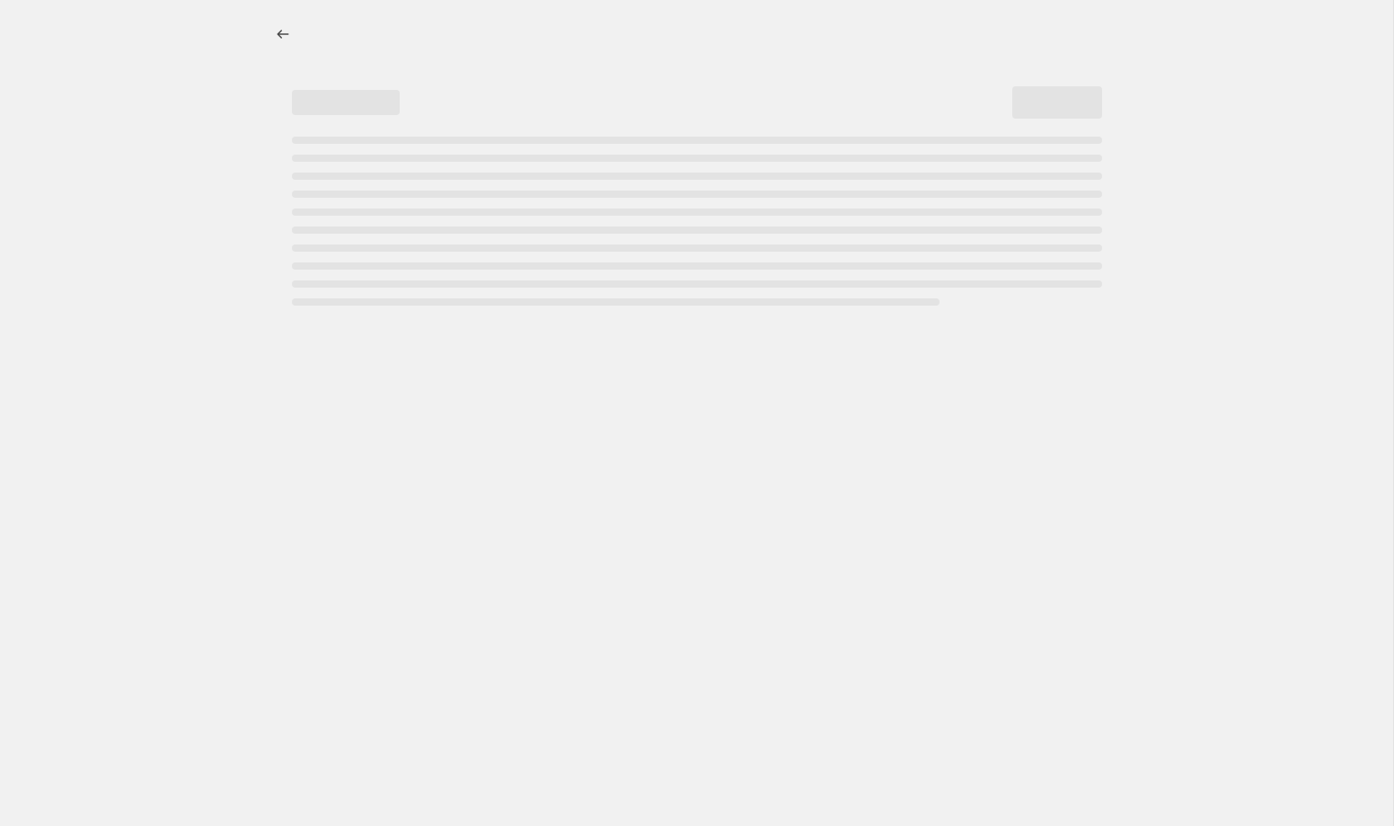
click at [269, 24] on div at bounding box center [697, 156] width 897 height 313
select select "percentage"
select select "collection"
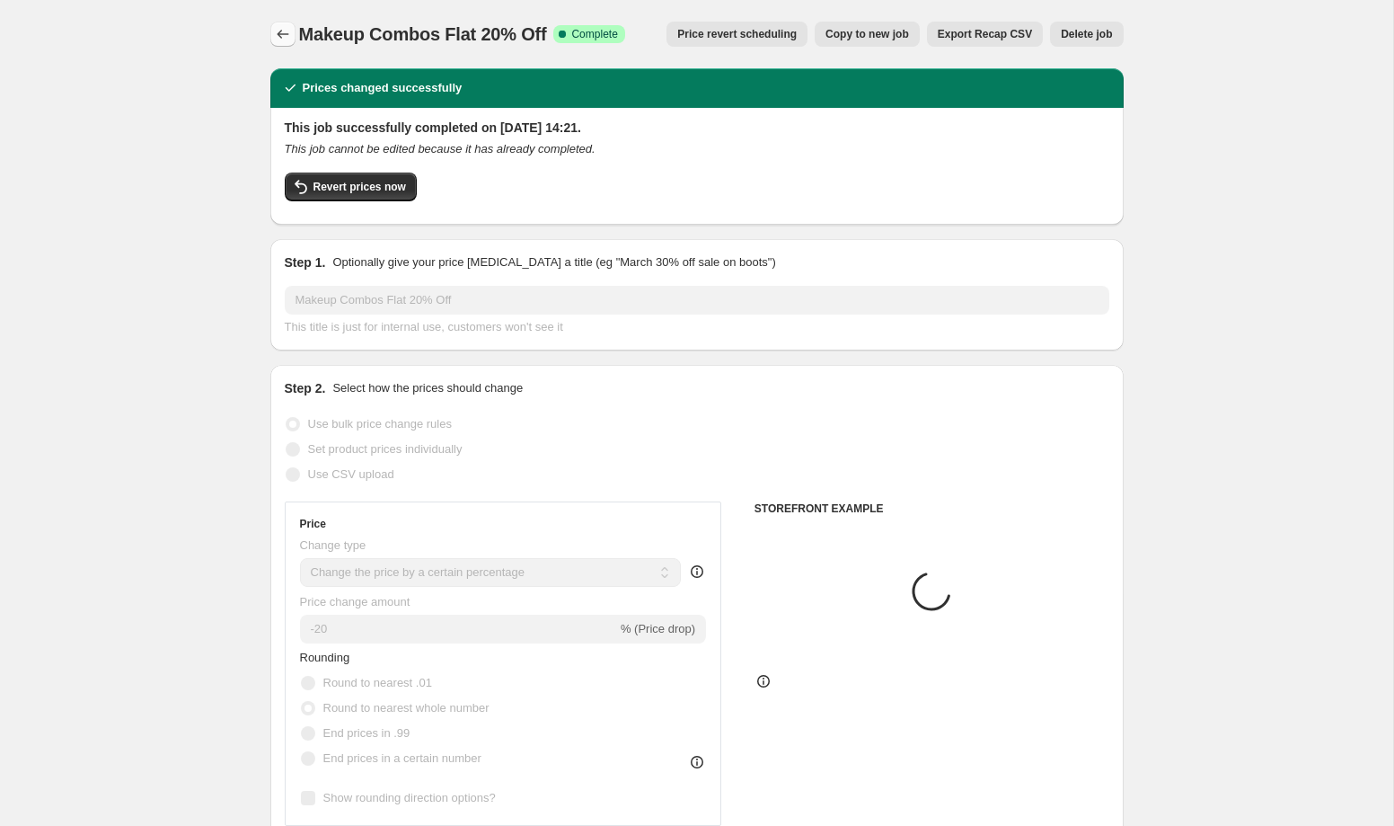
click at [278, 32] on icon "Price change jobs" at bounding box center [283, 34] width 12 height 9
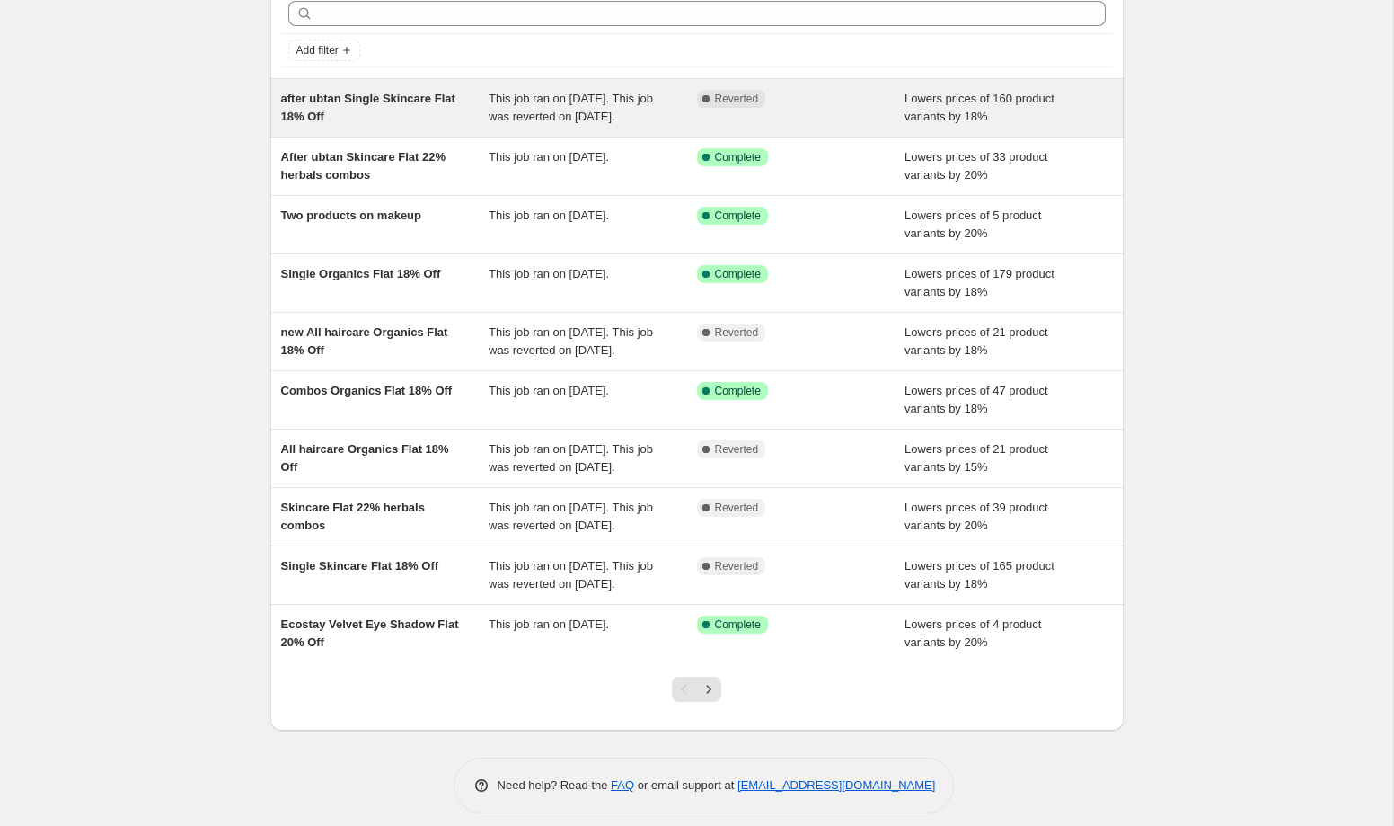
scroll to position [190, 0]
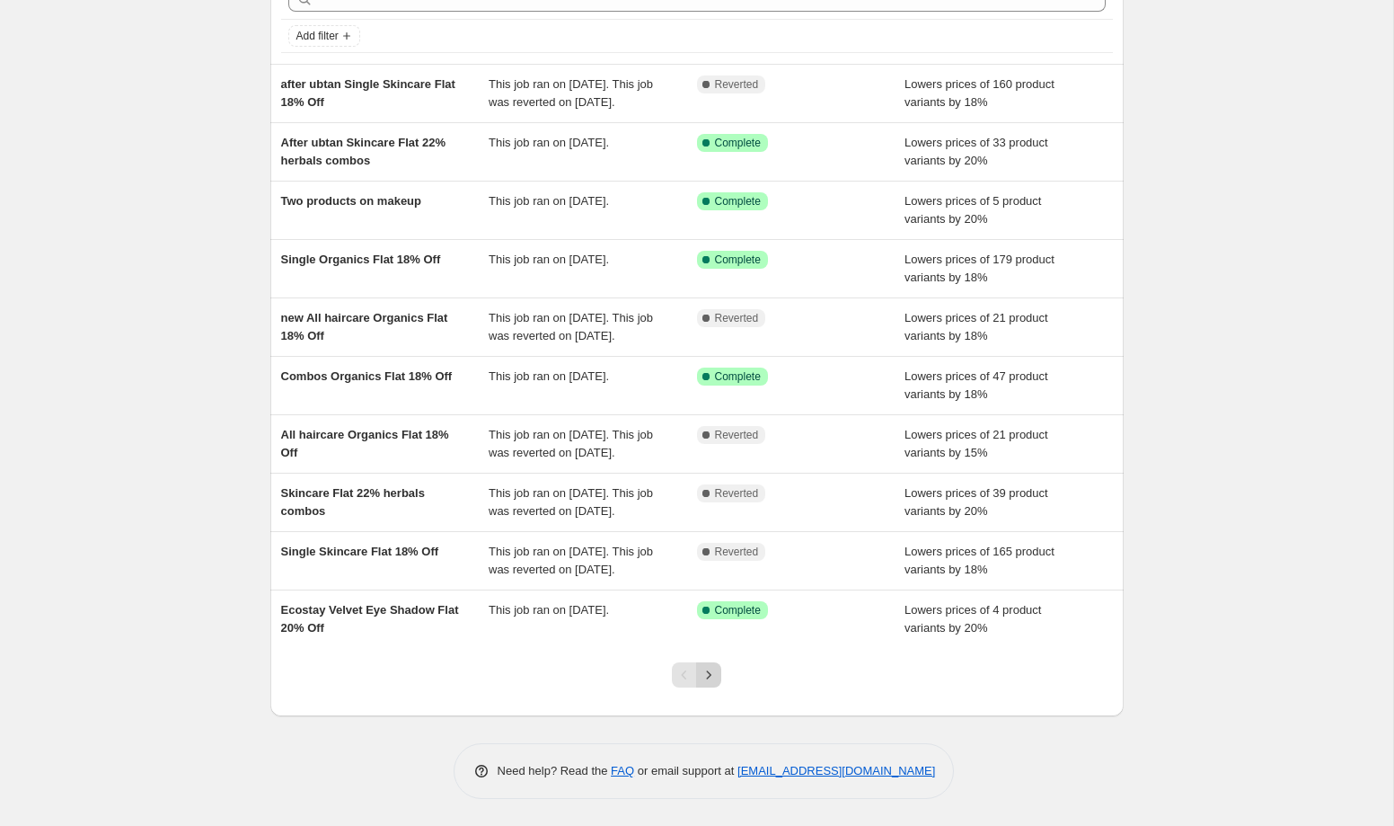
click at [710, 672] on icon "Next" at bounding box center [709, 675] width 18 height 18
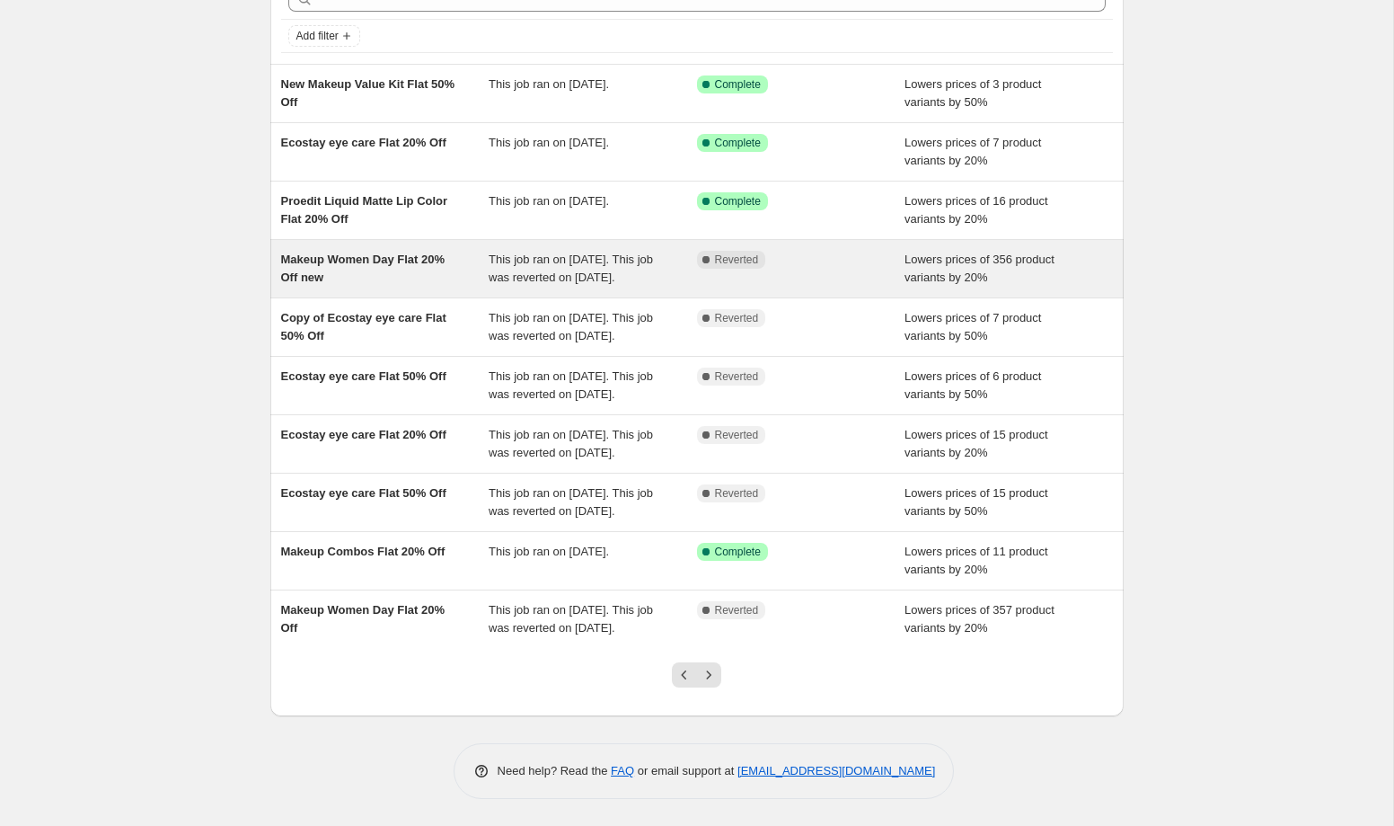
scroll to position [208, 0]
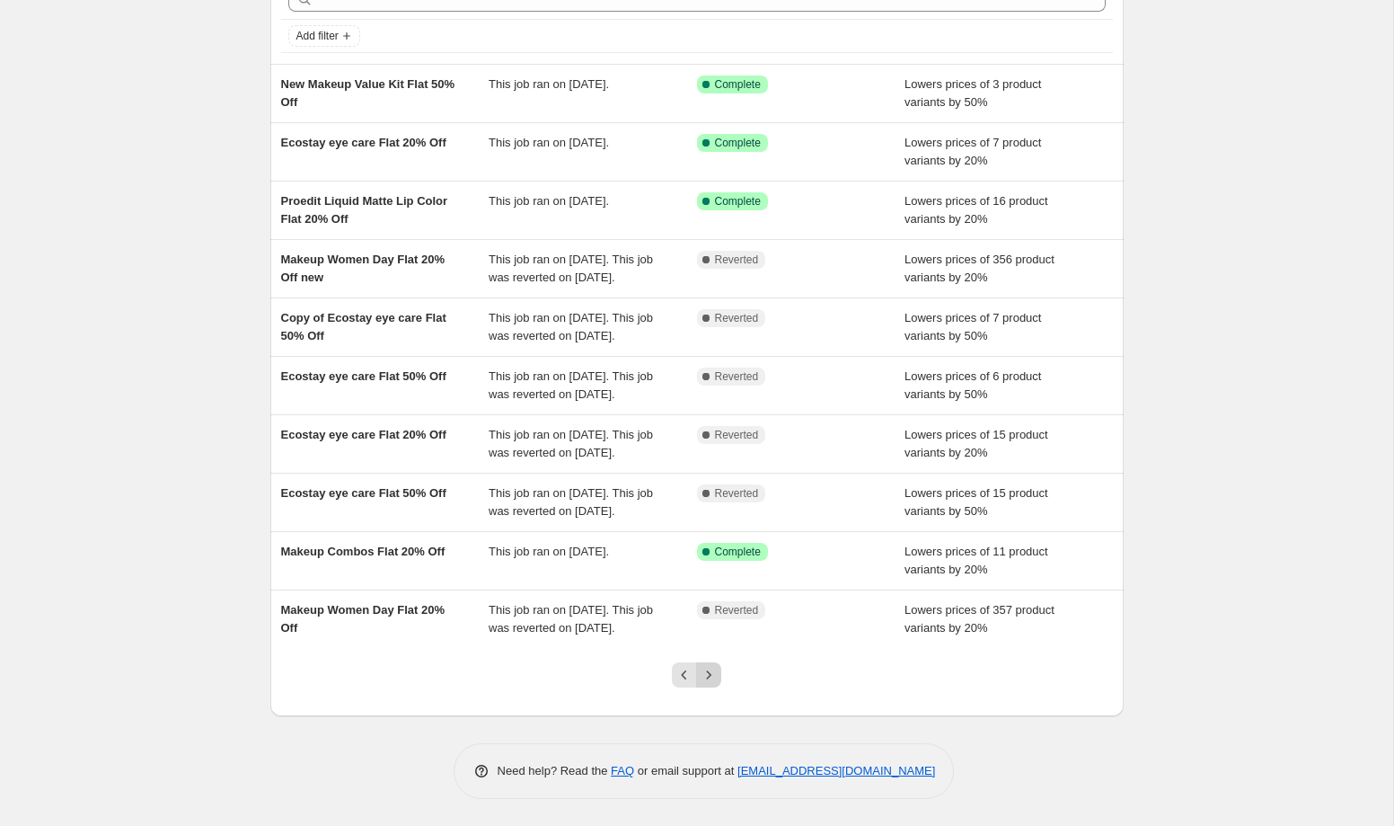
click at [711, 671] on icon "Next" at bounding box center [709, 675] width 18 height 18
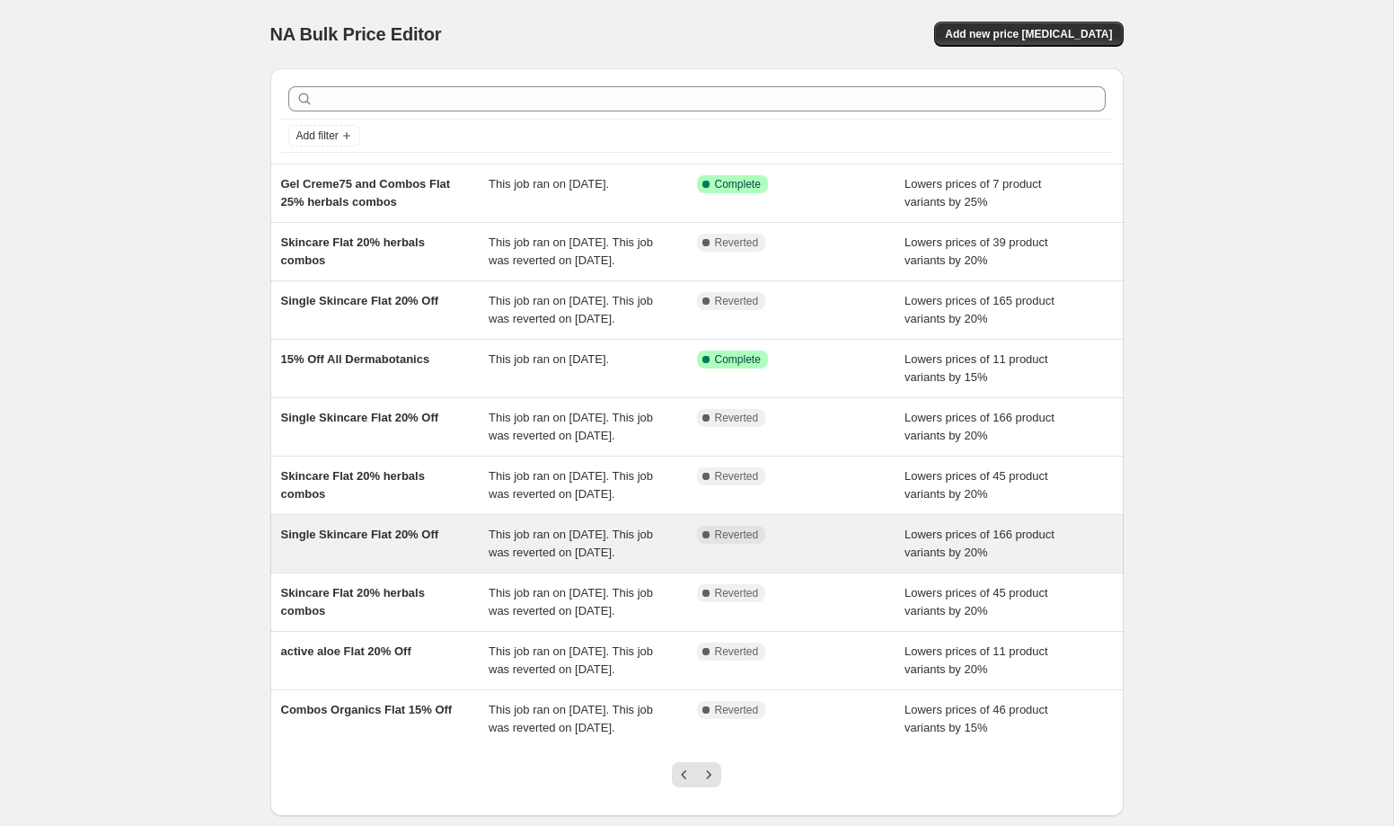
scroll to position [243, 0]
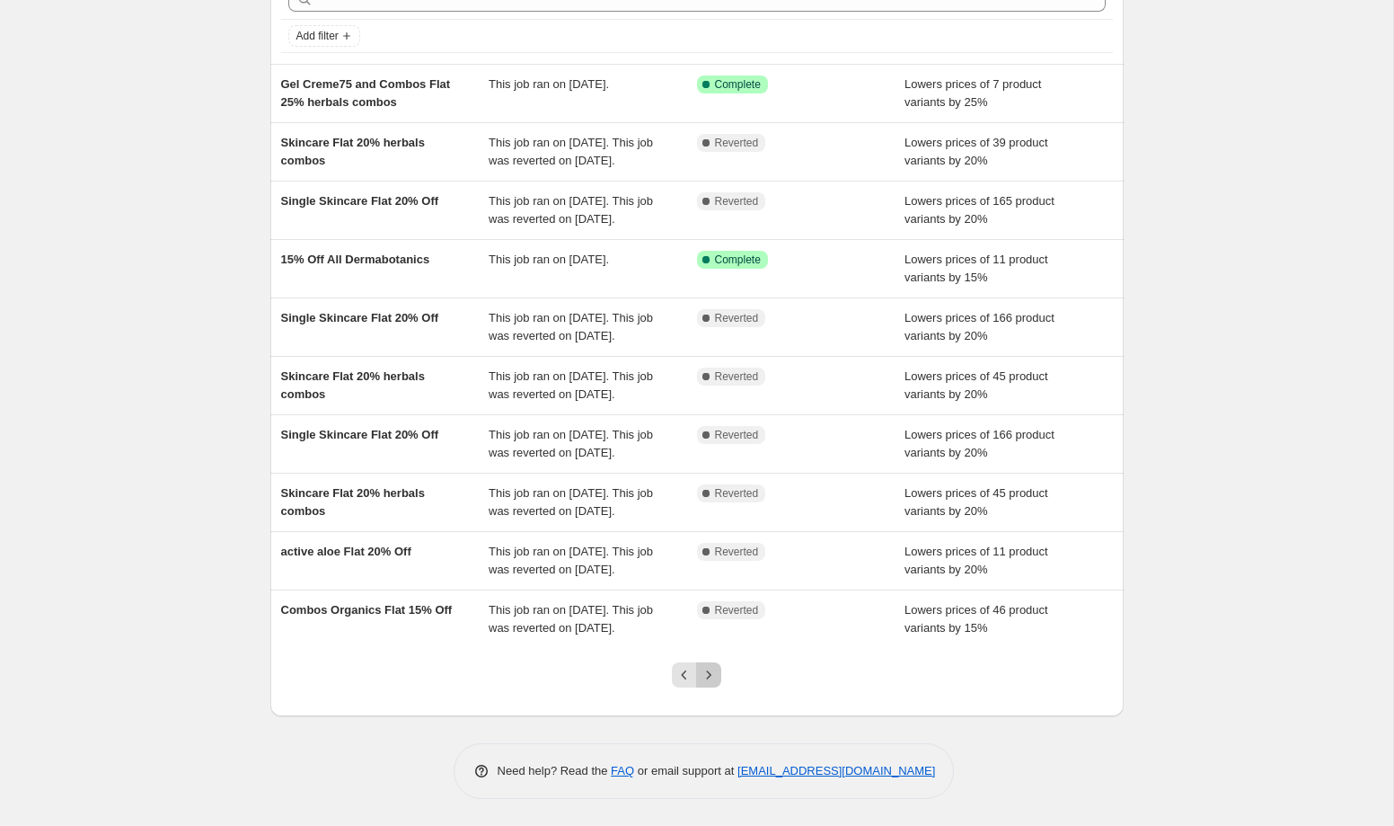
click at [710, 686] on button "Next" at bounding box center [708, 674] width 25 height 25
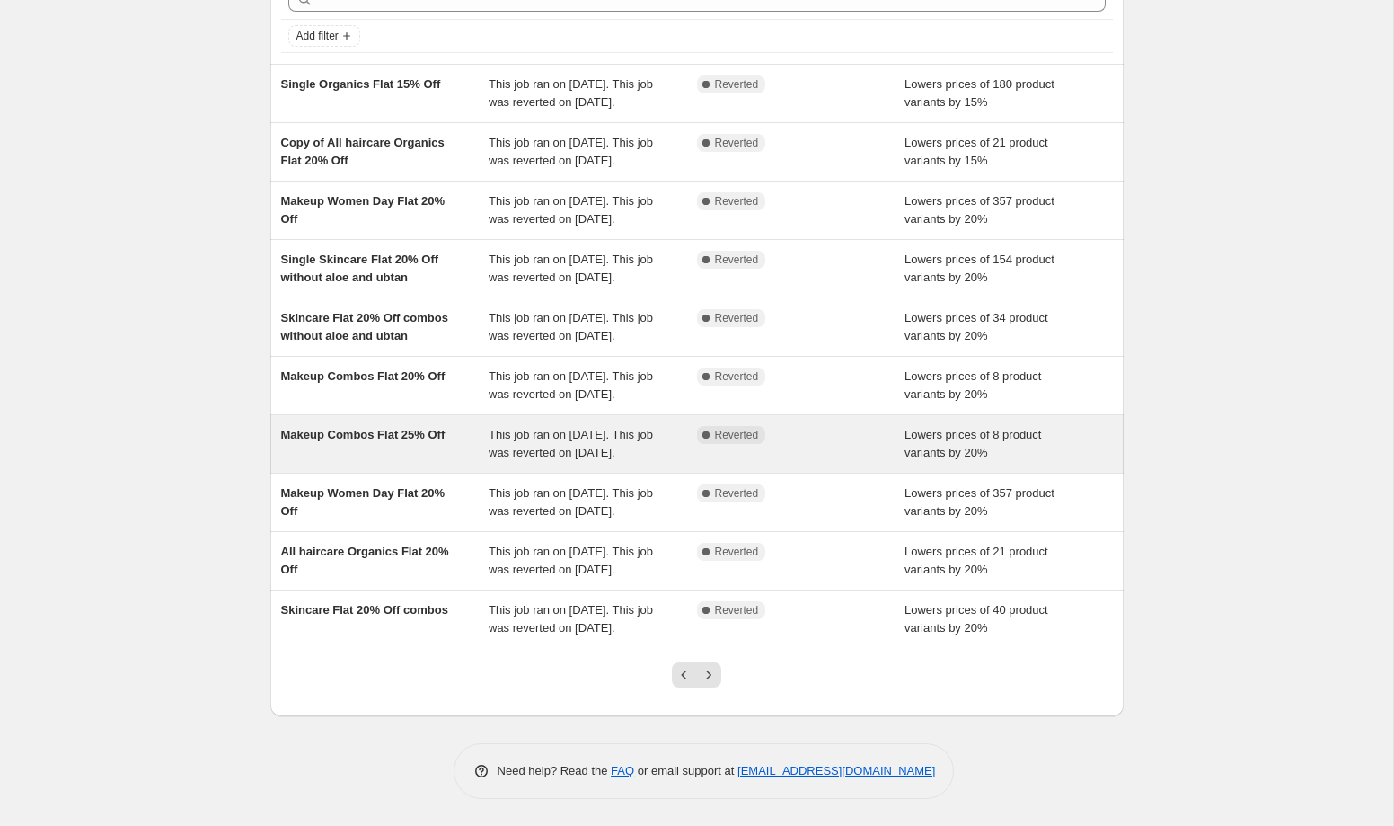
scroll to position [279, 0]
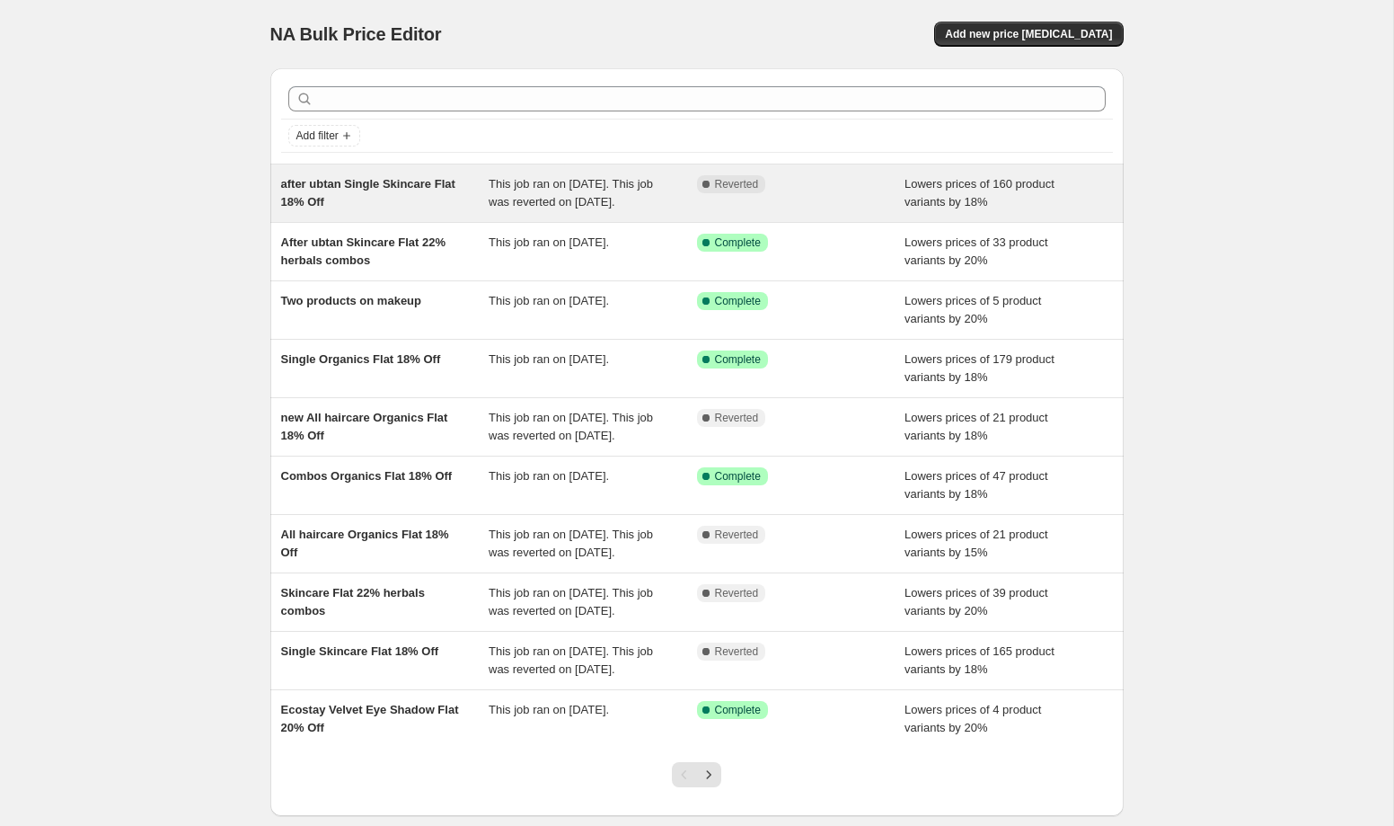
click at [432, 211] on div "after ubtan Single Skincare Flat 18% Off" at bounding box center [385, 193] width 208 height 36
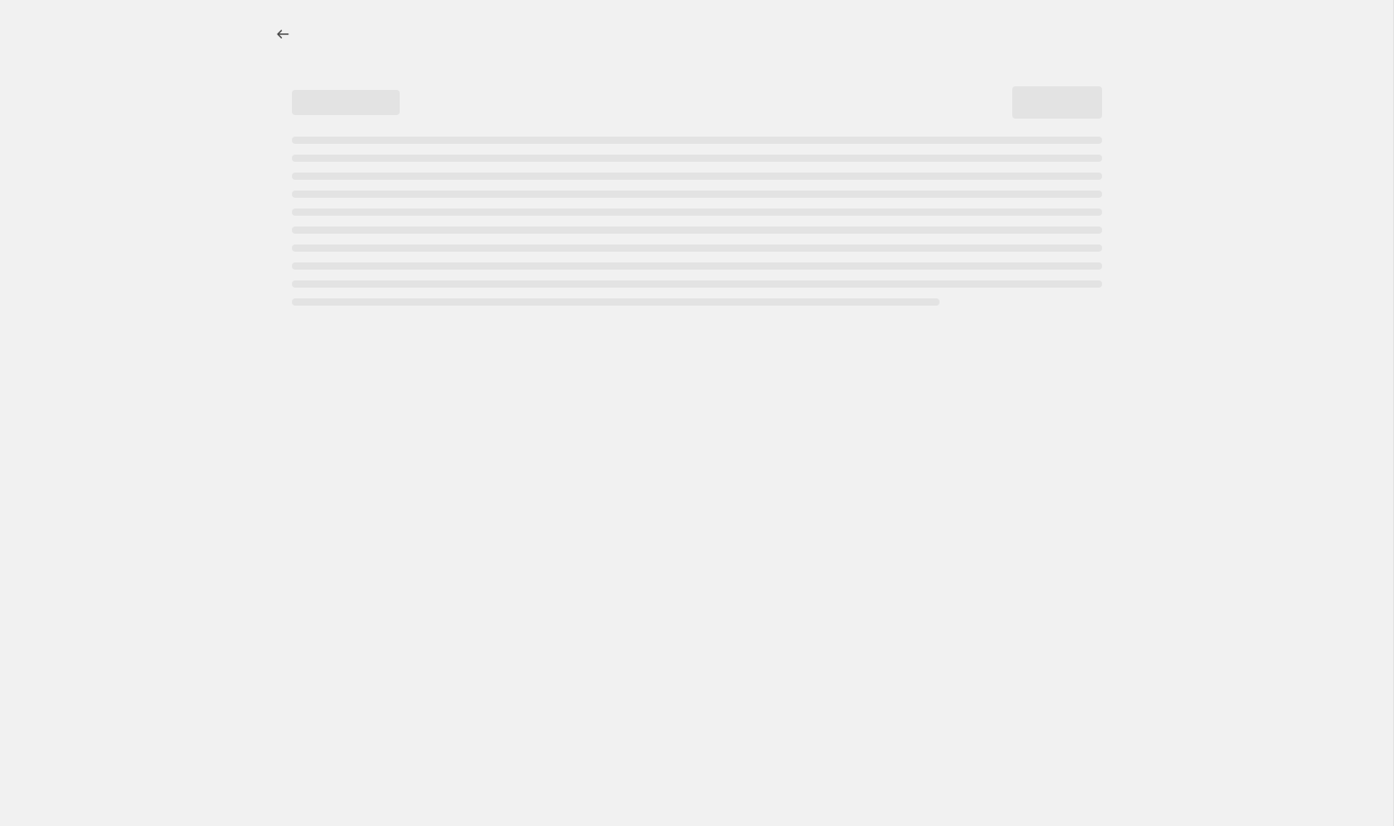
select select "percentage"
select select "collection"
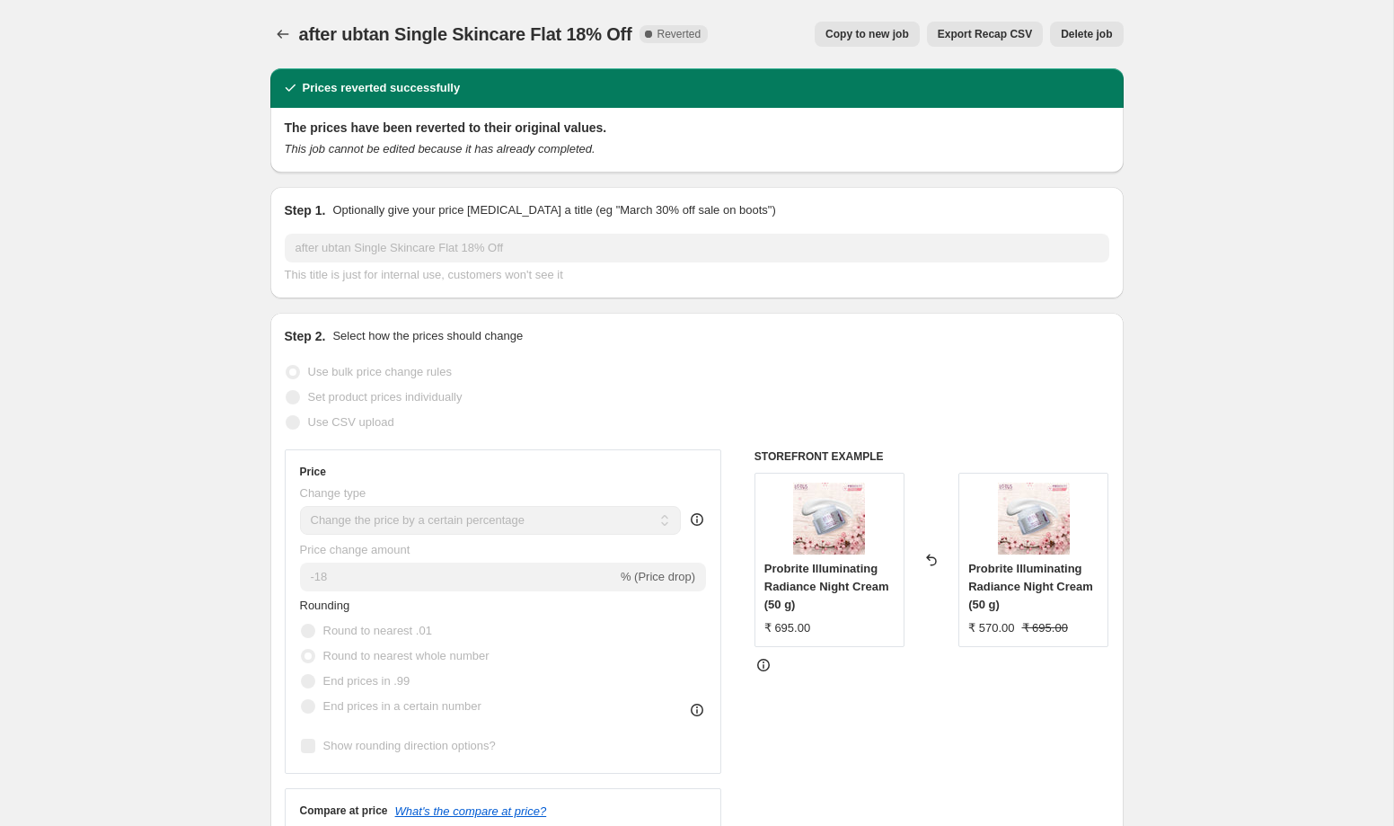
click at [866, 40] on span "Copy to new job" at bounding box center [868, 34] width 84 height 14
select select "percentage"
select select "collection"
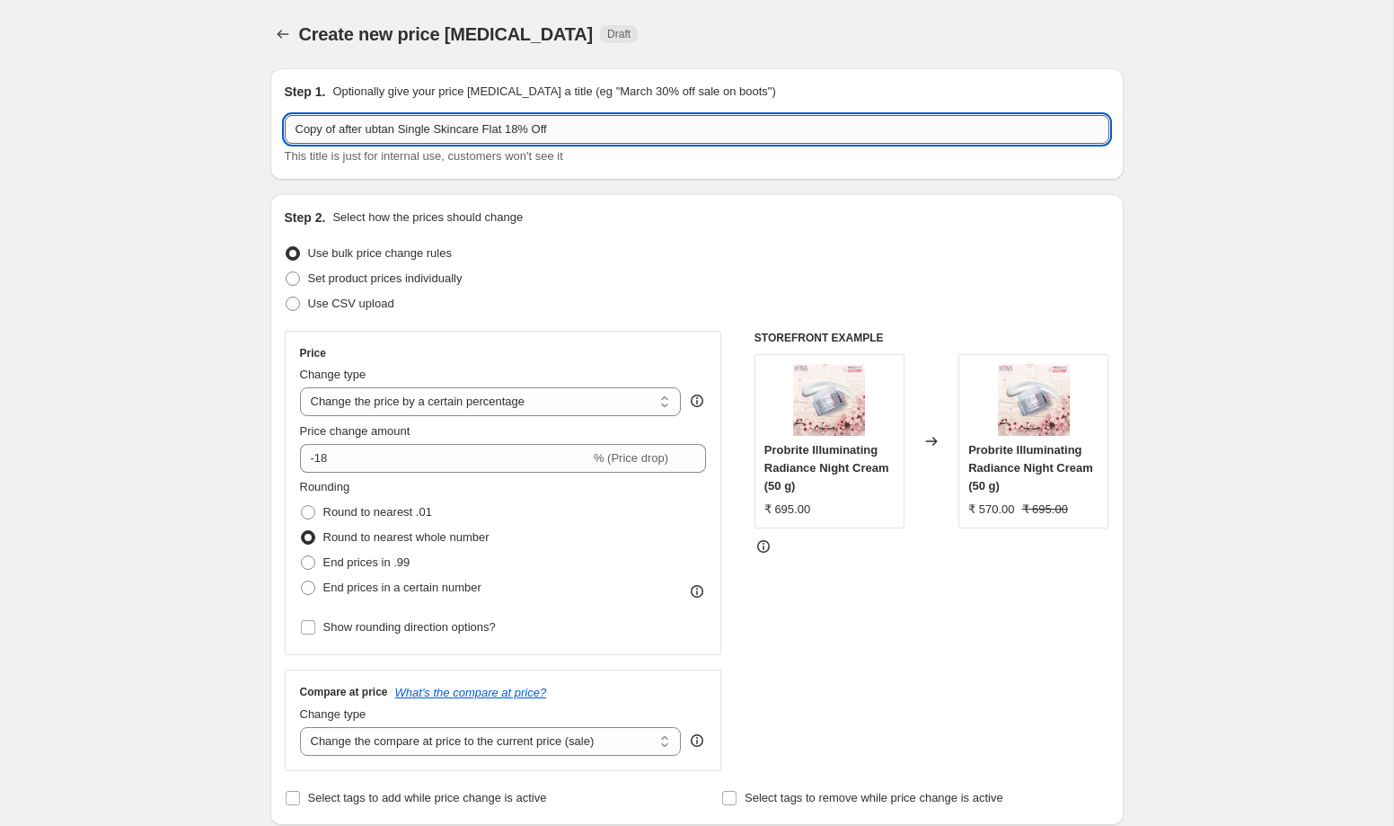
click at [368, 131] on input "Copy of after ubtan Single Skincare Flat 18% Off" at bounding box center [697, 129] width 825 height 29
click at [367, 128] on input "Copy of after ubtan Single Skincare Flat 18% Off" at bounding box center [697, 129] width 825 height 29
drag, startPoint x: 346, startPoint y: 128, endPoint x: 277, endPoint y: 124, distance: 69.3
click at [277, 124] on div "Step 1. Optionally give your price change job a title (eg "March 30% off sale o…" at bounding box center [696, 123] width 853 height 111
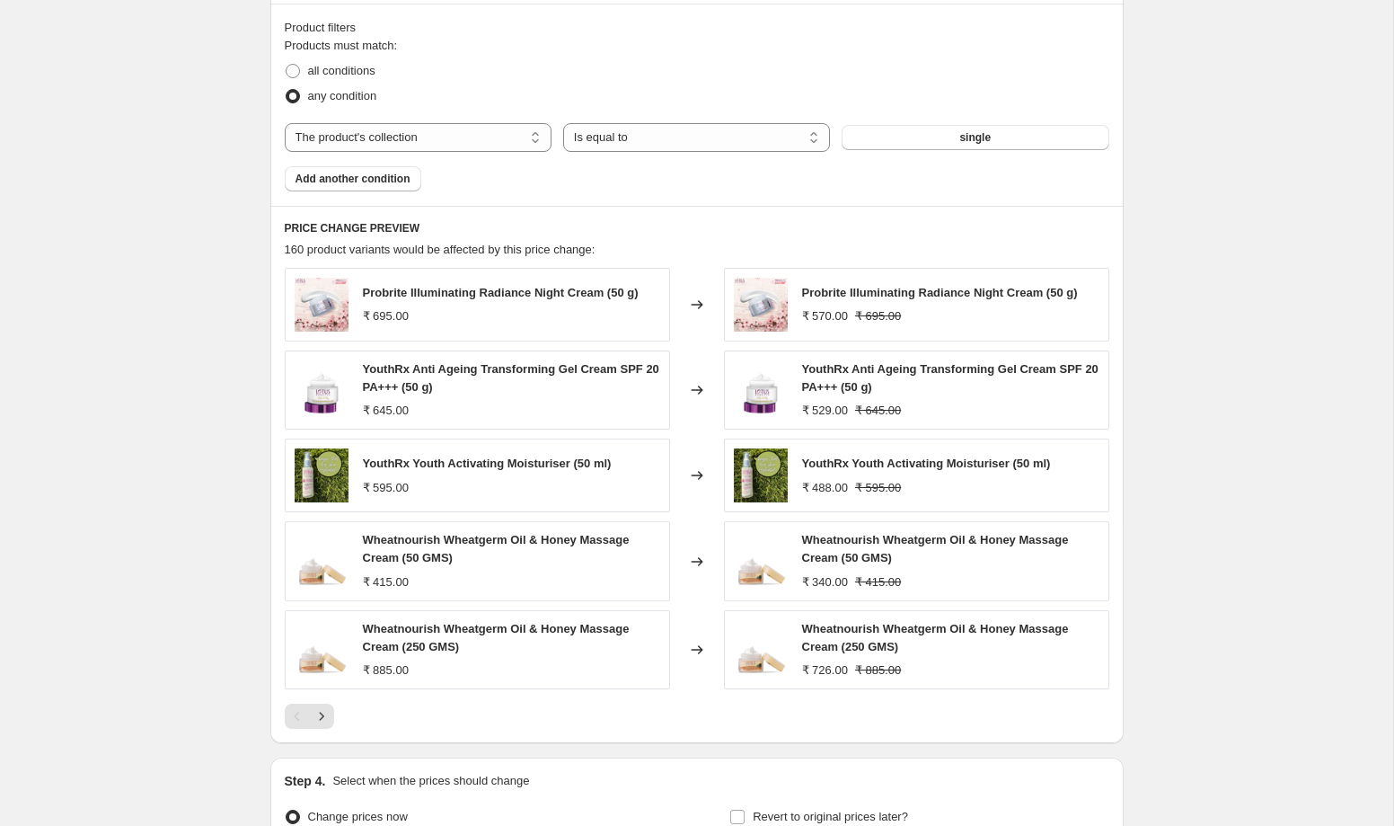
scroll to position [1189, 0]
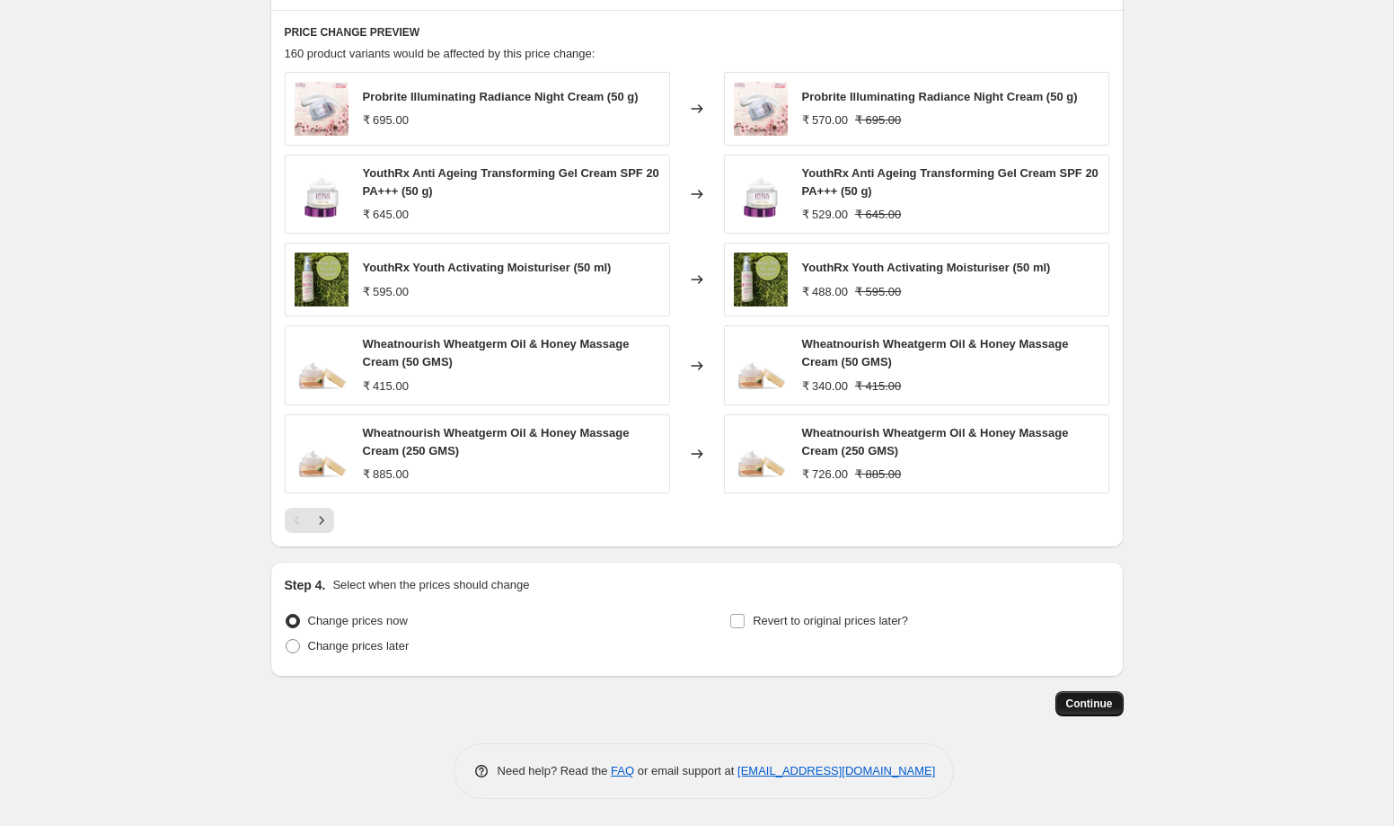
type input "NEW GST After ubtan Single Skincare Flat 18% Off"
click at [1080, 697] on span "Continue" at bounding box center [1089, 703] width 47 height 14
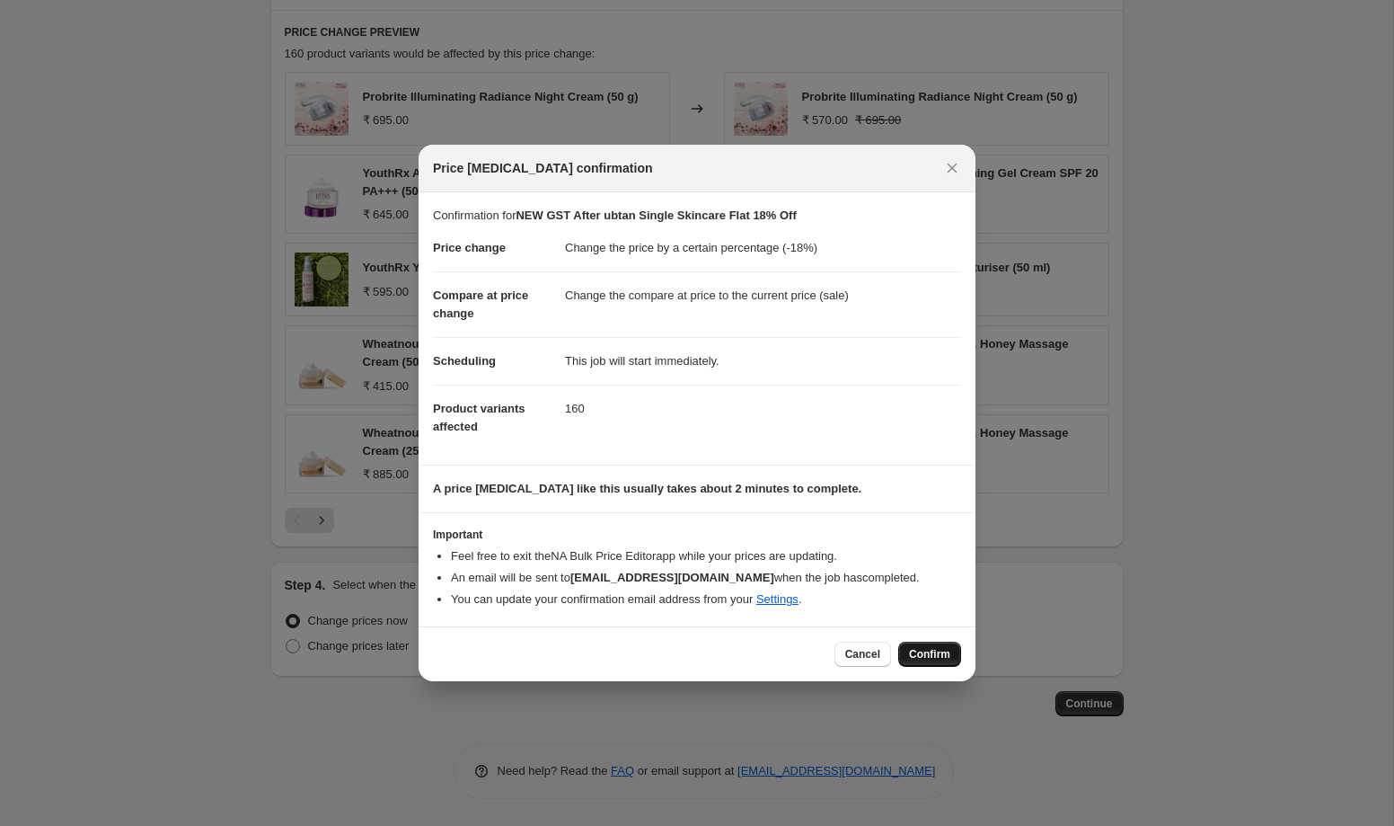
click at [943, 657] on span "Confirm" at bounding box center [929, 654] width 41 height 14
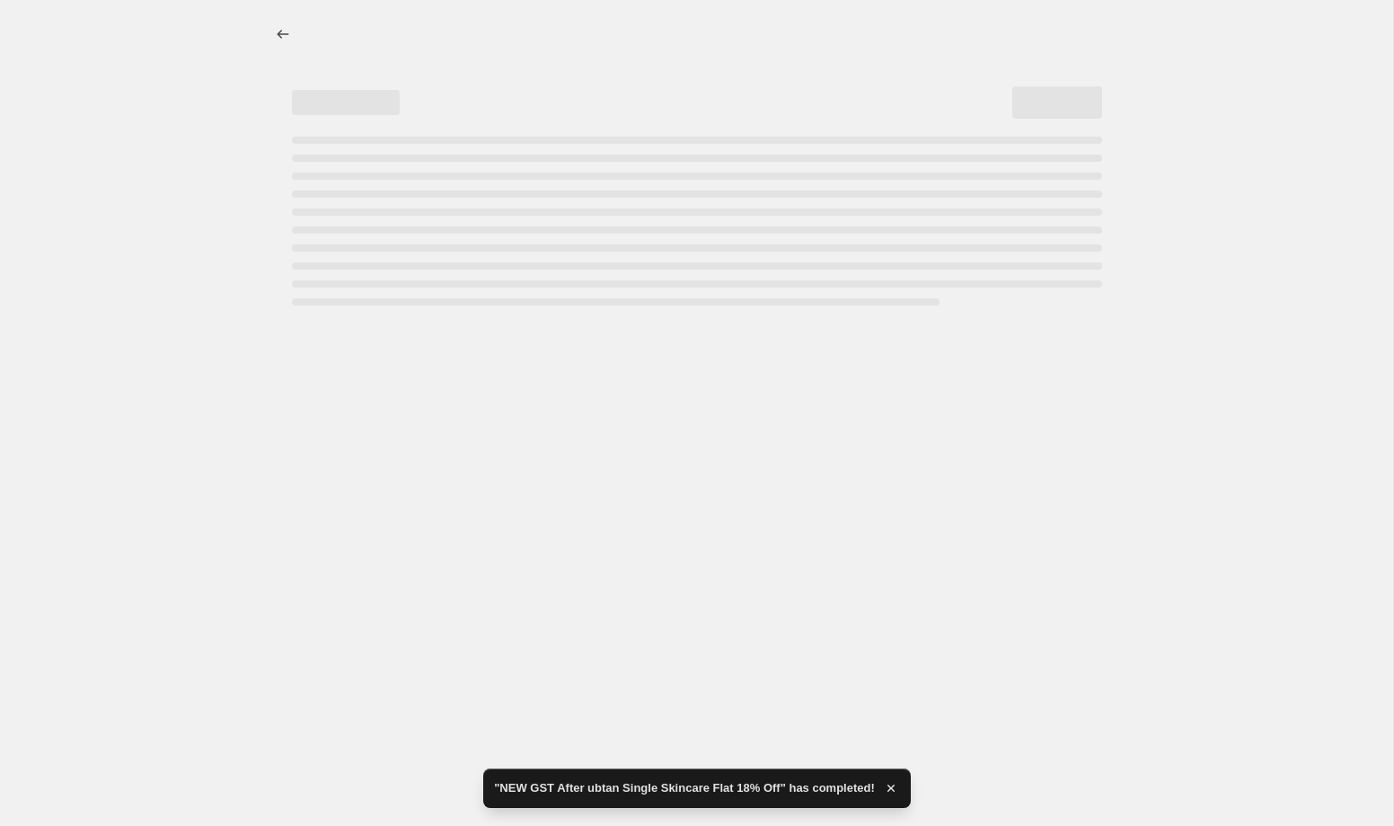
select select "percentage"
select select "collection"
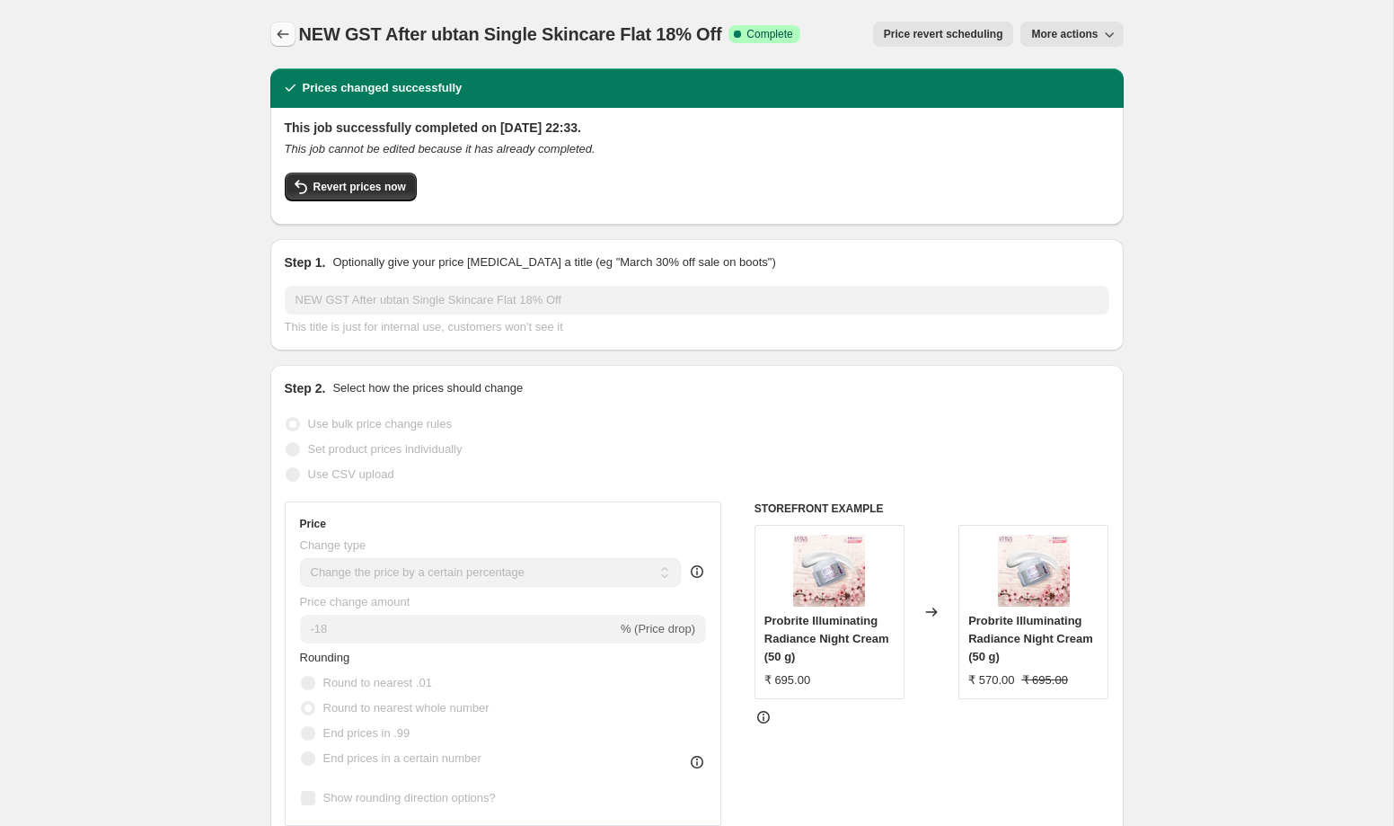
click at [285, 29] on icon "Price change jobs" at bounding box center [283, 34] width 18 height 18
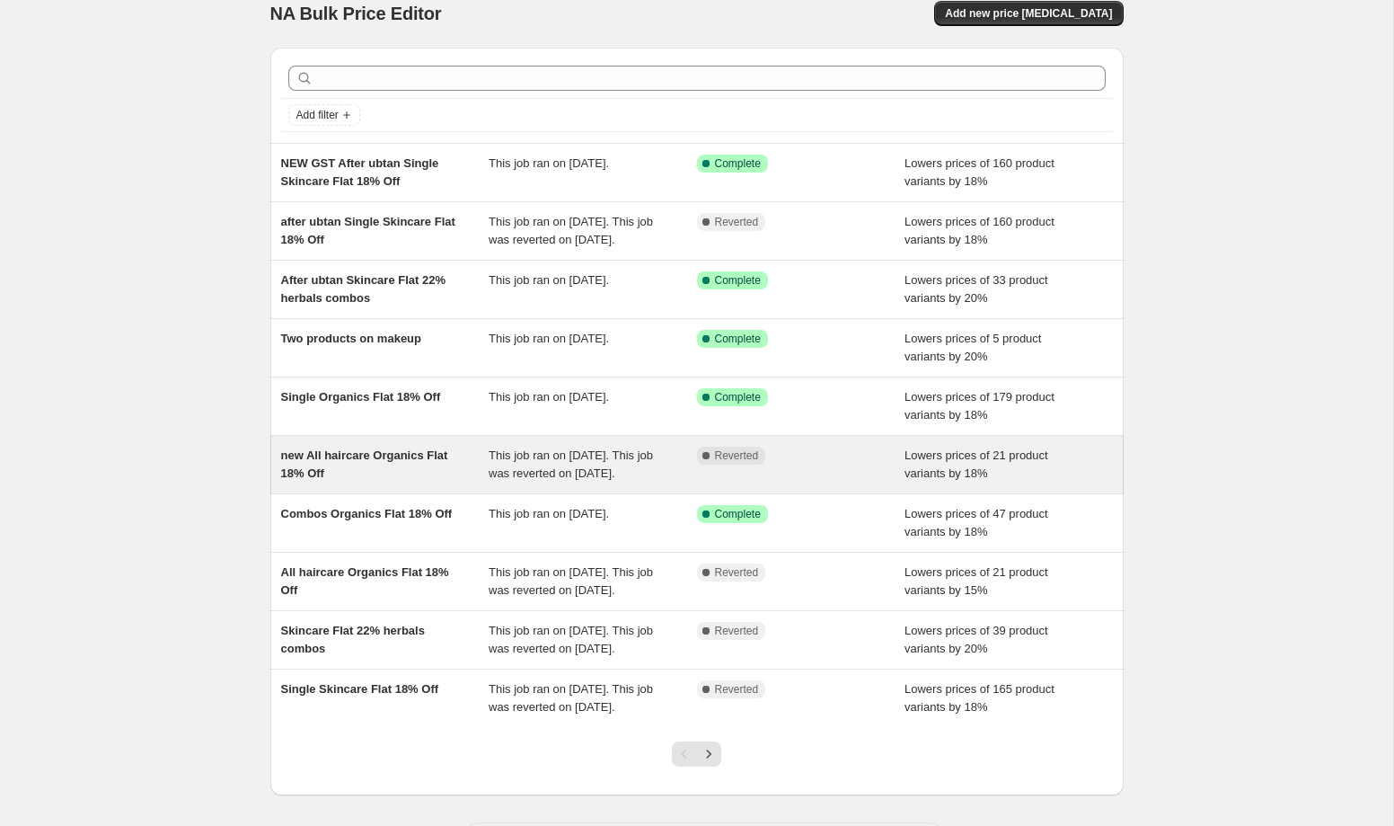
scroll to position [23, 0]
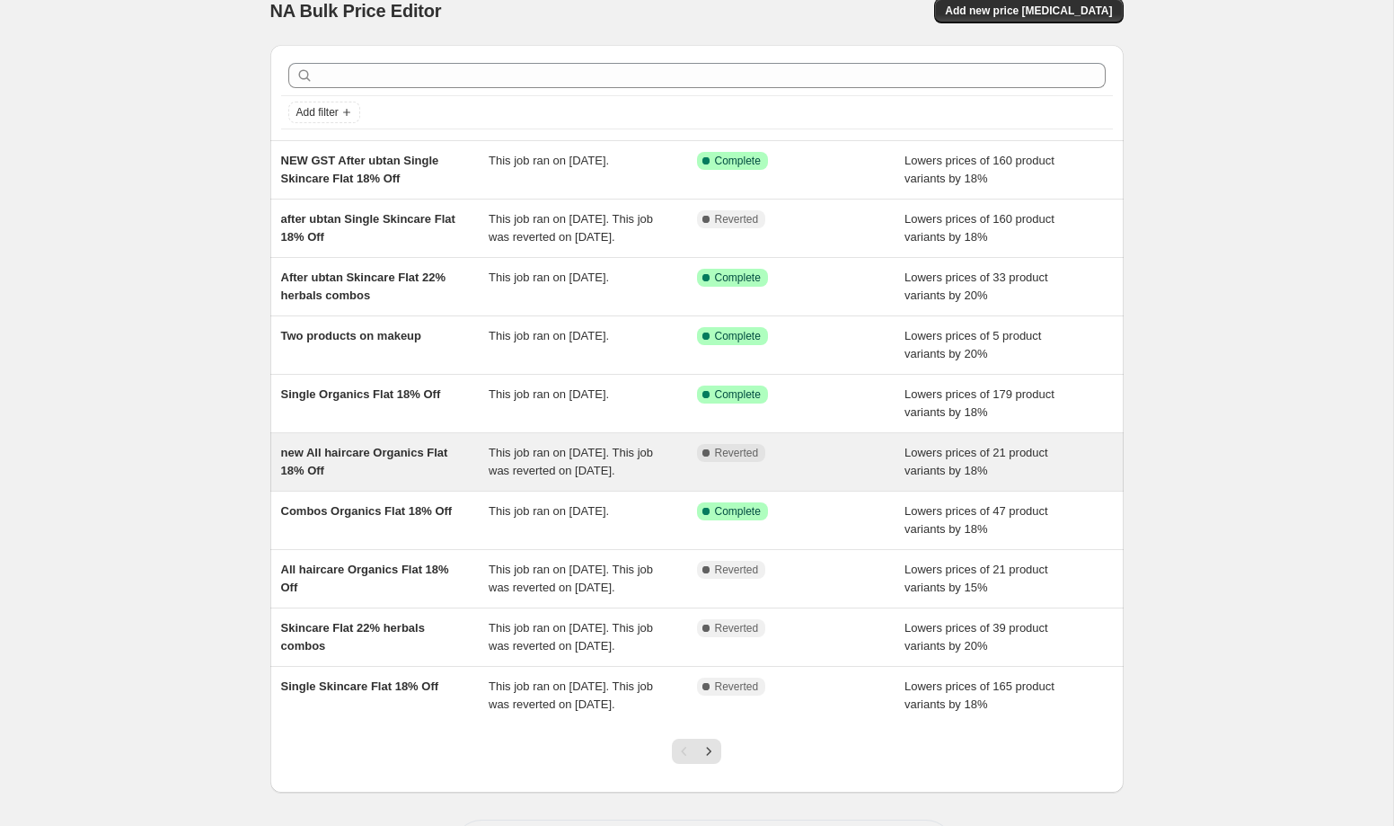
click at [429, 480] on div "new All haircare Organics Flat 18% Off" at bounding box center [385, 462] width 208 height 36
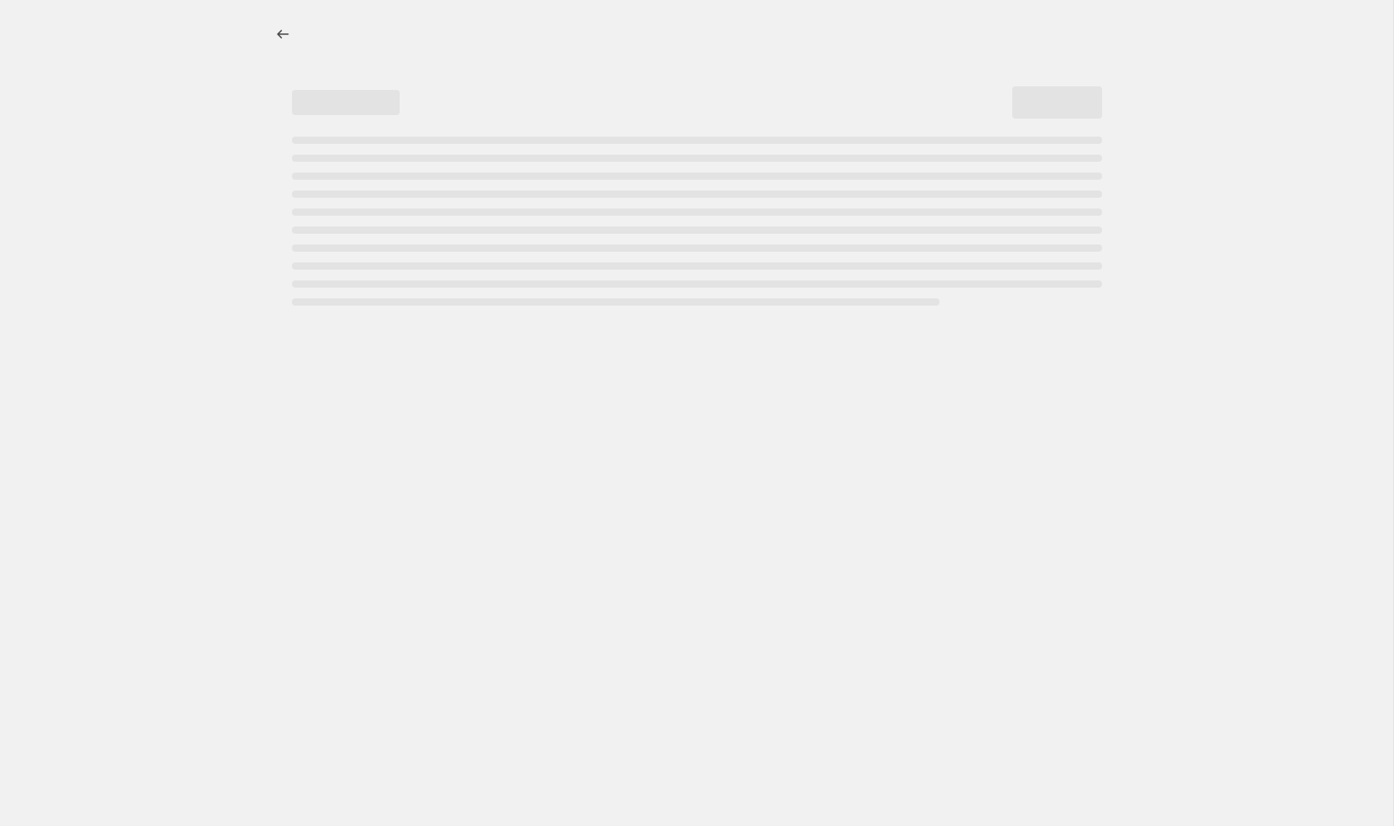
select select "percentage"
select select "collection"
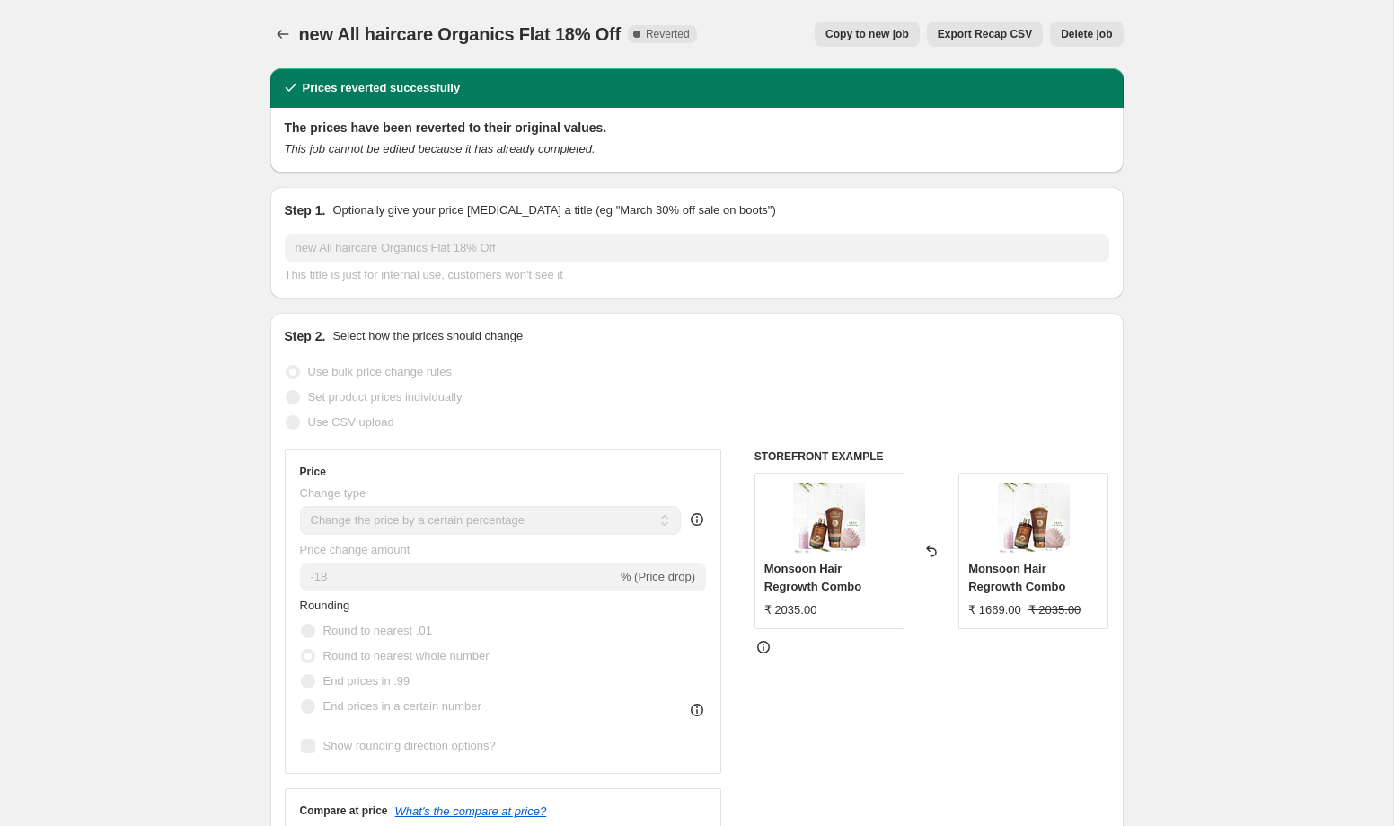
click at [840, 33] on span "Copy to new job" at bounding box center [868, 34] width 84 height 14
select select "percentage"
select select "collection"
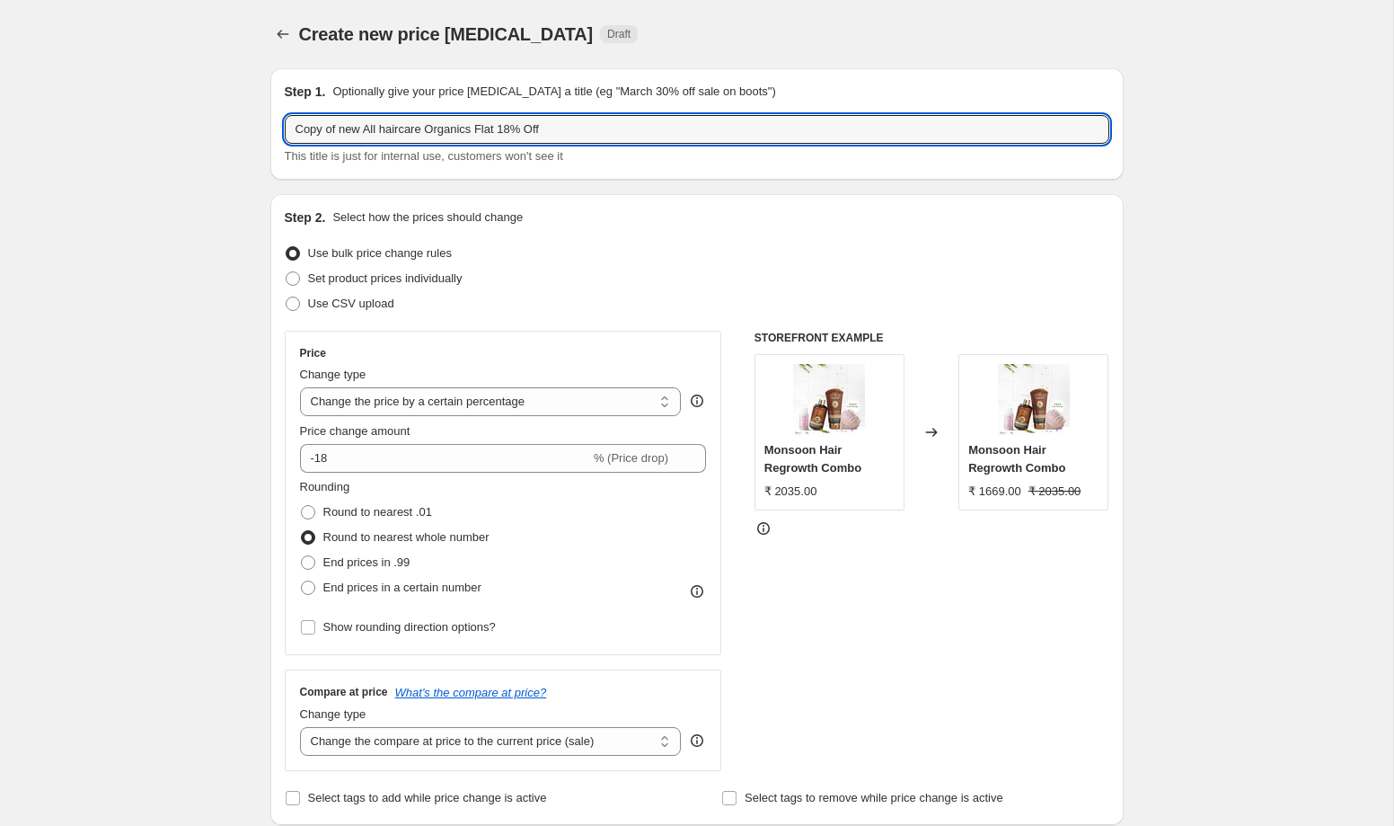
drag, startPoint x: 340, startPoint y: 131, endPoint x: 261, endPoint y: 130, distance: 79.1
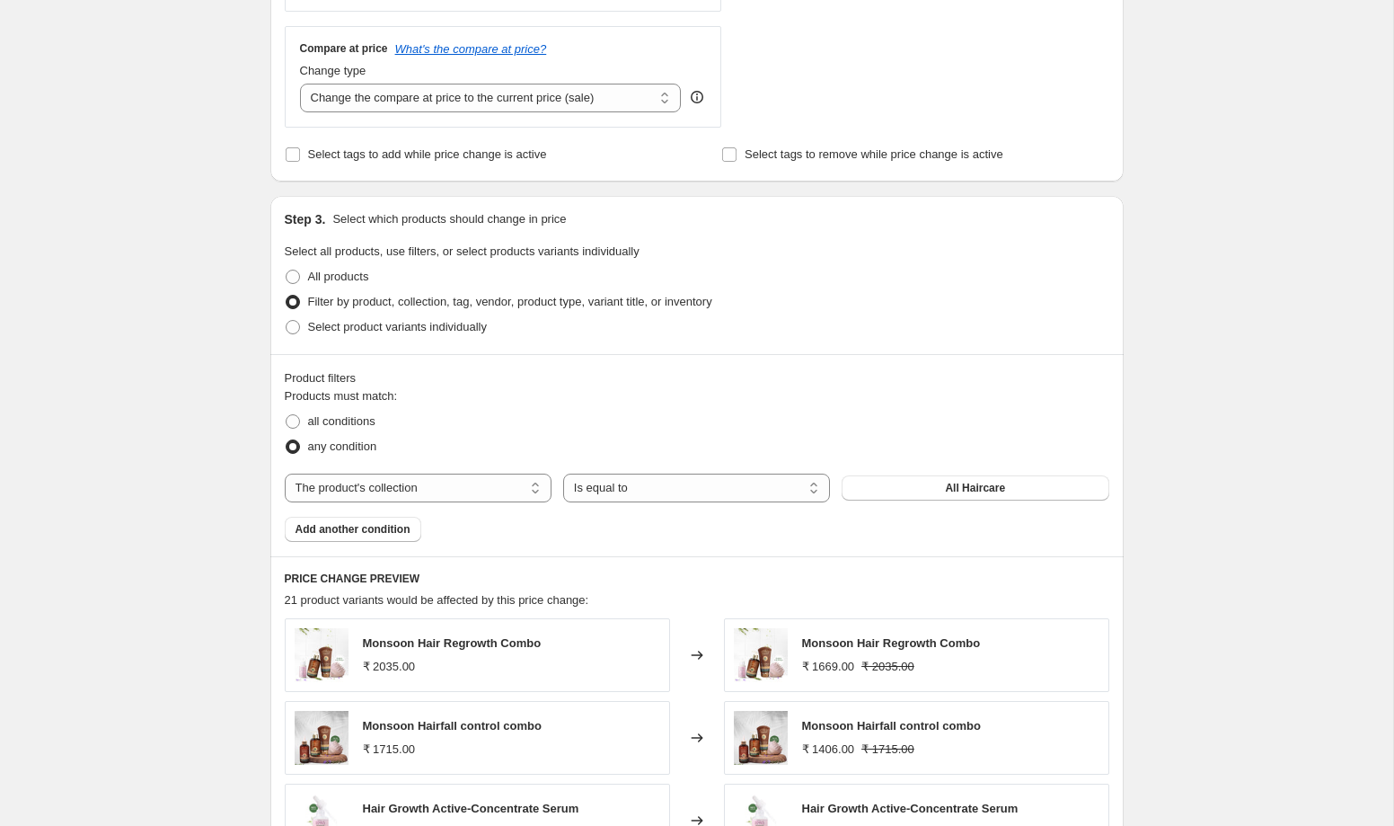
scroll to position [1172, 0]
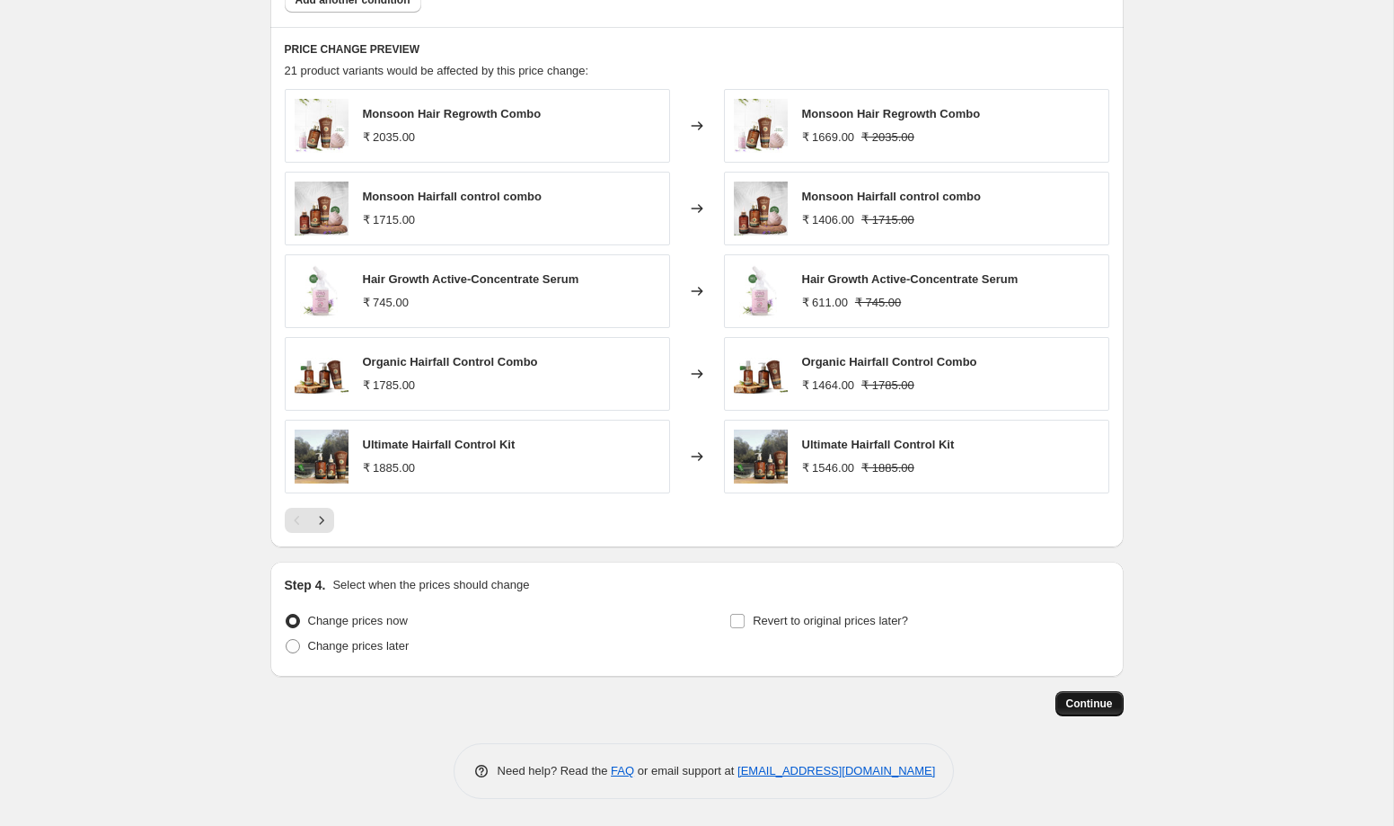
type input "NEW GST new All haircare Organics Flat 18% Off"
click at [1074, 706] on span "Continue" at bounding box center [1089, 703] width 47 height 14
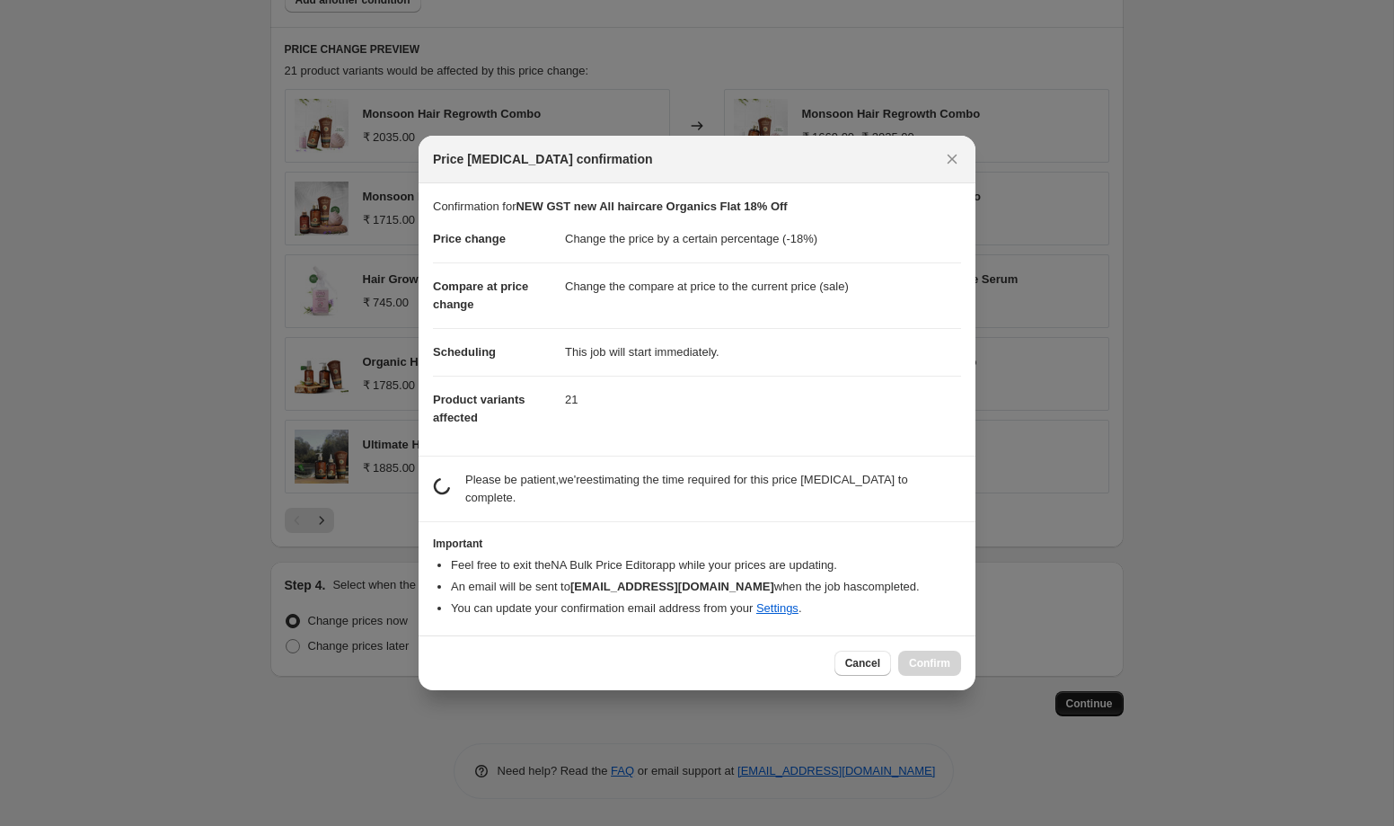
scroll to position [0, 0]
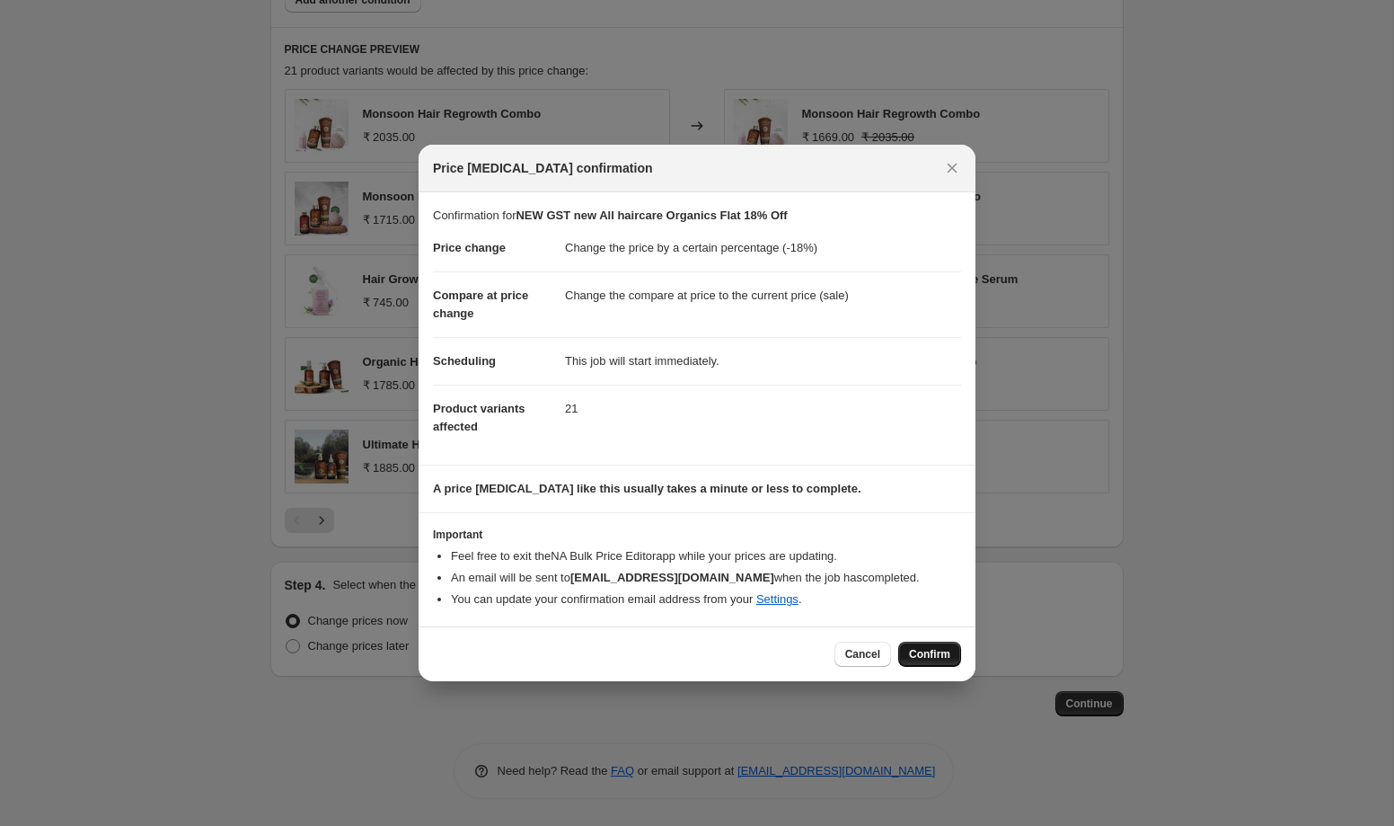
click at [914, 653] on span "Confirm" at bounding box center [929, 654] width 41 height 14
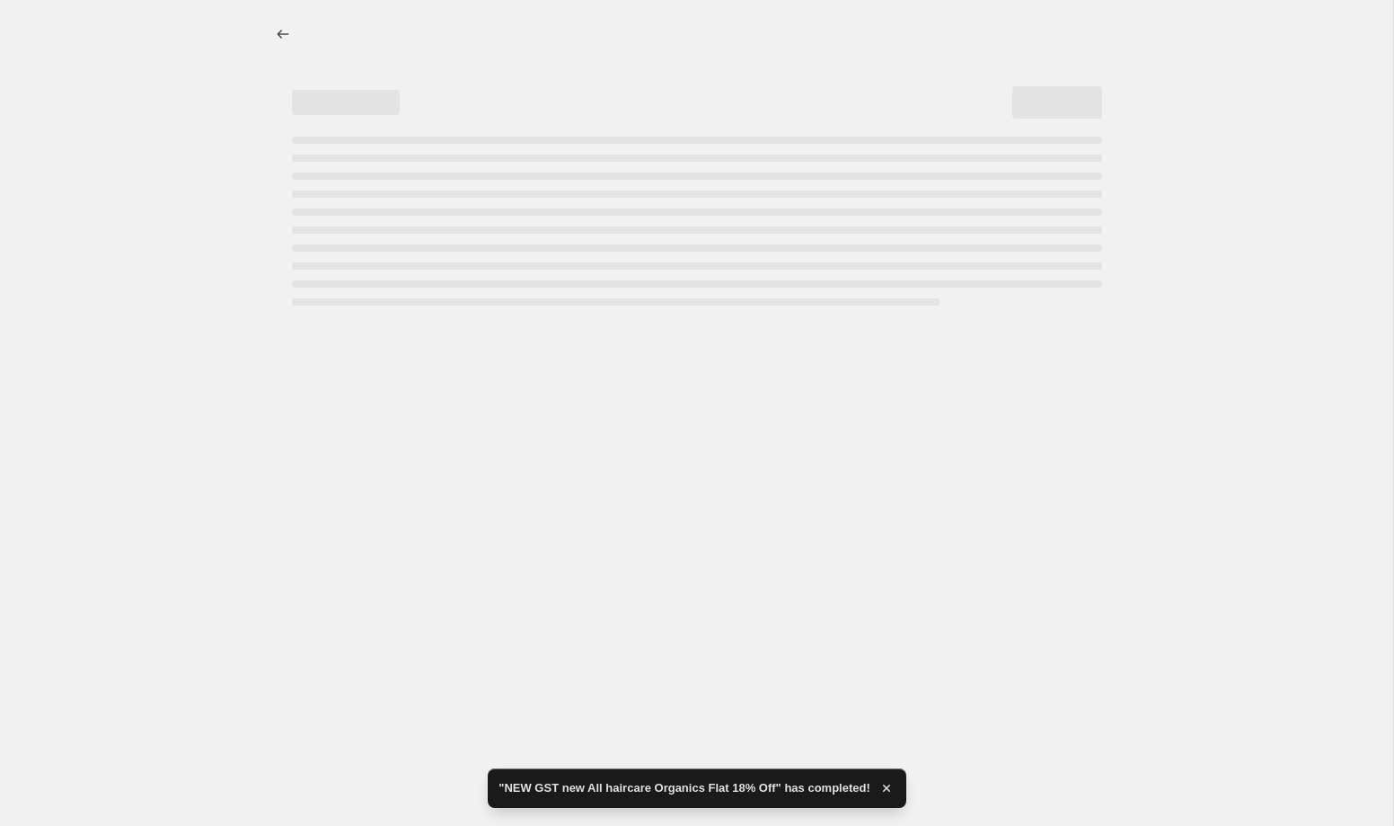
select select "percentage"
select select "collection"
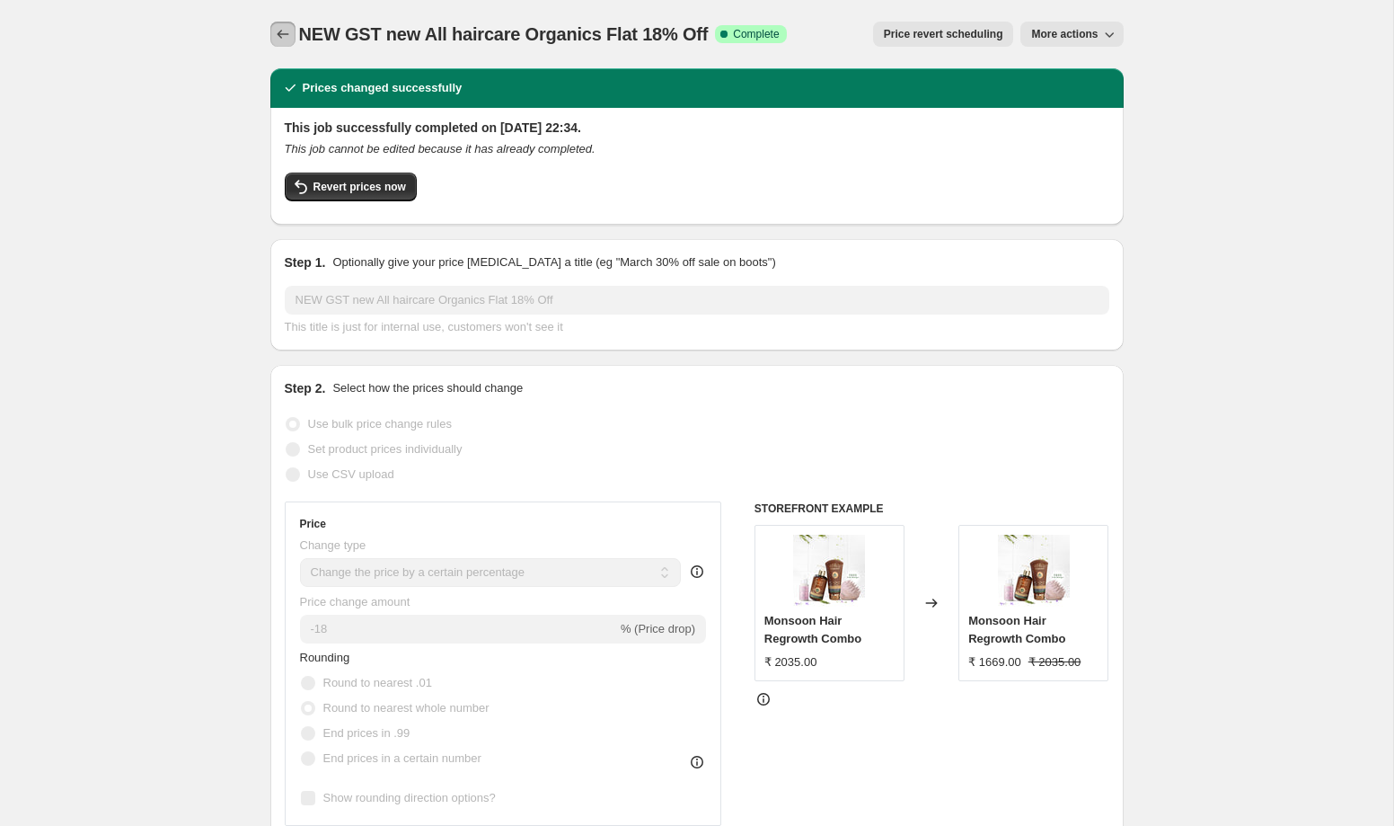
click at [290, 32] on icon "Price change jobs" at bounding box center [283, 34] width 18 height 18
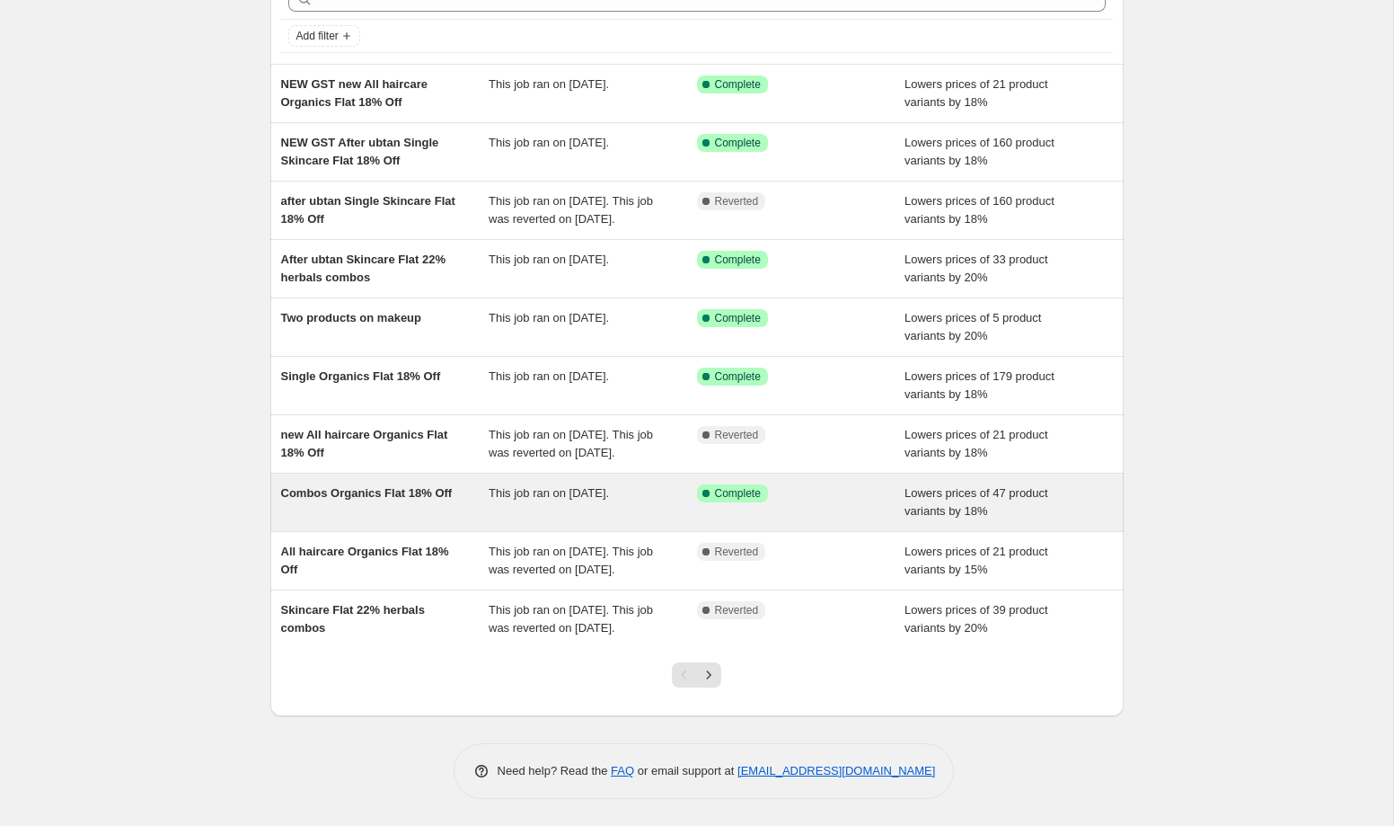
scroll to position [172, 0]
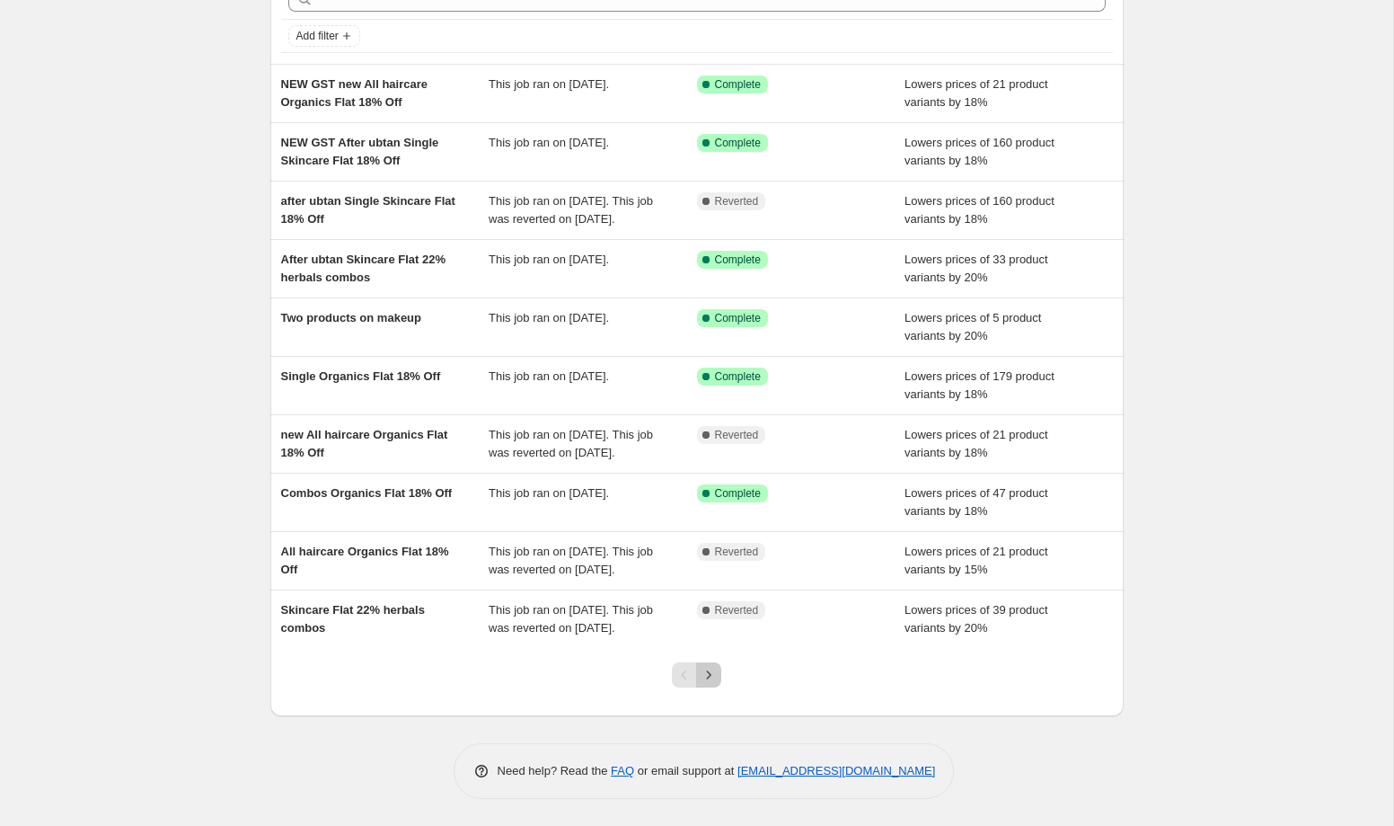
click at [715, 667] on icon "Next" at bounding box center [709, 675] width 18 height 18
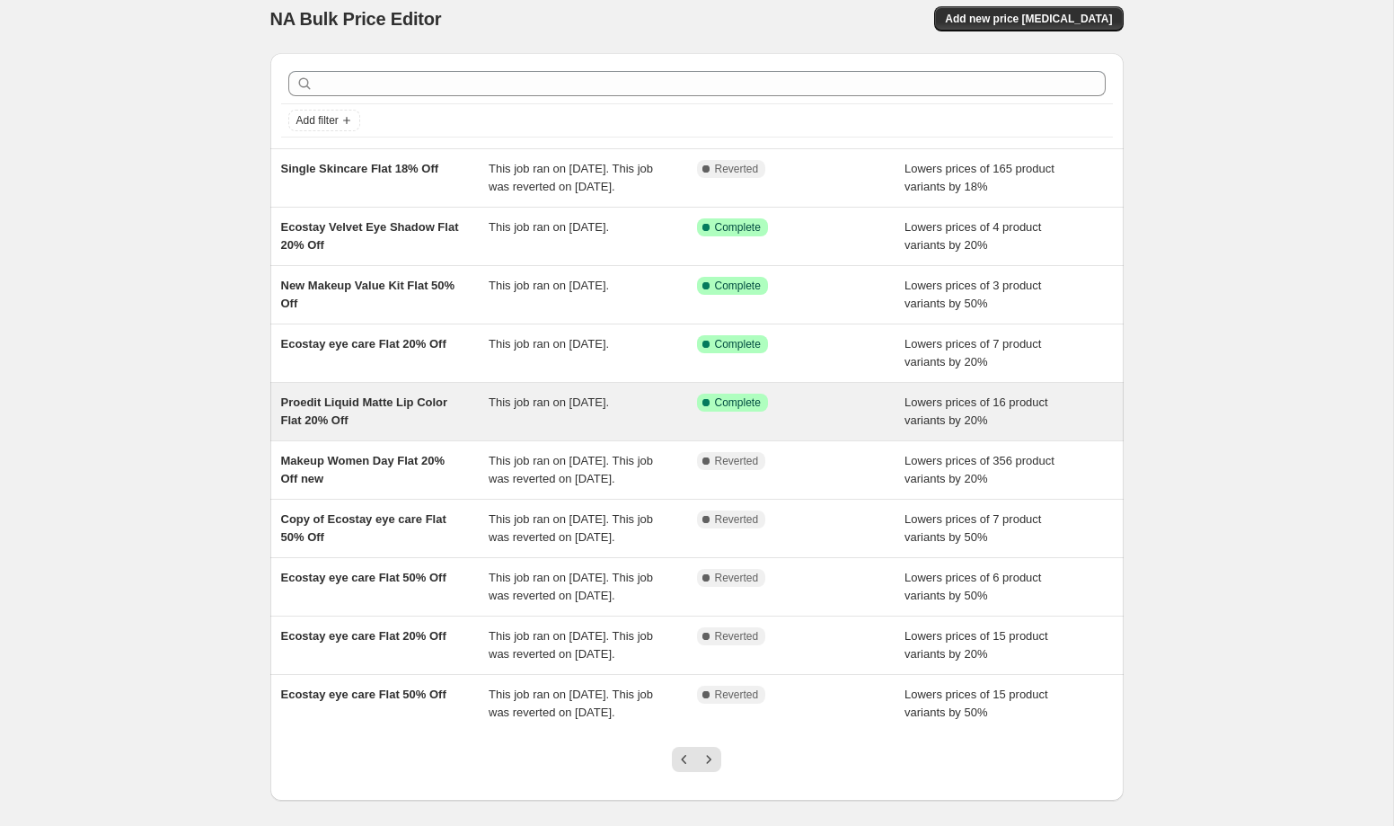
scroll to position [17, 0]
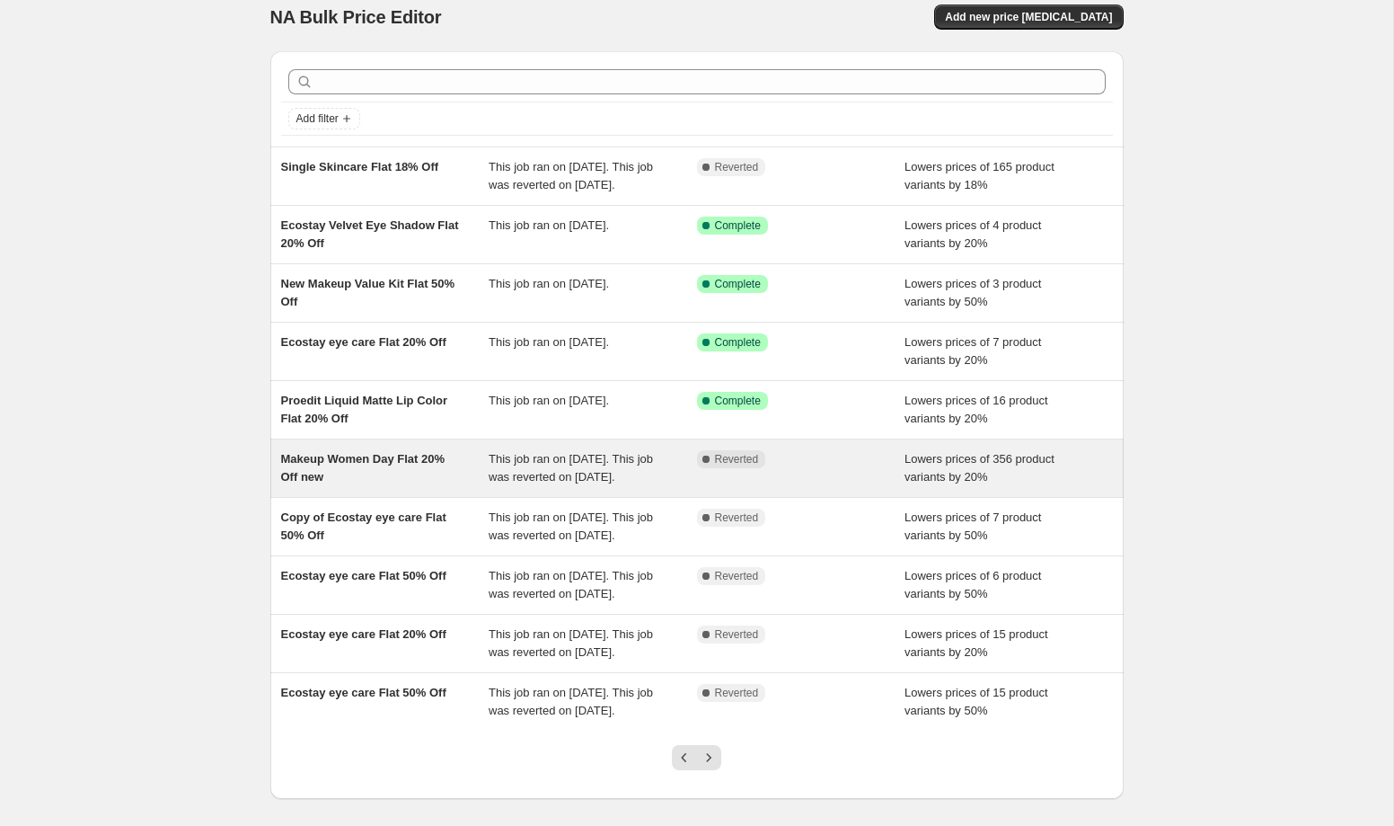
click at [432, 486] on div "Makeup Women Day Flat 20% Off new" at bounding box center [385, 468] width 208 height 36
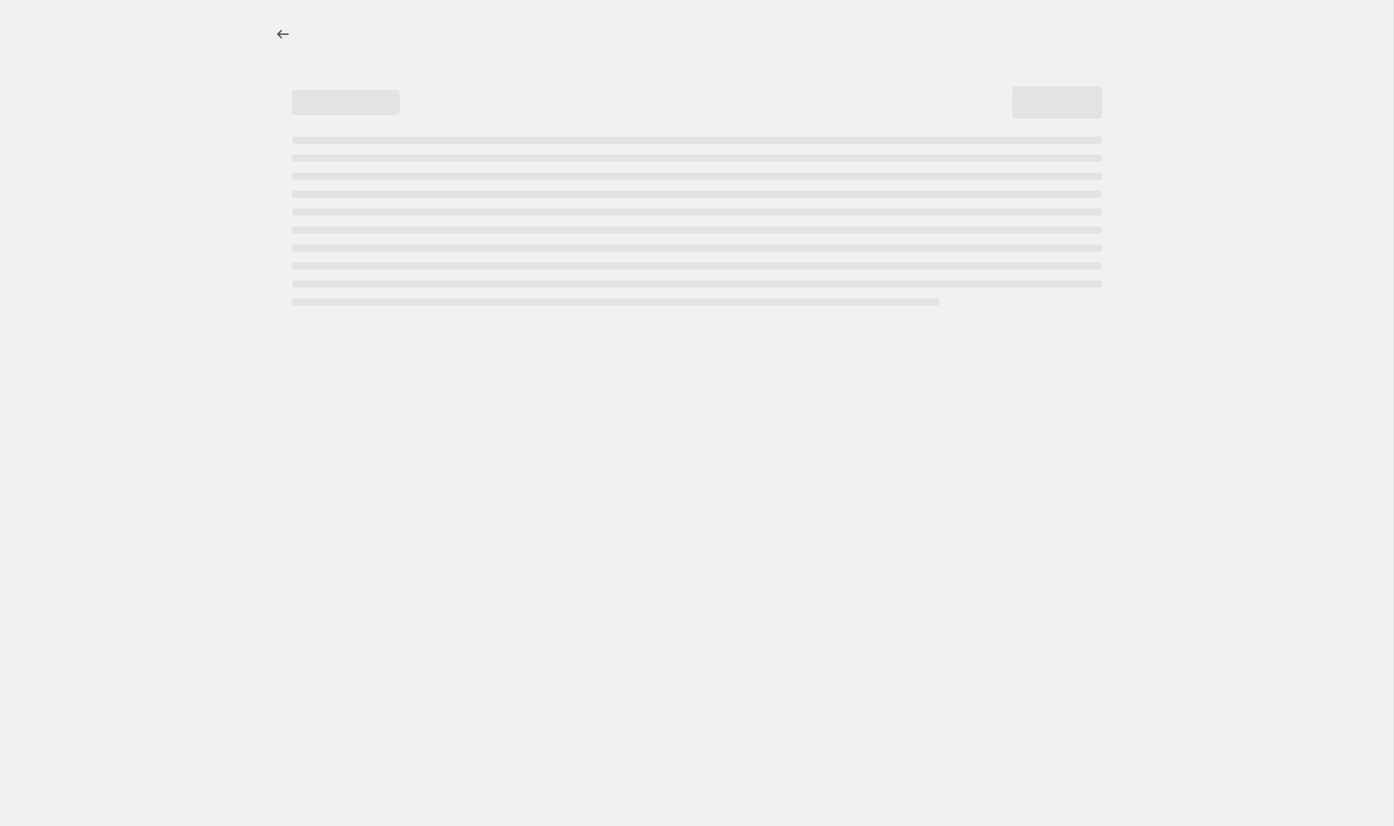
select select "percentage"
select select "collection"
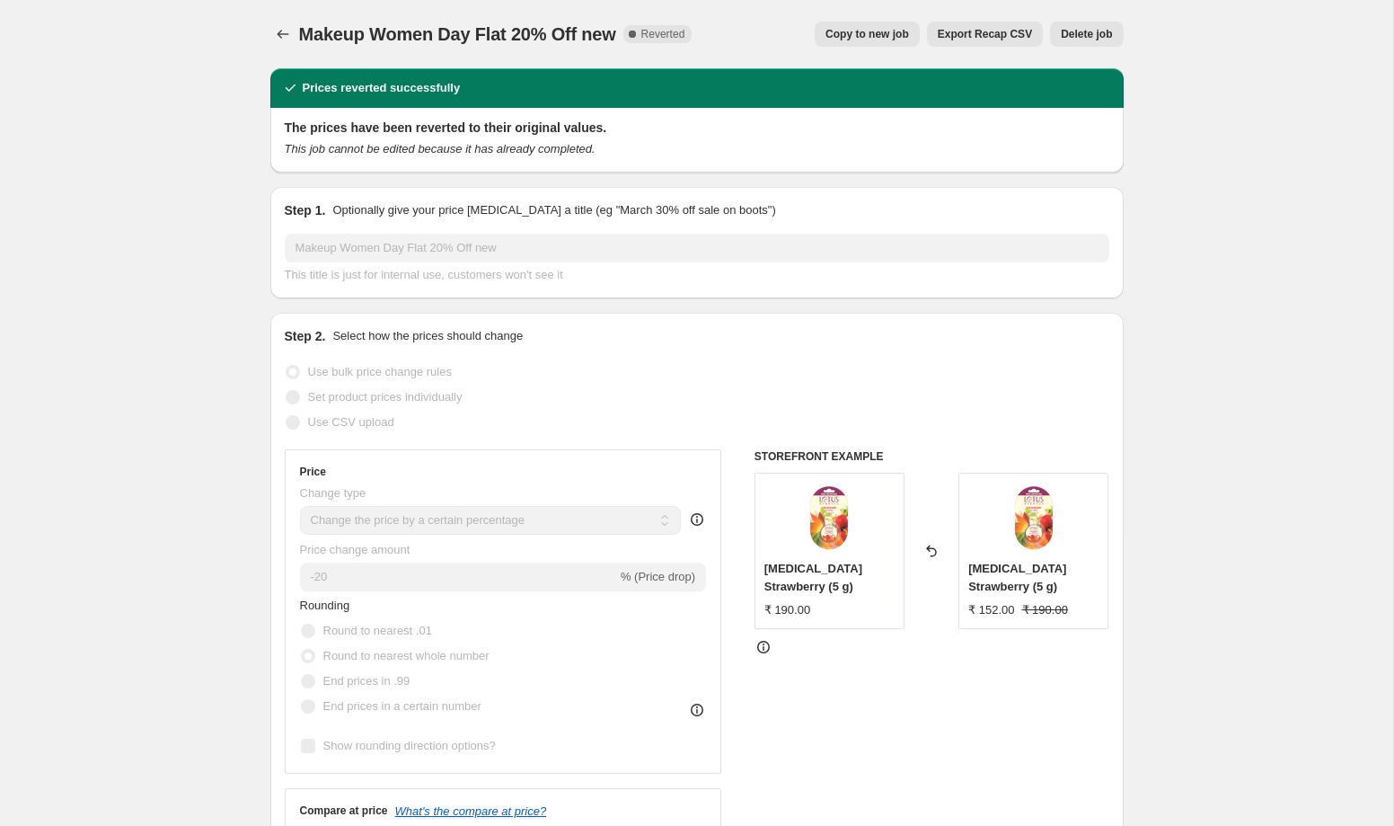
click at [871, 32] on span "Copy to new job" at bounding box center [868, 34] width 84 height 14
select select "percentage"
select select "collection"
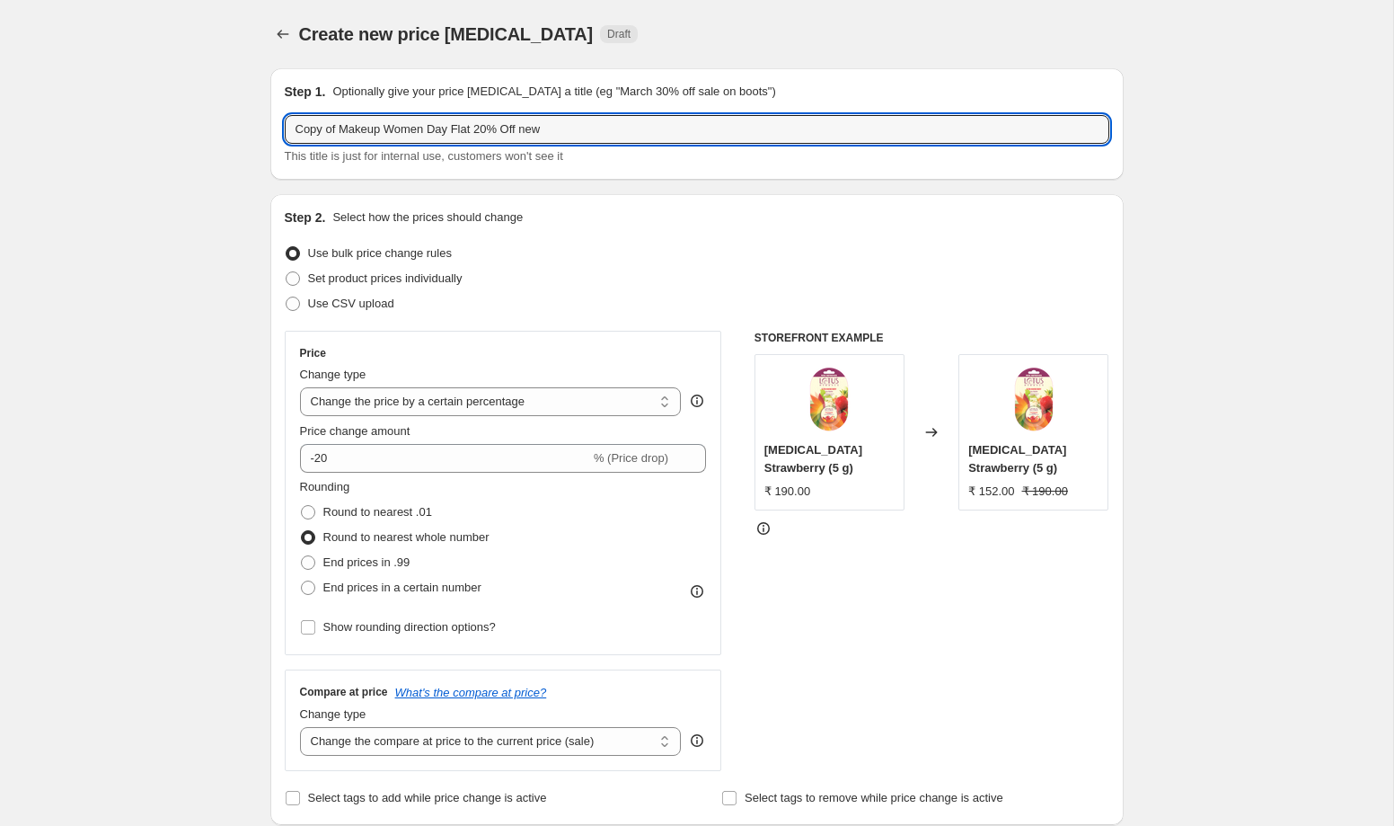
drag, startPoint x: 339, startPoint y: 131, endPoint x: 234, endPoint y: 131, distance: 104.2
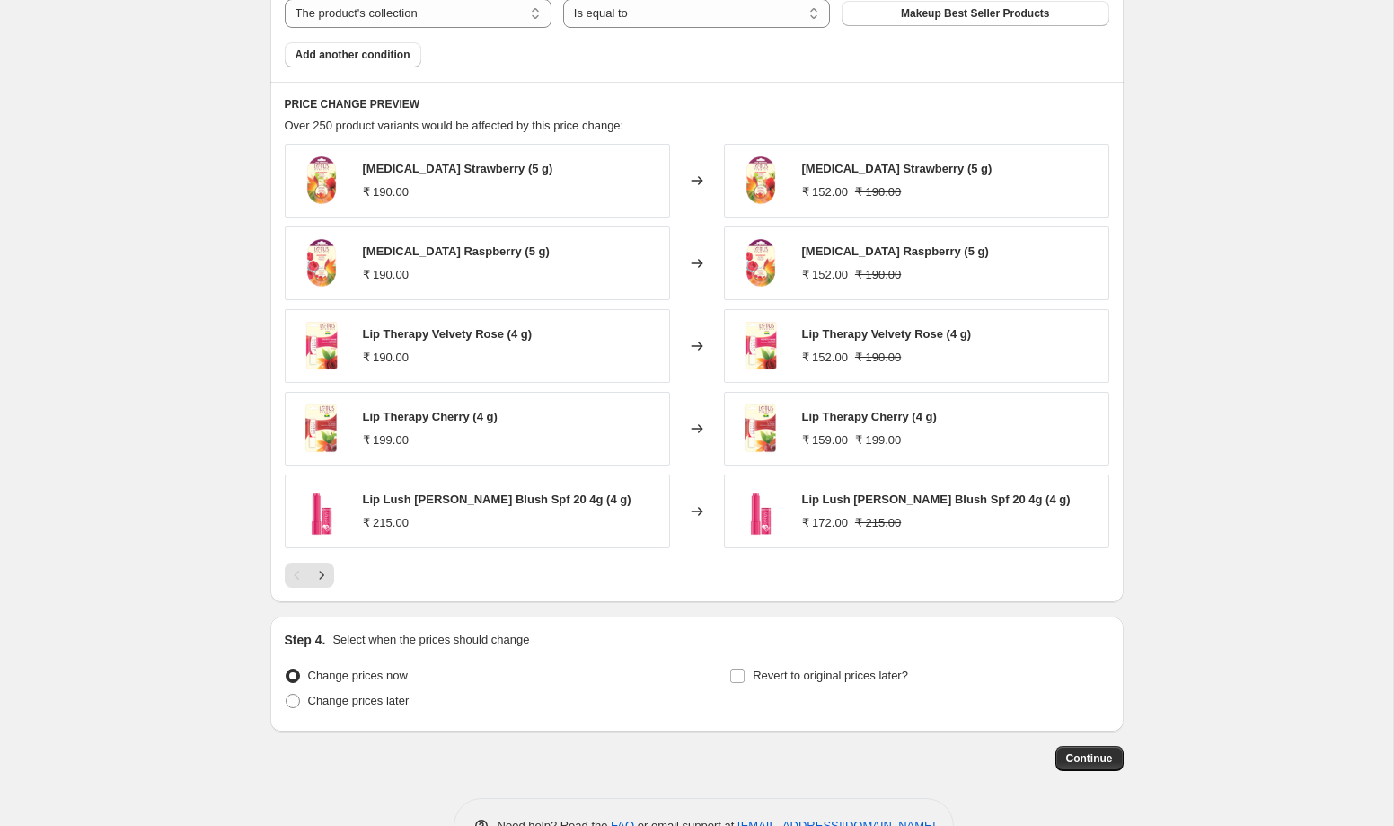
scroll to position [1172, 0]
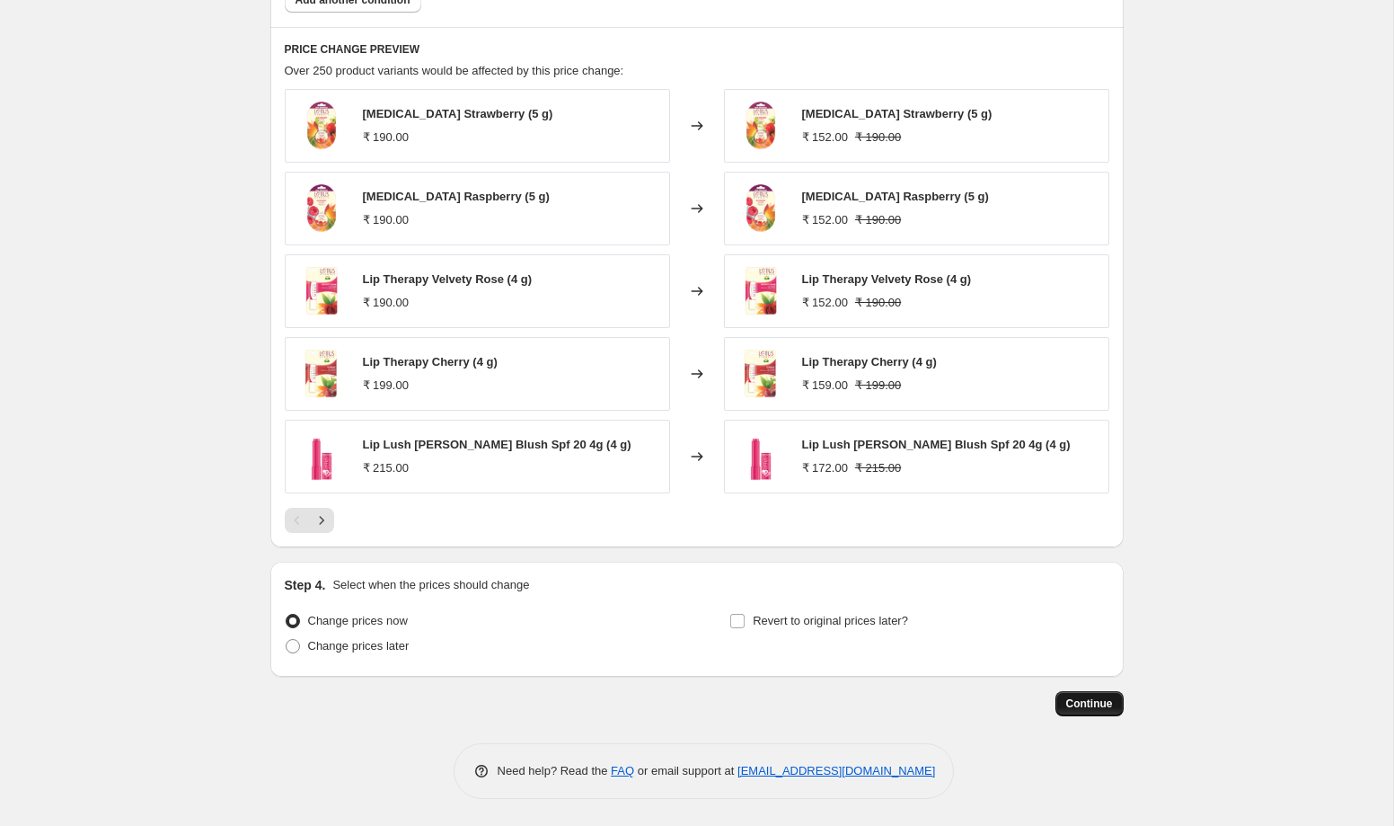
type input "NEW GST Makeup Women Day Flat 20% Off new"
click at [1101, 708] on span "Continue" at bounding box center [1089, 703] width 47 height 14
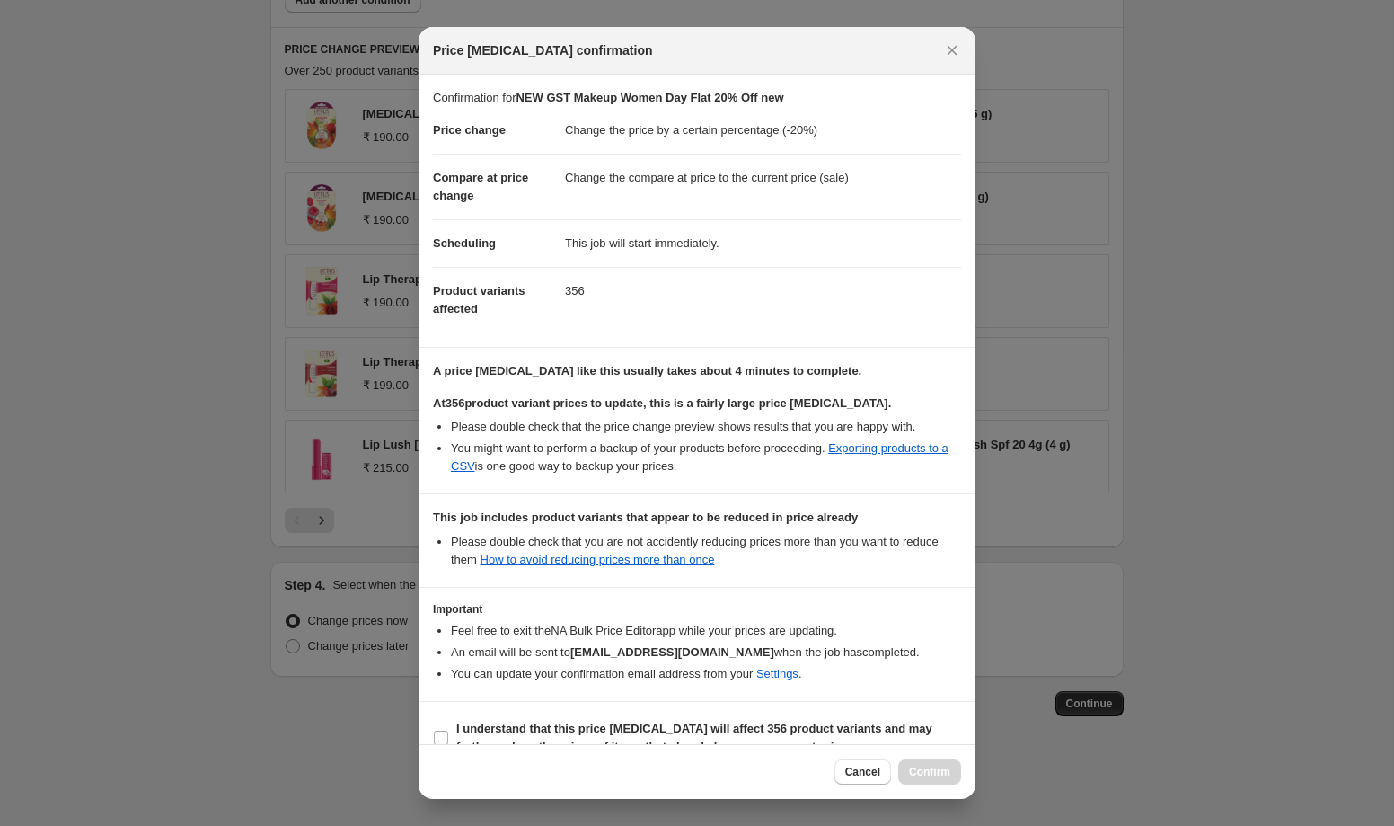
scroll to position [30, 0]
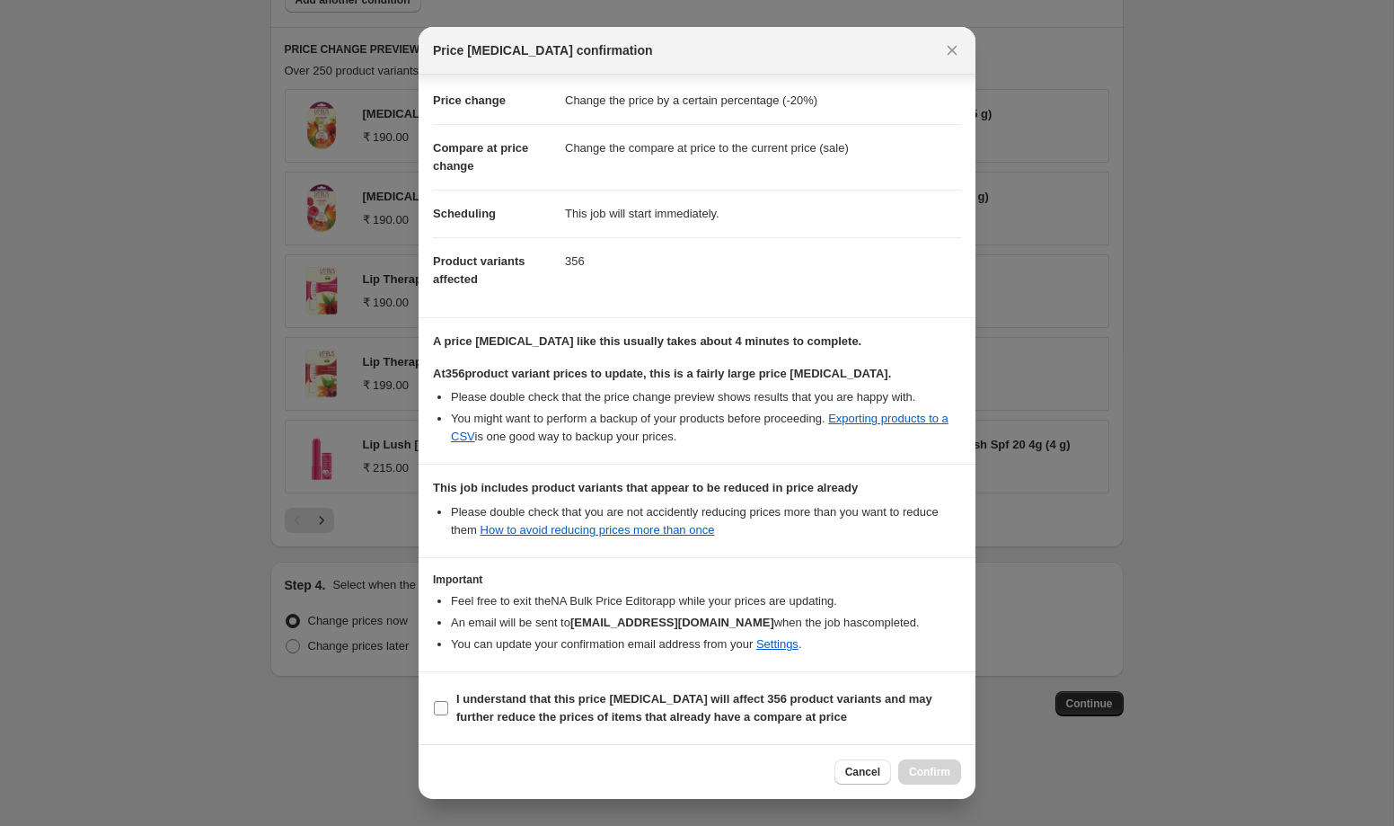
click at [441, 713] on input "I understand that this price change job will affect 356 product variants and ma…" at bounding box center [441, 708] width 14 height 14
checkbox input "true"
click at [936, 779] on button "Confirm" at bounding box center [929, 771] width 63 height 25
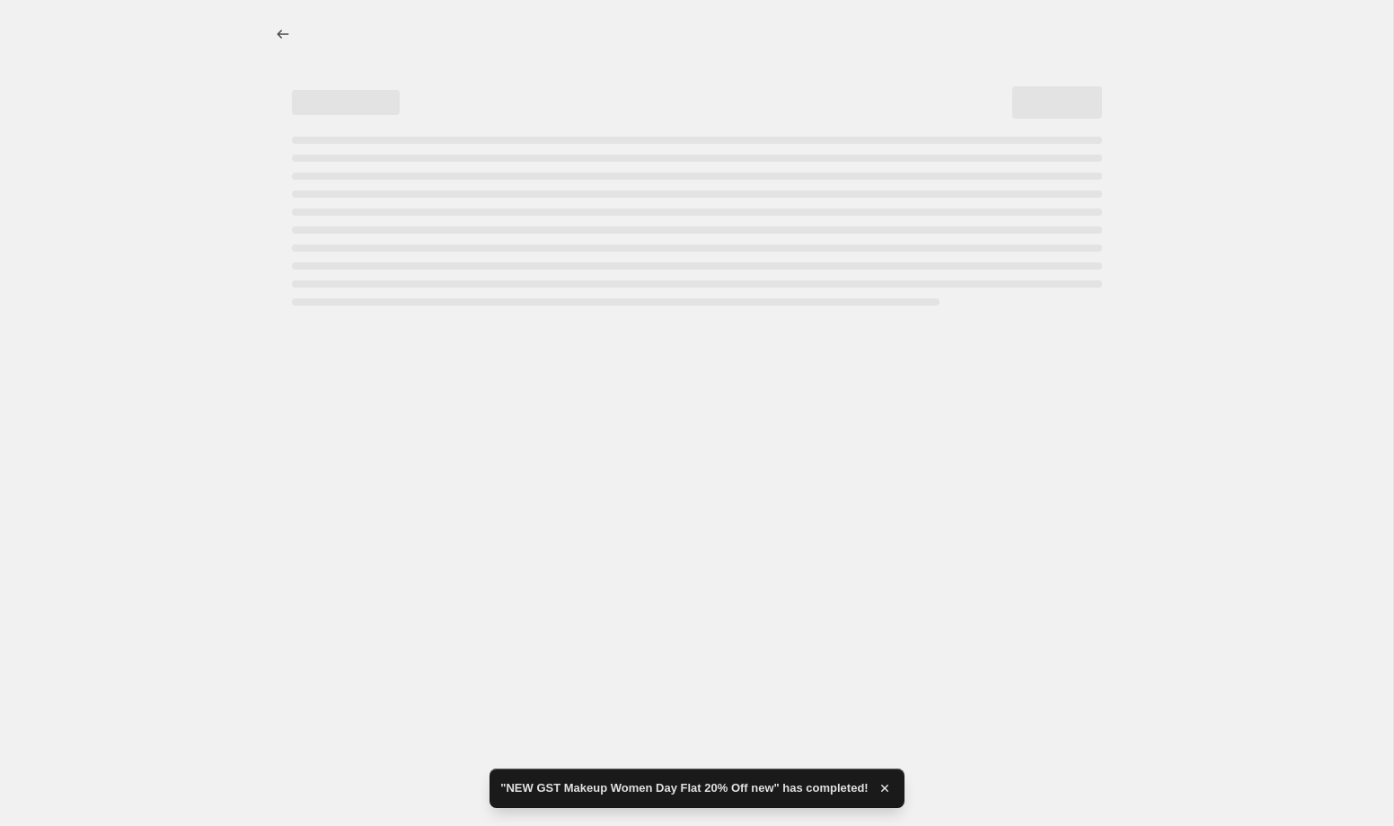
select select "percentage"
select select "collection"
